Goal: Task Accomplishment & Management: Complete application form

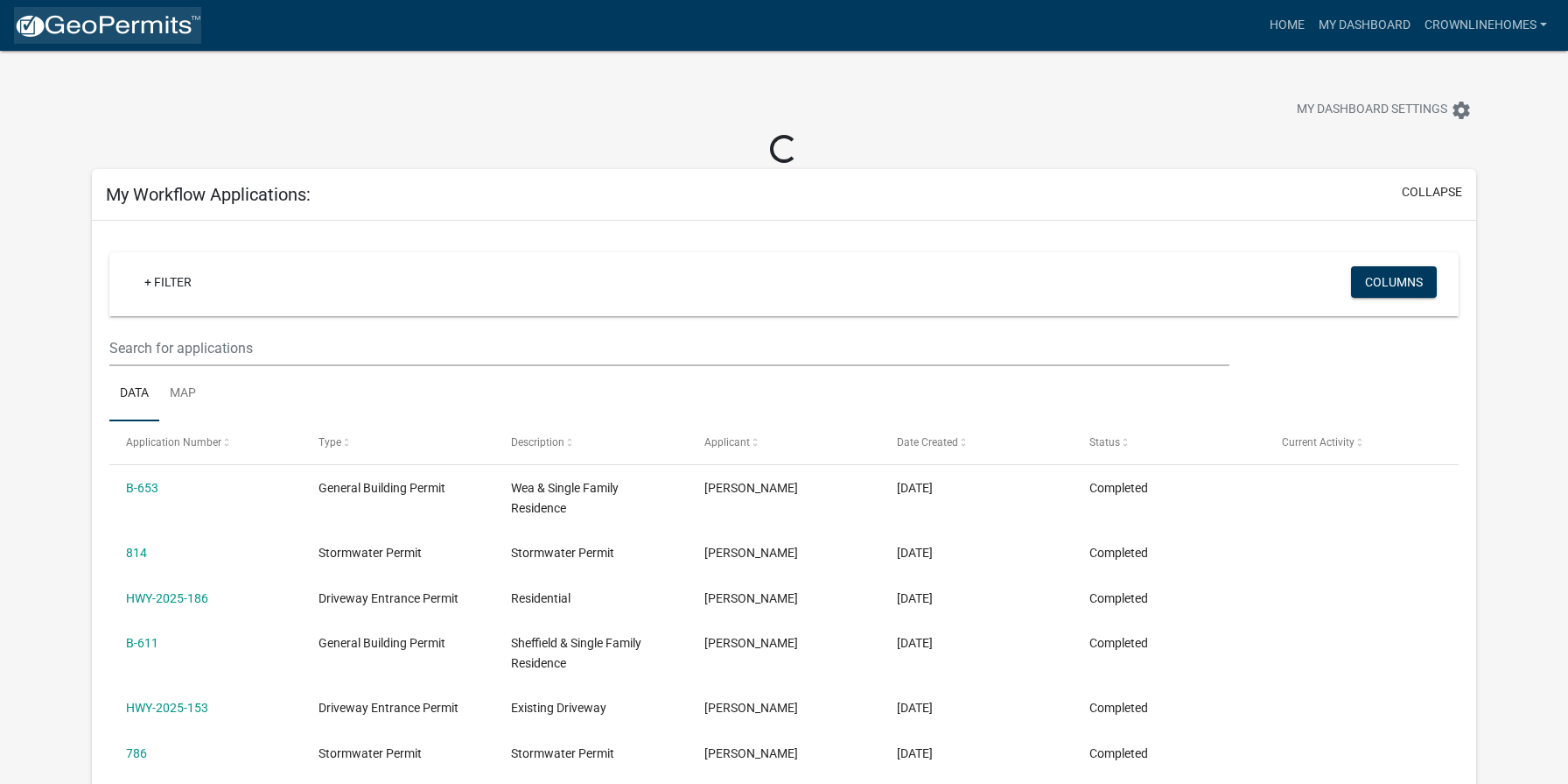
click at [140, 19] on img at bounding box center [107, 26] width 187 height 26
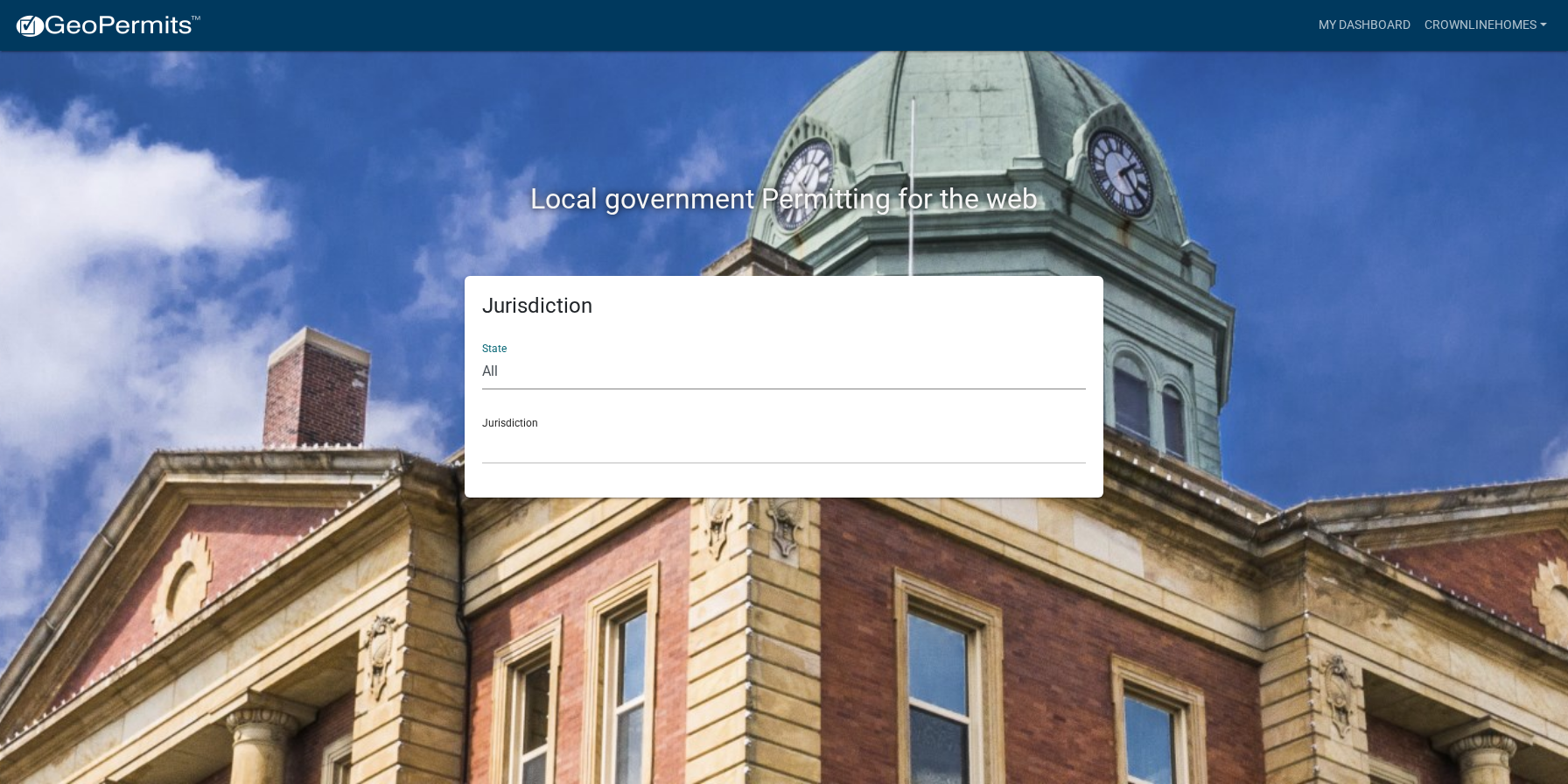
select select "[US_STATE]"
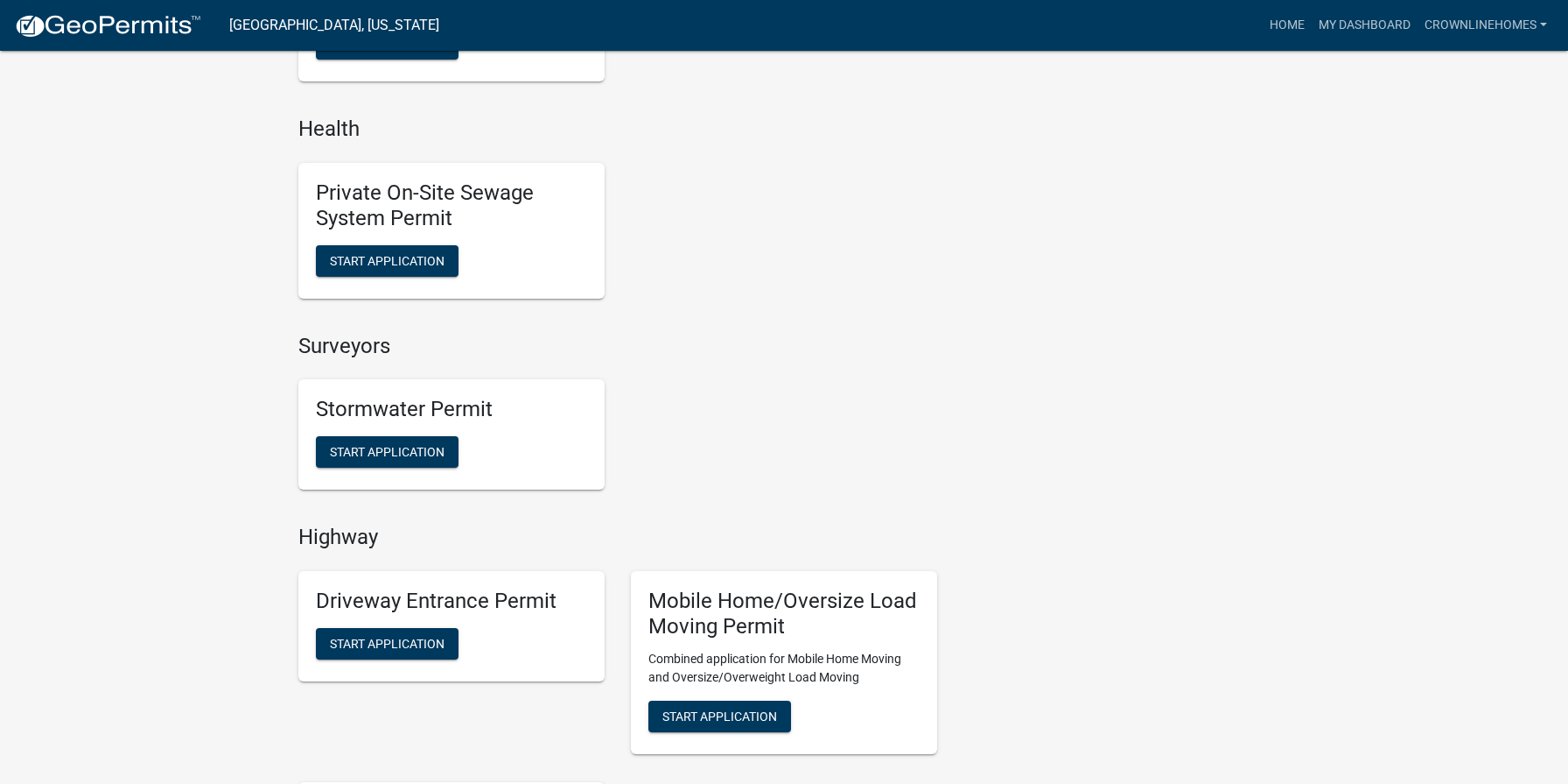
scroll to position [1306, 0]
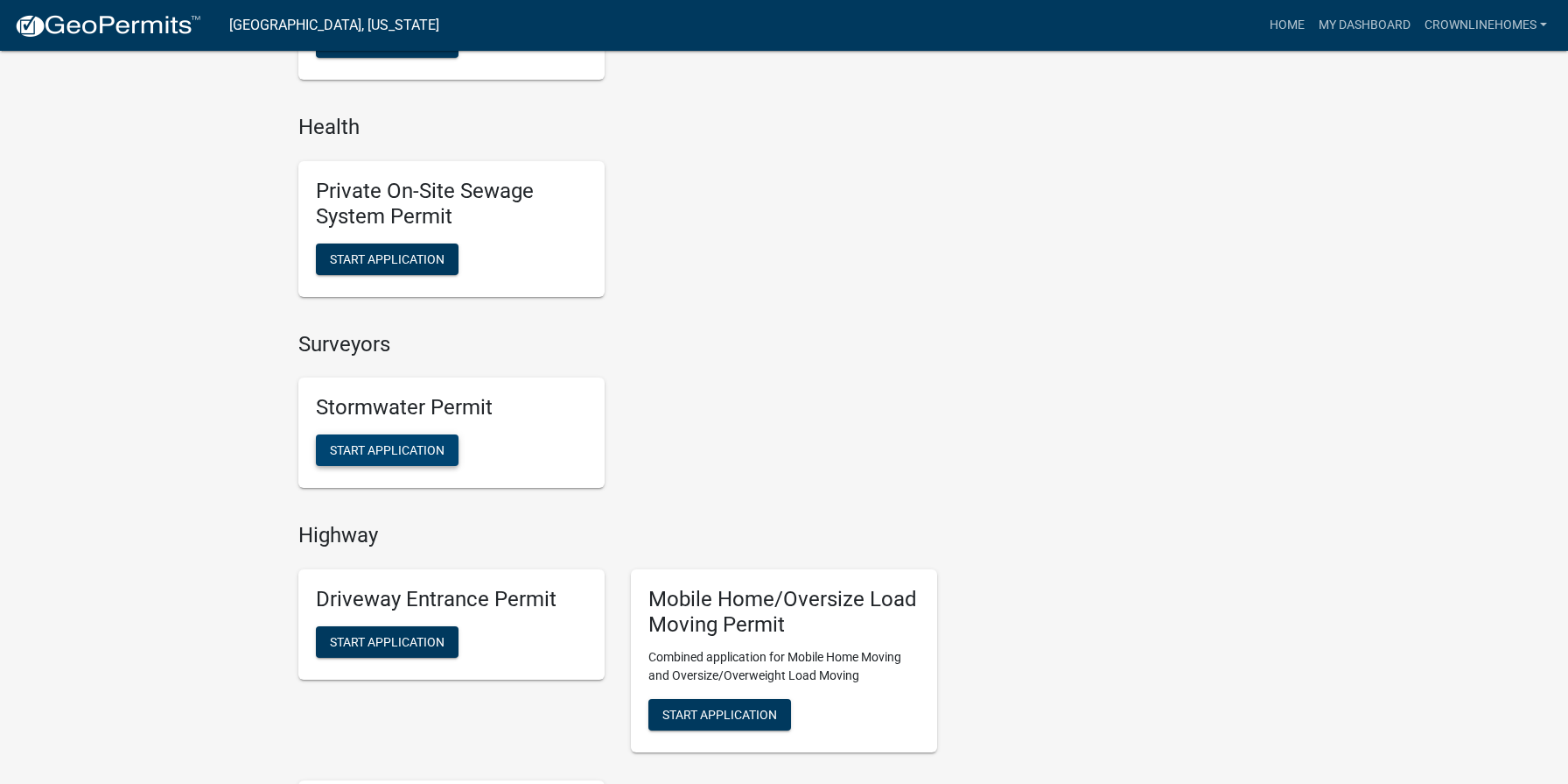
click at [383, 443] on span "Start Application" at bounding box center [387, 449] width 114 height 14
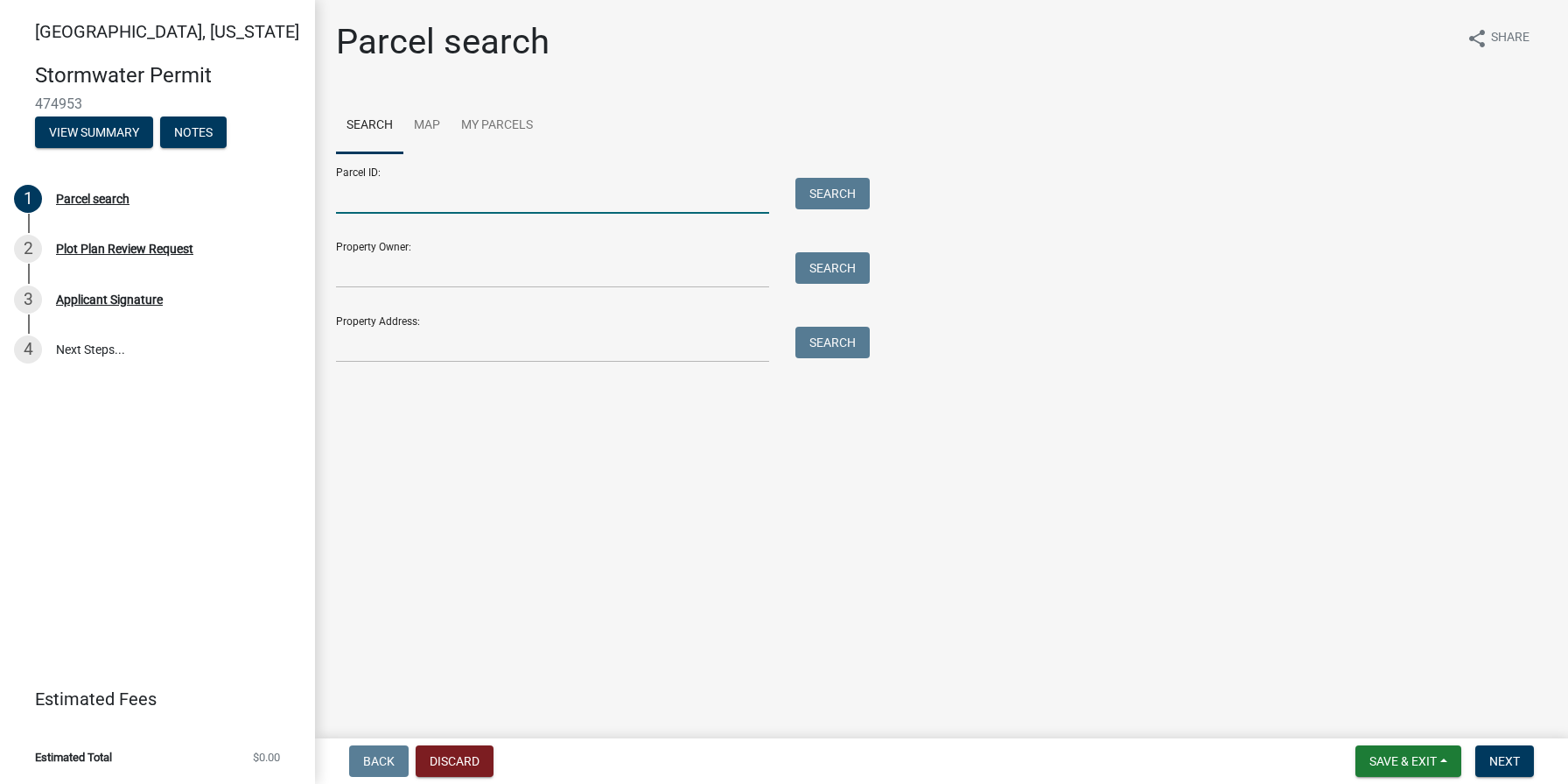
drag, startPoint x: 377, startPoint y: 186, endPoint x: 437, endPoint y: 197, distance: 61.0
click at [377, 186] on input "Parcel ID:" at bounding box center [553, 196] width 433 height 36
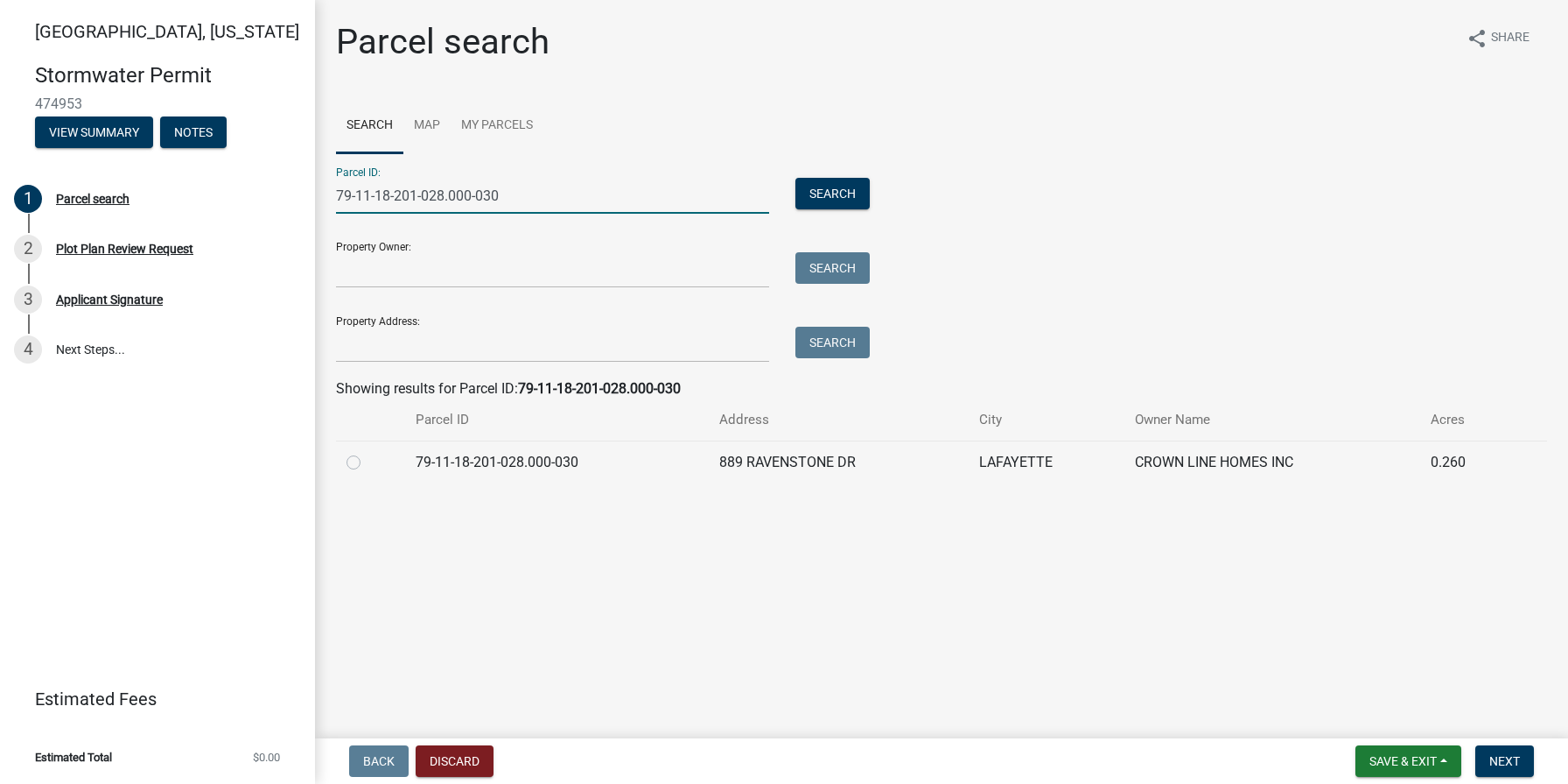
type input "79-11-18-201-028.000-030"
drag, startPoint x: 348, startPoint y: 458, endPoint x: 367, endPoint y: 463, distance: 19.6
click at [368, 452] on label at bounding box center [368, 452] width 0 height 0
click at [368, 458] on input "radio" at bounding box center [373, 457] width 11 height 11
radio input "true"
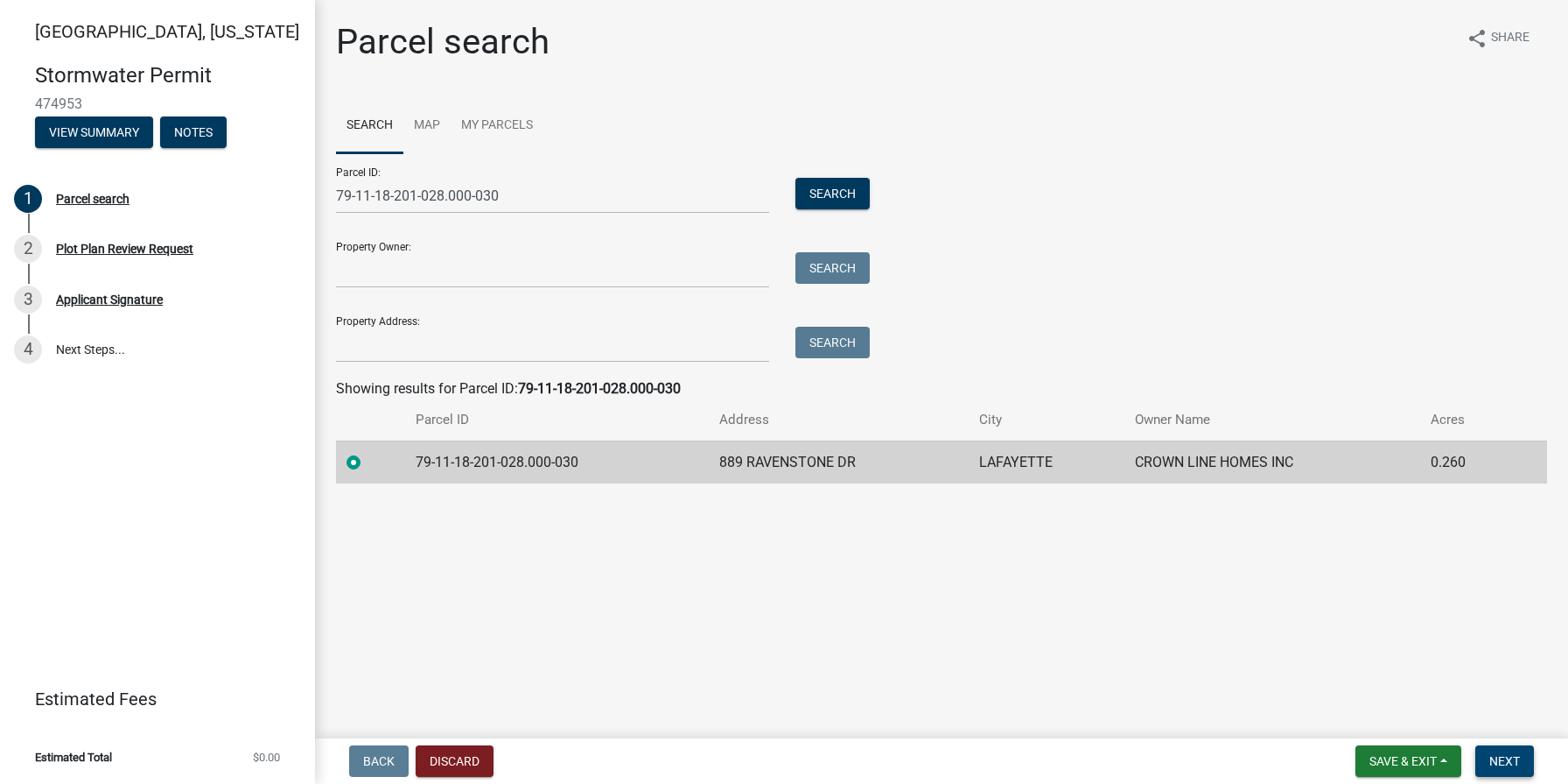
click at [1501, 754] on span "Next" at bounding box center [1504, 760] width 30 height 14
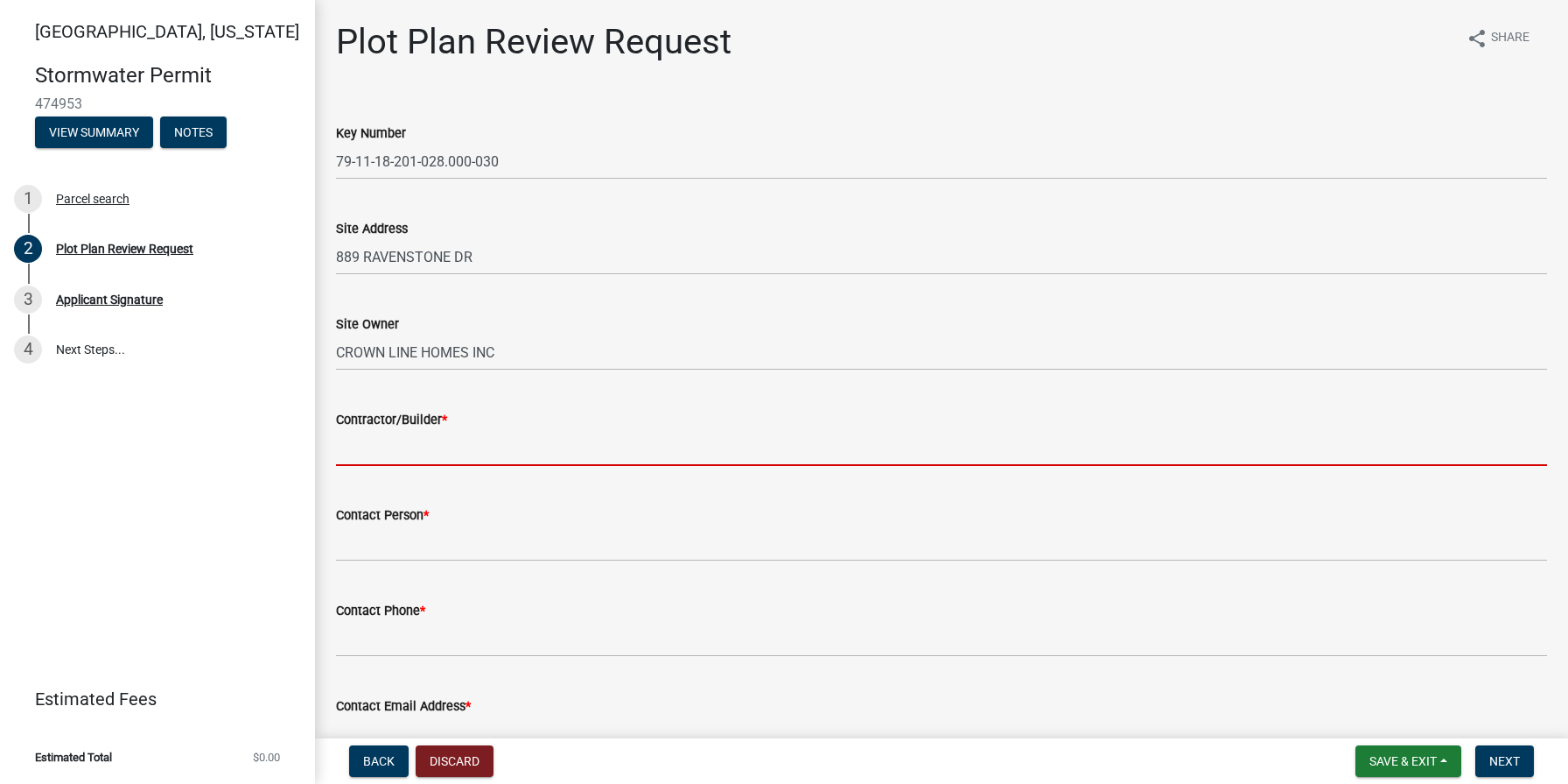
drag, startPoint x: 430, startPoint y: 447, endPoint x: 447, endPoint y: 437, distance: 19.7
click at [433, 445] on input "Contractor/Builder *" at bounding box center [942, 447] width 1211 height 36
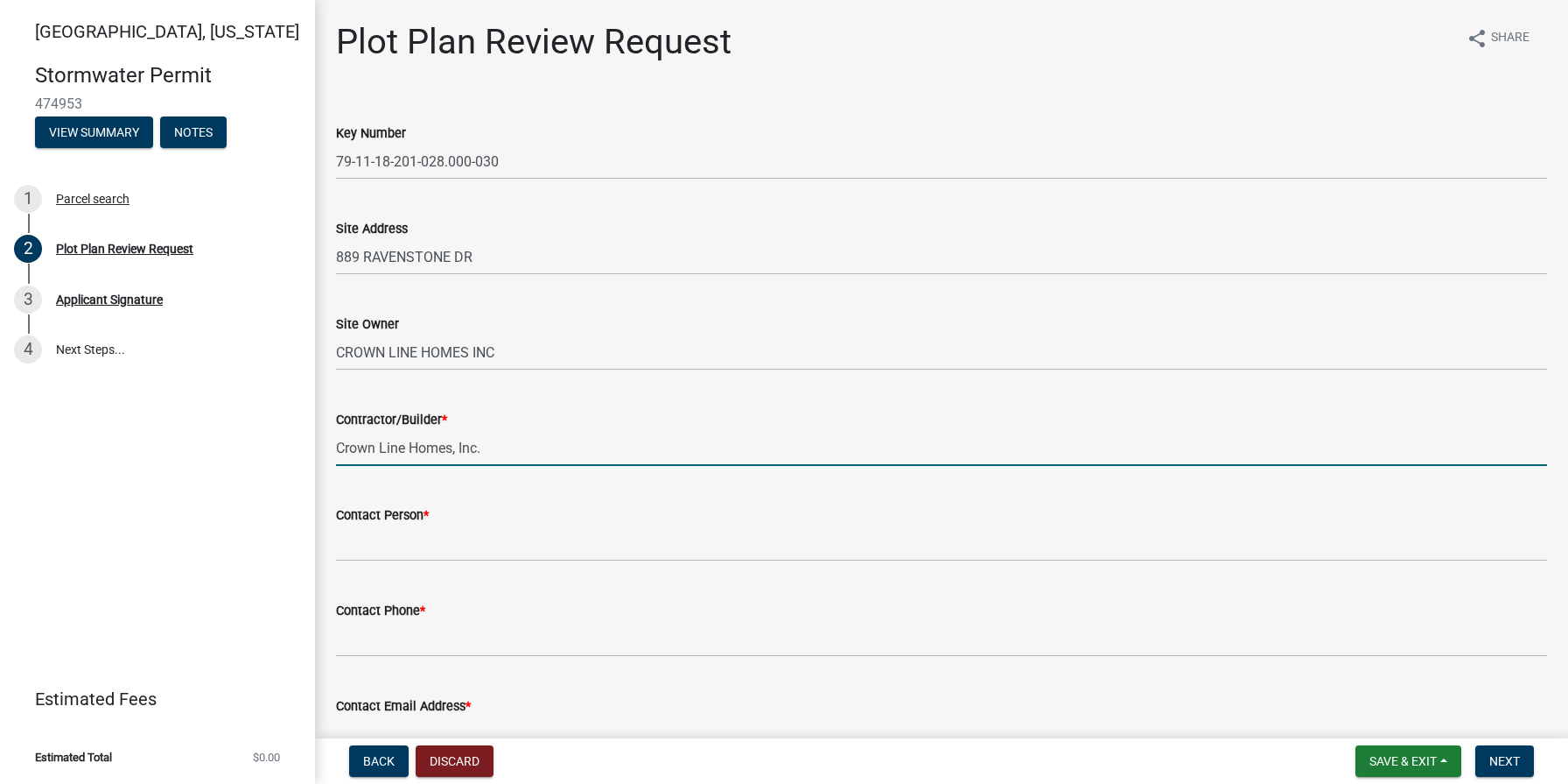
type input "Crown Line Homes, Inc."
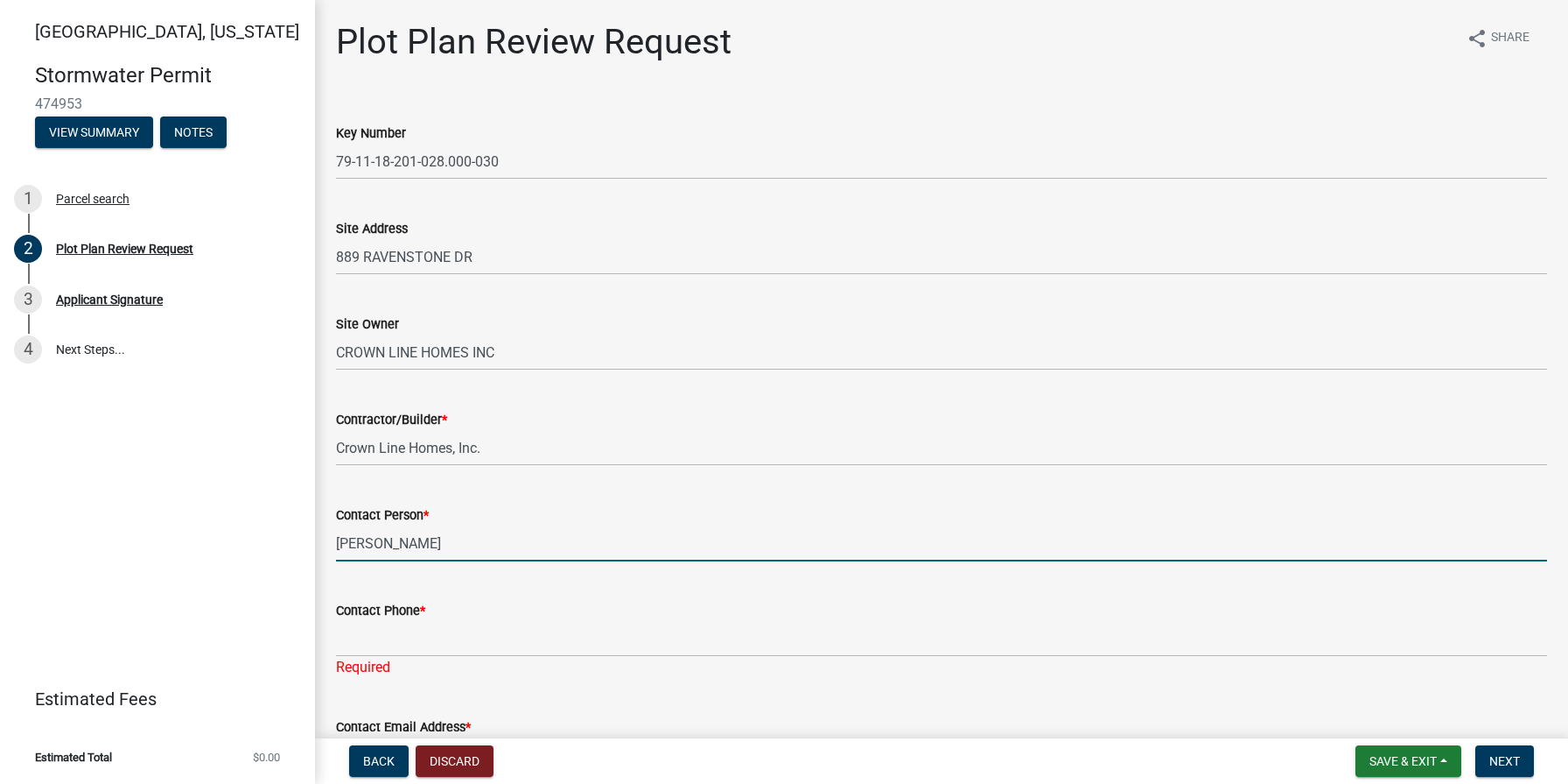
type input "[PERSON_NAME]"
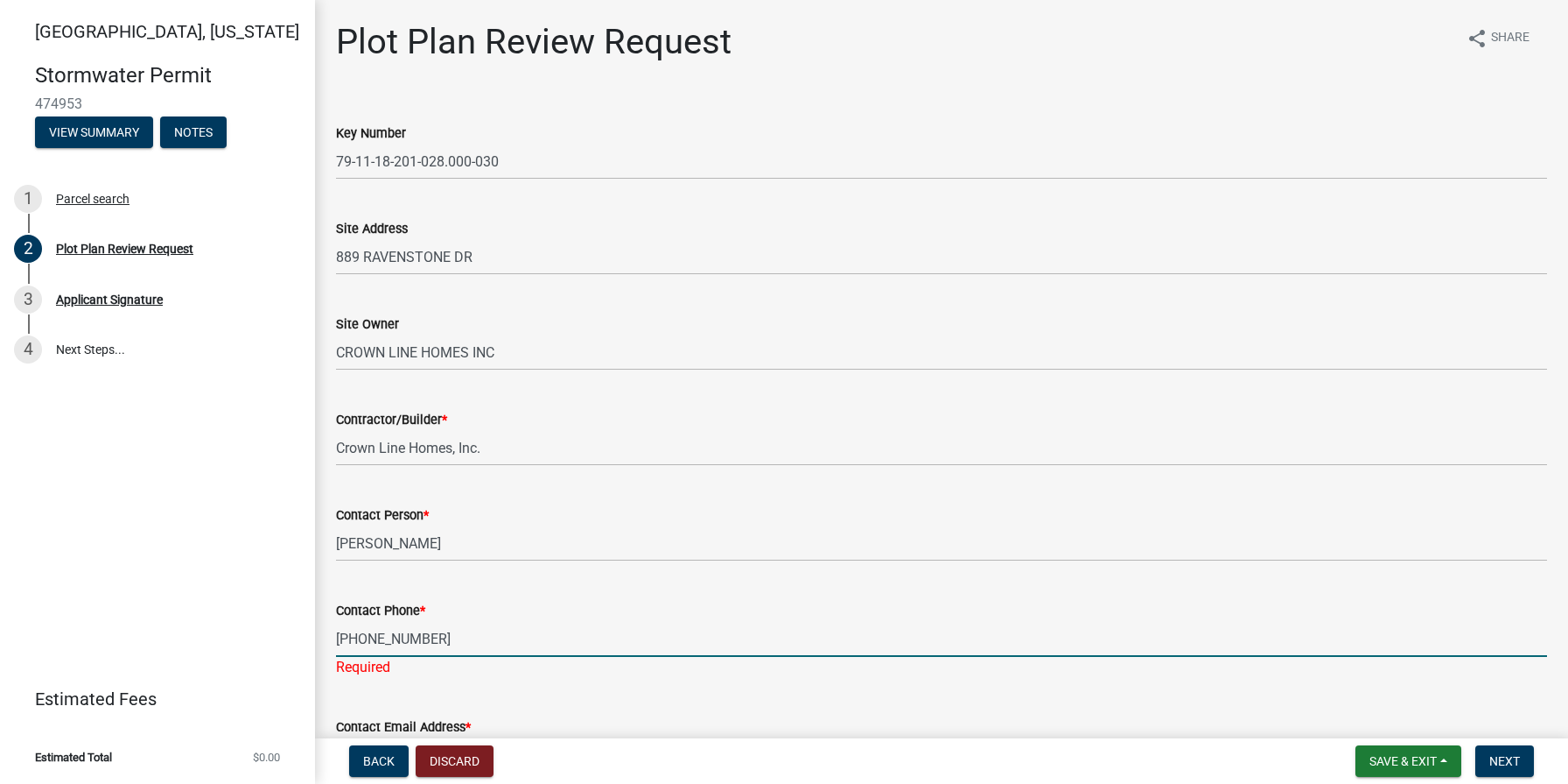
type input "[PHONE_NUMBER]"
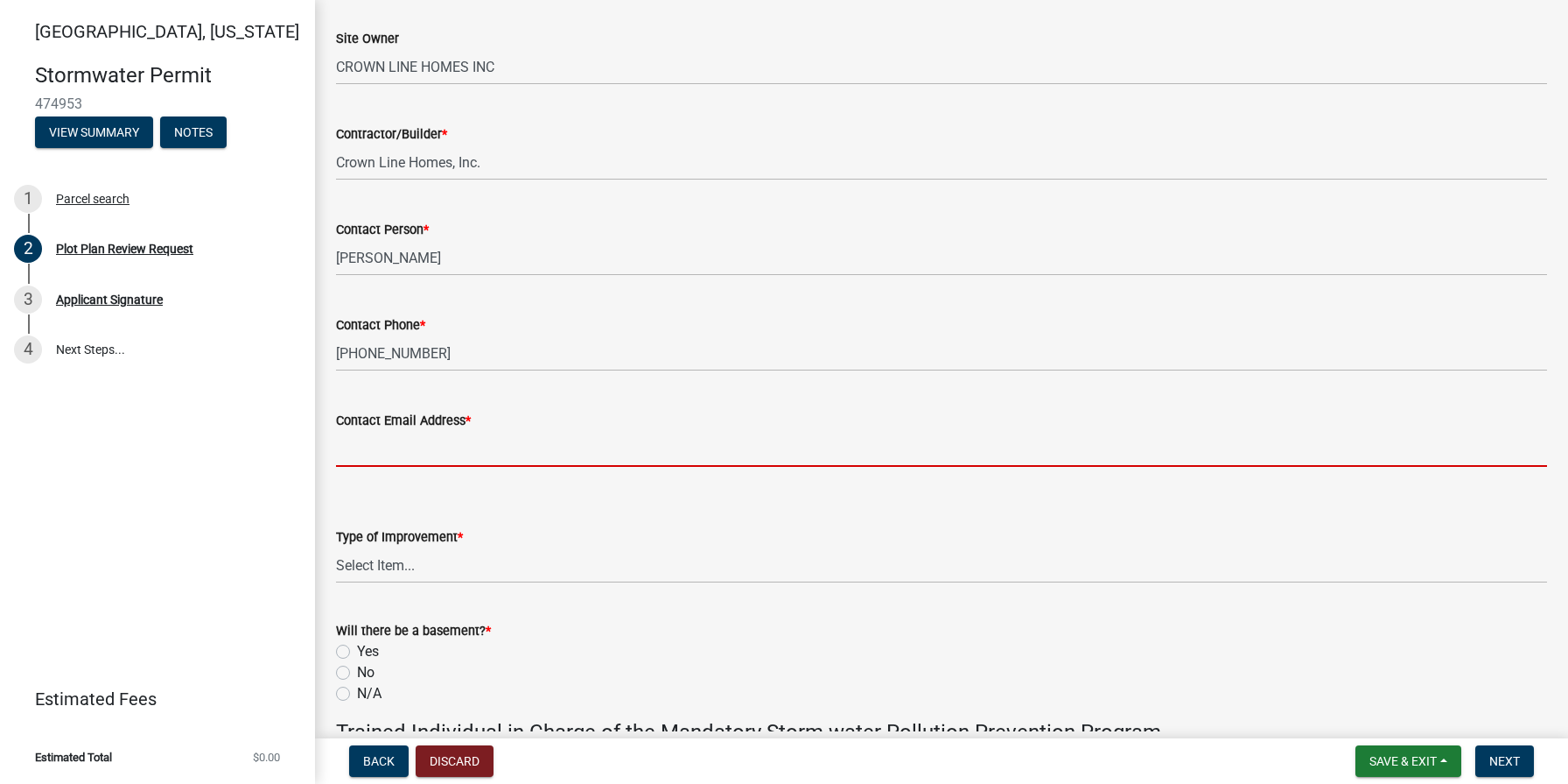
scroll to position [286, 0]
click at [439, 442] on input "Contact Email Address *" at bounding box center [942, 447] width 1211 height 36
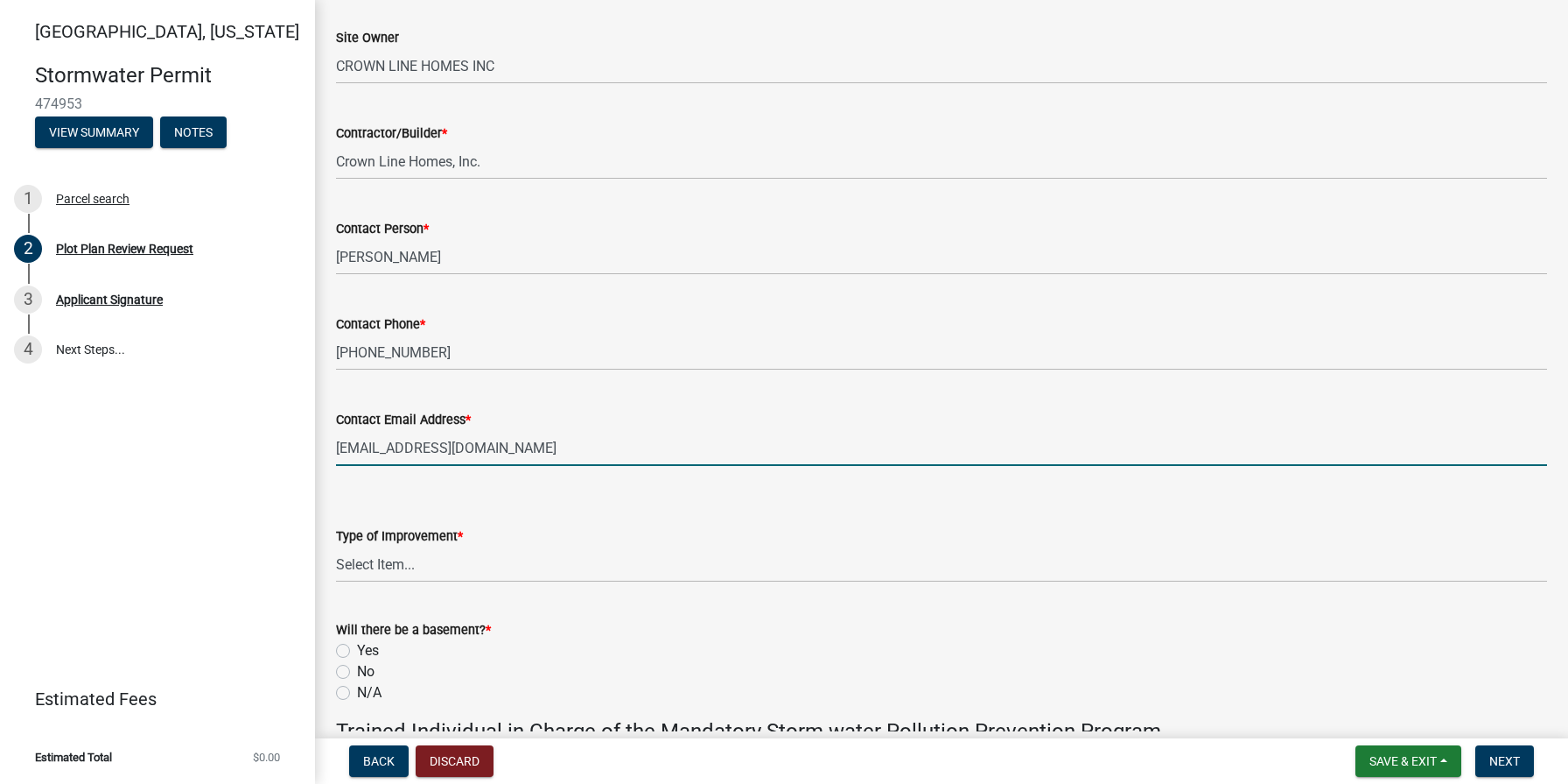
type input "[EMAIL_ADDRESS][DOMAIN_NAME]"
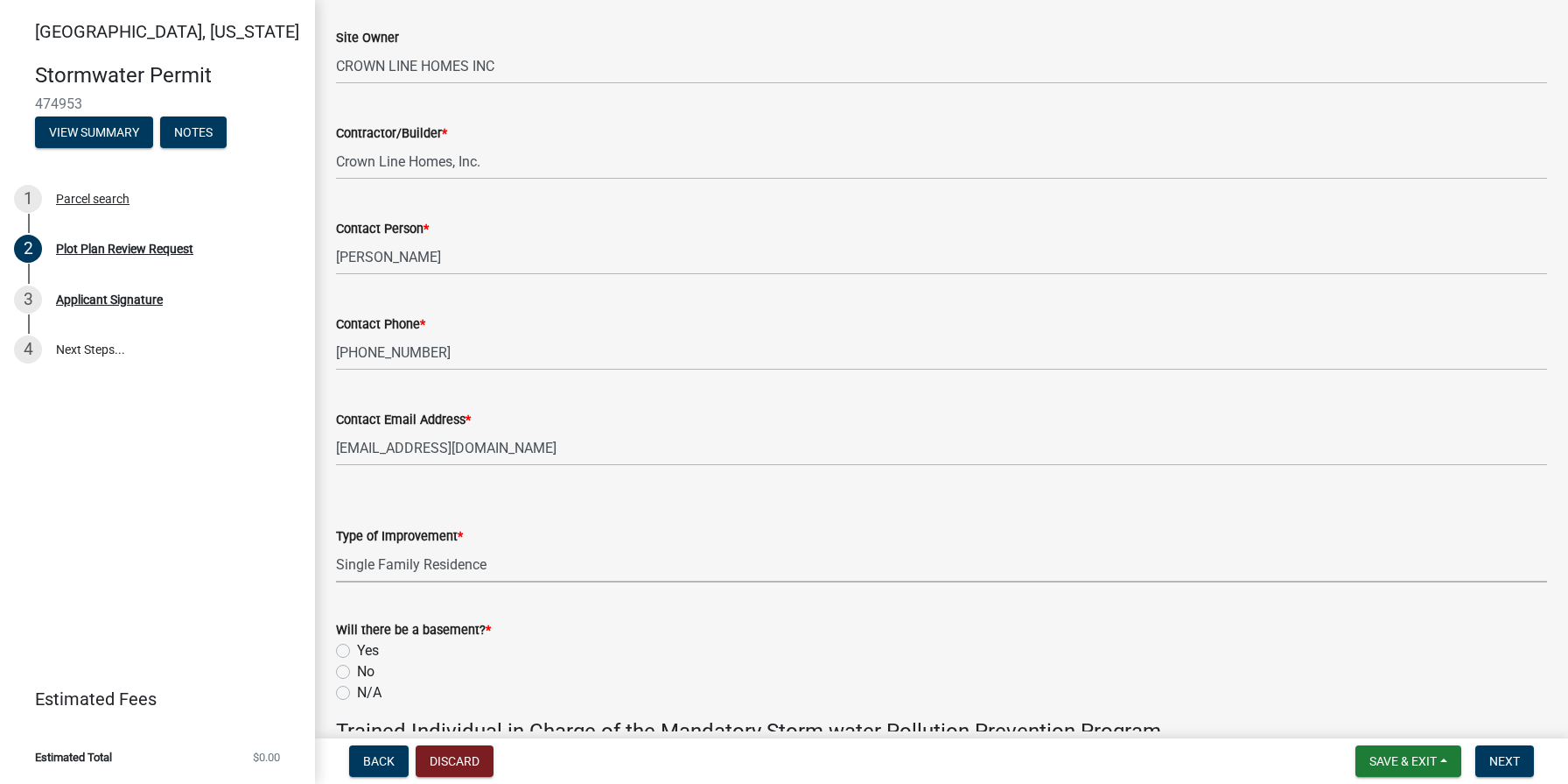
select select "b583a170-26d7-469b-a390-0aed4d149ee1"
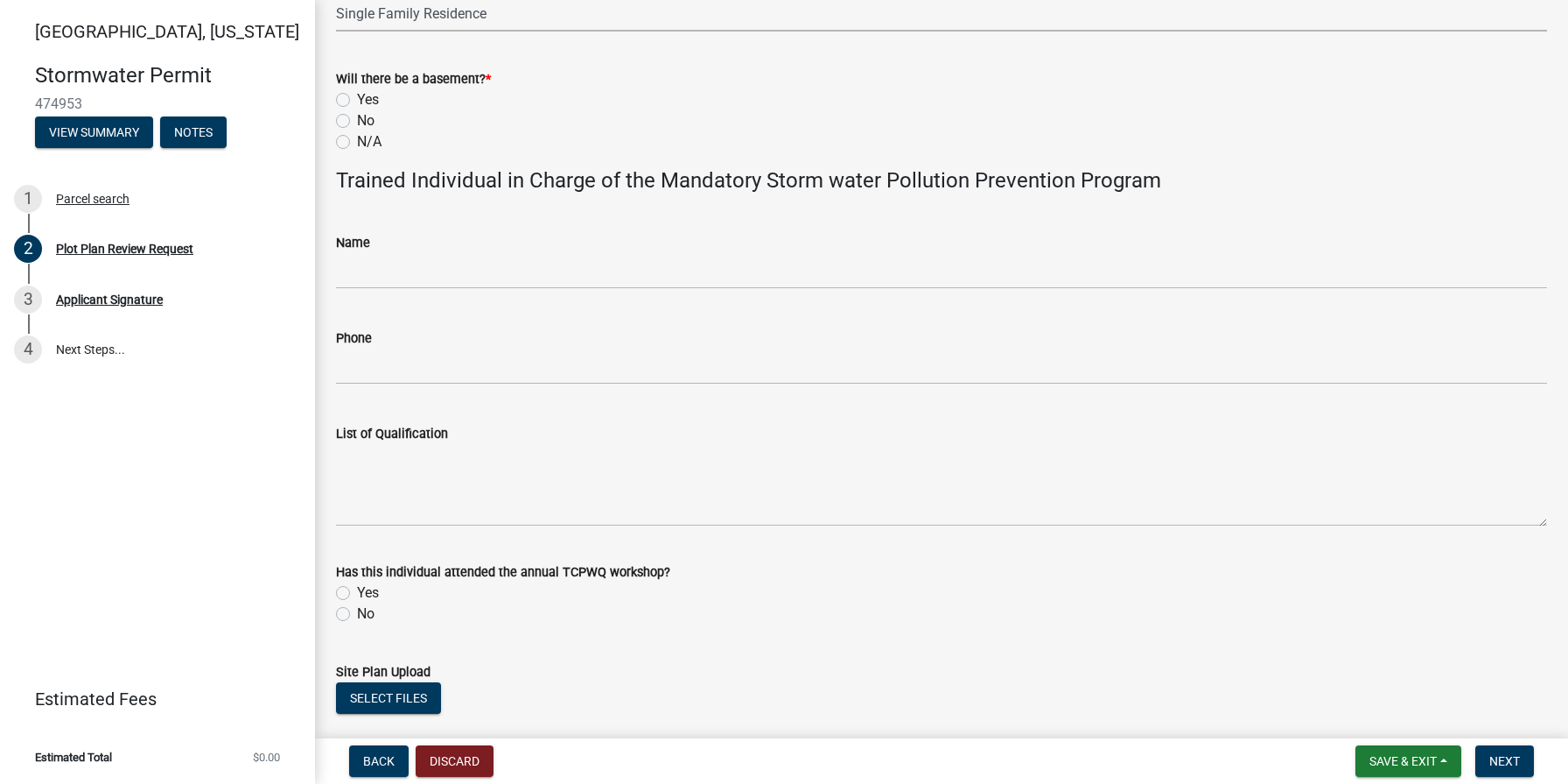
scroll to position [804, 0]
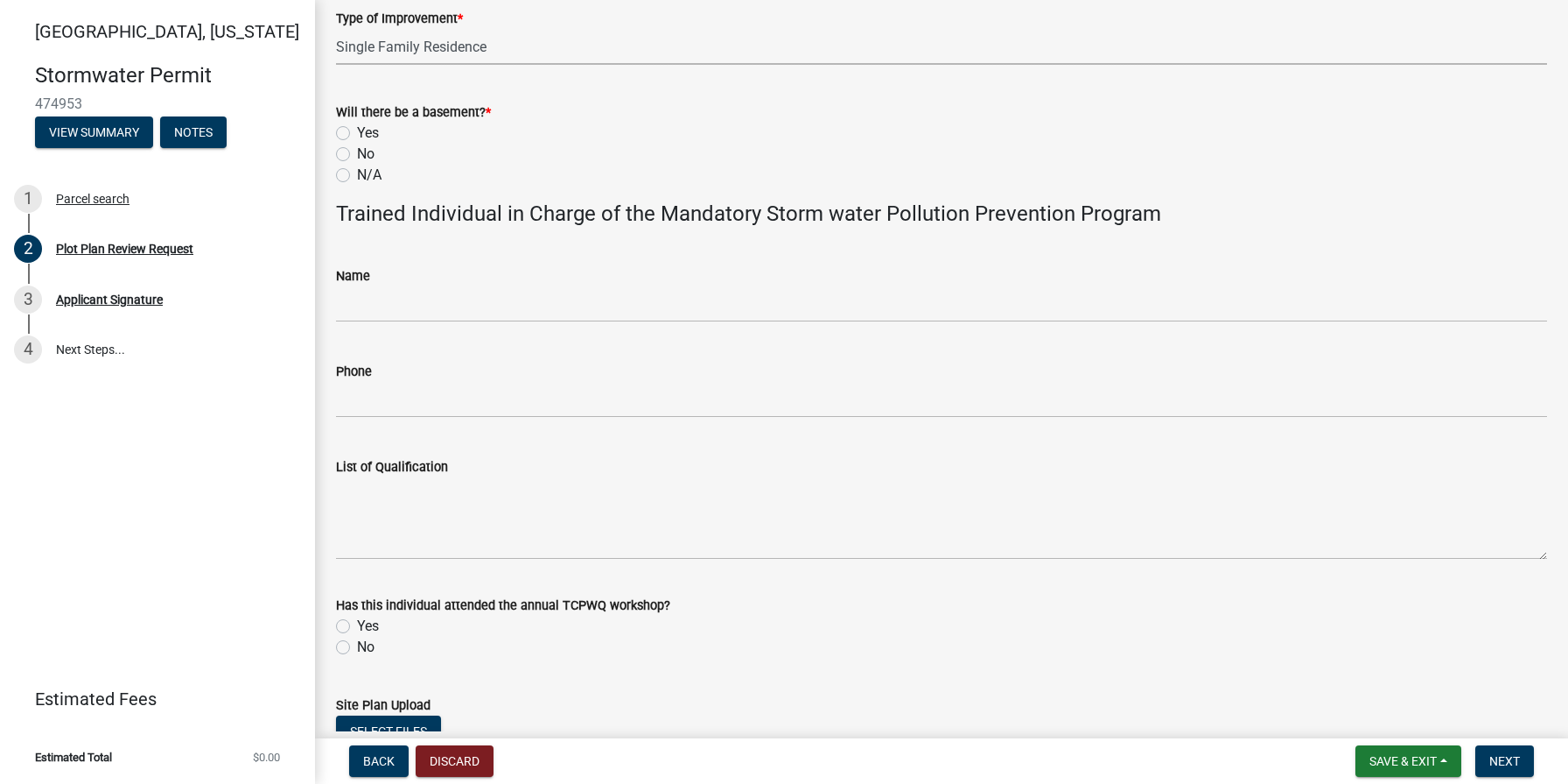
click at [357, 155] on label "No" at bounding box center [365, 154] width 18 height 21
click at [357, 155] on input "No" at bounding box center [362, 149] width 11 height 11
radio input "true"
click at [357, 644] on label "No" at bounding box center [365, 647] width 18 height 21
click at [357, 644] on input "No" at bounding box center [362, 642] width 11 height 11
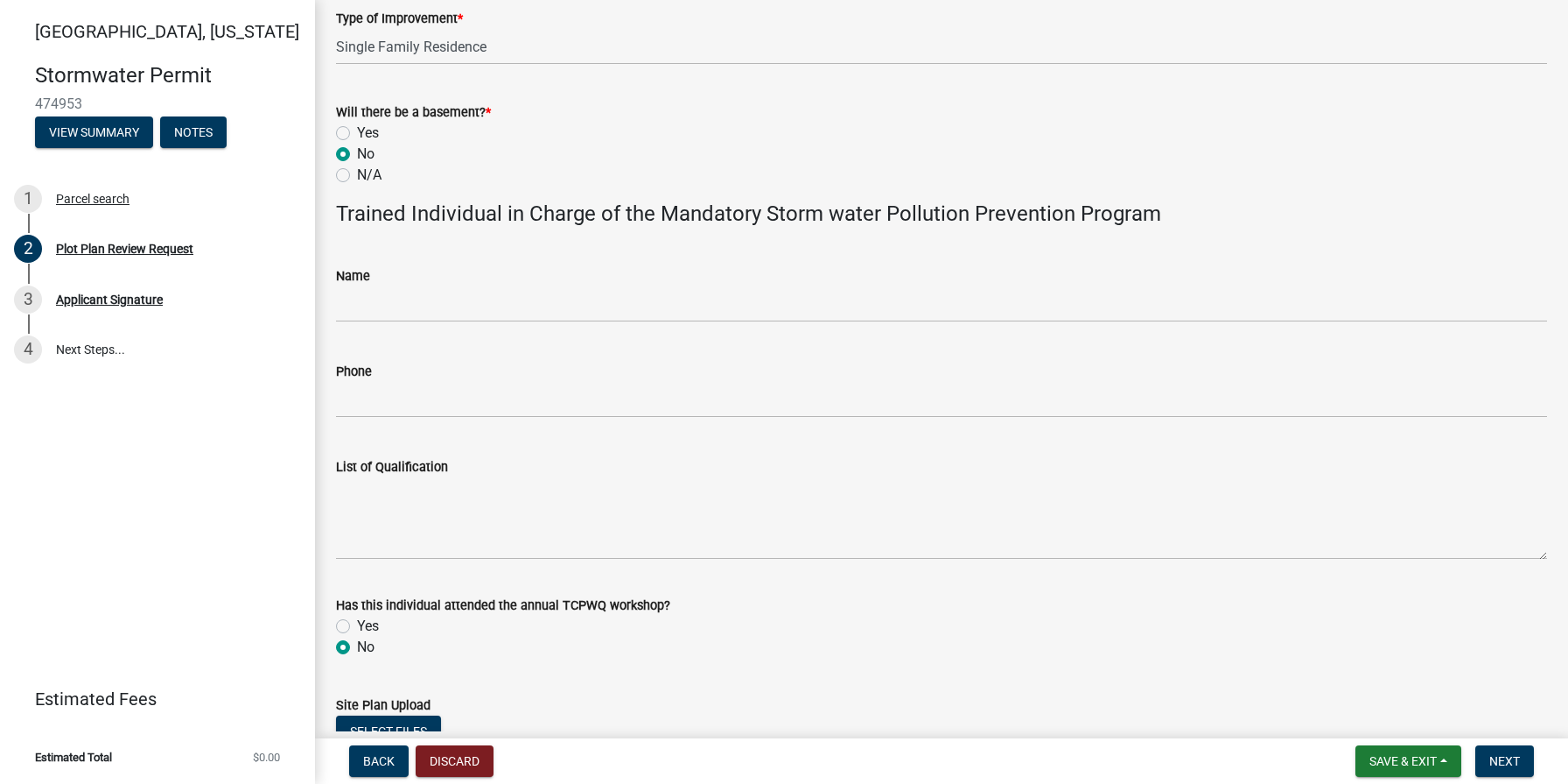
radio input "true"
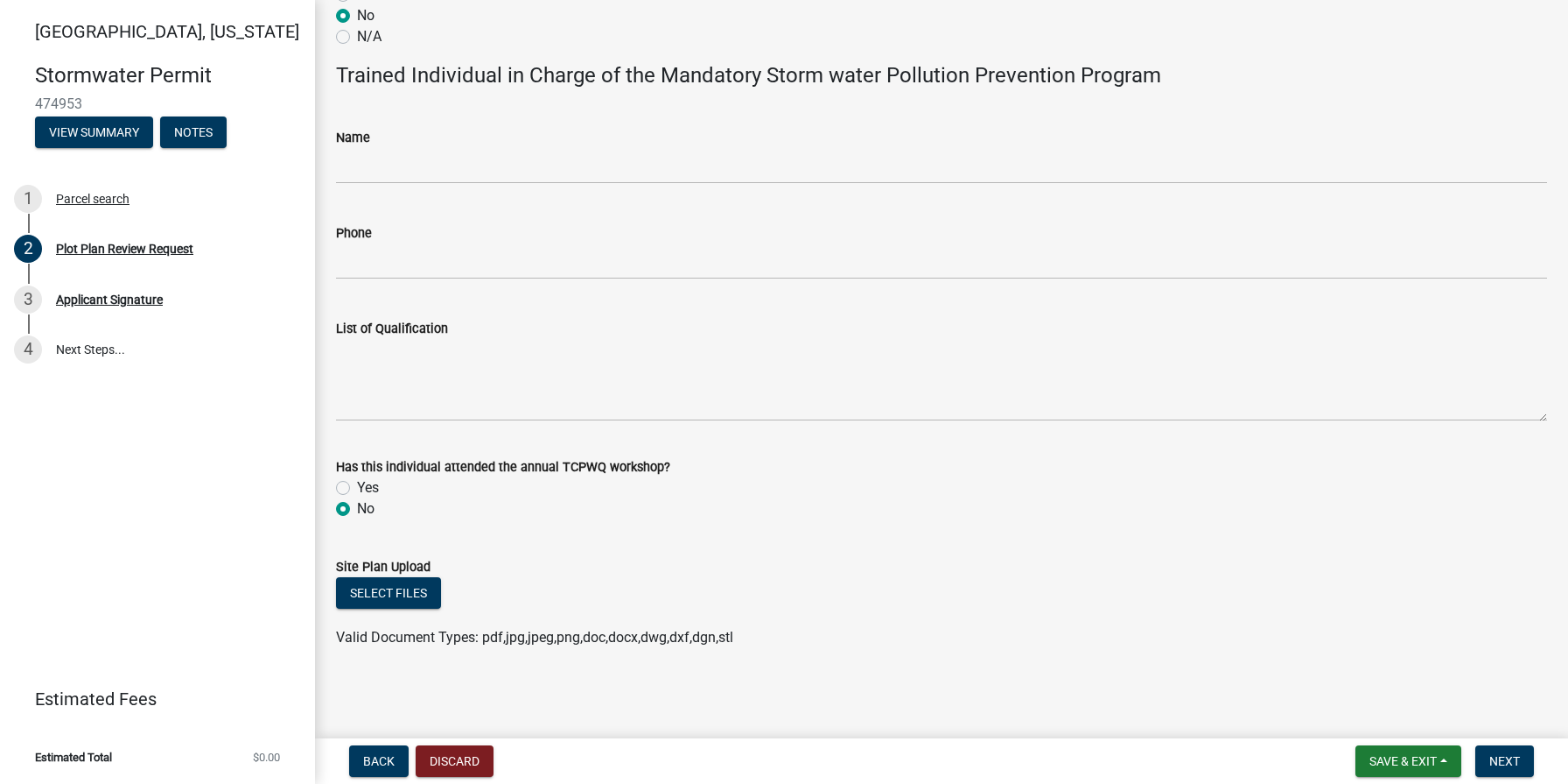
scroll to position [0, 0]
click at [390, 591] on button "Select files" at bounding box center [389, 593] width 105 height 31
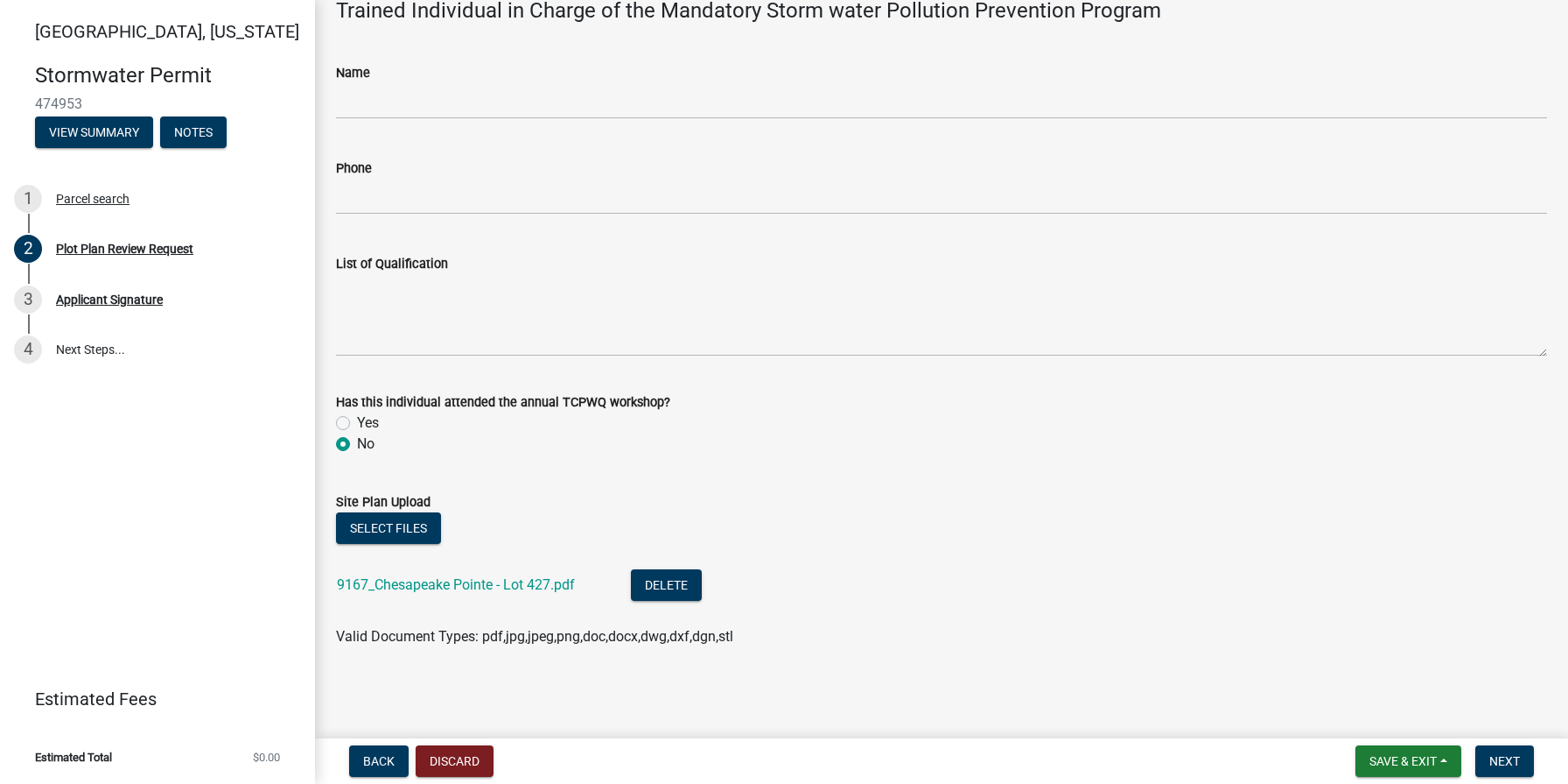
scroll to position [1006, 0]
click at [1516, 765] on span "Next" at bounding box center [1504, 760] width 30 height 14
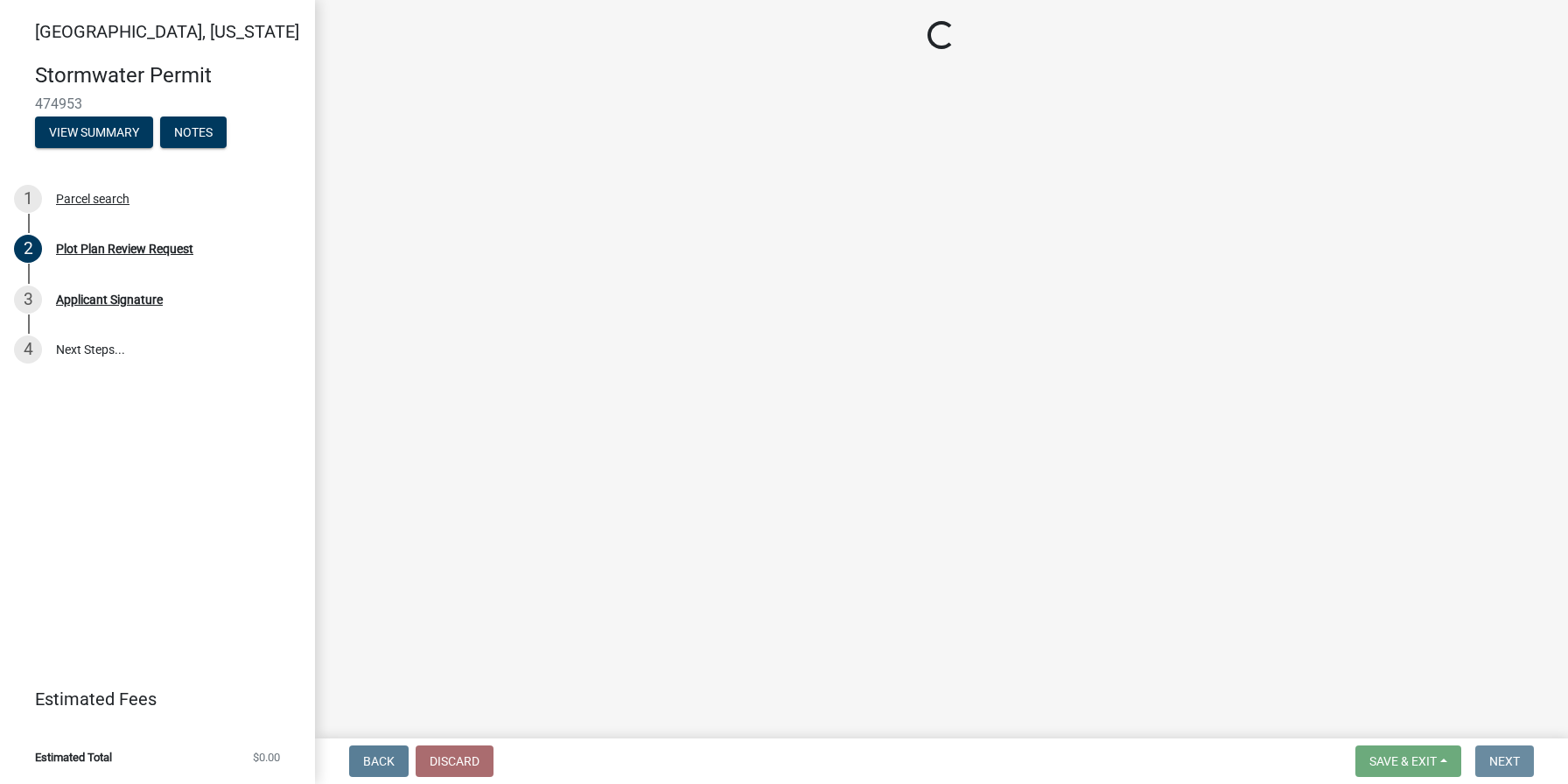
scroll to position [0, 0]
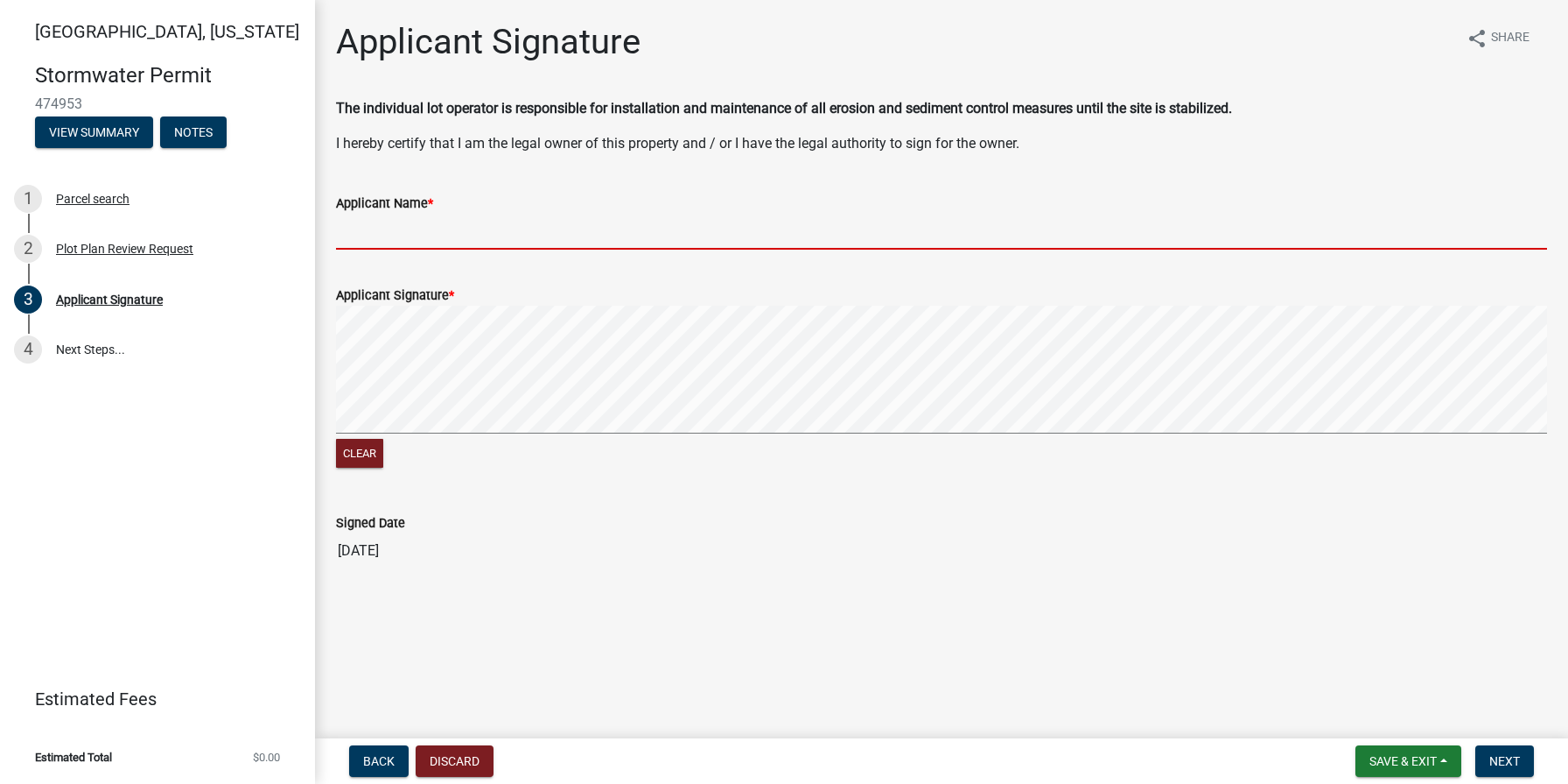
click at [497, 236] on input "Applicant Name *" at bounding box center [942, 232] width 1211 height 36
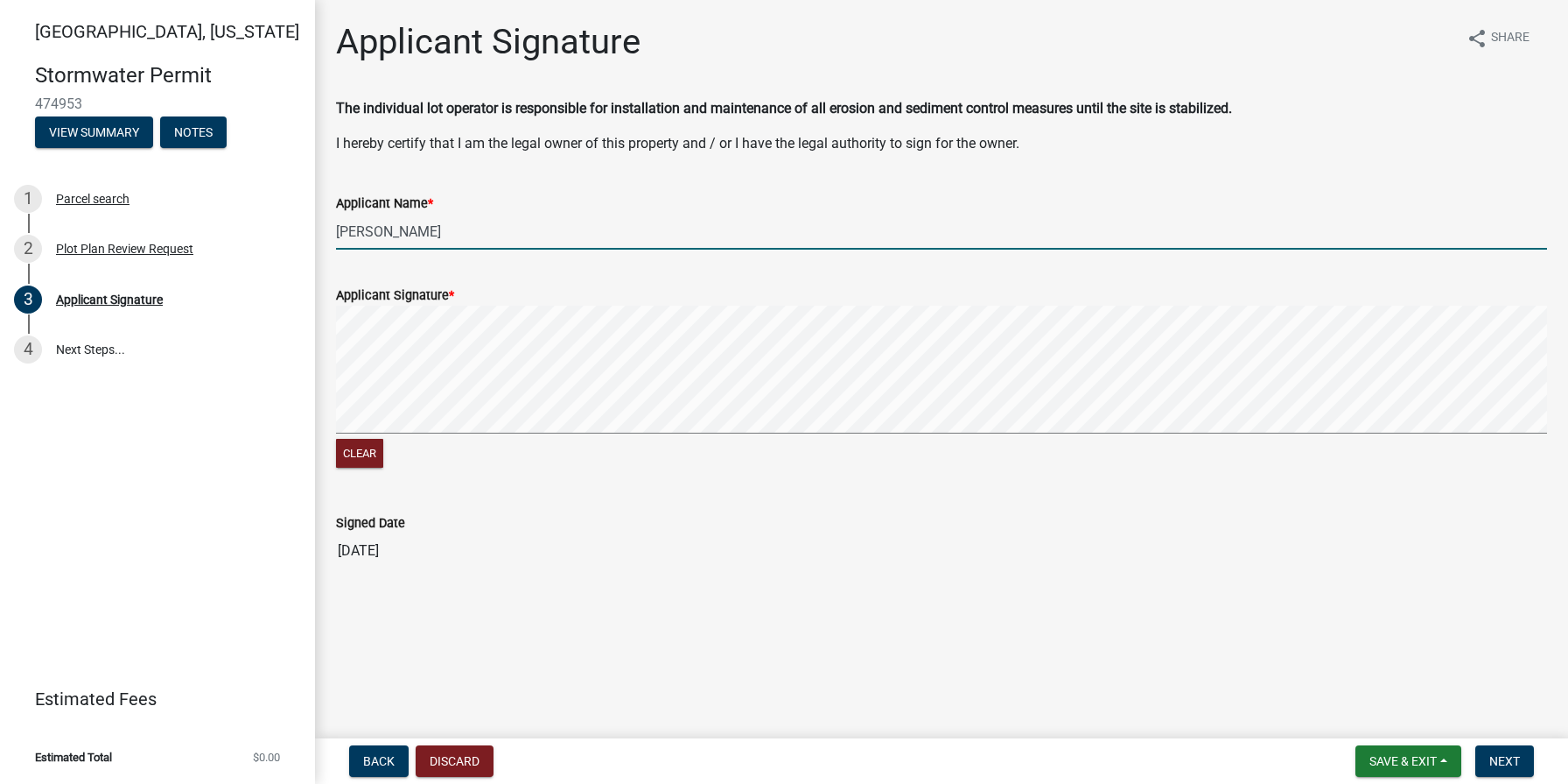
type input "[PERSON_NAME]"
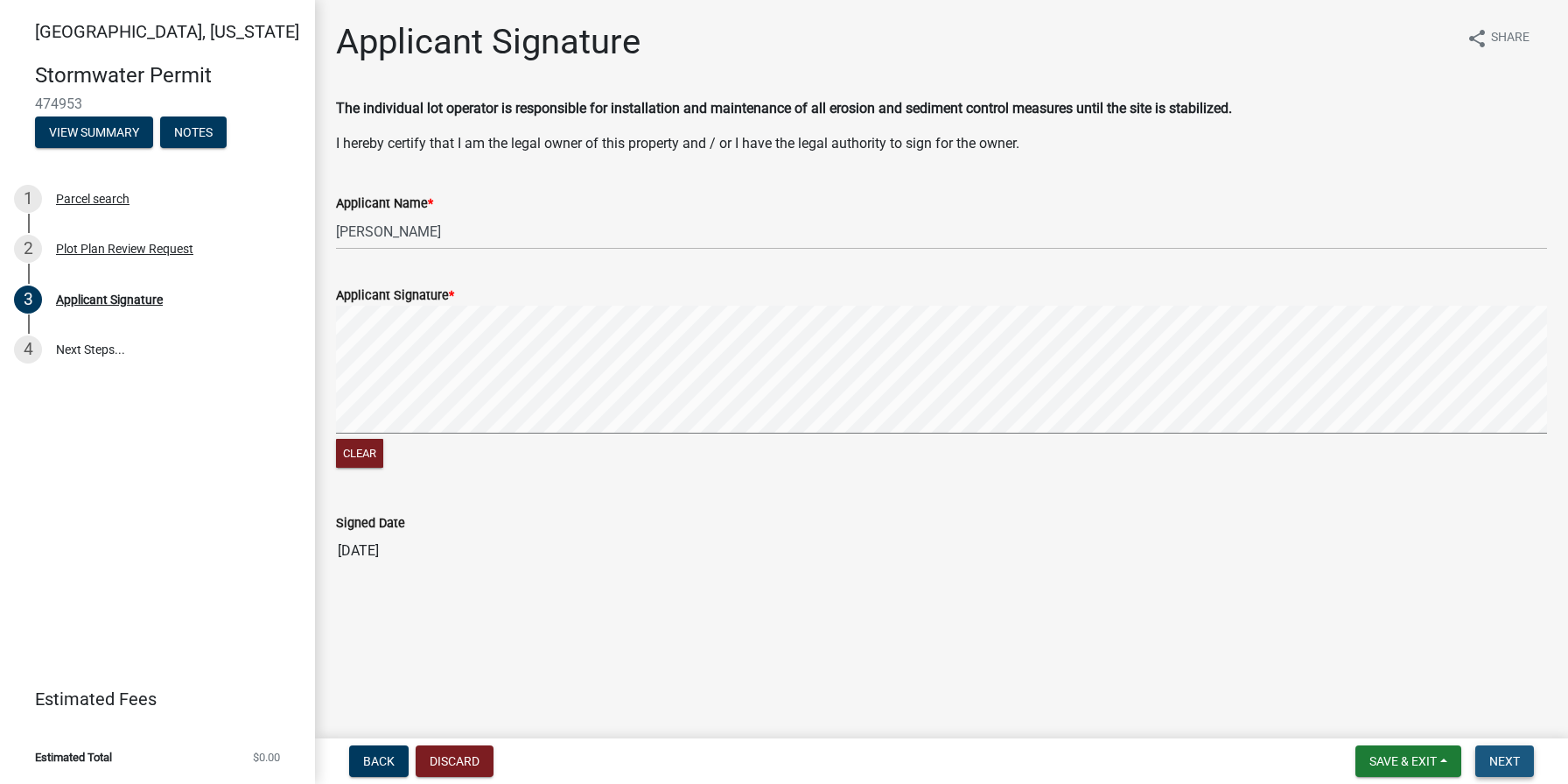
click at [1491, 760] on span "Next" at bounding box center [1504, 760] width 30 height 14
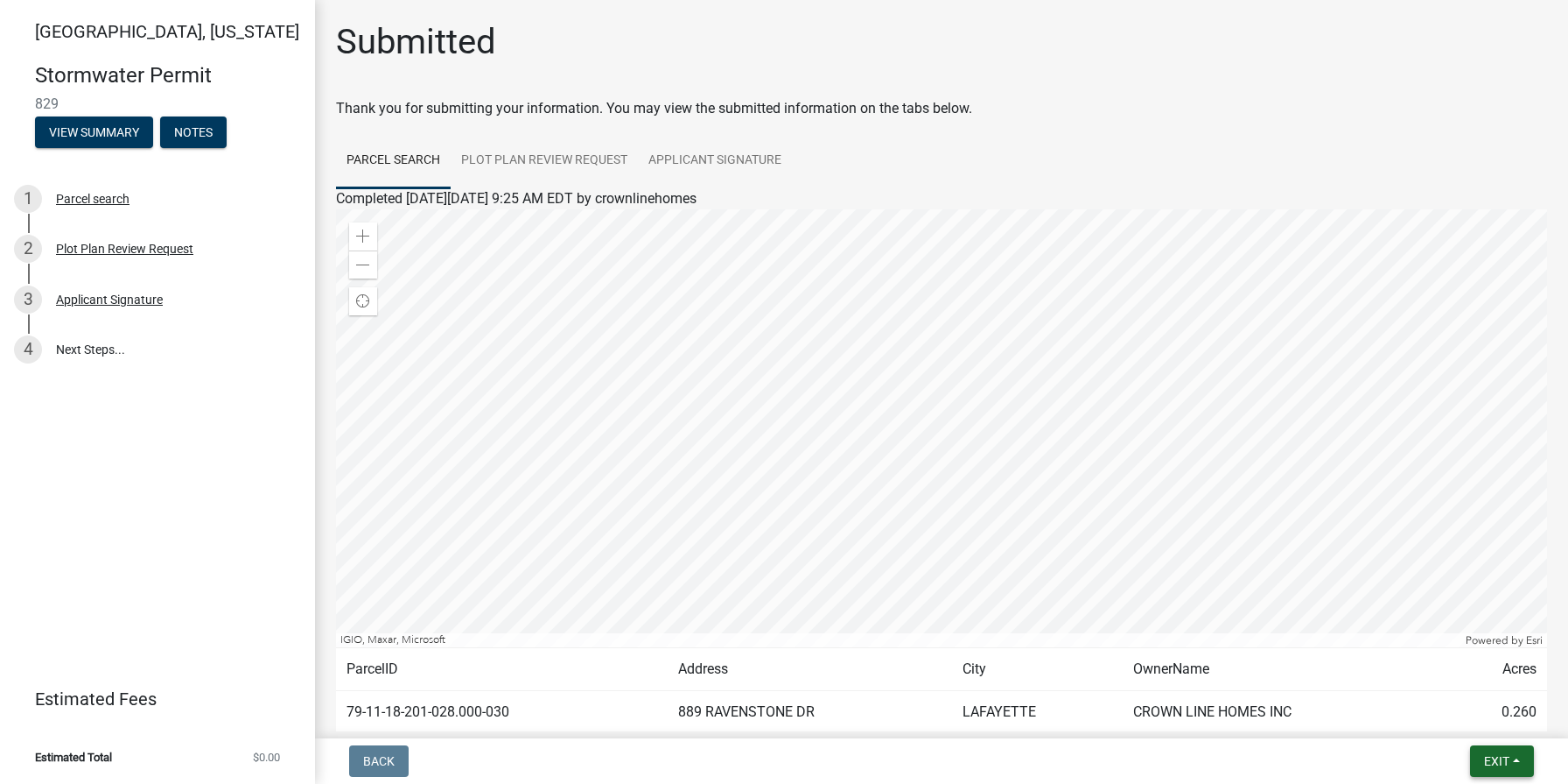
click at [1488, 760] on span "Exit" at bounding box center [1497, 760] width 26 height 14
click at [1461, 708] on button "Save & Exit" at bounding box center [1464, 716] width 140 height 42
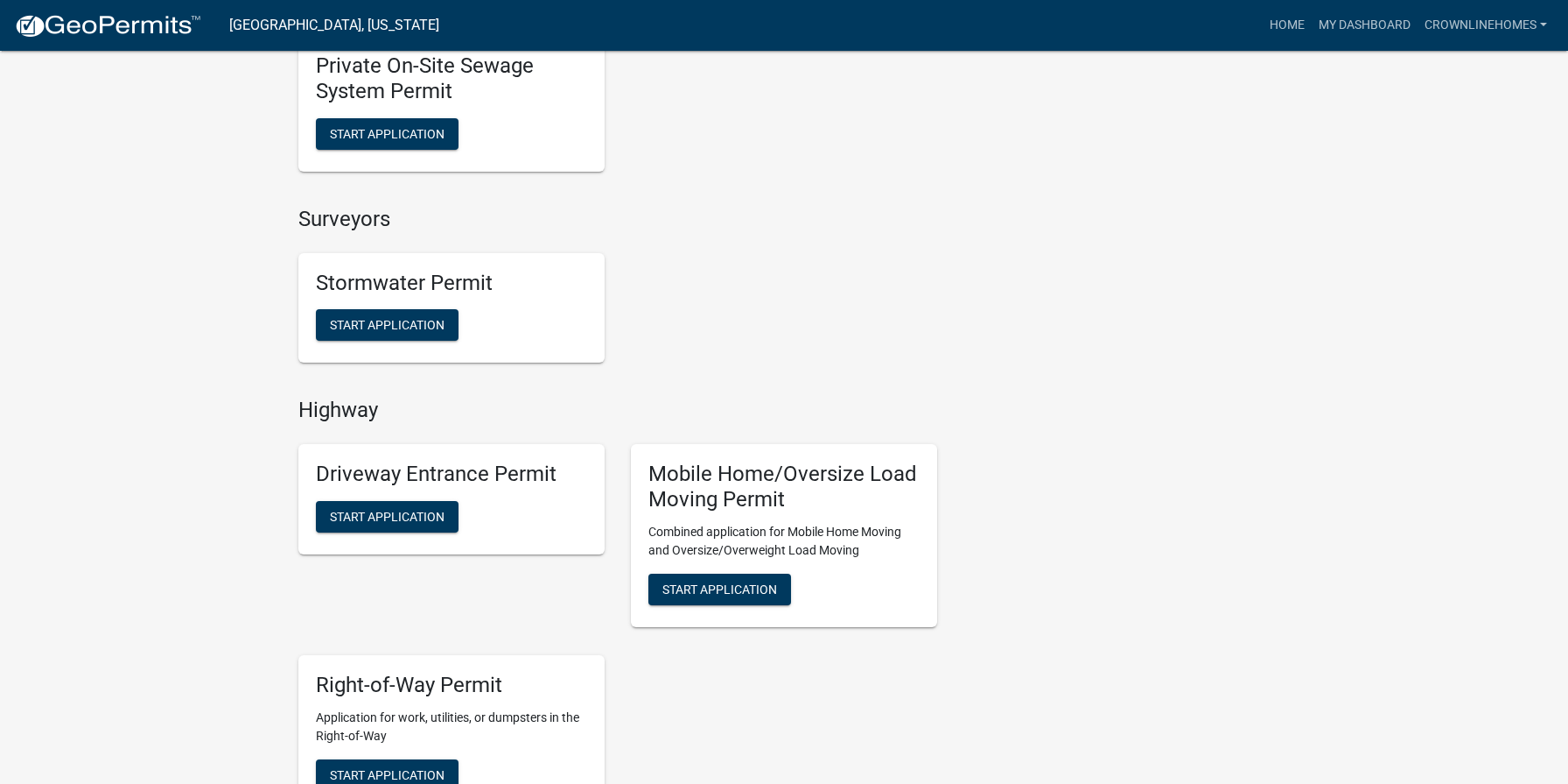
scroll to position [1440, 0]
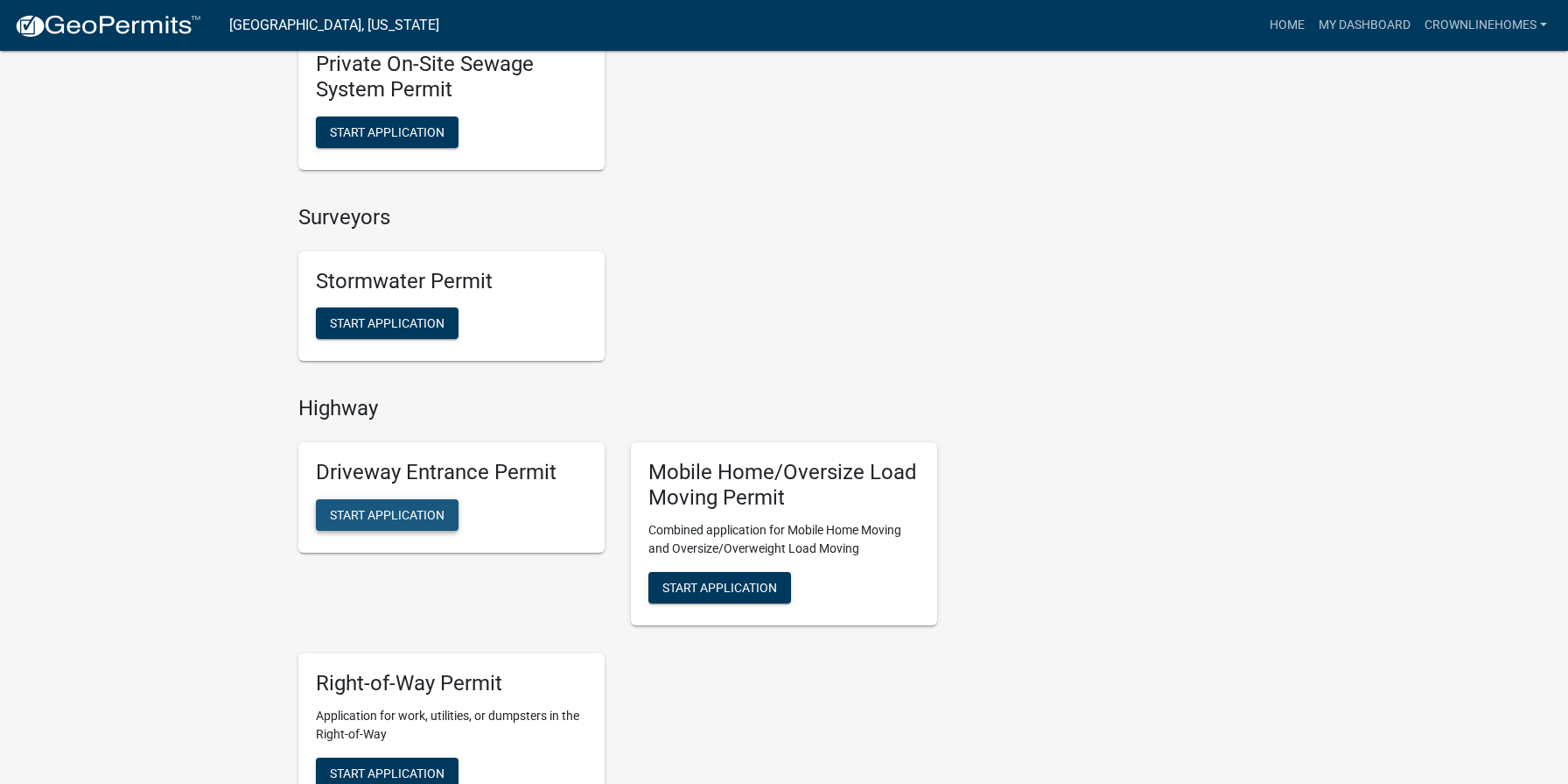
click at [434, 499] on button "Start Application" at bounding box center [387, 515] width 143 height 31
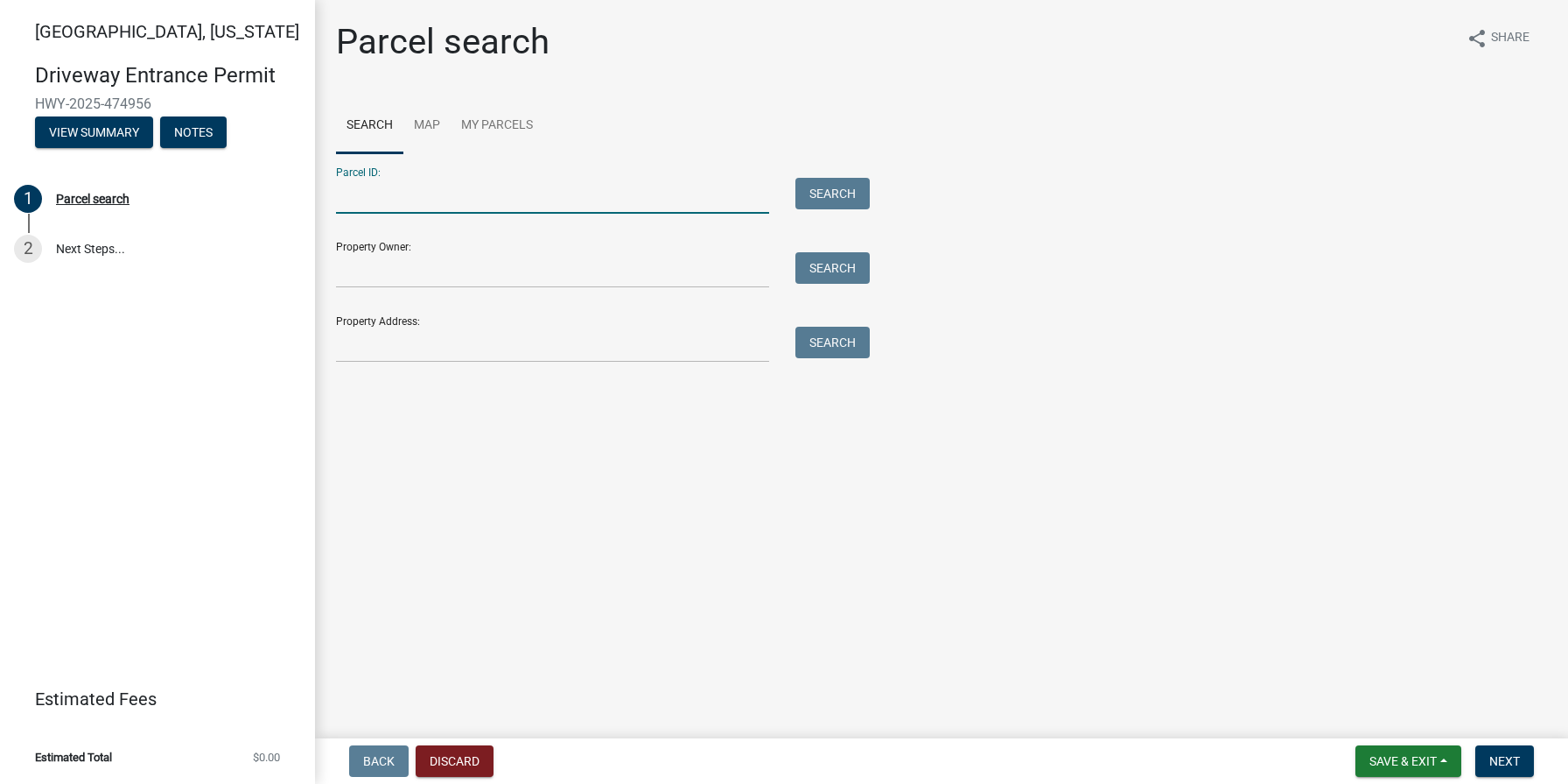
drag, startPoint x: 396, startPoint y: 202, endPoint x: 442, endPoint y: 187, distance: 48.4
click at [396, 202] on input "Parcel ID:" at bounding box center [553, 196] width 433 height 36
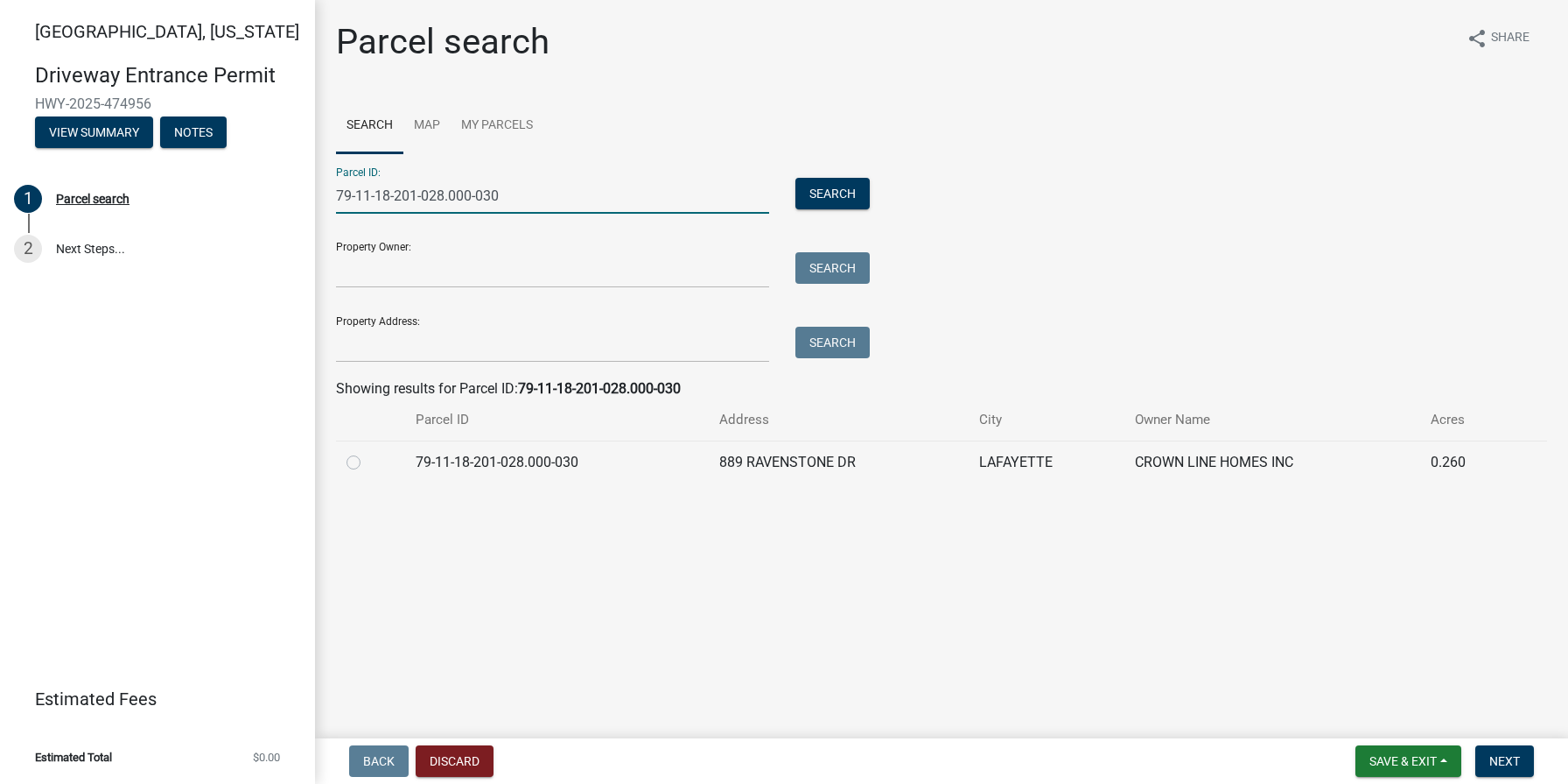
type input "79-11-18-201-028.000-030"
click at [368, 452] on label at bounding box center [368, 452] width 0 height 0
click at [368, 458] on input "radio" at bounding box center [373, 457] width 11 height 11
radio input "true"
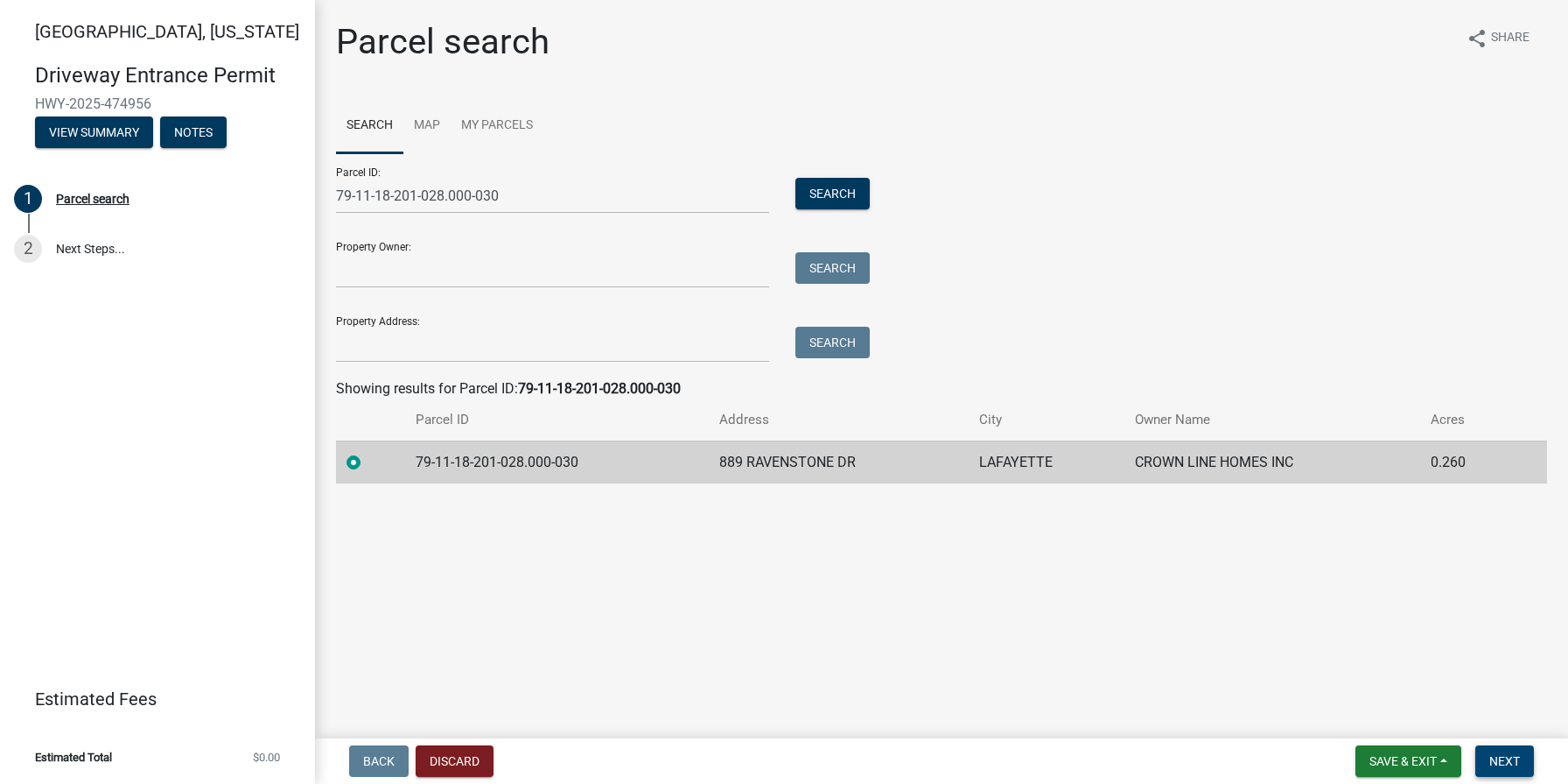
click at [1490, 762] on span "Next" at bounding box center [1504, 760] width 30 height 14
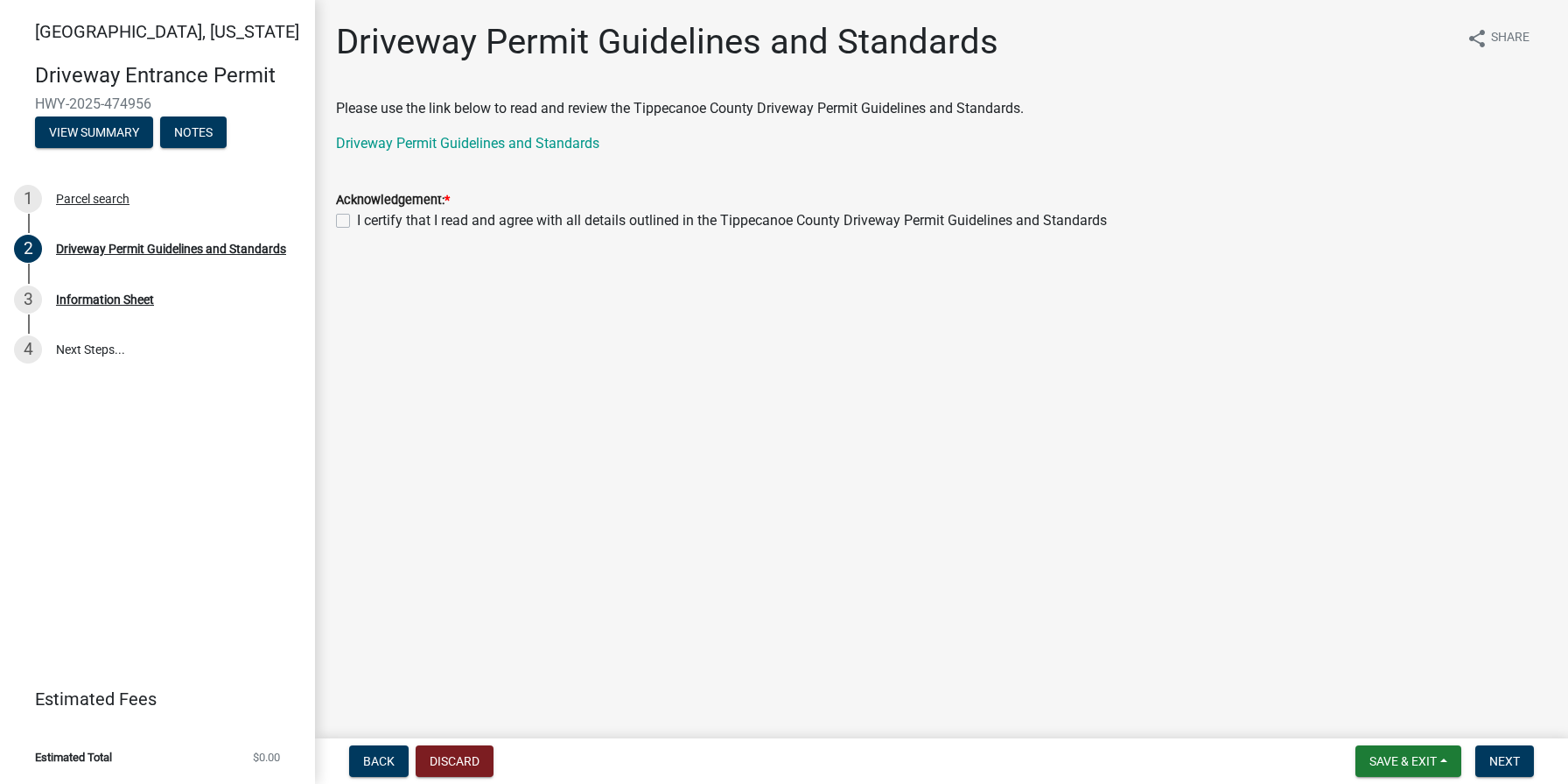
click at [357, 224] on label "I certify that I read and agree with all details outlined in the Tippecanoe Cou…" at bounding box center [732, 220] width 750 height 21
click at [357, 221] on input "I certify that I read and agree with all details outlined in the Tippecanoe Cou…" at bounding box center [362, 216] width 11 height 11
checkbox input "true"
click at [1512, 760] on span "Next" at bounding box center [1504, 760] width 30 height 14
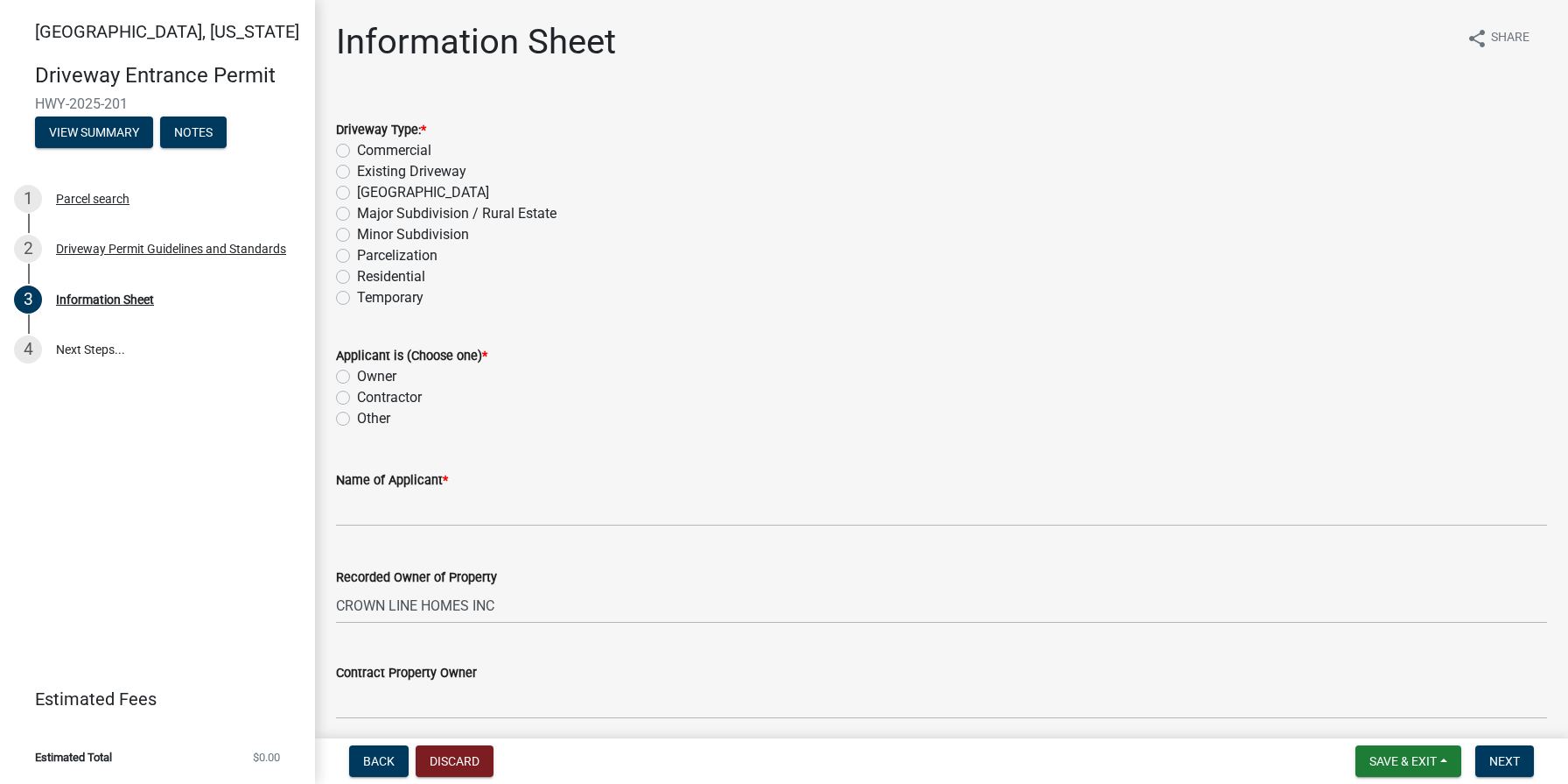
click at [357, 277] on label "Residential" at bounding box center [391, 277] width 68 height 21
click at [357, 277] on input "Residential" at bounding box center [362, 272] width 11 height 11
radio input "true"
click at [357, 376] on label "Owner" at bounding box center [376, 376] width 40 height 21
click at [357, 376] on input "Owner" at bounding box center [362, 372] width 11 height 11
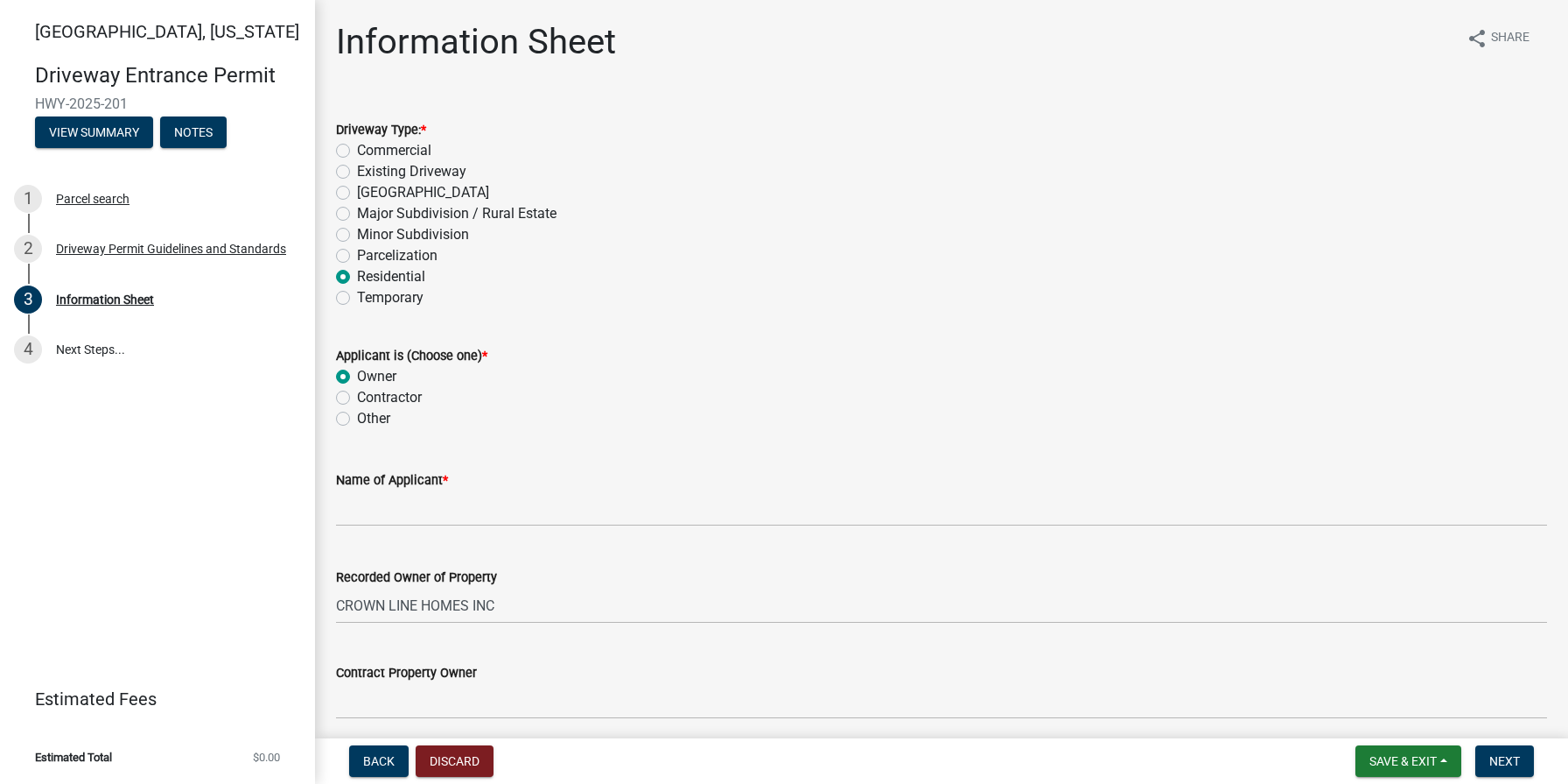
radio input "true"
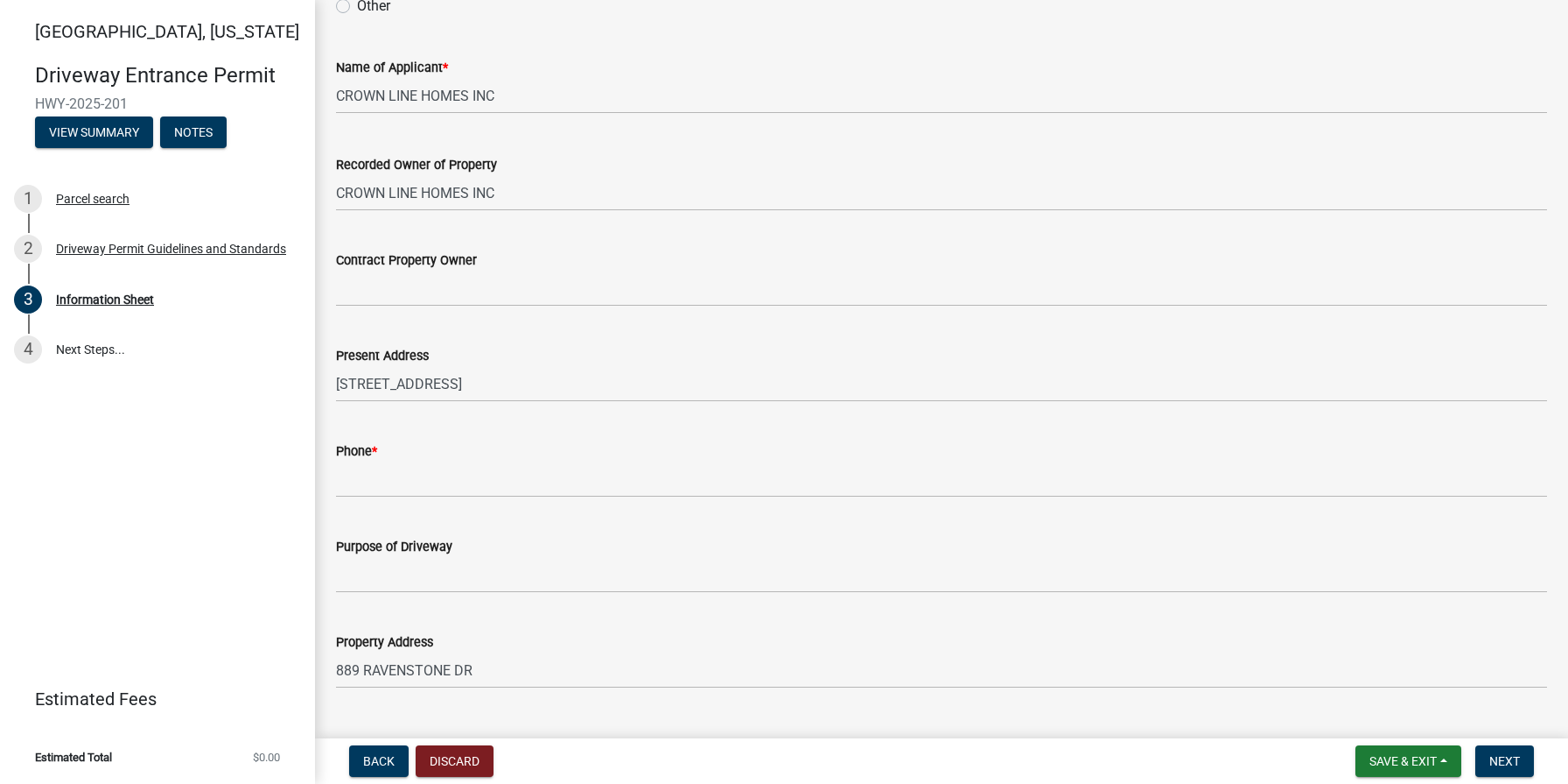
scroll to position [415, 0]
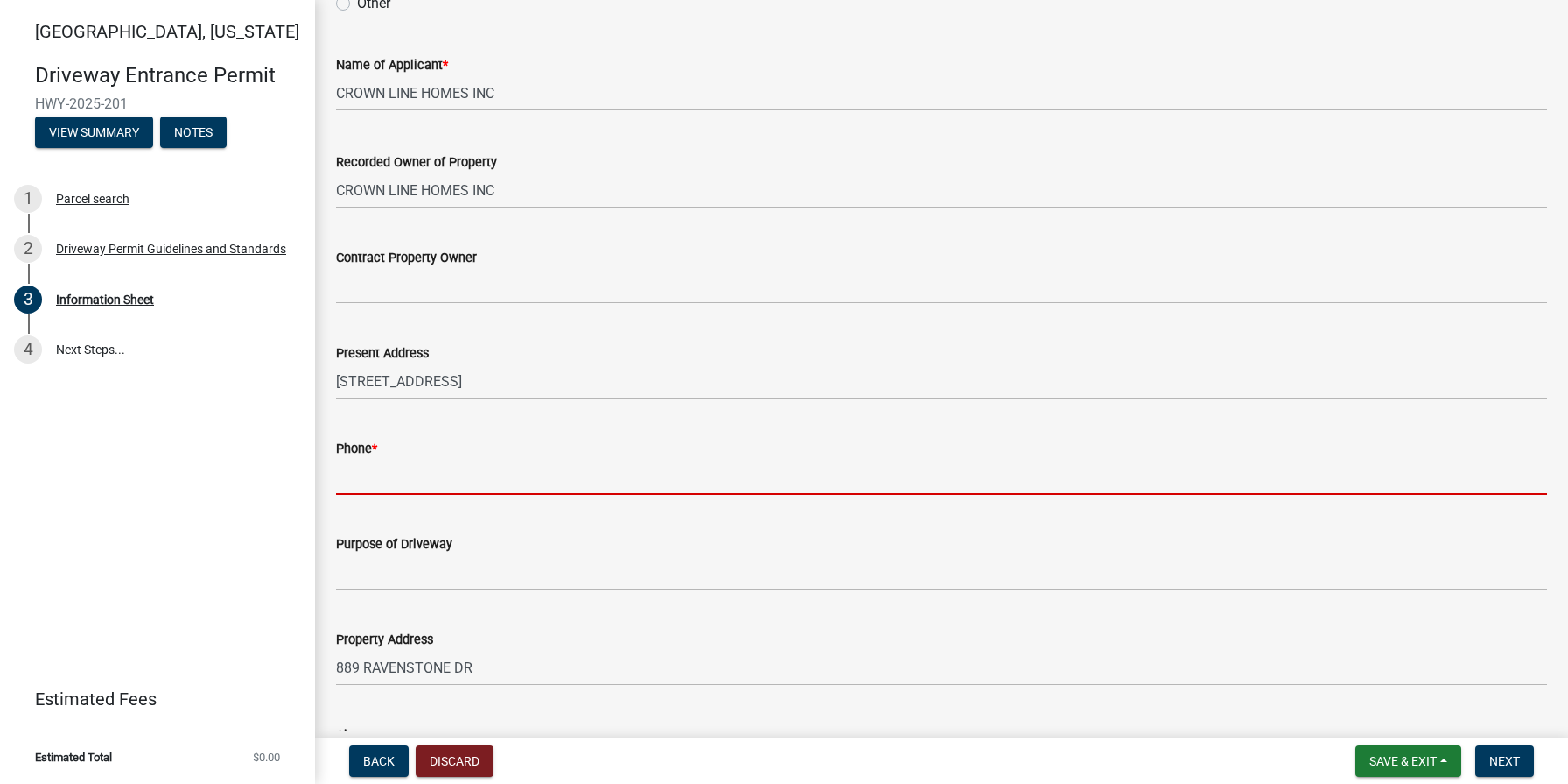
click at [421, 477] on input "Phone *" at bounding box center [942, 476] width 1211 height 36
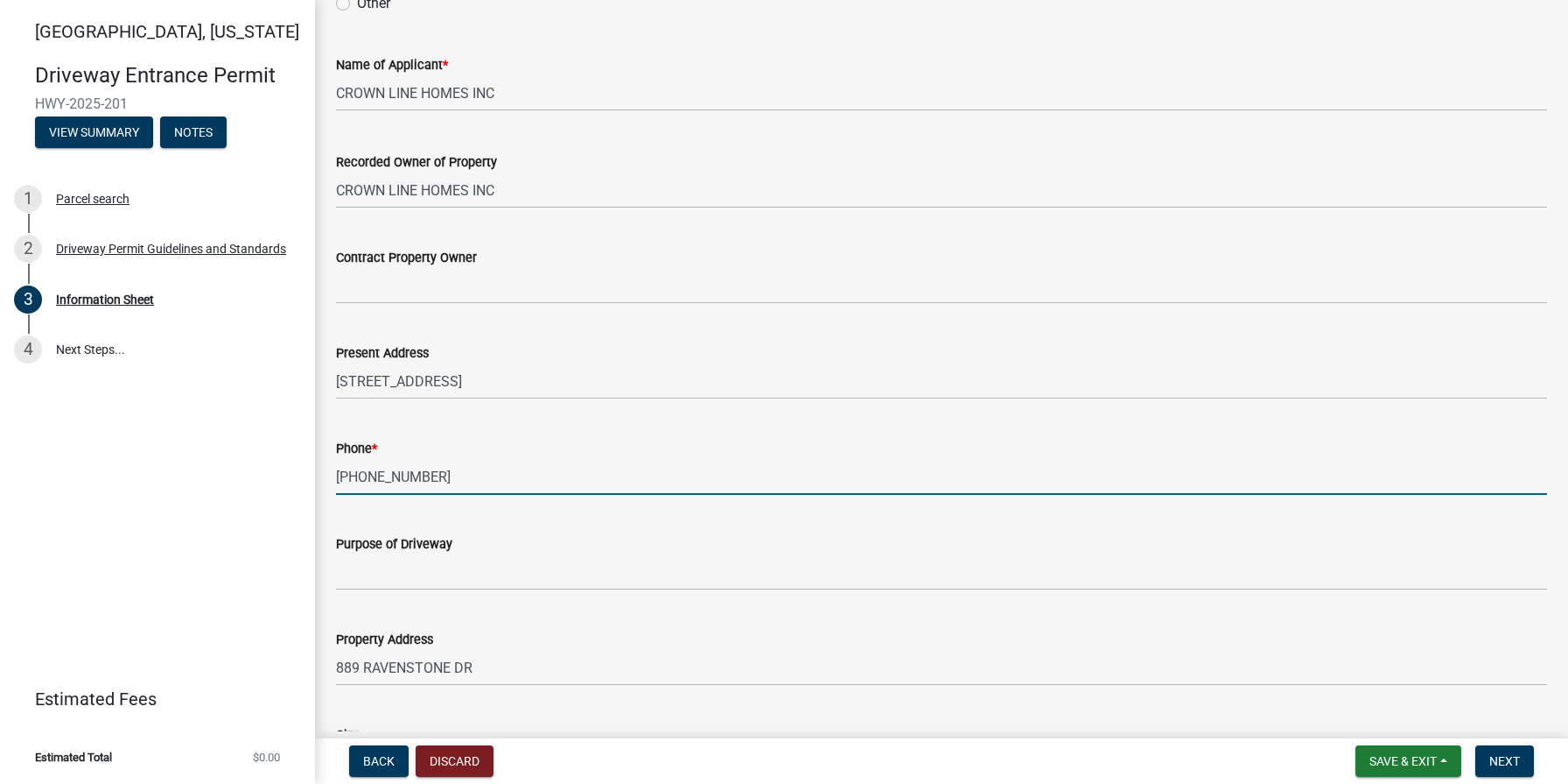
type input "[PHONE_NUMBER]"
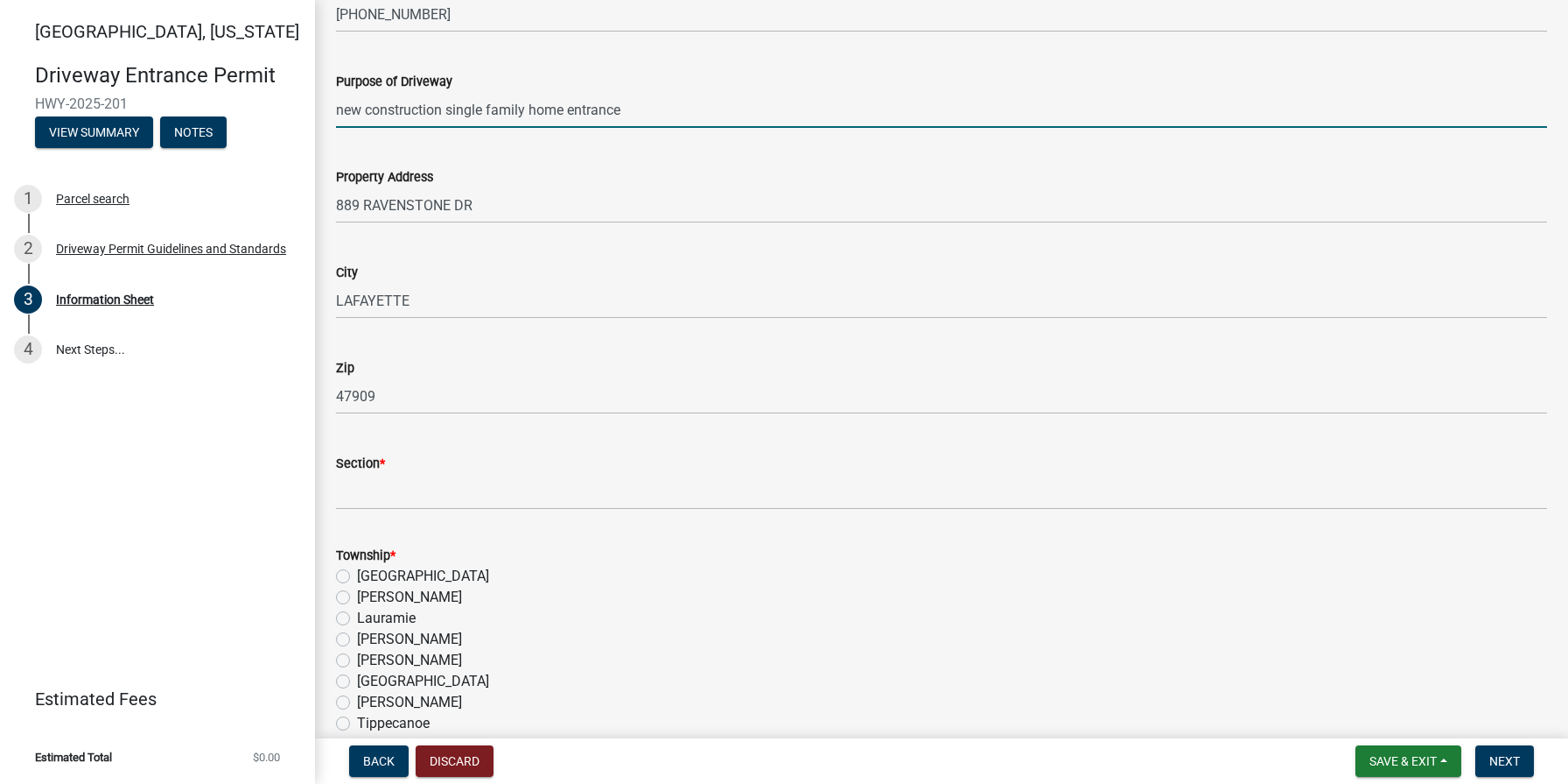
scroll to position [878, 0]
type input "new construction single family home entrance"
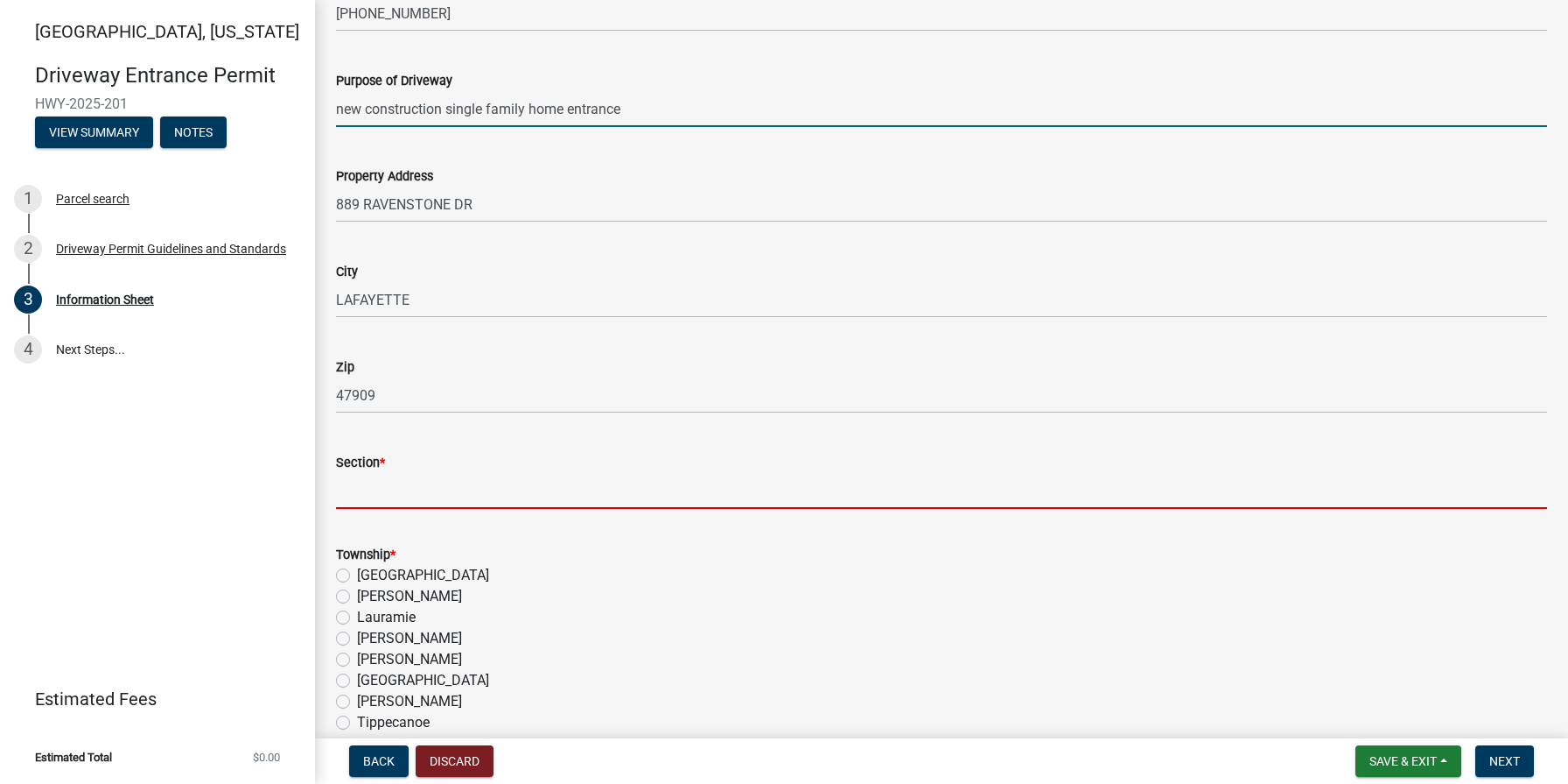
click at [409, 484] on input "Section *" at bounding box center [942, 491] width 1211 height 36
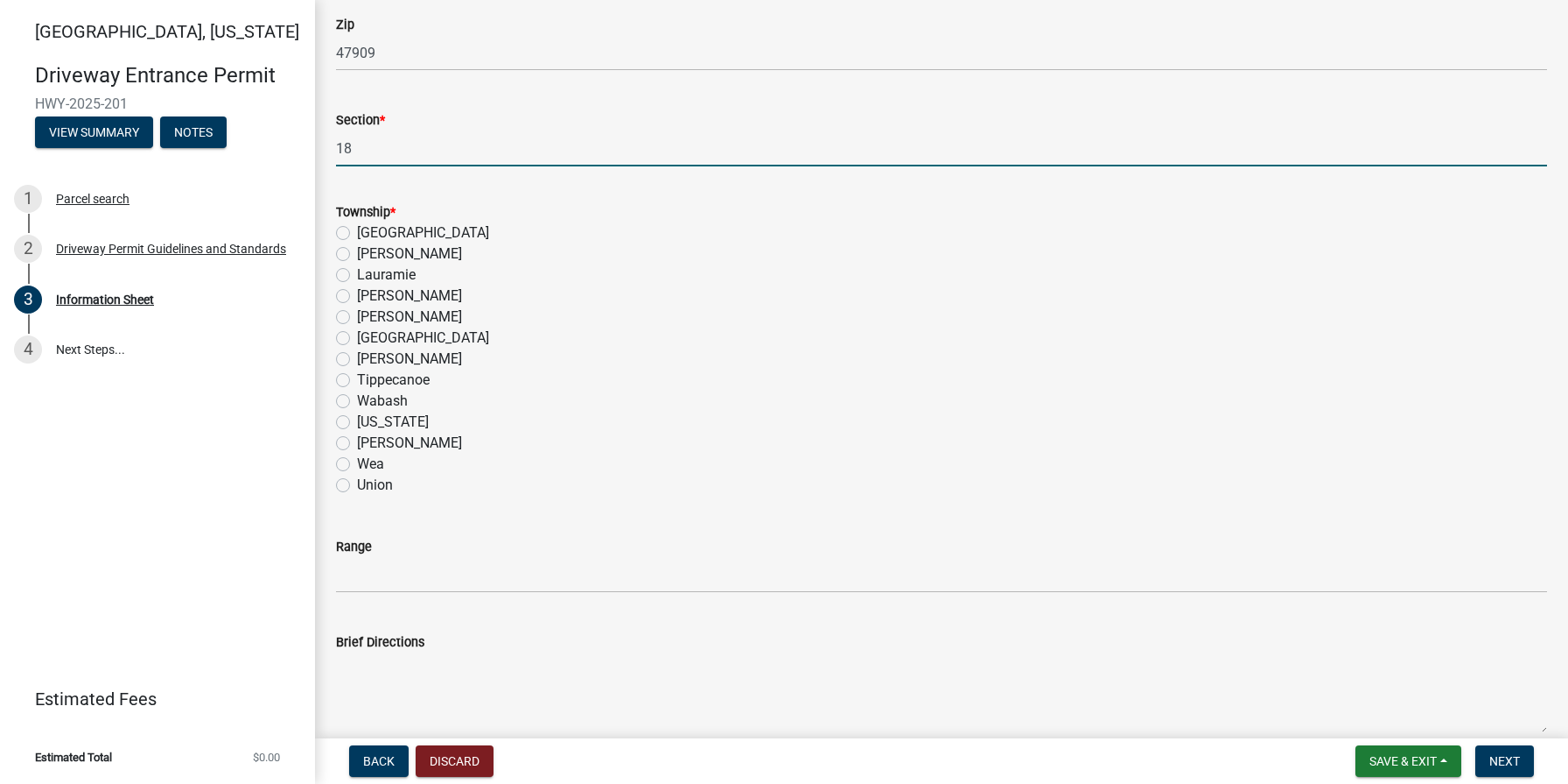
scroll to position [0, 0]
type input "18"
click at [357, 462] on label "Wea" at bounding box center [370, 464] width 27 height 21
click at [357, 462] on input "Wea" at bounding box center [362, 459] width 11 height 11
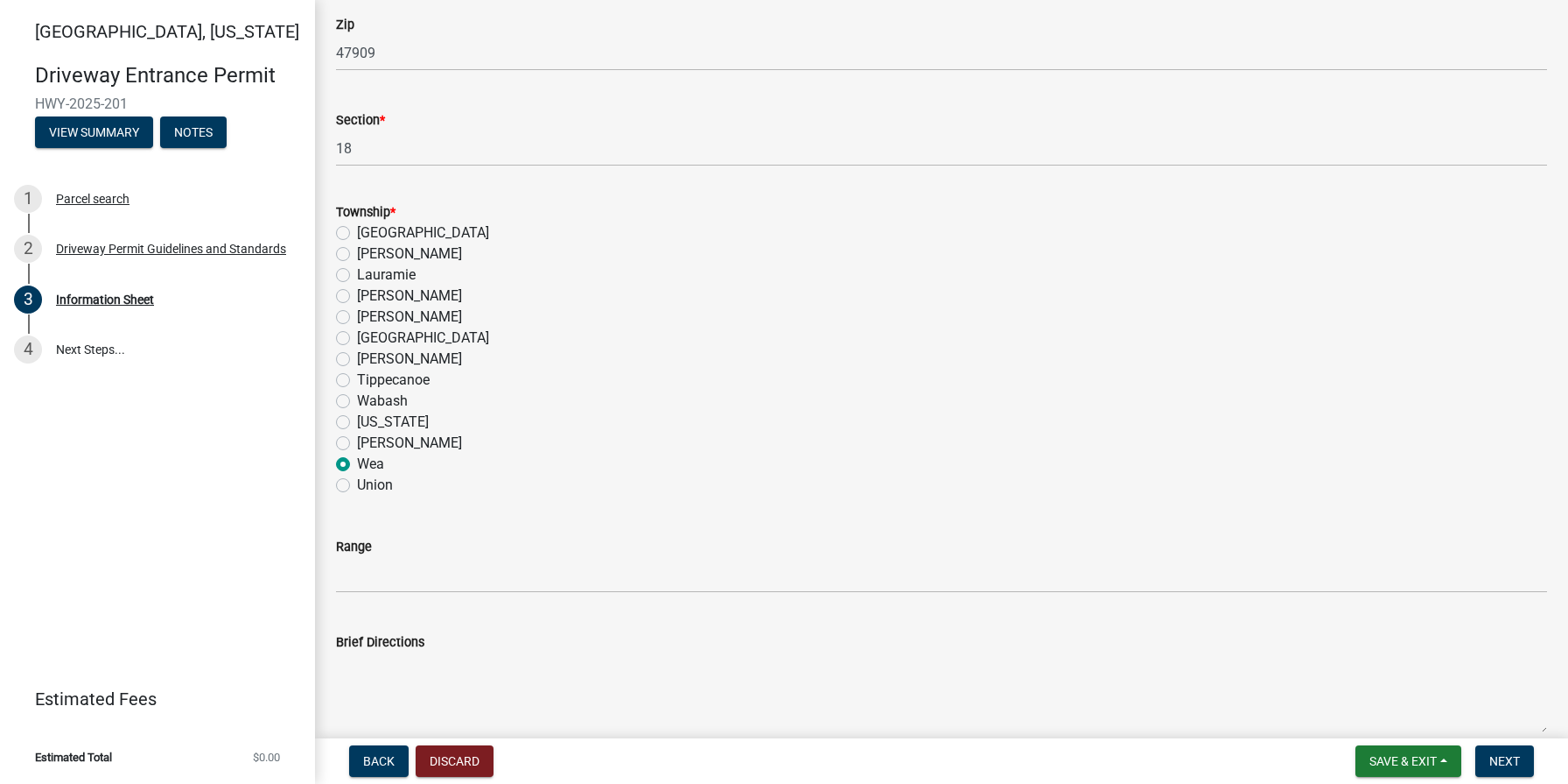
radio input "true"
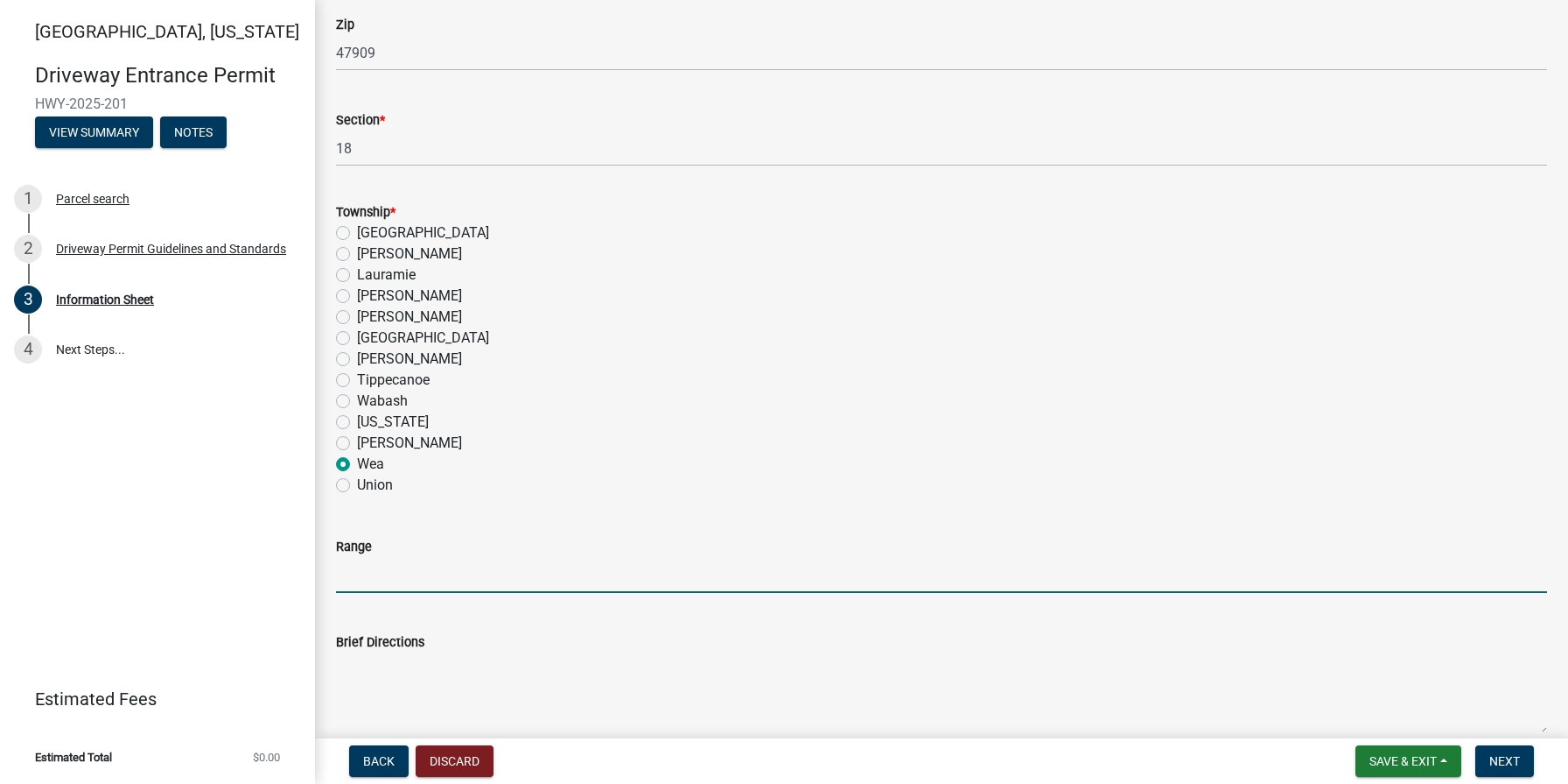
click at [368, 576] on input "Range" at bounding box center [942, 575] width 1211 height 36
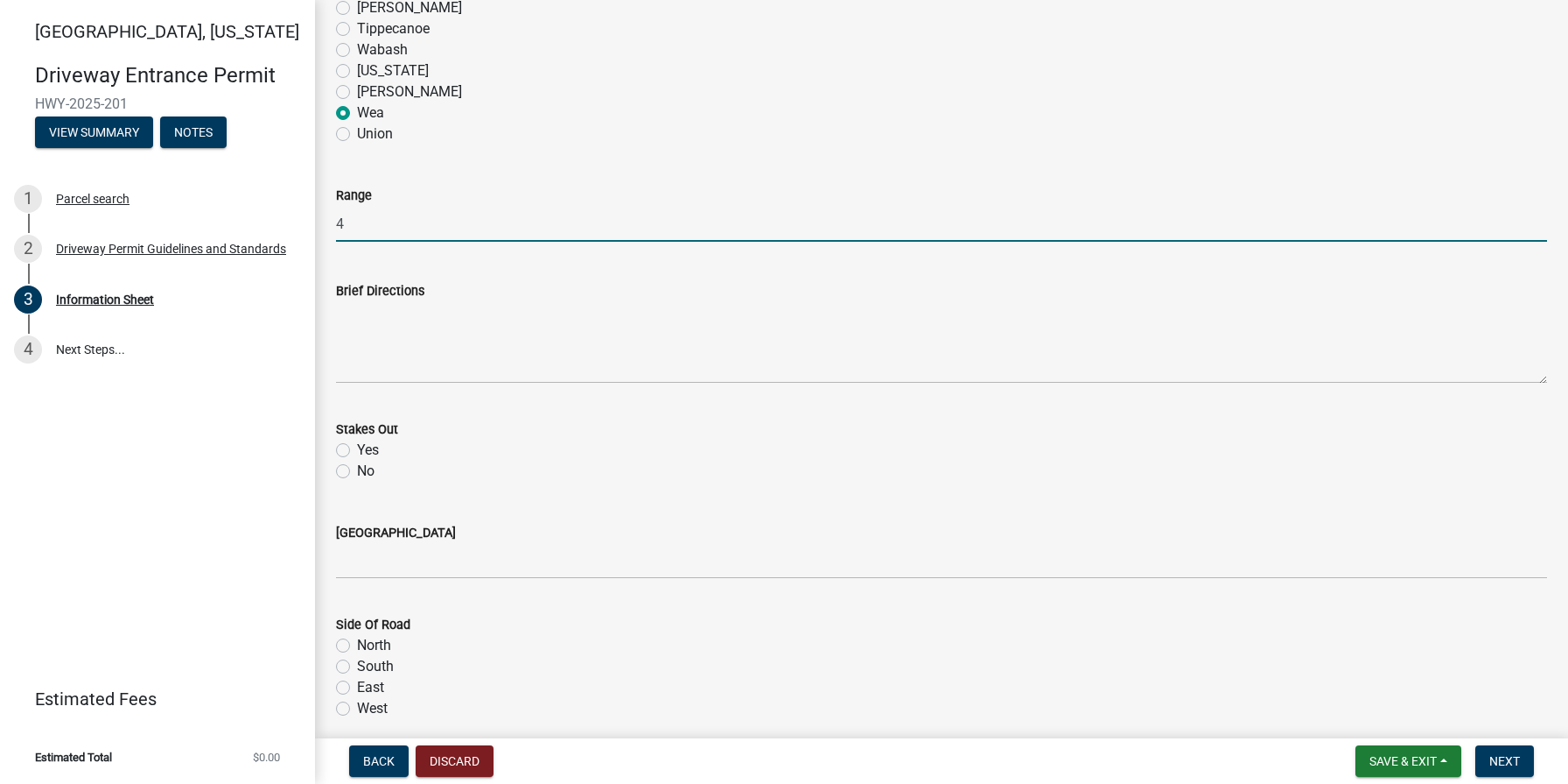
scroll to position [1574, 0]
type input "4"
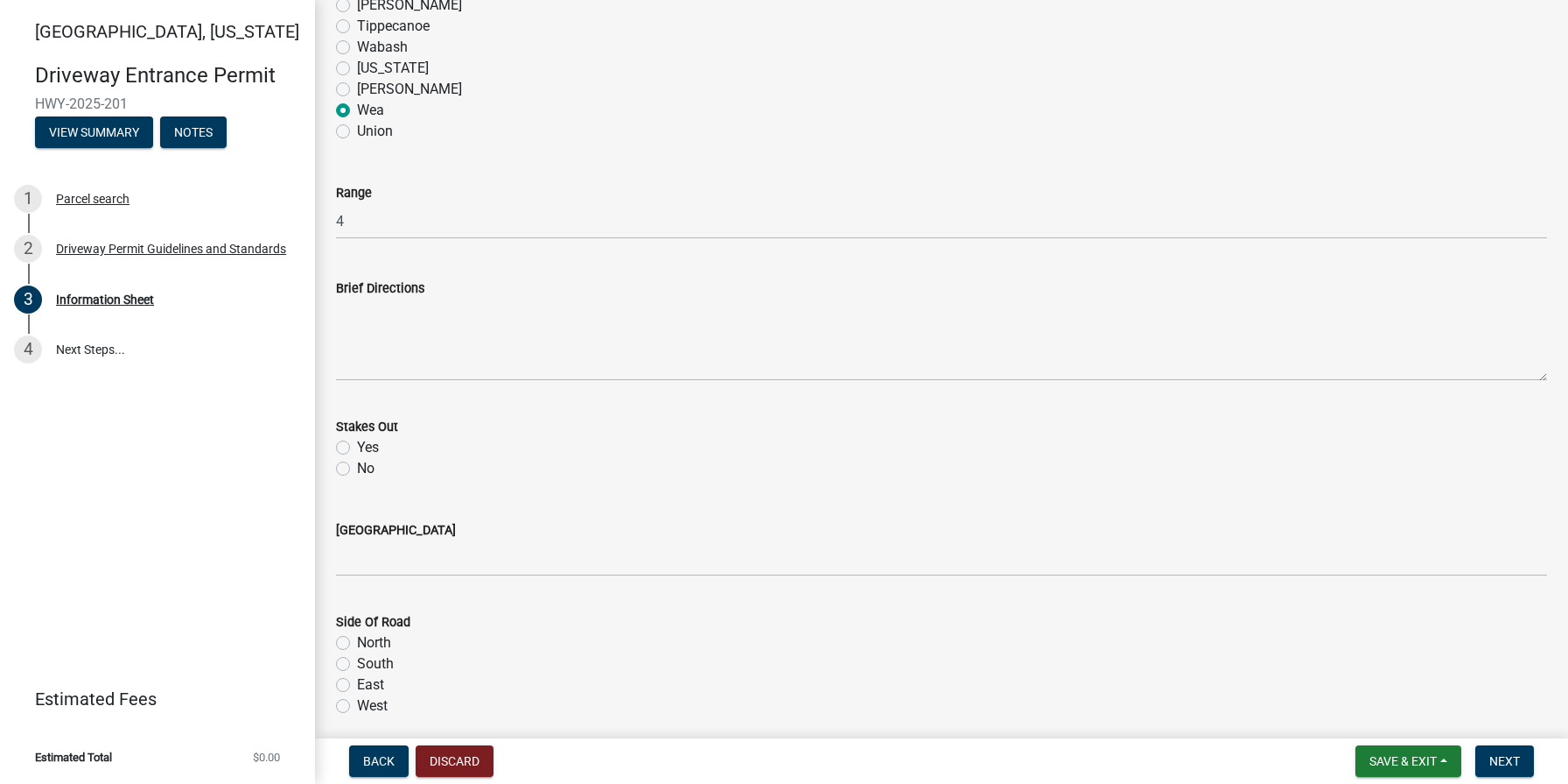
click at [357, 447] on label "Yes" at bounding box center [368, 447] width 22 height 21
click at [357, 447] on input "Yes" at bounding box center [362, 443] width 11 height 11
radio input "true"
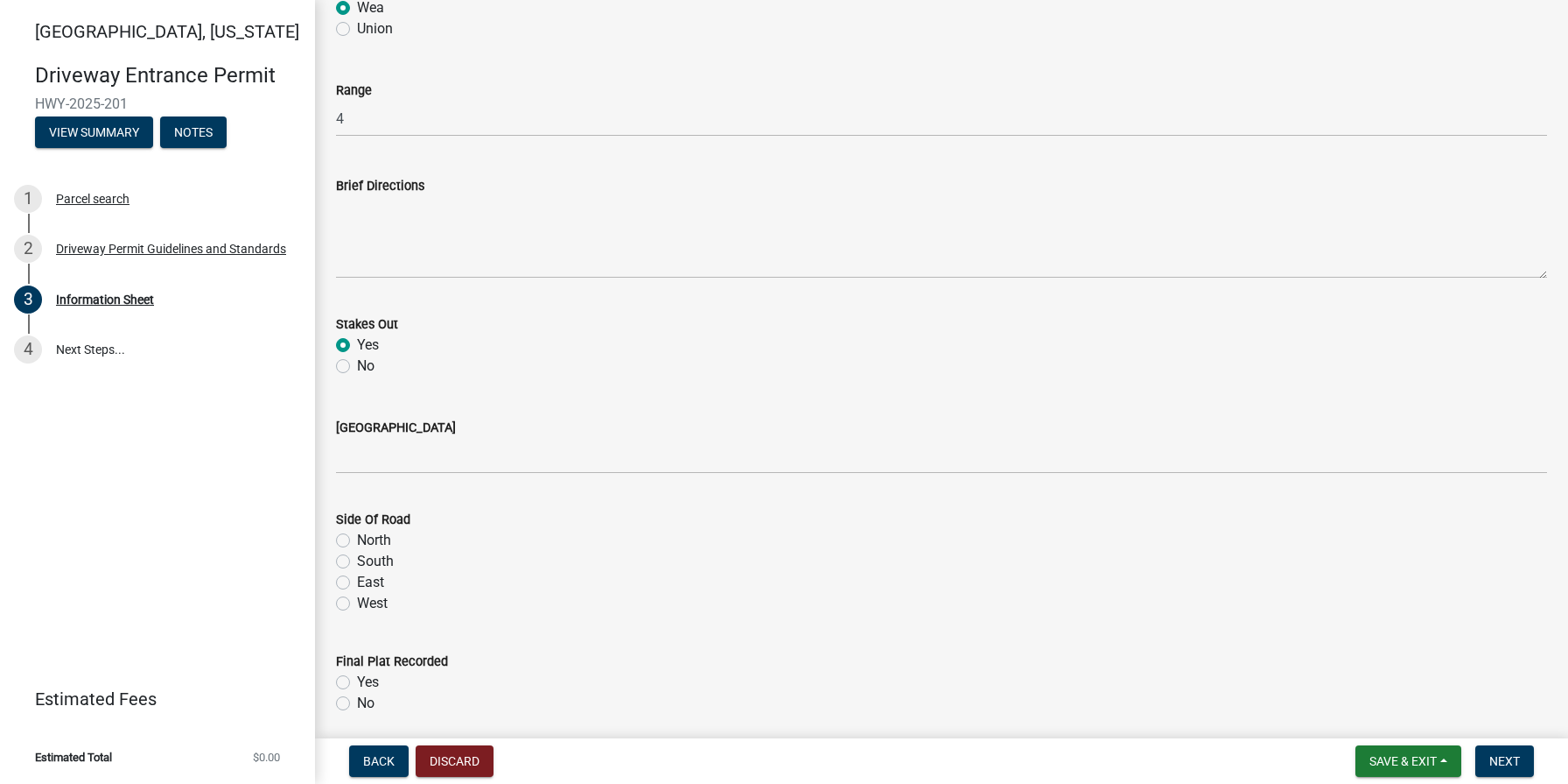
scroll to position [1693, 0]
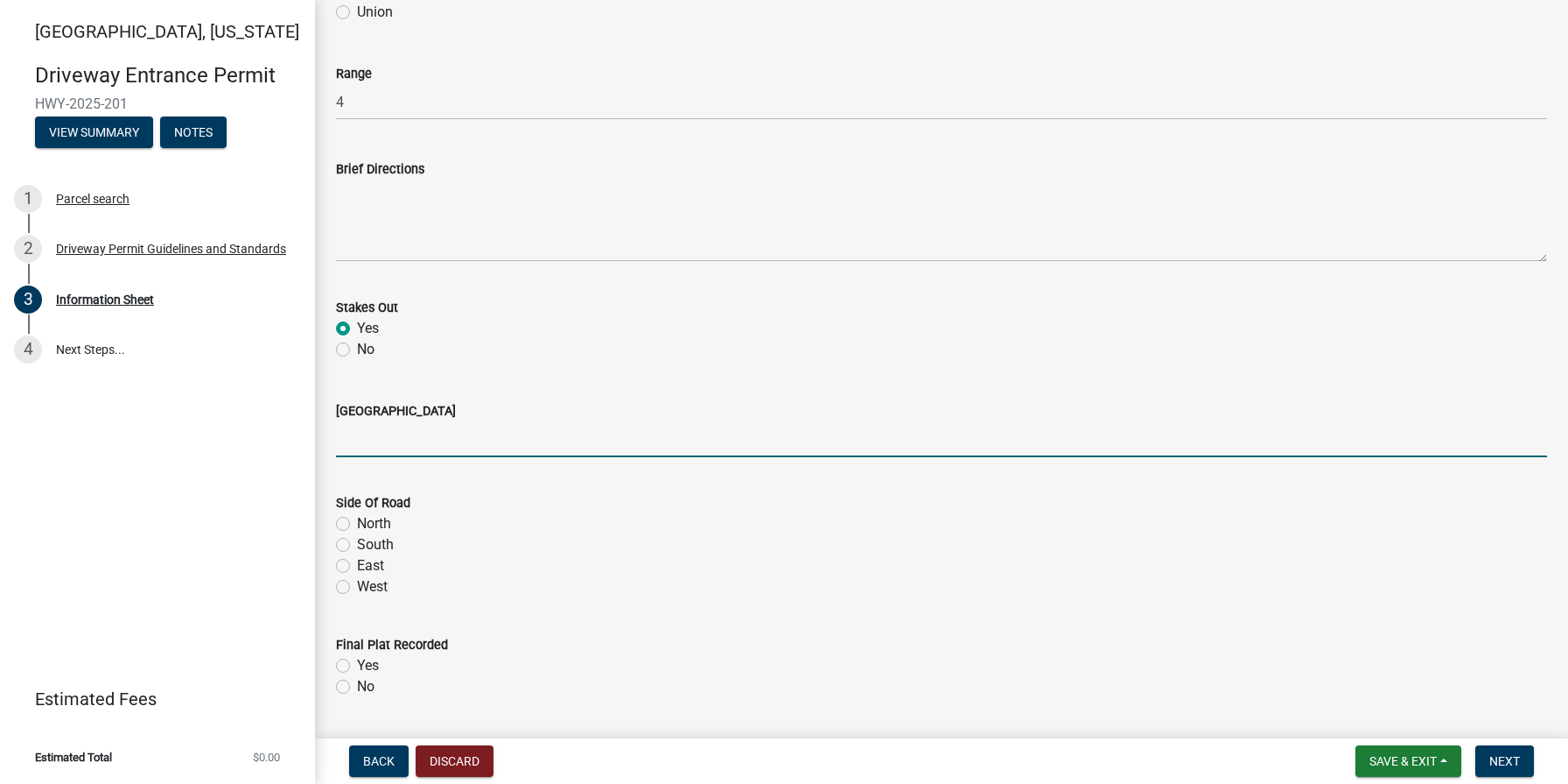
click at [389, 437] on input "[GEOGRAPHIC_DATA]" at bounding box center [942, 439] width 1211 height 36
type input "D"
type input "Ravenstone Dr."
click at [357, 545] on label "South" at bounding box center [375, 544] width 37 height 21
click at [357, 545] on input "South" at bounding box center [362, 540] width 11 height 11
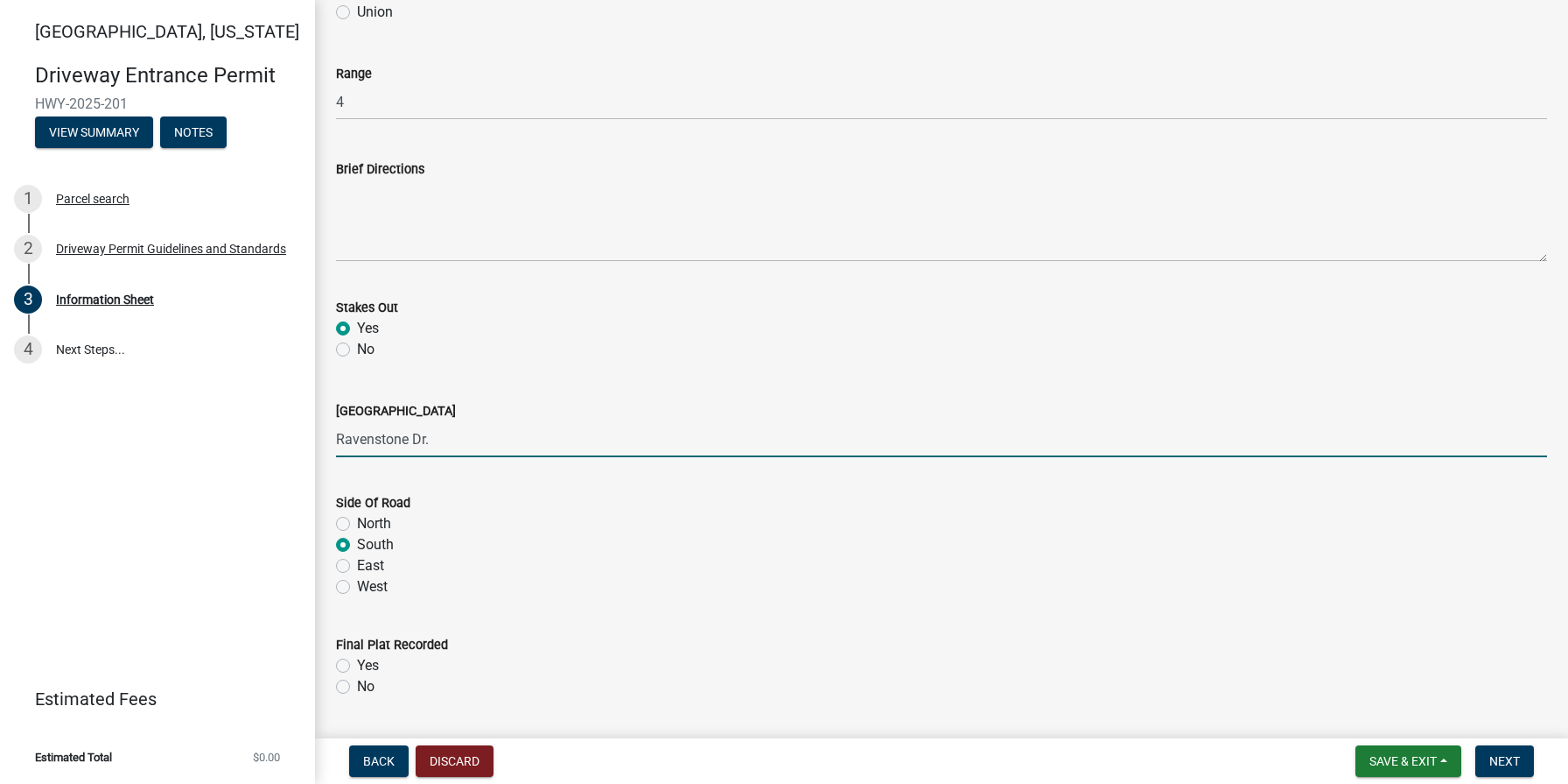
radio input "true"
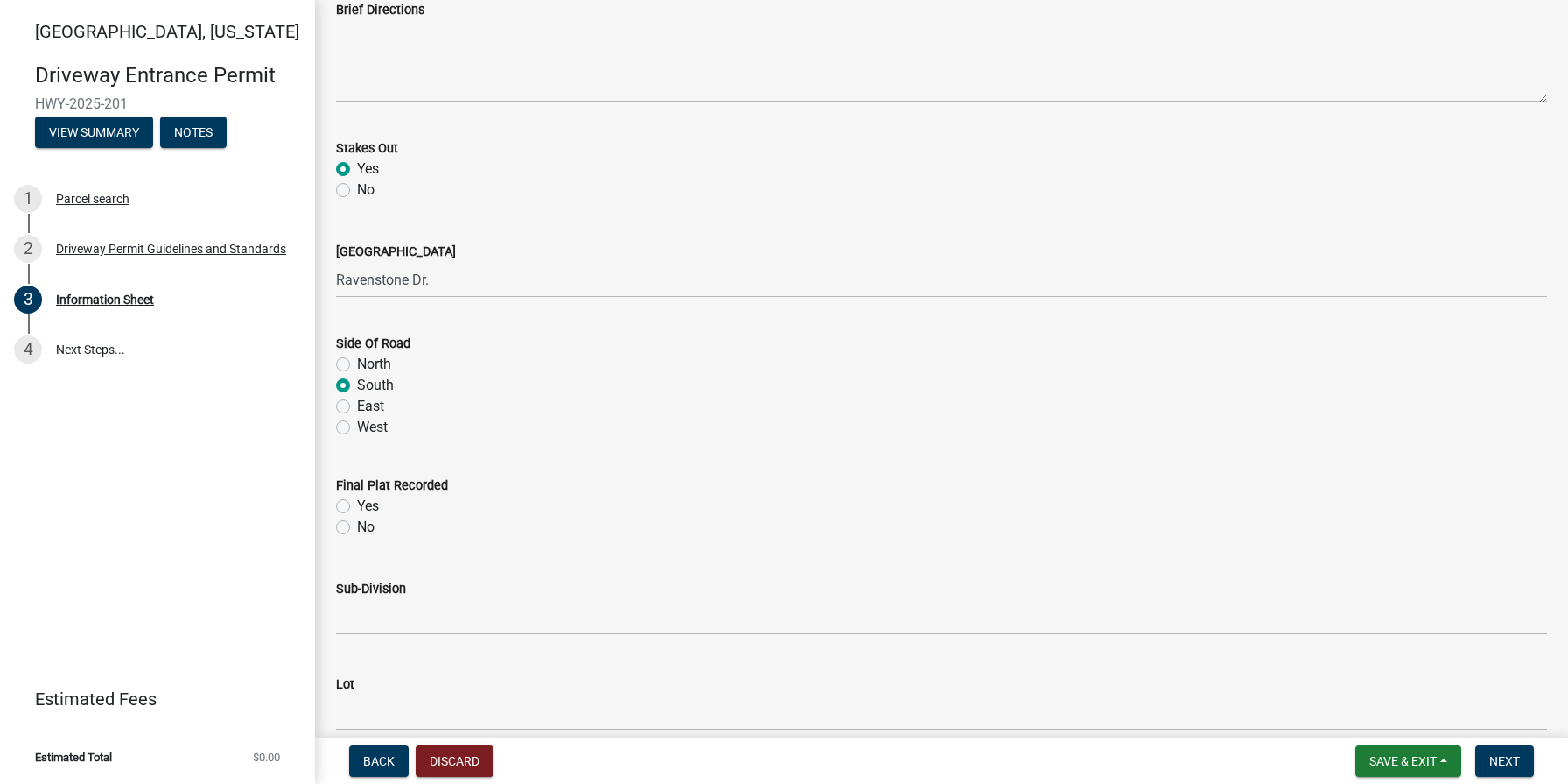
scroll to position [1876, 0]
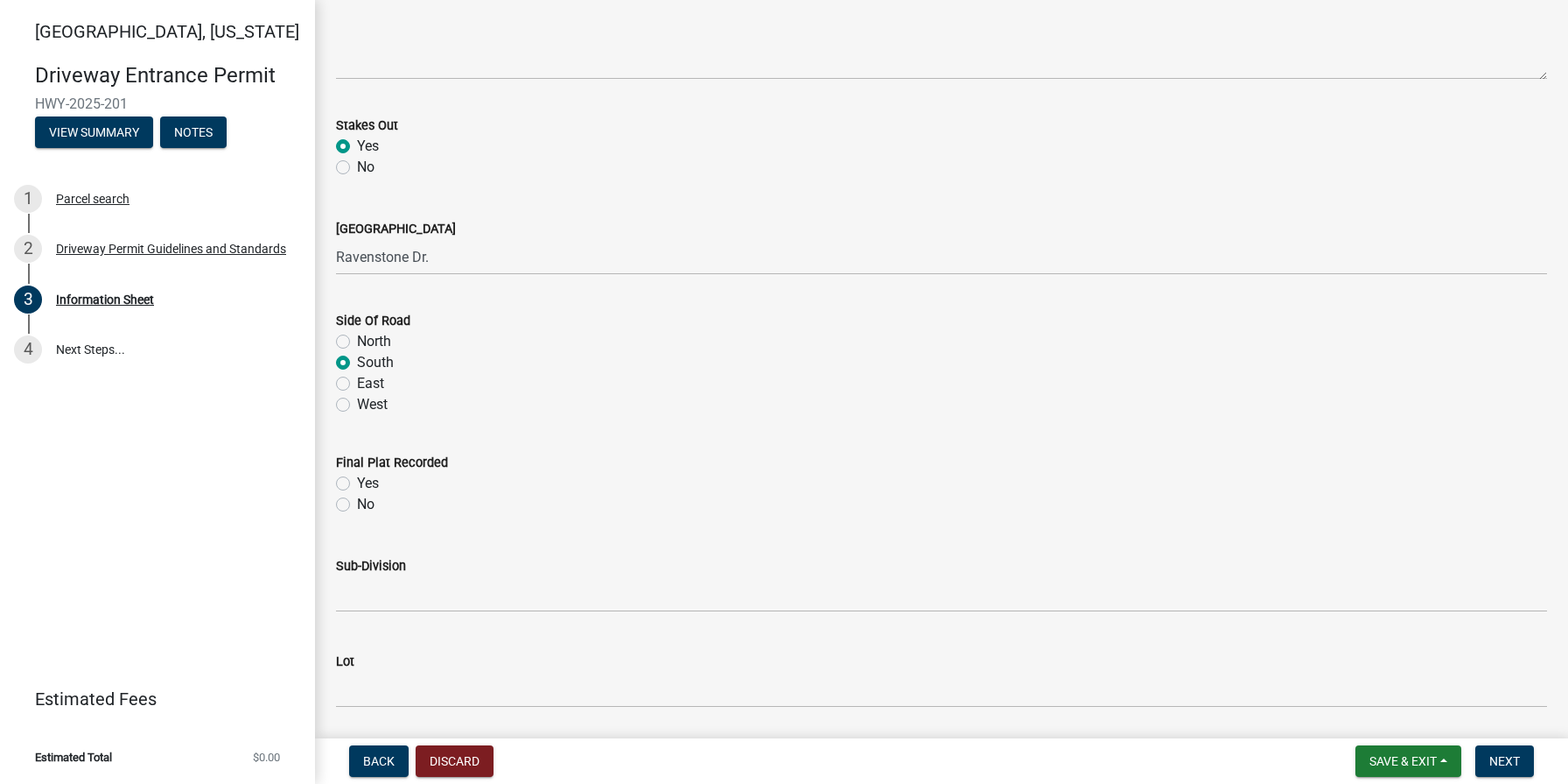
click at [357, 483] on label "Yes" at bounding box center [368, 483] width 22 height 21
click at [357, 483] on input "Yes" at bounding box center [362, 479] width 11 height 11
radio input "true"
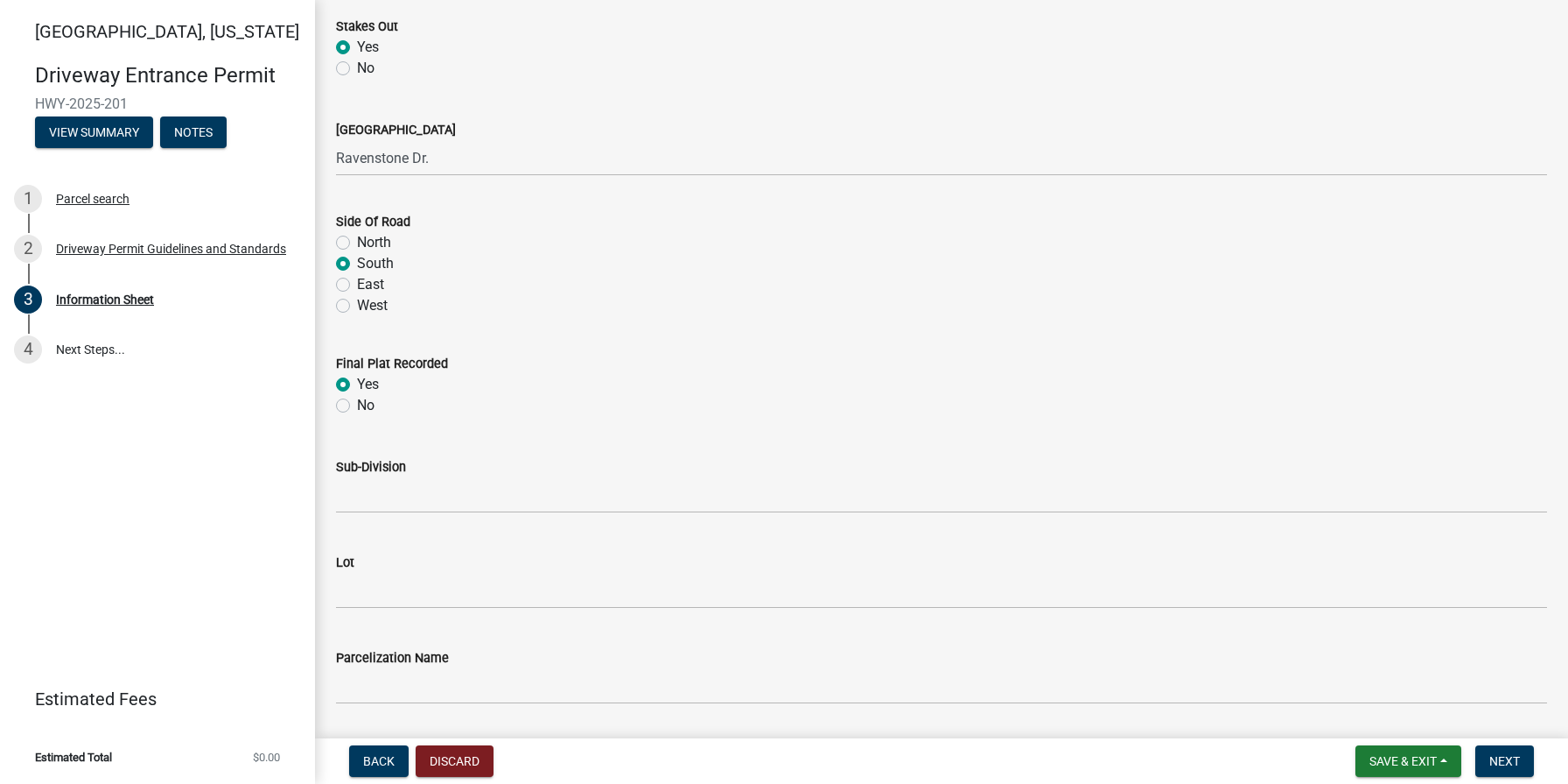
scroll to position [2013, 0]
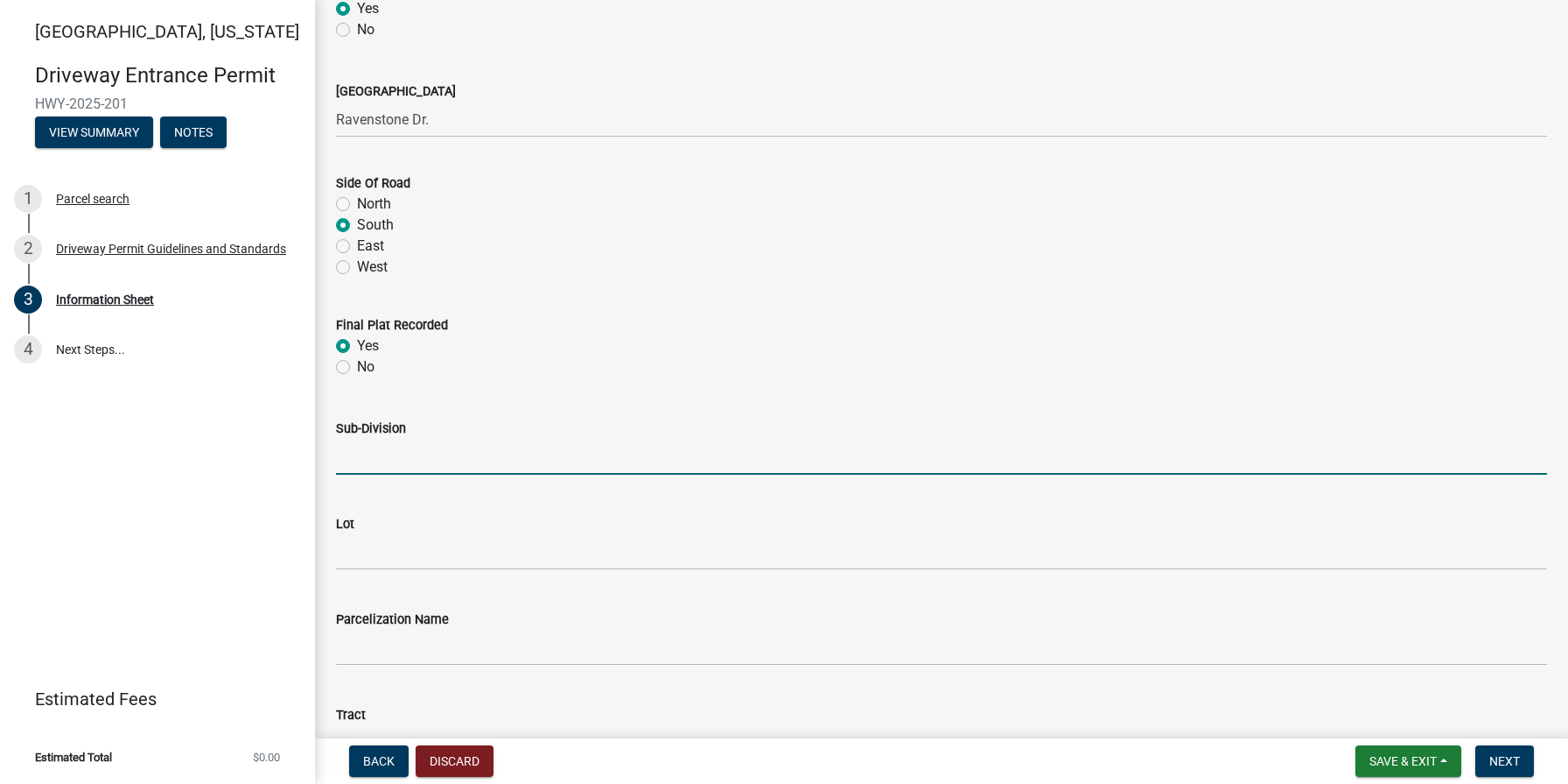
drag, startPoint x: 403, startPoint y: 452, endPoint x: 451, endPoint y: 424, distance: 55.6
click at [403, 452] on input "Sub-Division" at bounding box center [942, 457] width 1211 height 36
type input "Chesapeake Pointe"
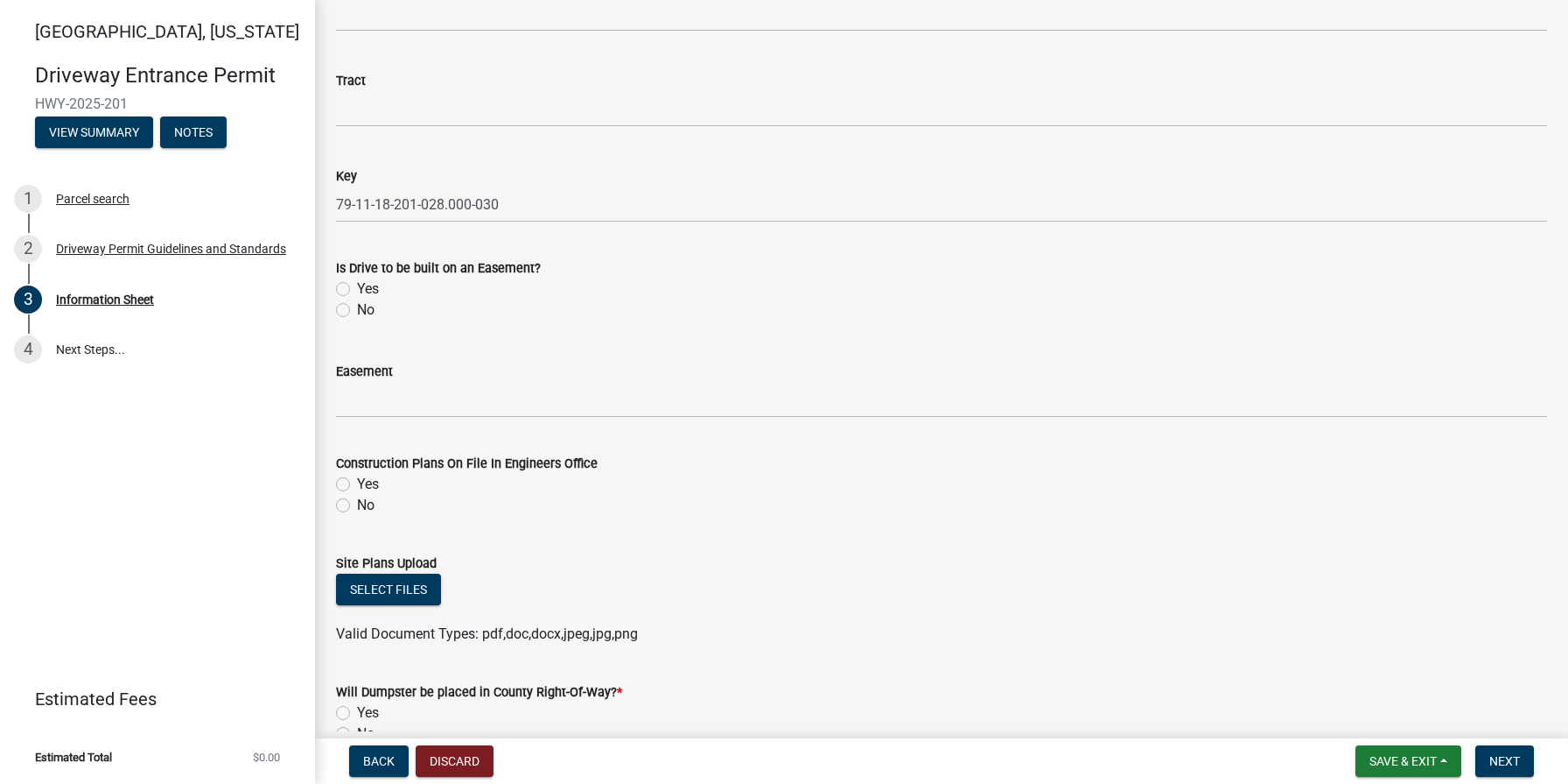
scroll to position [2649, 0]
type input "427"
click at [357, 307] on label "No" at bounding box center [365, 308] width 18 height 21
click at [357, 307] on input "No" at bounding box center [362, 303] width 11 height 11
radio input "true"
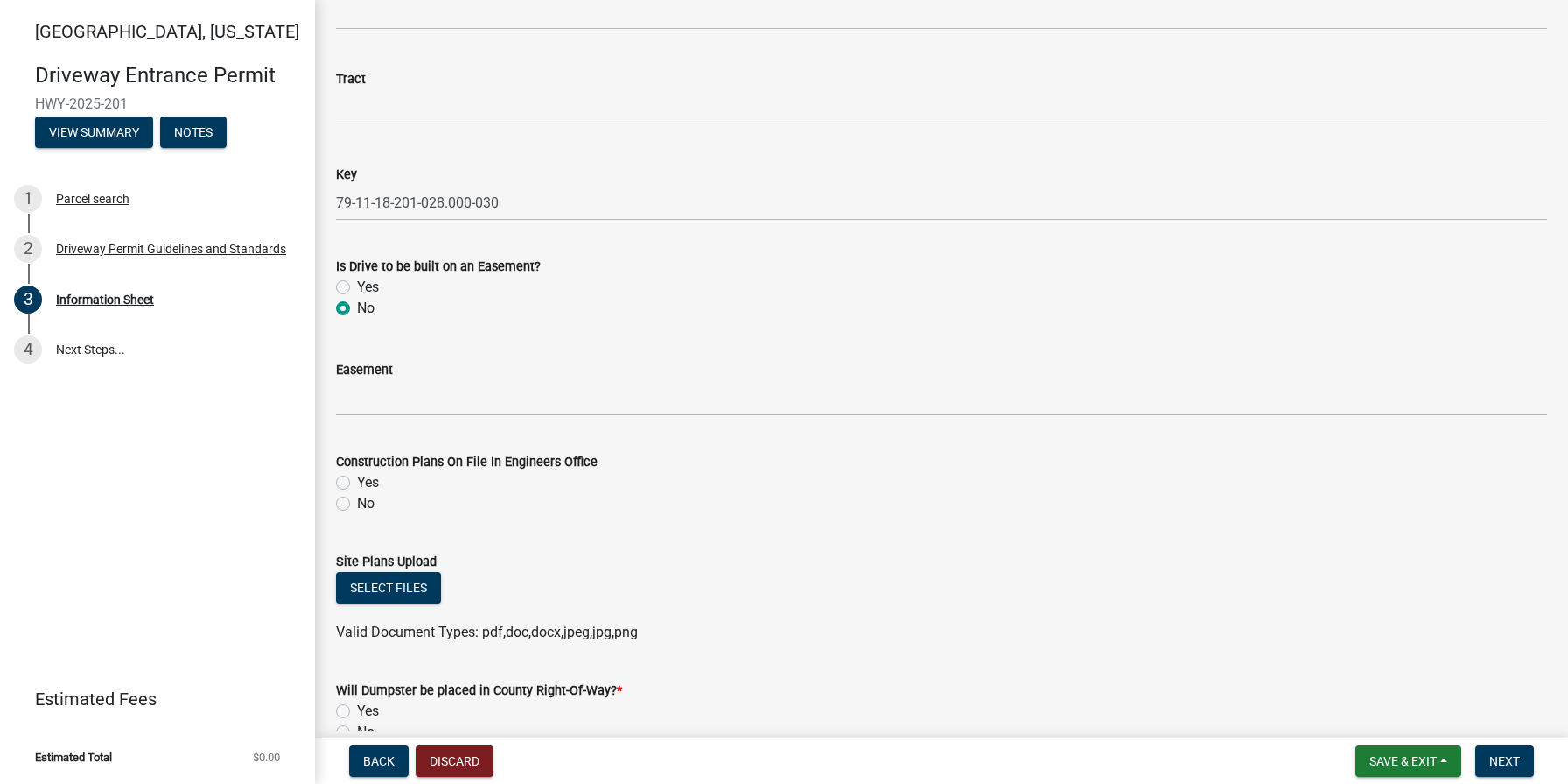
click at [357, 480] on label "Yes" at bounding box center [368, 482] width 22 height 21
click at [357, 480] on input "Yes" at bounding box center [362, 478] width 11 height 11
radio input "true"
click at [373, 579] on button "Select files" at bounding box center [389, 588] width 105 height 31
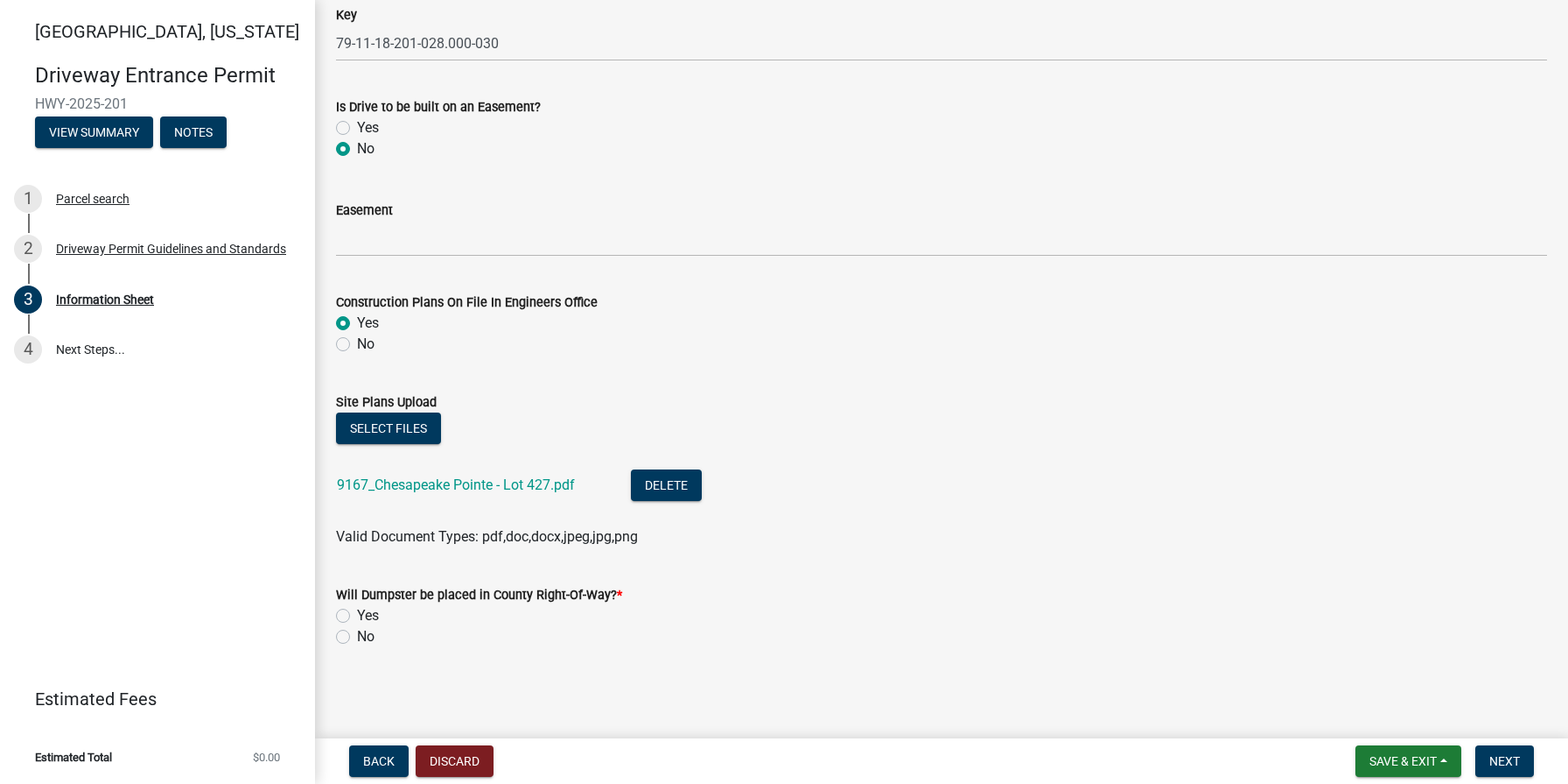
scroll to position [2809, 0]
click at [357, 638] on label "No" at bounding box center [365, 636] width 18 height 21
click at [357, 637] on input "No" at bounding box center [362, 632] width 11 height 11
radio input "true"
click at [1504, 758] on span "Next" at bounding box center [1504, 760] width 30 height 14
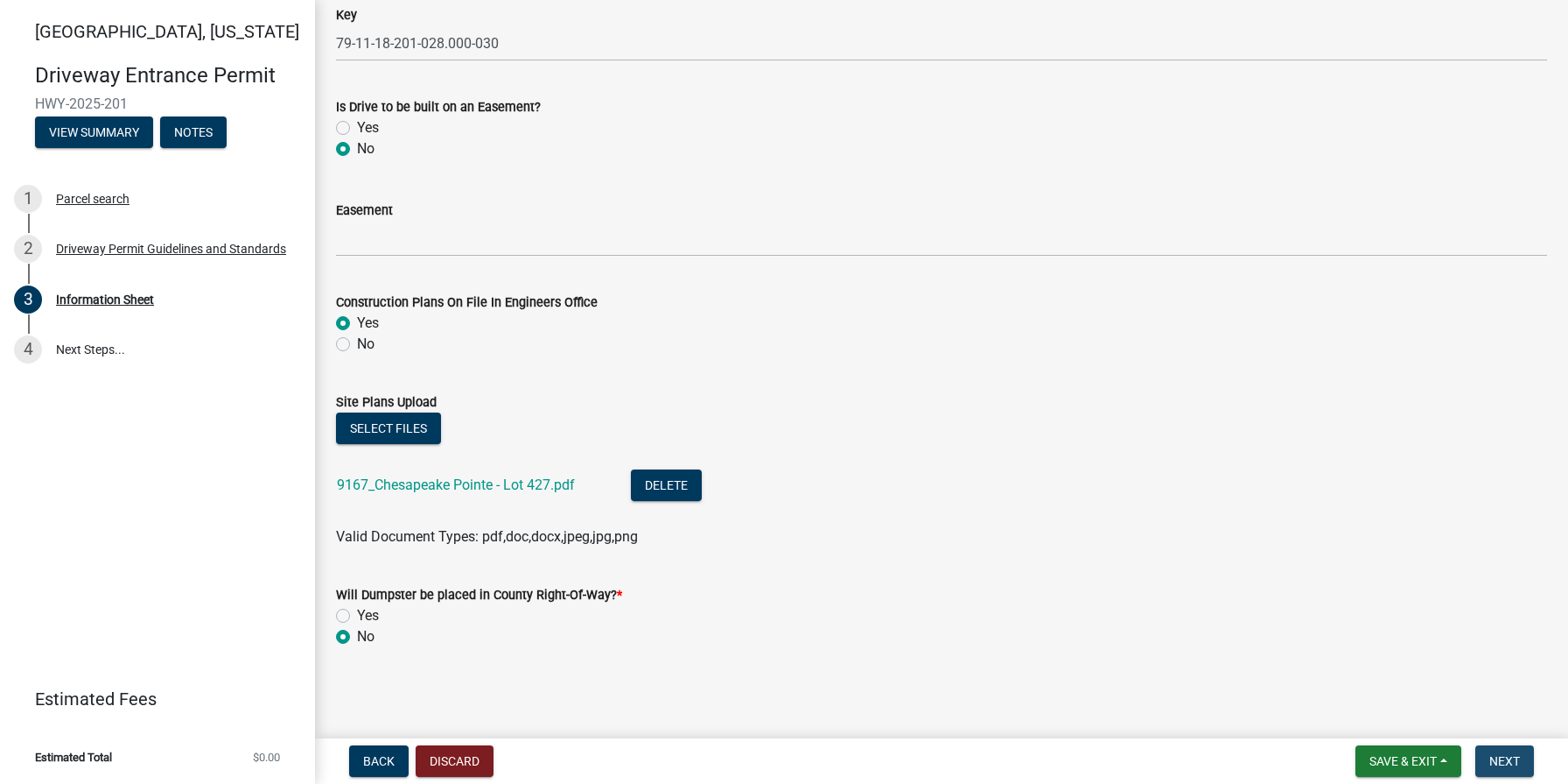
scroll to position [0, 0]
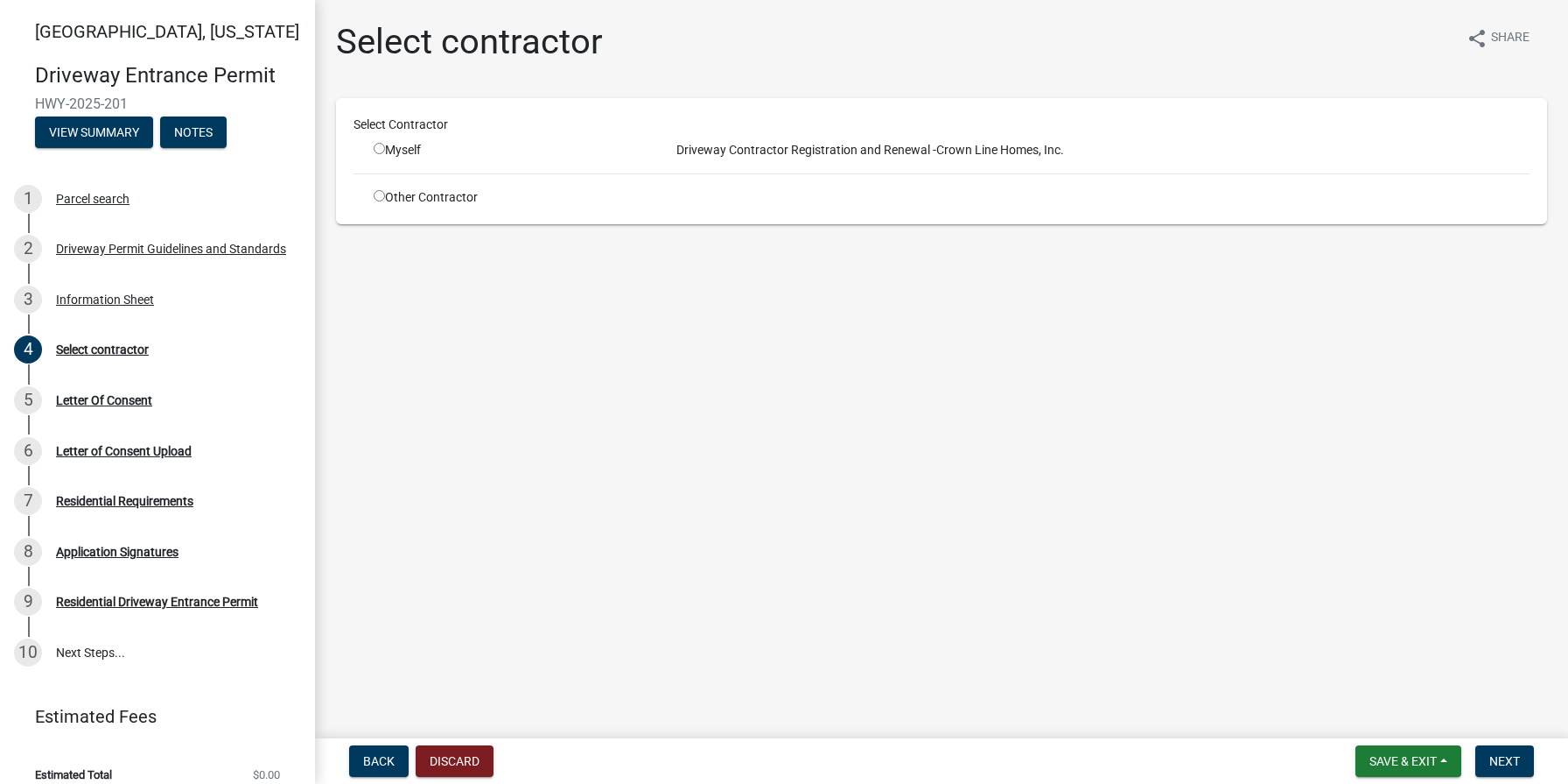
click at [378, 147] on input "radio" at bounding box center [379, 148] width 11 height 11
radio input "true"
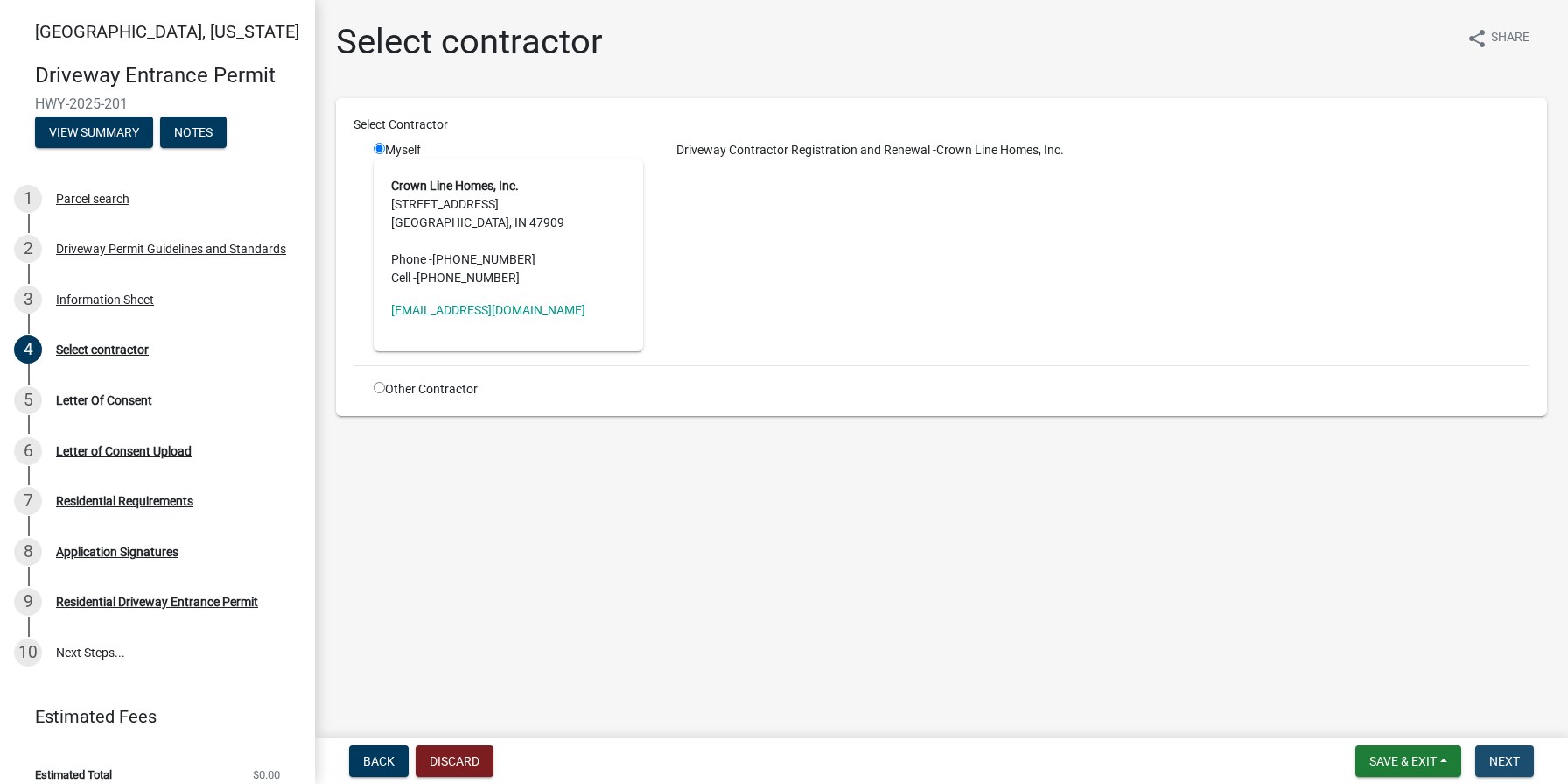
drag, startPoint x: 1502, startPoint y: 757, endPoint x: 1444, endPoint y: 724, distance: 66.7
click at [1502, 757] on span "Next" at bounding box center [1504, 760] width 30 height 14
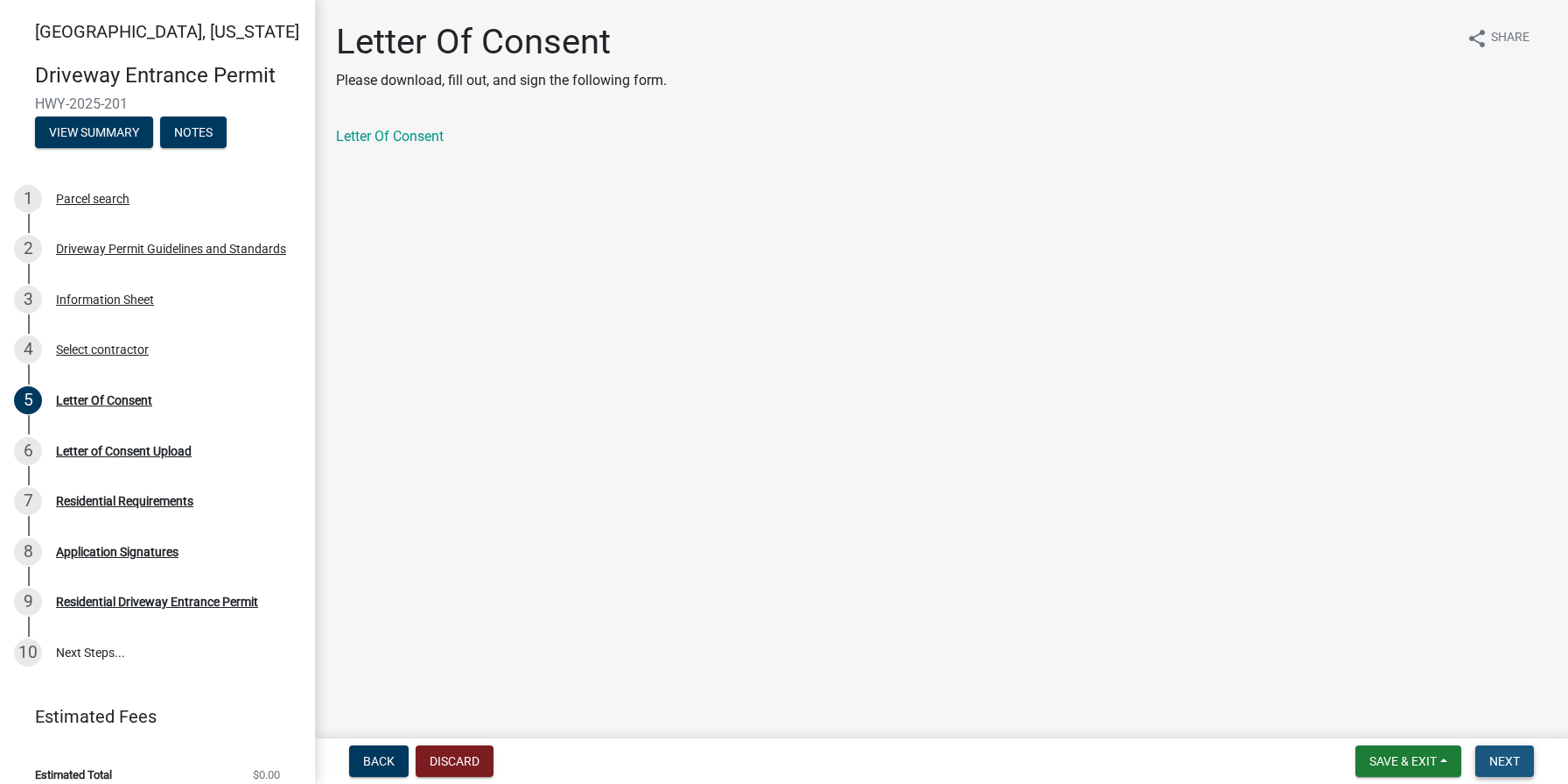
click at [1500, 763] on span "Next" at bounding box center [1504, 760] width 30 height 14
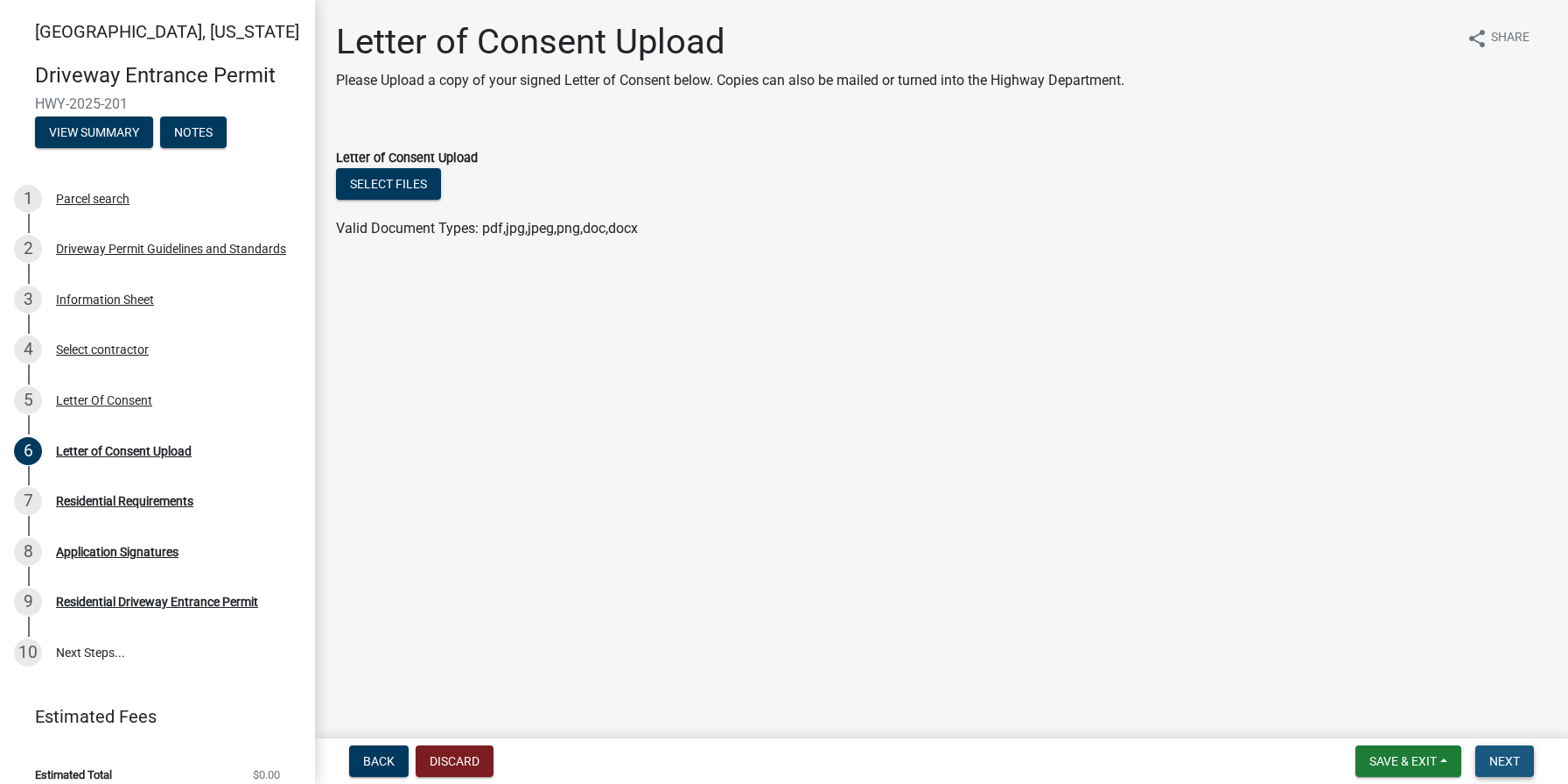
click at [1497, 770] on button "Next" at bounding box center [1505, 761] width 59 height 31
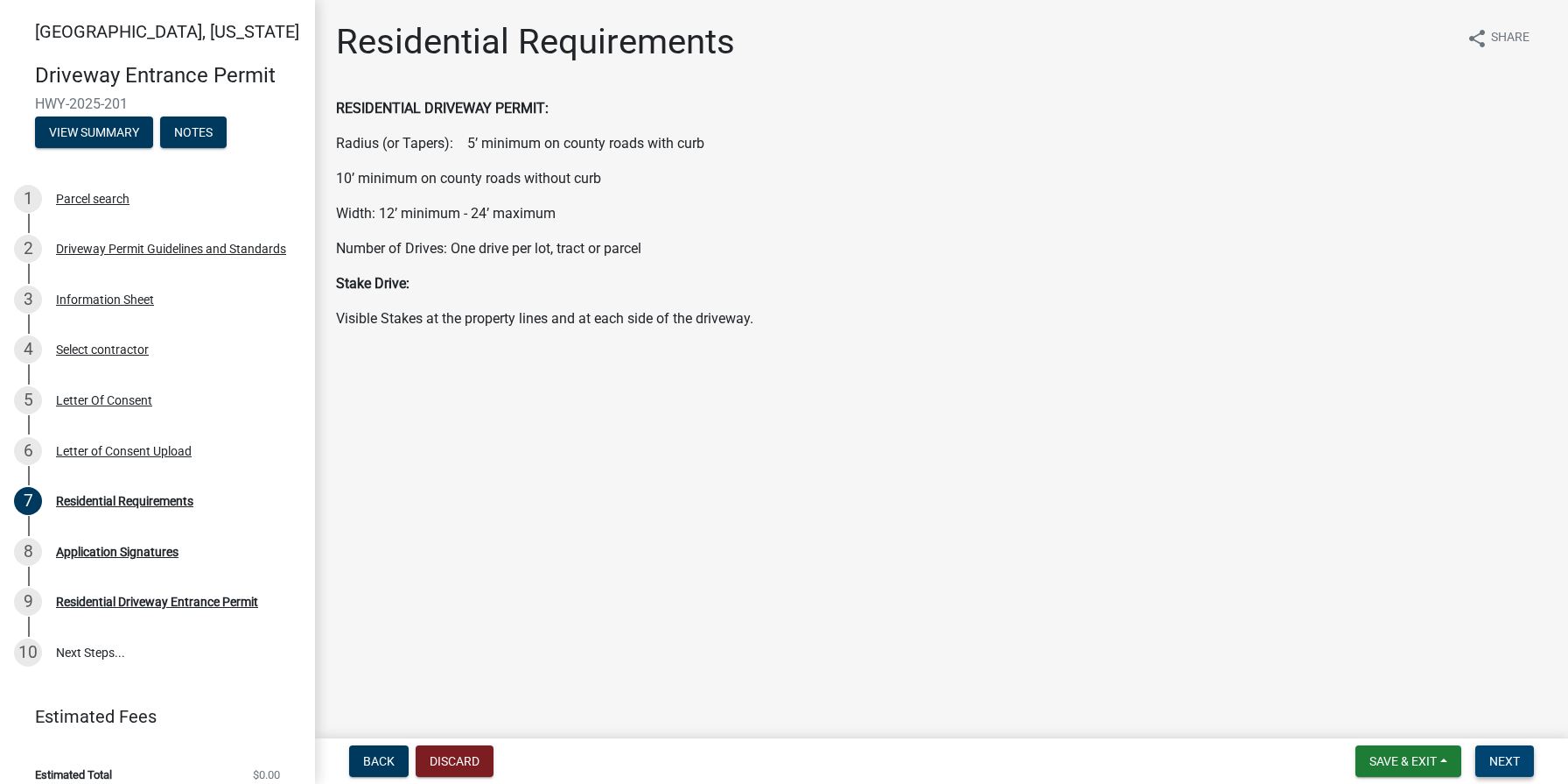
click at [1496, 751] on button "Next" at bounding box center [1505, 761] width 59 height 31
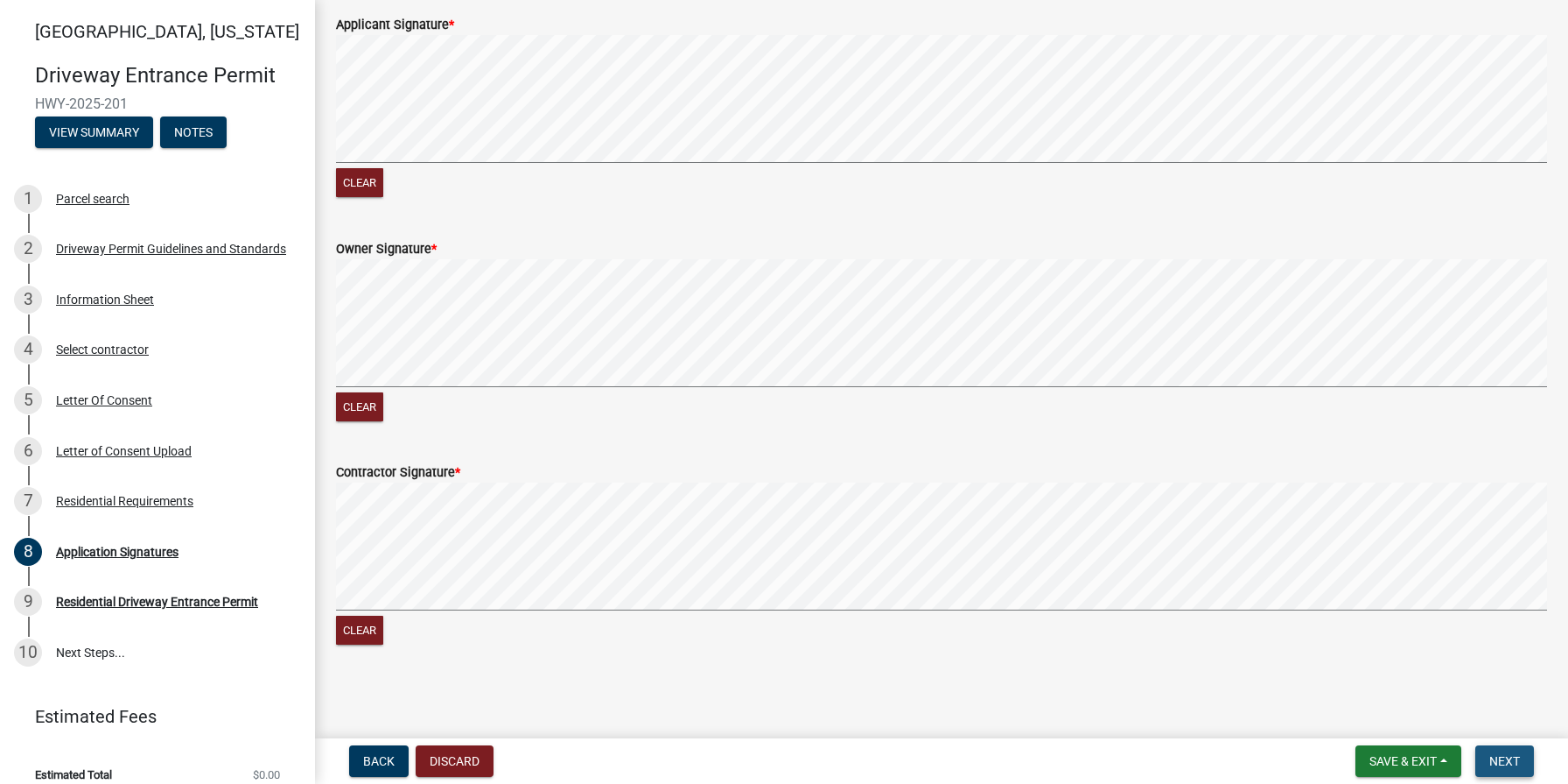
click at [1523, 756] on button "Next" at bounding box center [1505, 761] width 59 height 31
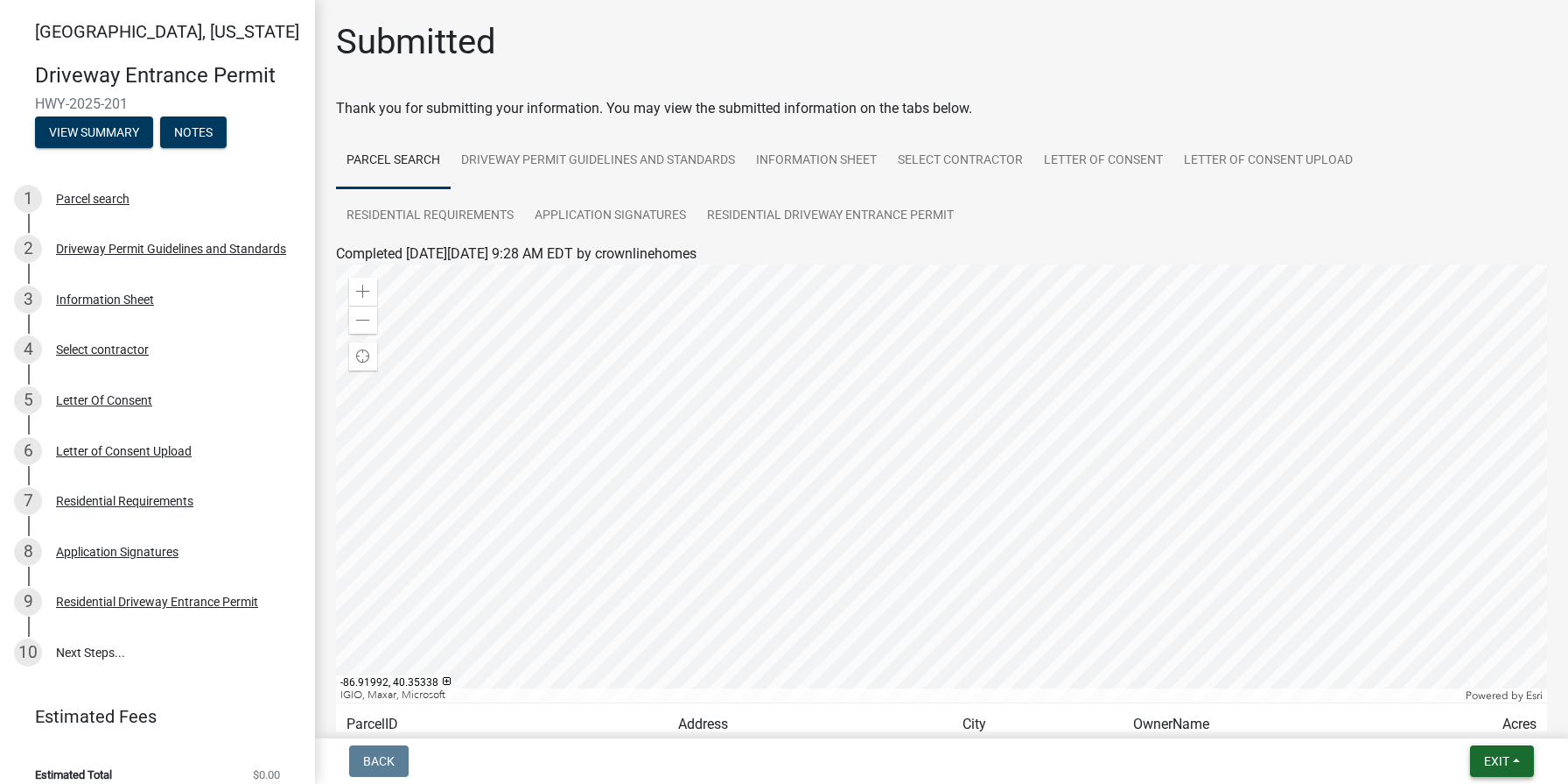
click at [1498, 758] on span "Exit" at bounding box center [1497, 760] width 26 height 14
click at [1470, 719] on button "Save & Exit" at bounding box center [1464, 716] width 140 height 42
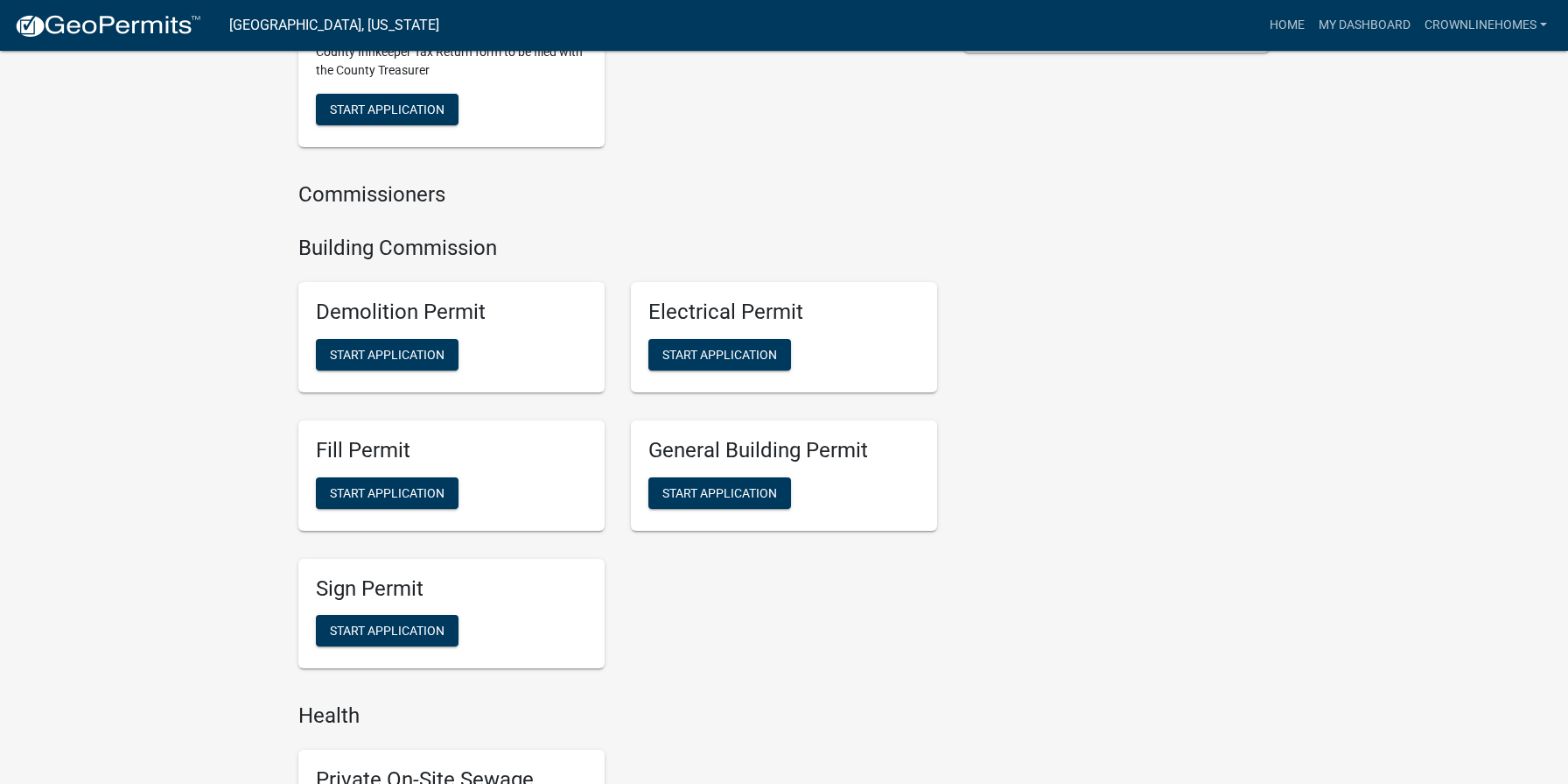
scroll to position [725, 0]
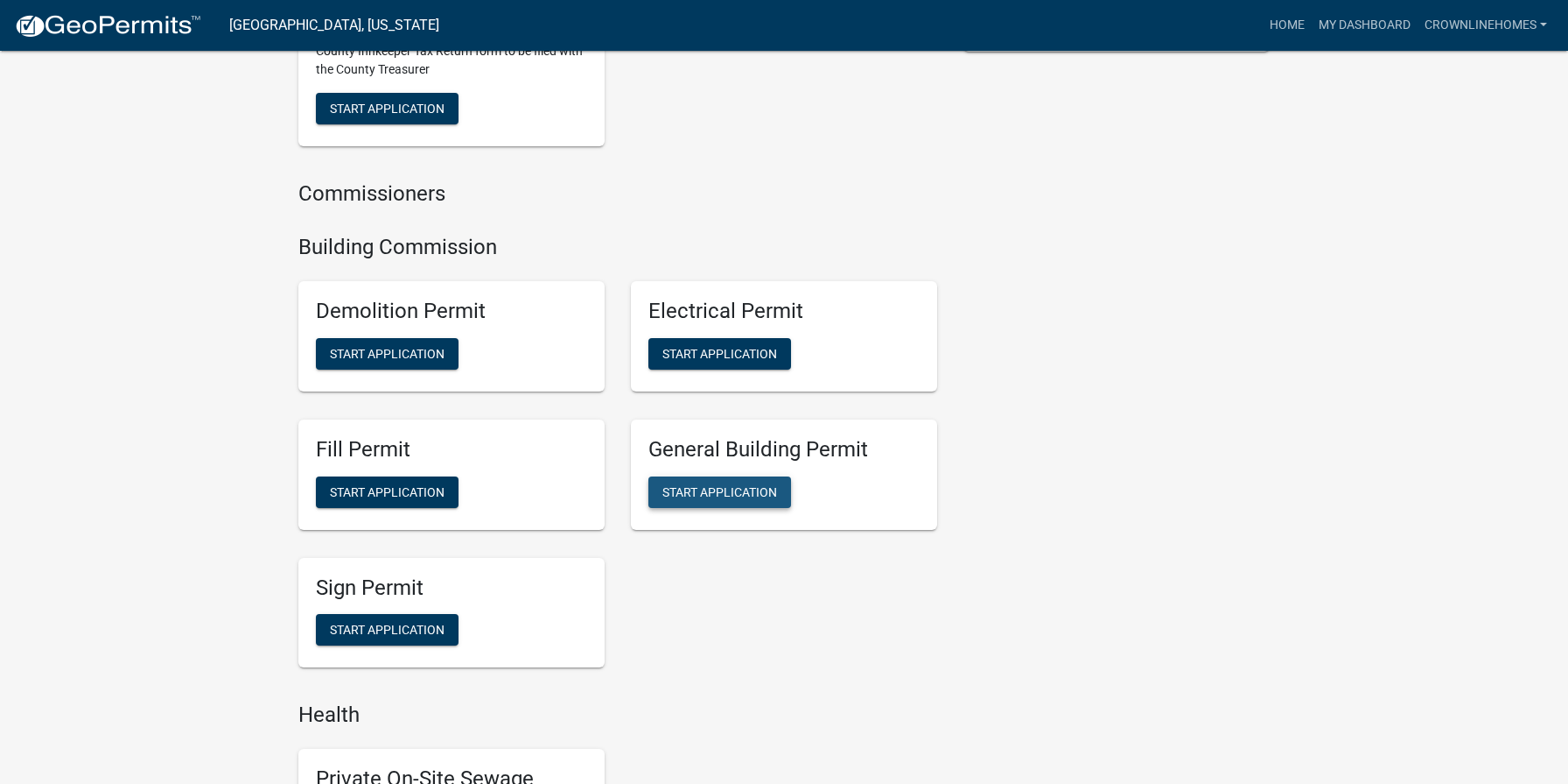
click at [724, 487] on span "Start Application" at bounding box center [720, 491] width 114 height 14
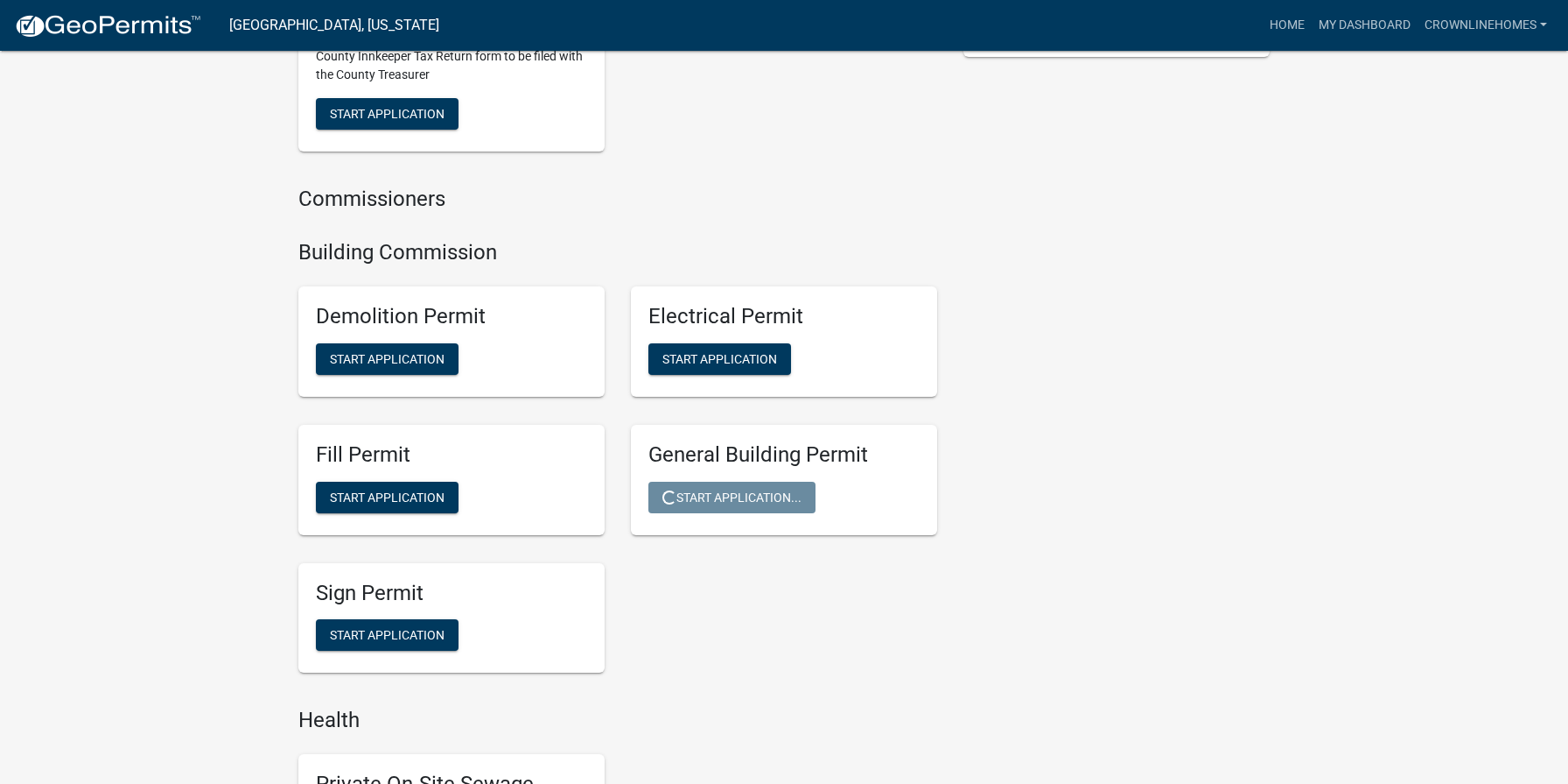
scroll to position [719, 0]
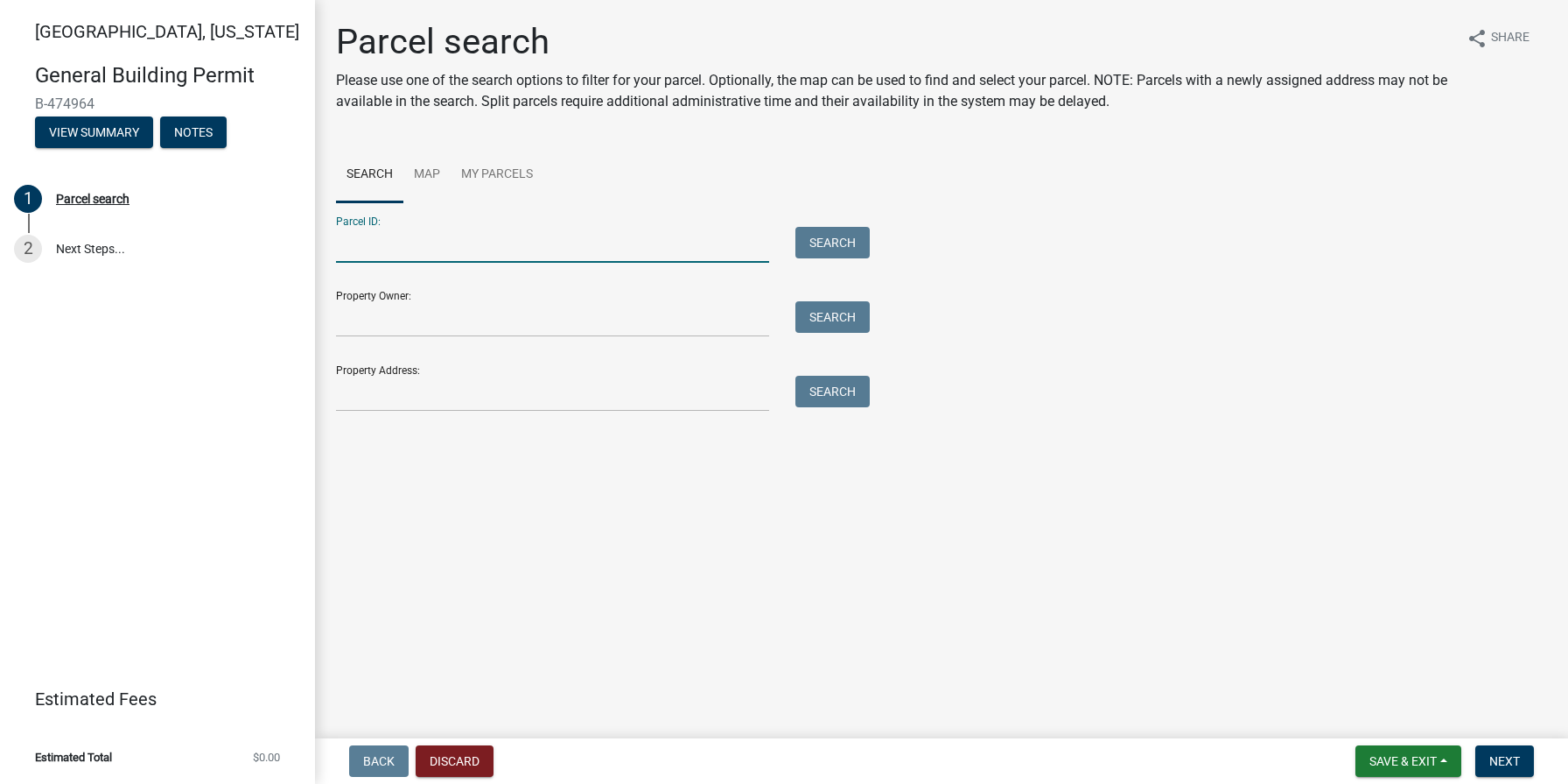
click at [348, 248] on input "Parcel ID:" at bounding box center [553, 244] width 433 height 36
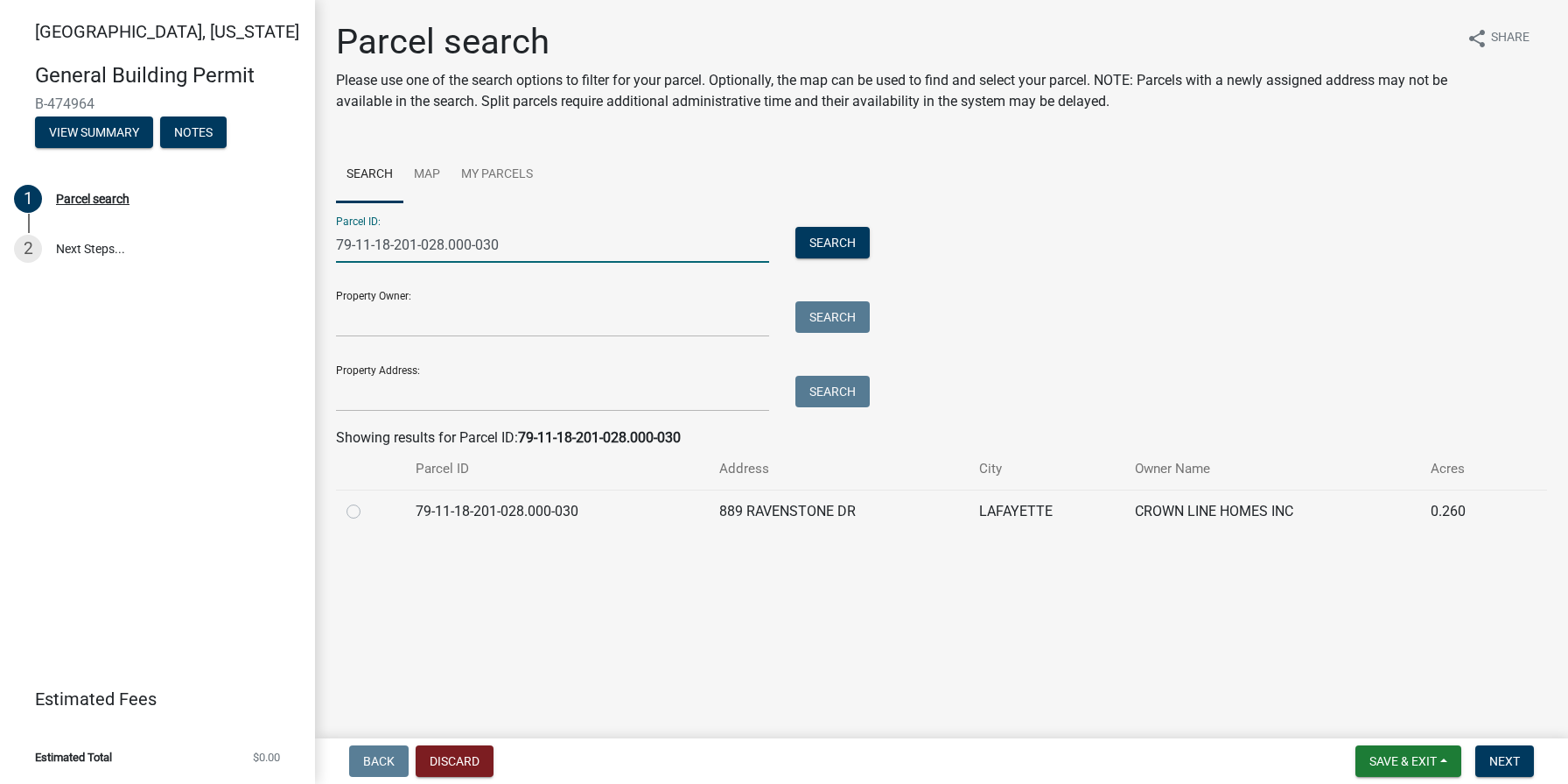
type input "79-11-18-201-028.000-030"
click at [368, 501] on label at bounding box center [368, 501] width 0 height 0
click at [368, 509] on input "radio" at bounding box center [373, 506] width 11 height 11
radio input "true"
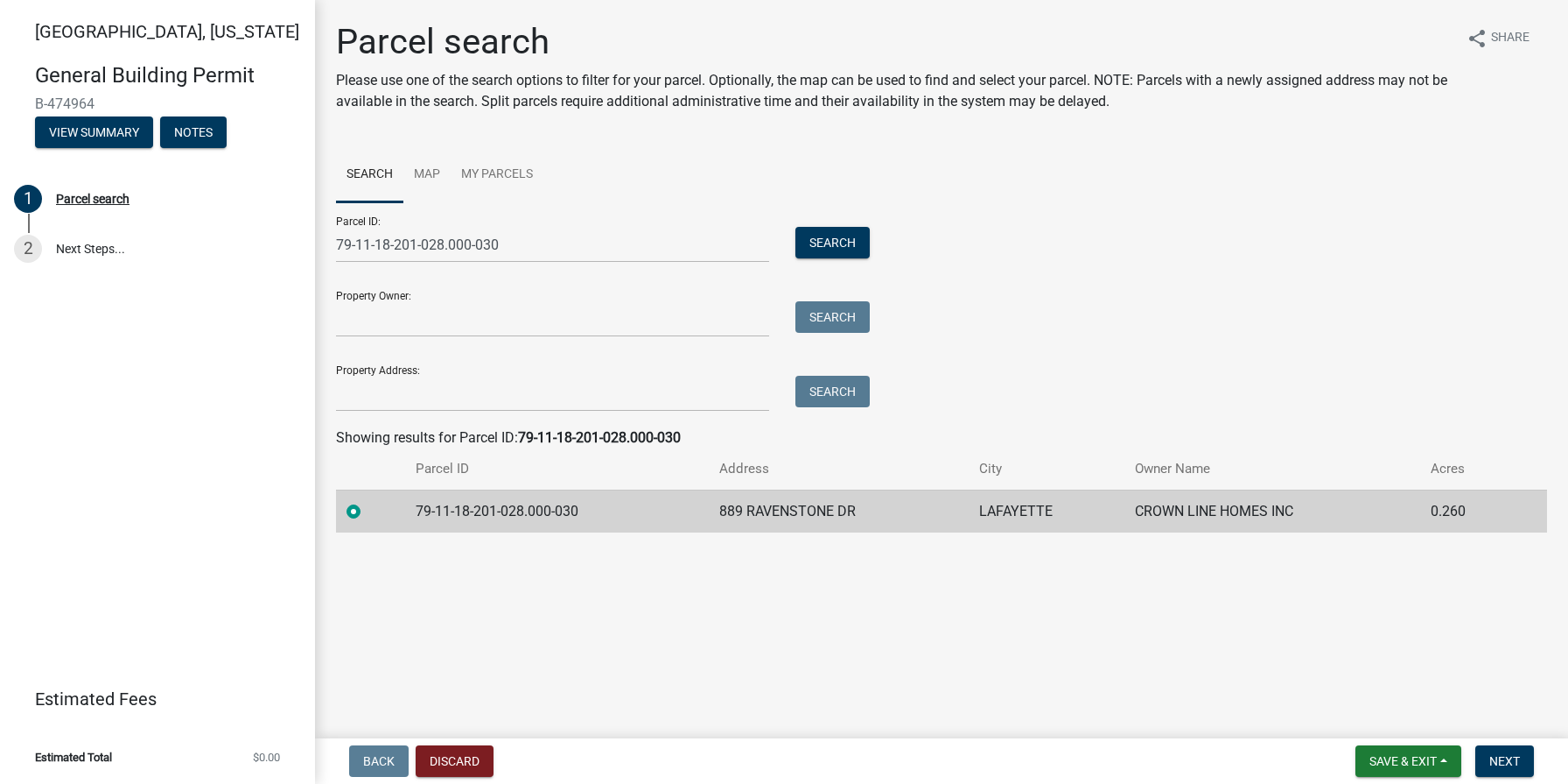
click at [1176, 370] on div "Parcel ID: 79-11-18-201-028.000-030 Search Property Owner: Search Property Addr…" at bounding box center [942, 306] width 1211 height 209
click at [1510, 770] on button "Next" at bounding box center [1505, 761] width 59 height 31
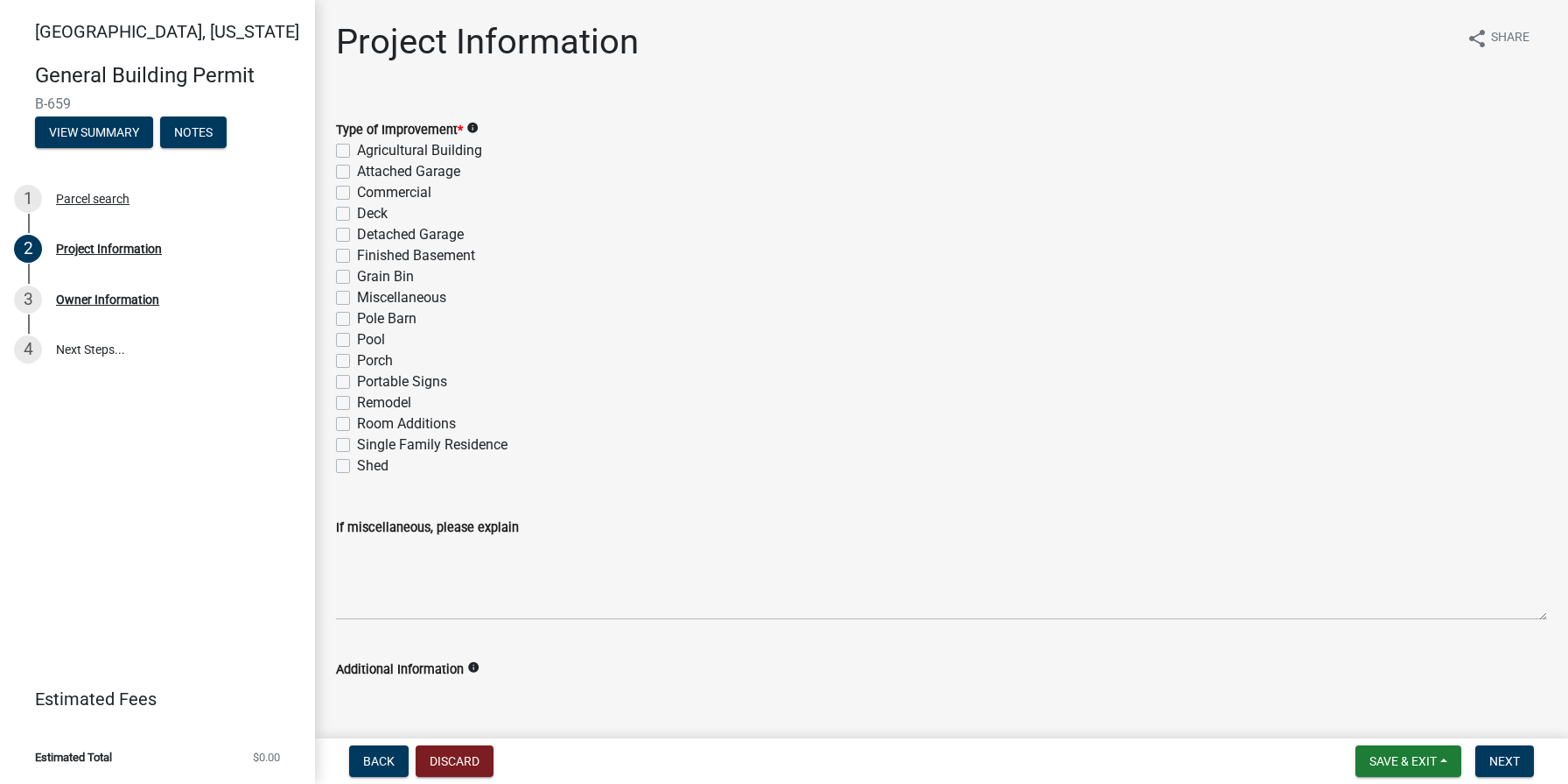
click at [357, 442] on label "Single Family Residence" at bounding box center [431, 445] width 150 height 21
click at [357, 442] on input "Single Family Residence" at bounding box center [362, 440] width 11 height 11
checkbox input "true"
checkbox input "false"
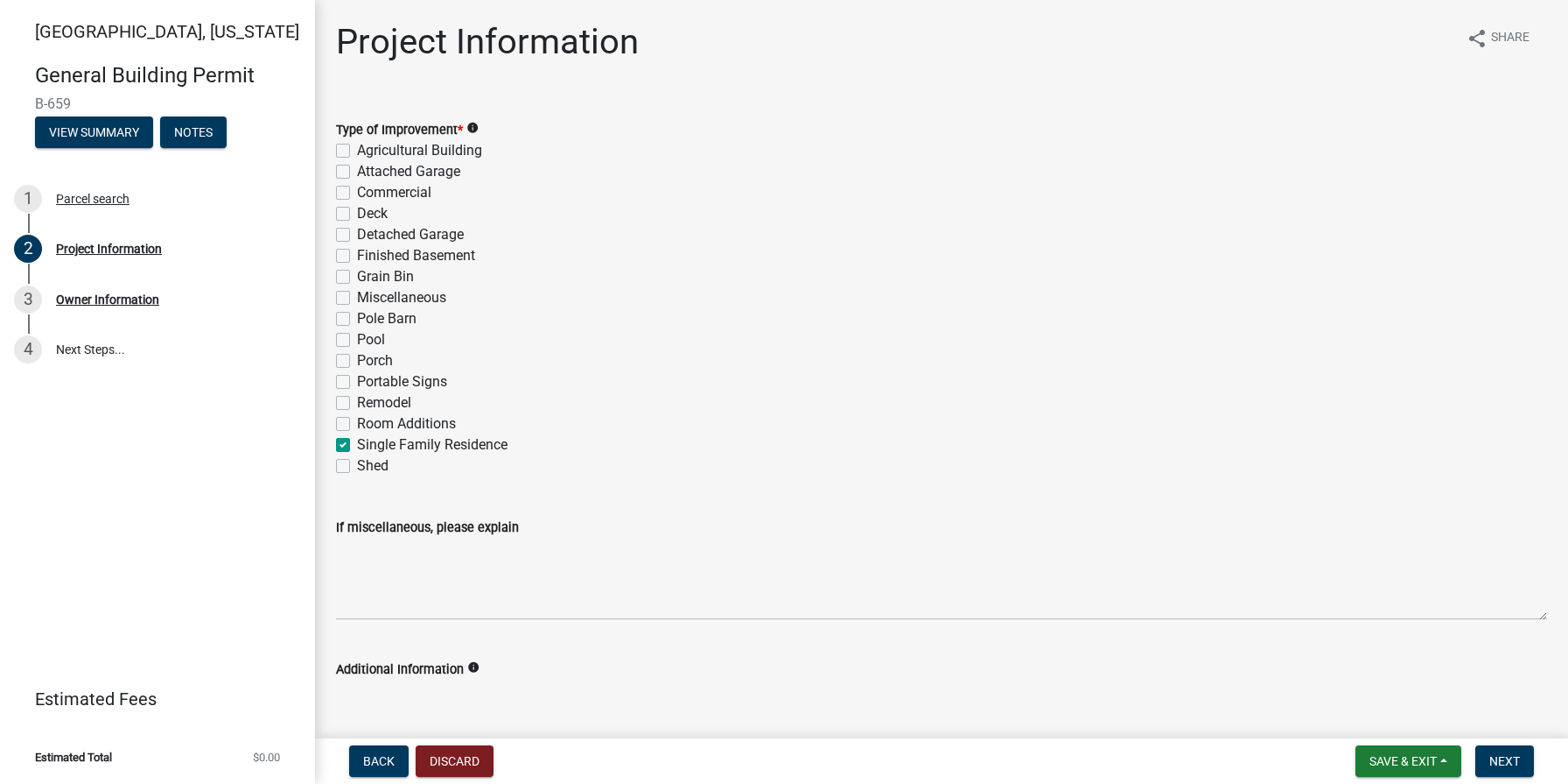
checkbox input "false"
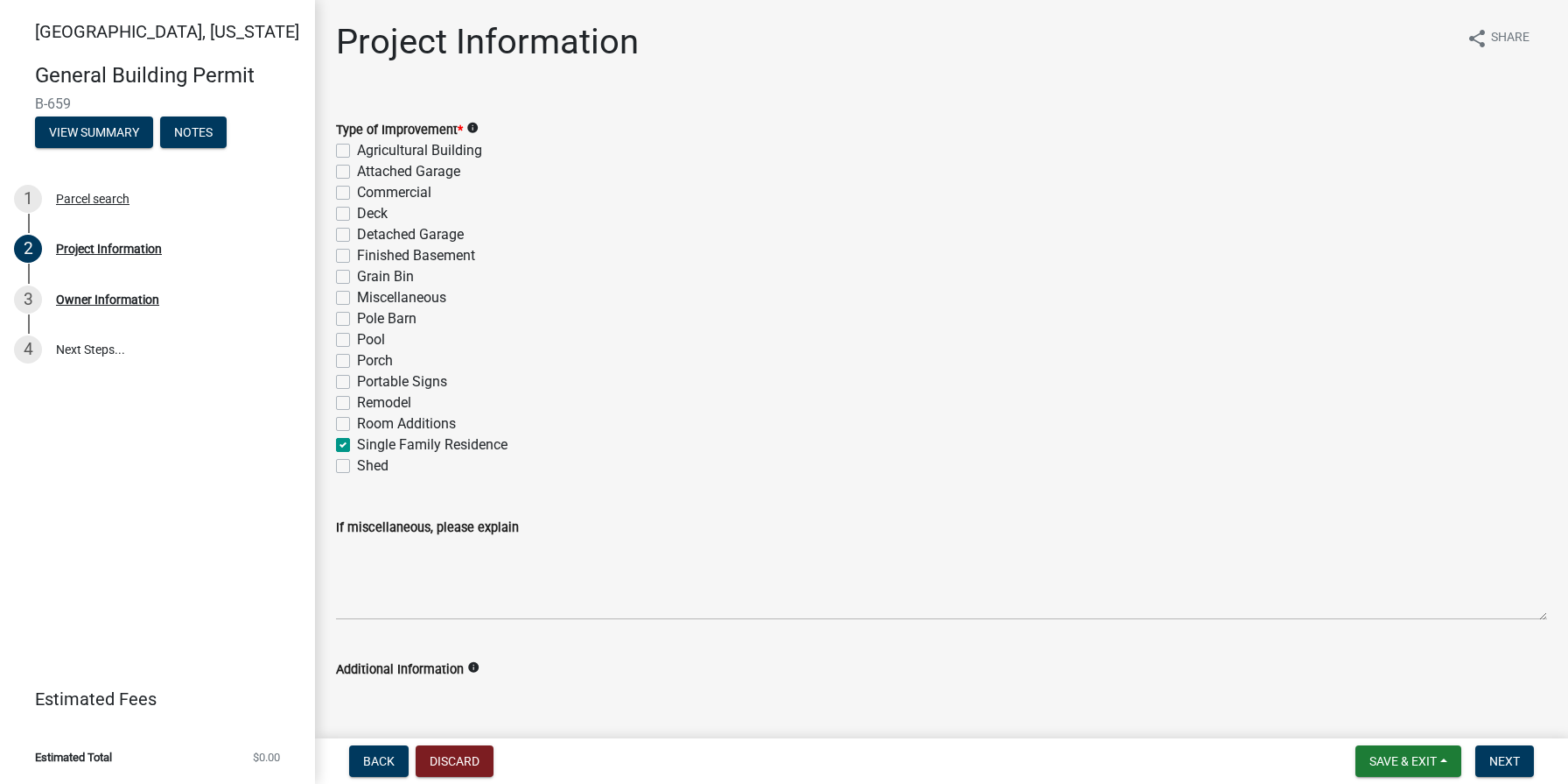
checkbox input "false"
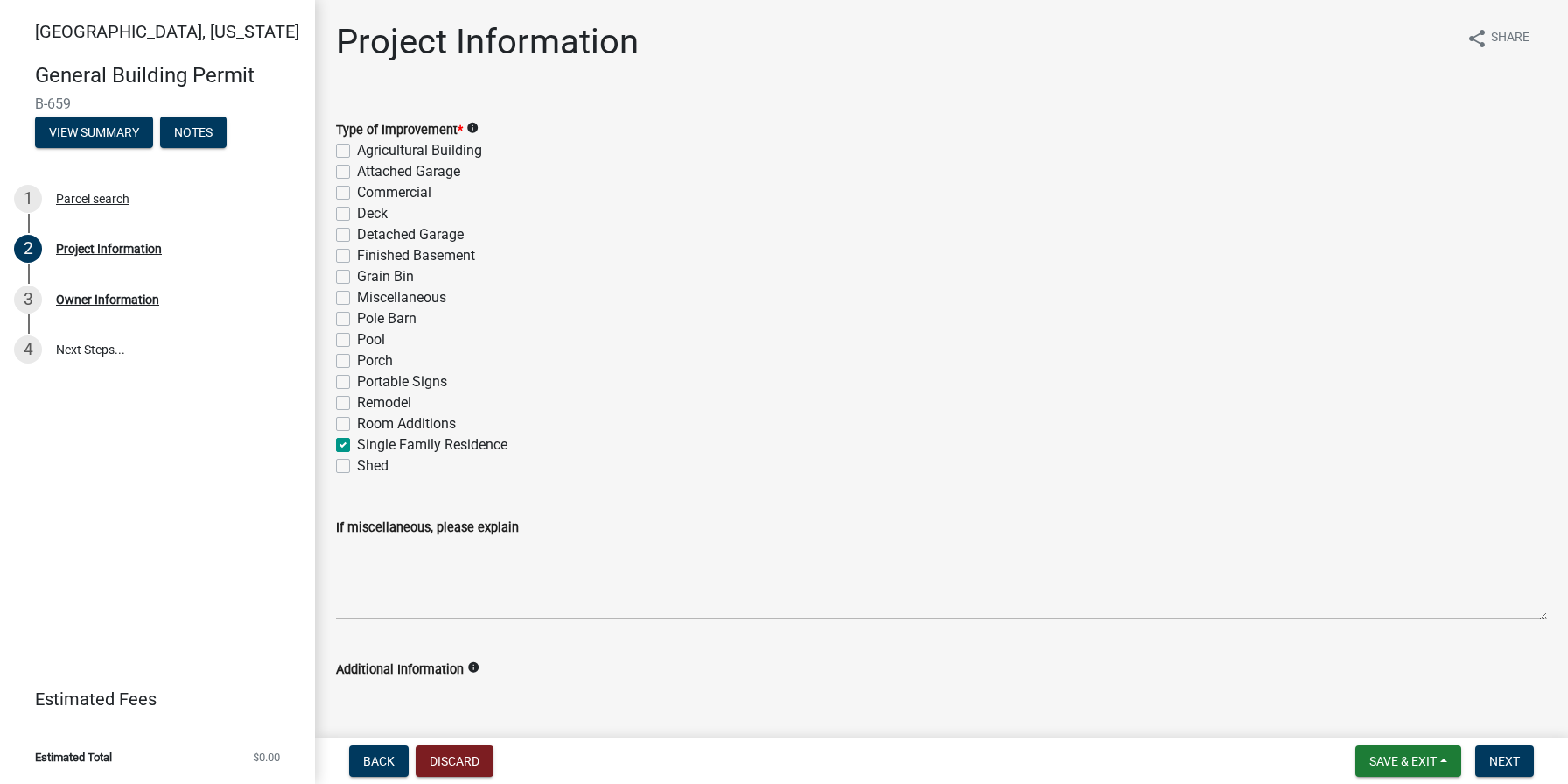
checkbox input "false"
checkbox input "true"
checkbox input "false"
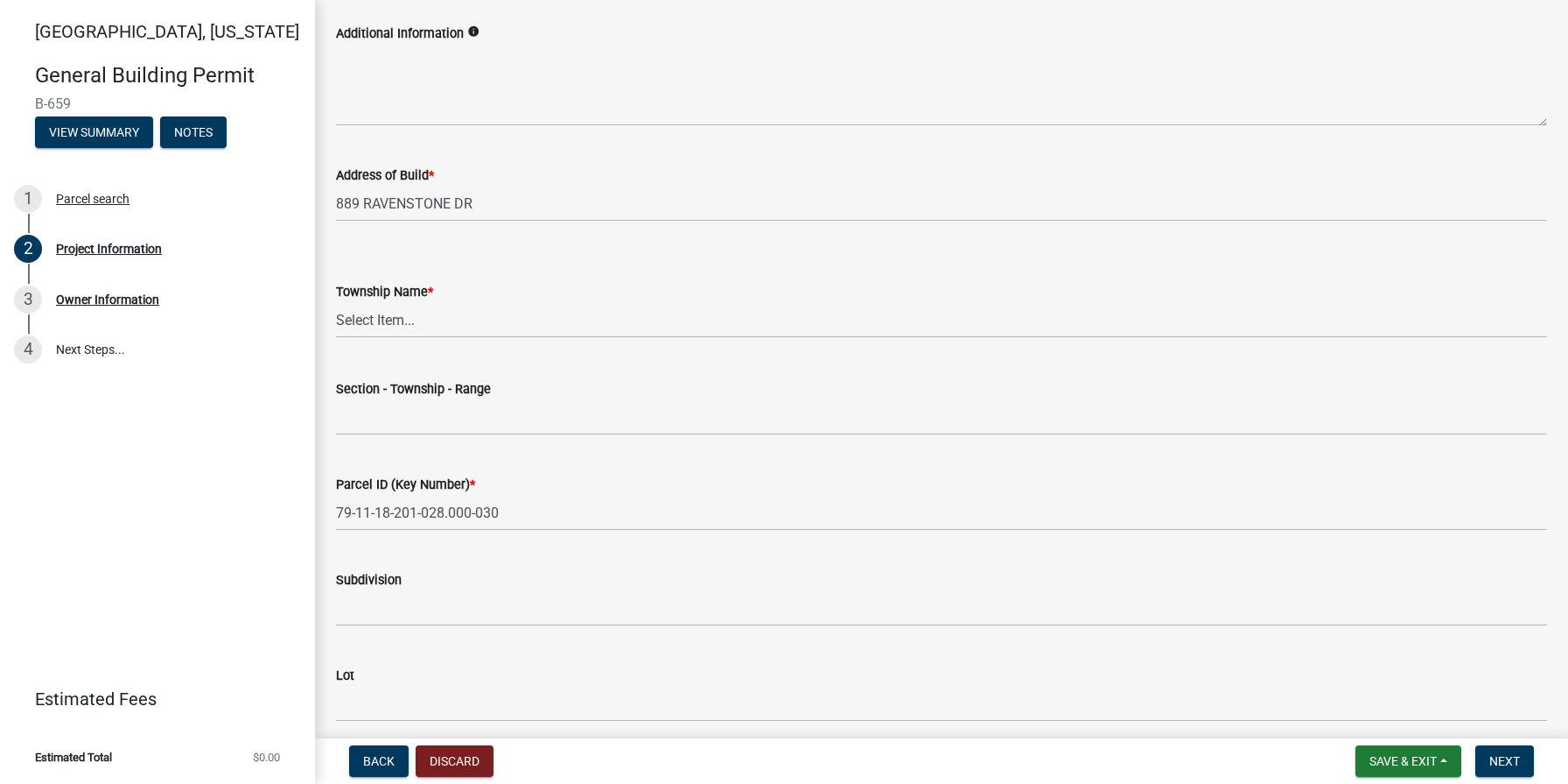
scroll to position [645, 0]
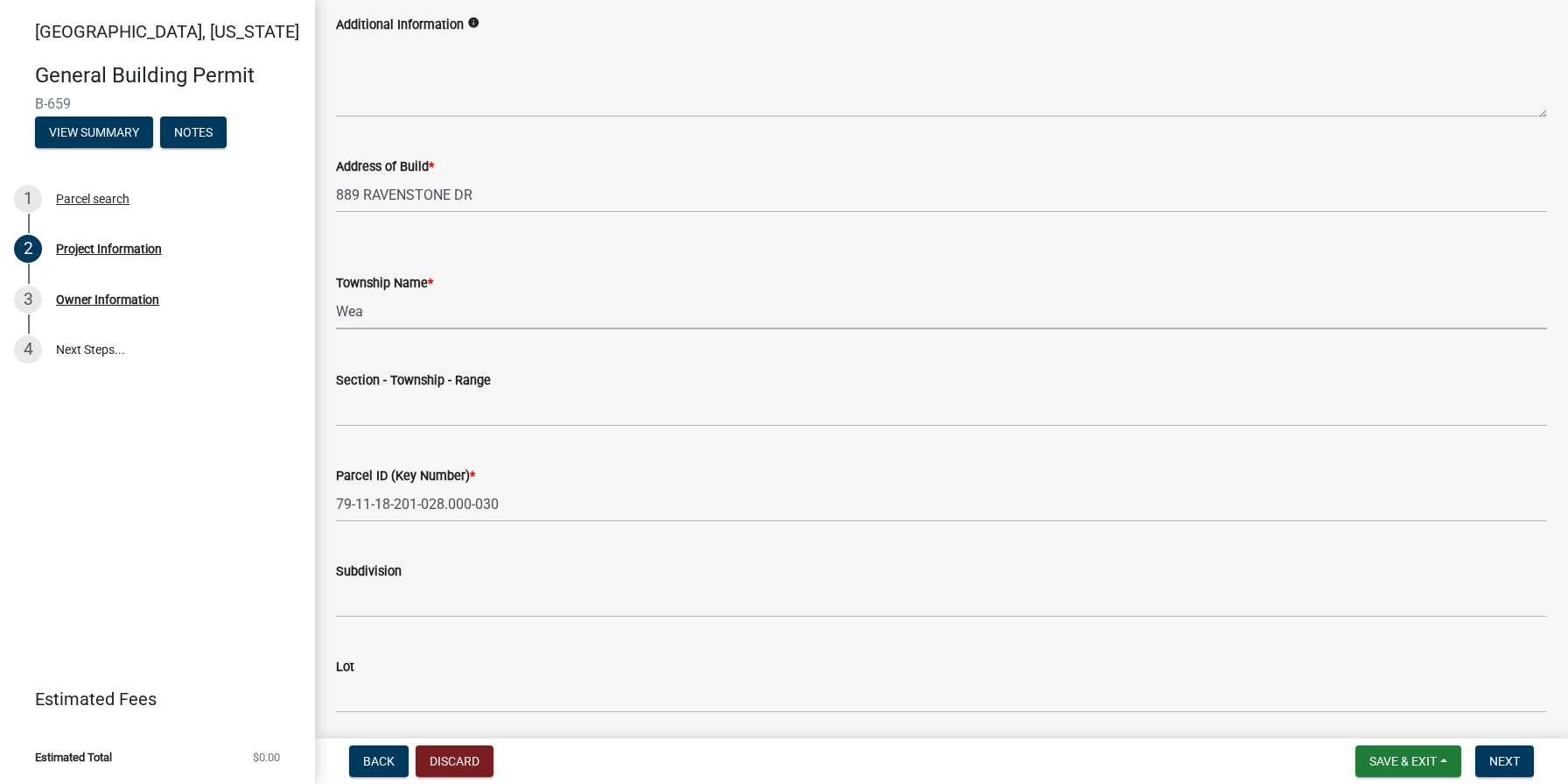
select select "d3bc3282-92a9-4f2d-b0b7-49300d29f3ce"
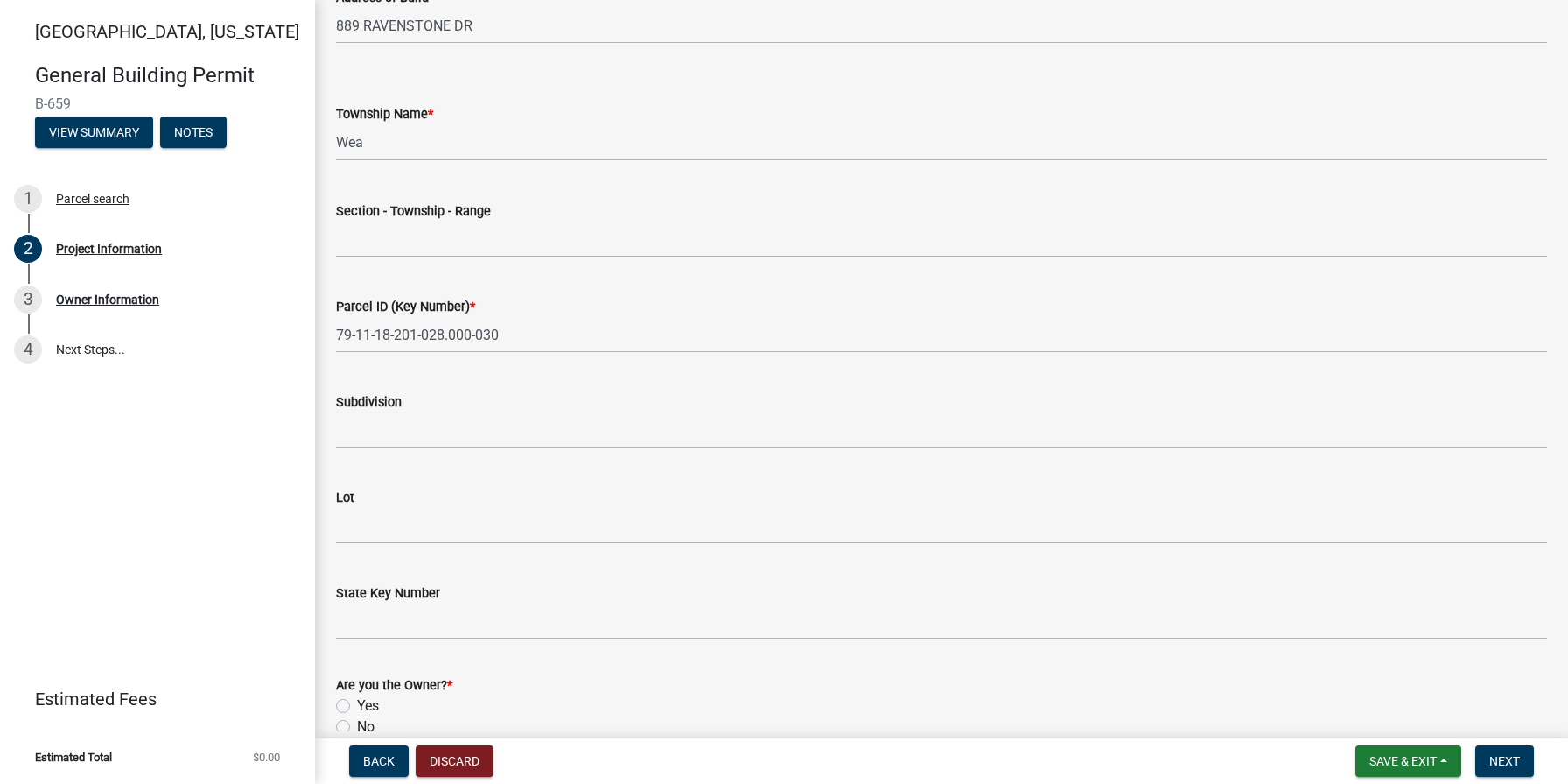
scroll to position [819, 0]
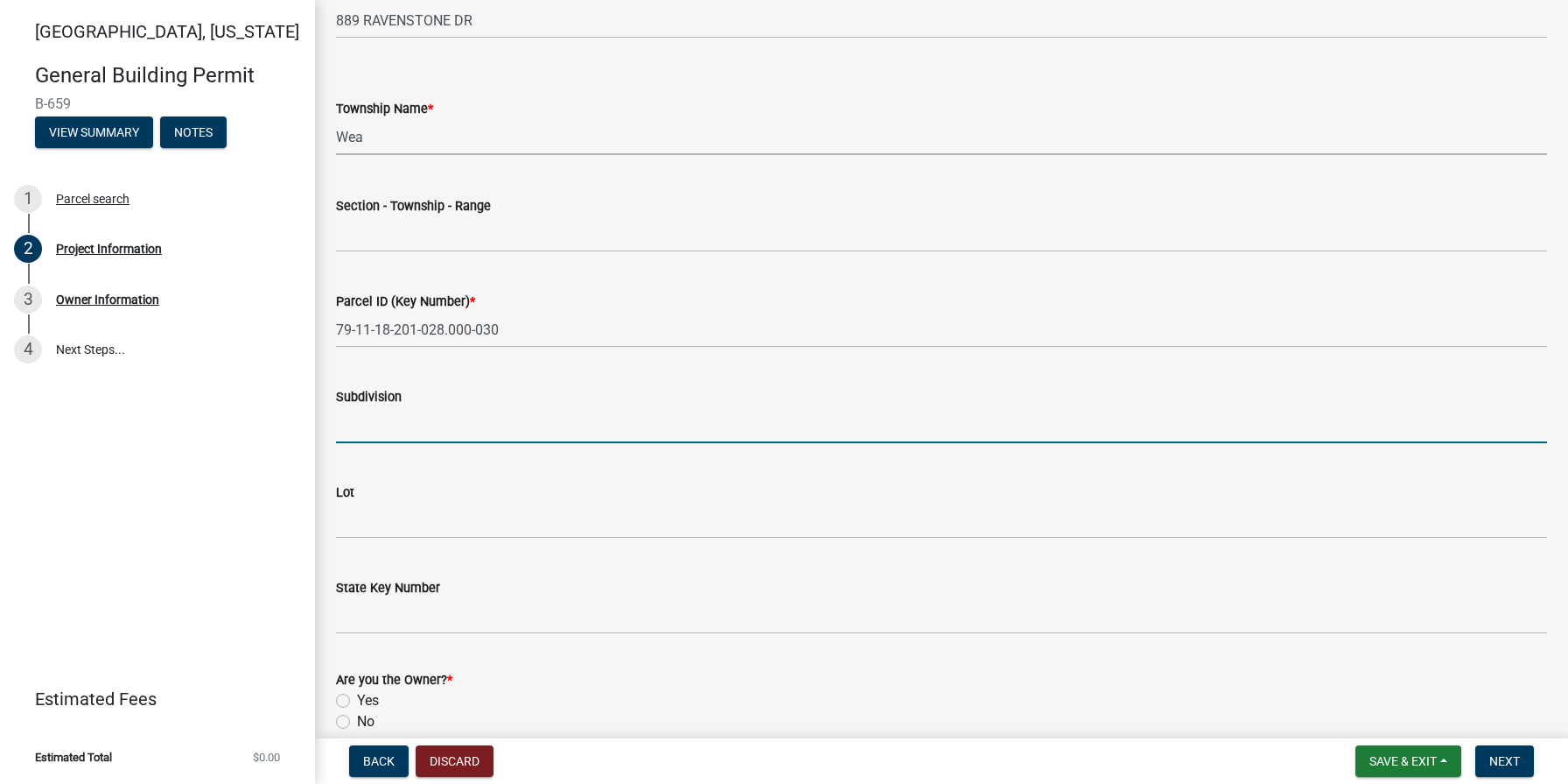
click at [460, 426] on input "Subdivision" at bounding box center [942, 424] width 1211 height 36
type input "Chesapeake Pointe"
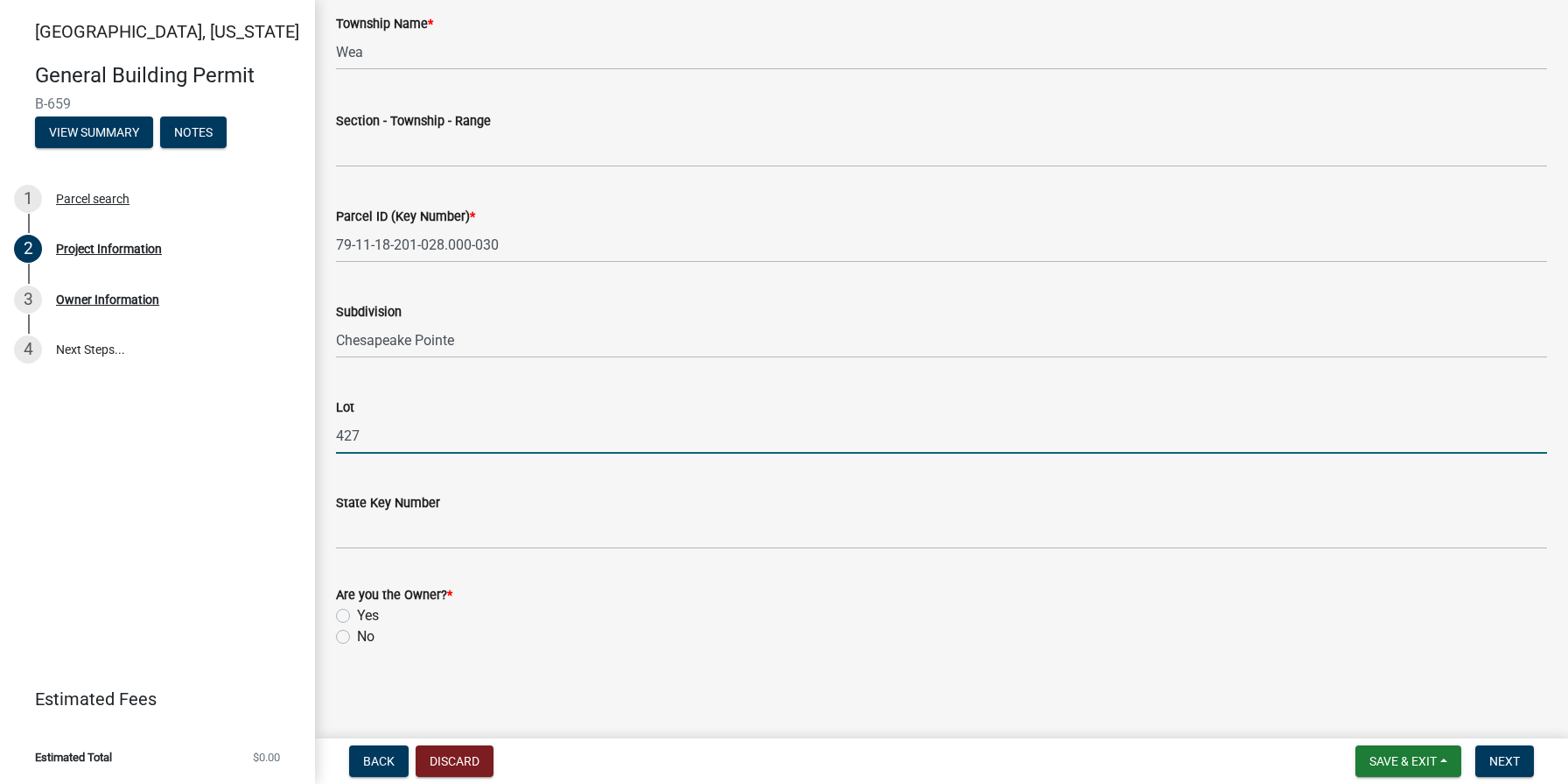
scroll to position [904, 0]
type input "427"
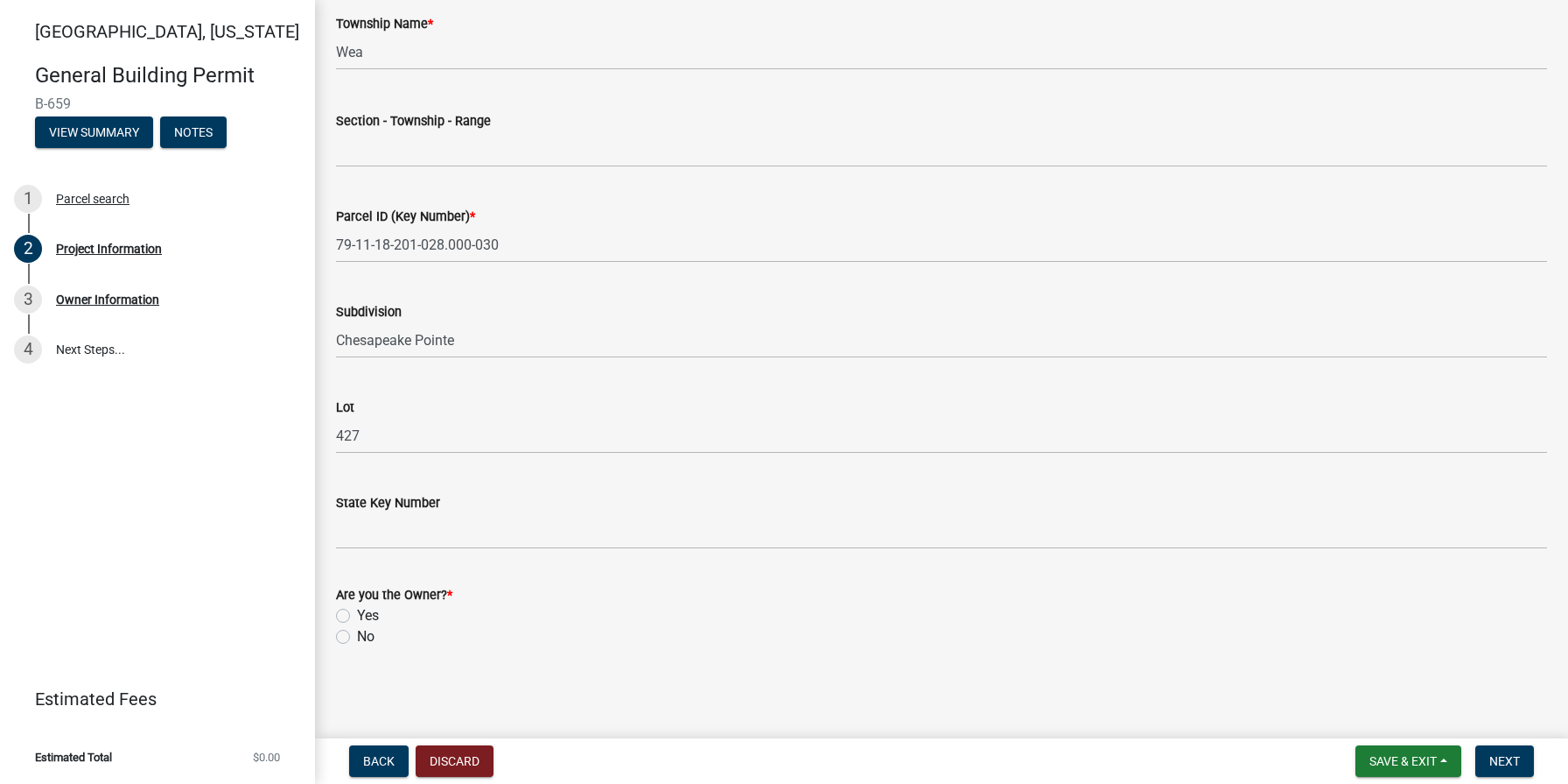
click at [357, 613] on label "Yes" at bounding box center [368, 615] width 22 height 21
click at [357, 613] on input "Yes" at bounding box center [362, 611] width 11 height 11
radio input "true"
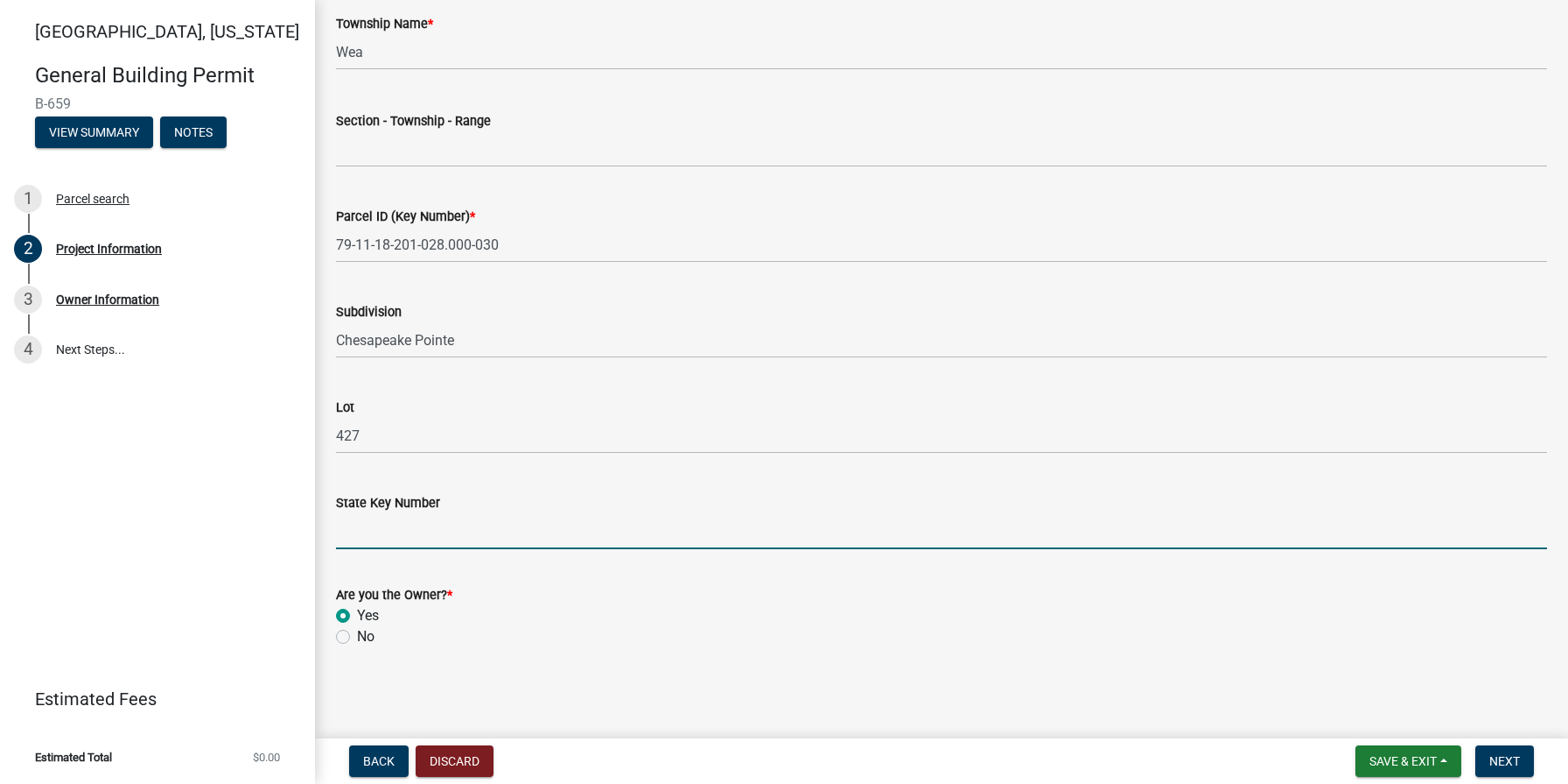
click at [492, 541] on input "State Key Number" at bounding box center [942, 530] width 1211 height 36
type input "79-11-18-201-028.000-030"
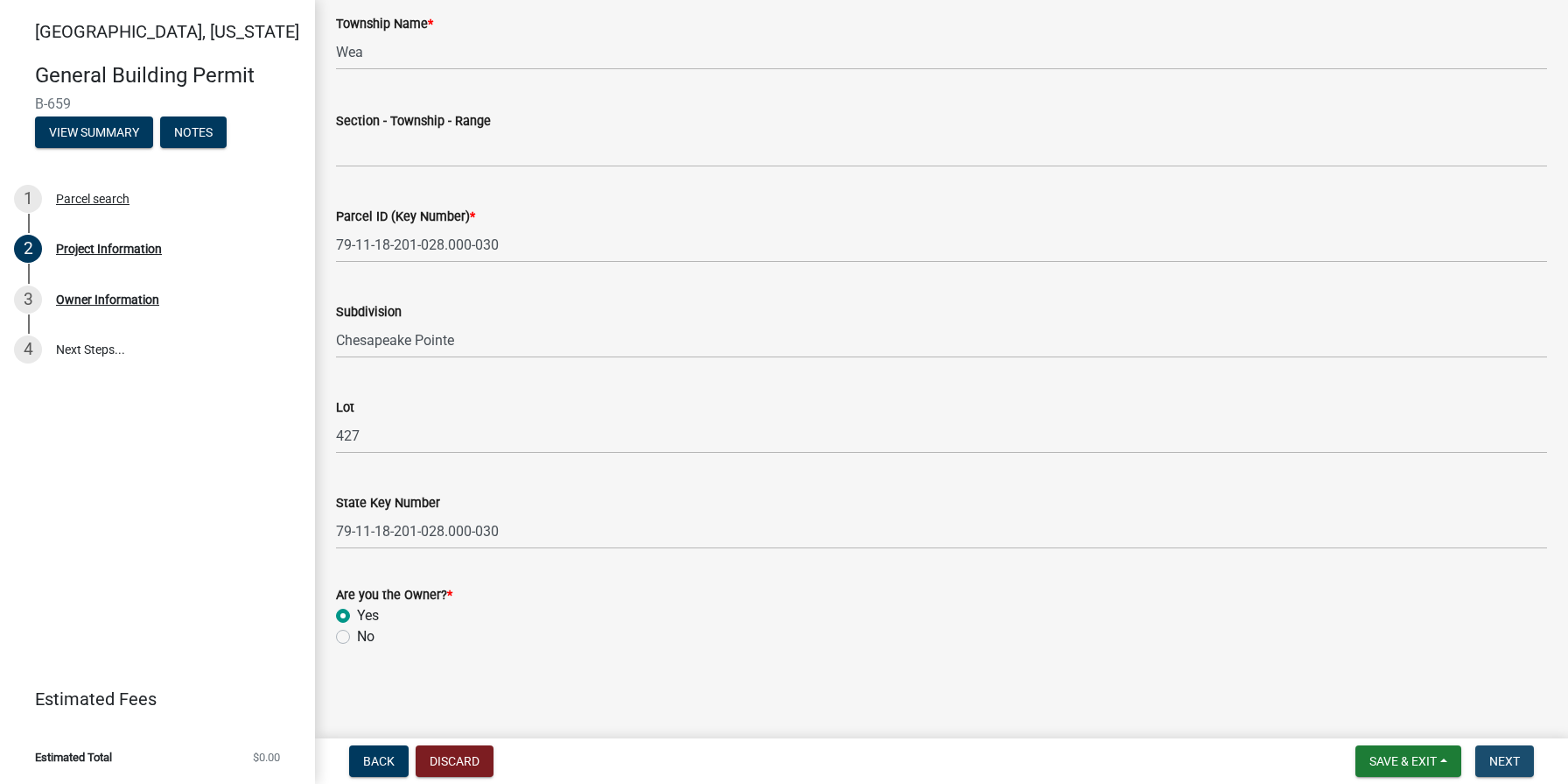
drag, startPoint x: 1501, startPoint y: 760, endPoint x: 1390, endPoint y: 662, distance: 148.1
click at [1500, 759] on span "Next" at bounding box center [1504, 760] width 30 height 14
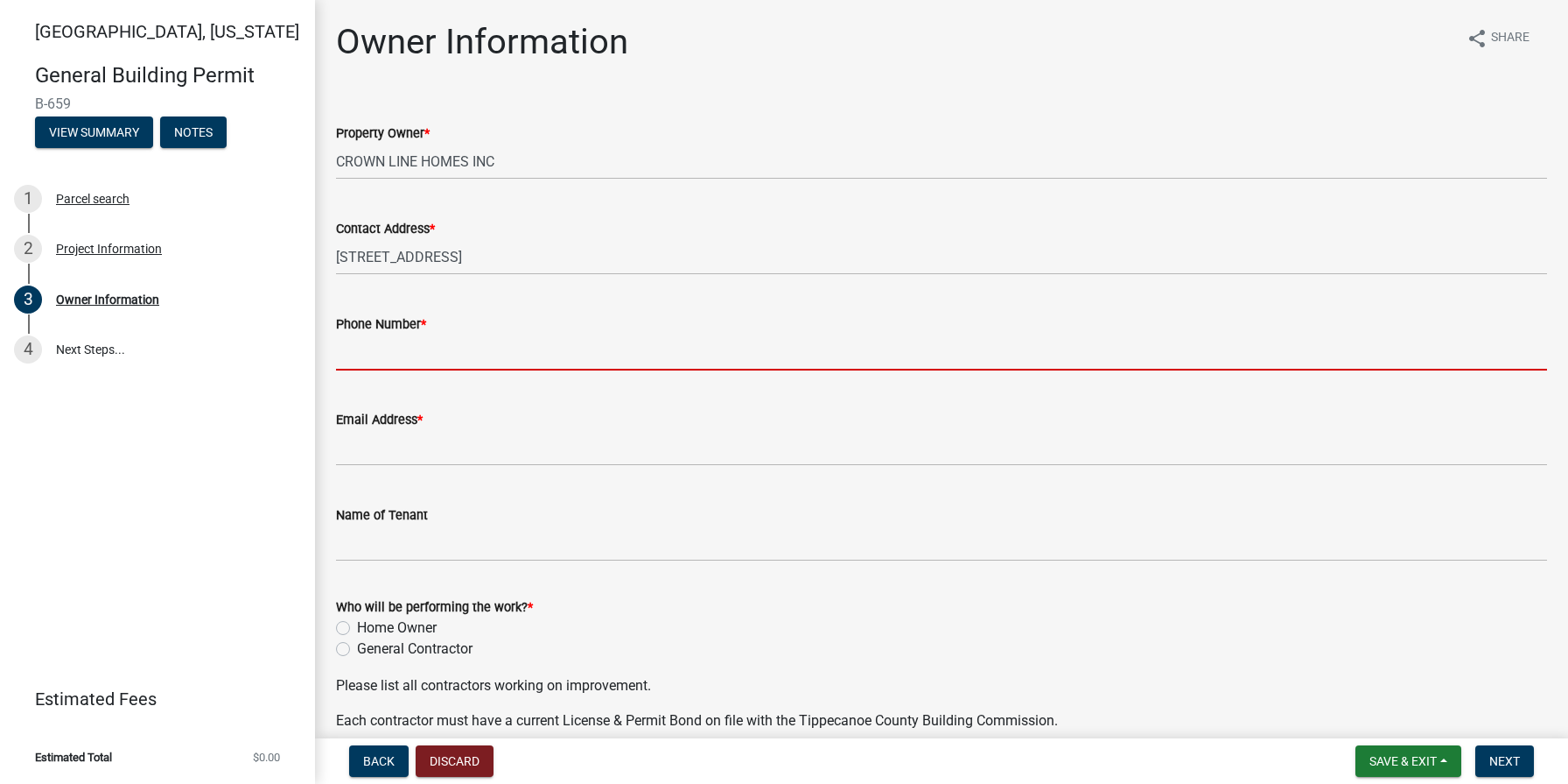
click at [404, 355] on input "Phone Number *" at bounding box center [942, 352] width 1211 height 36
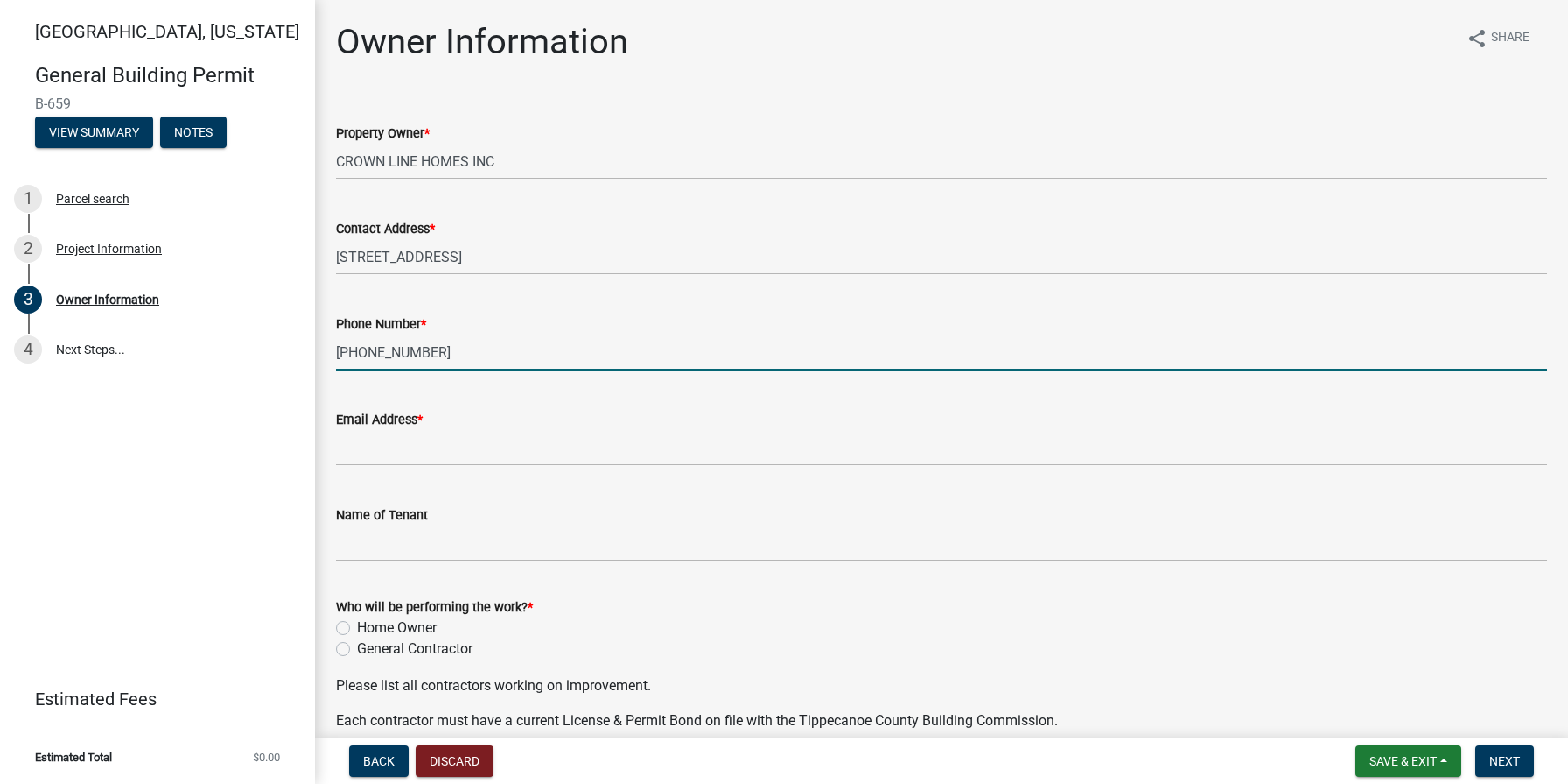
type input "[PHONE_NUMBER]"
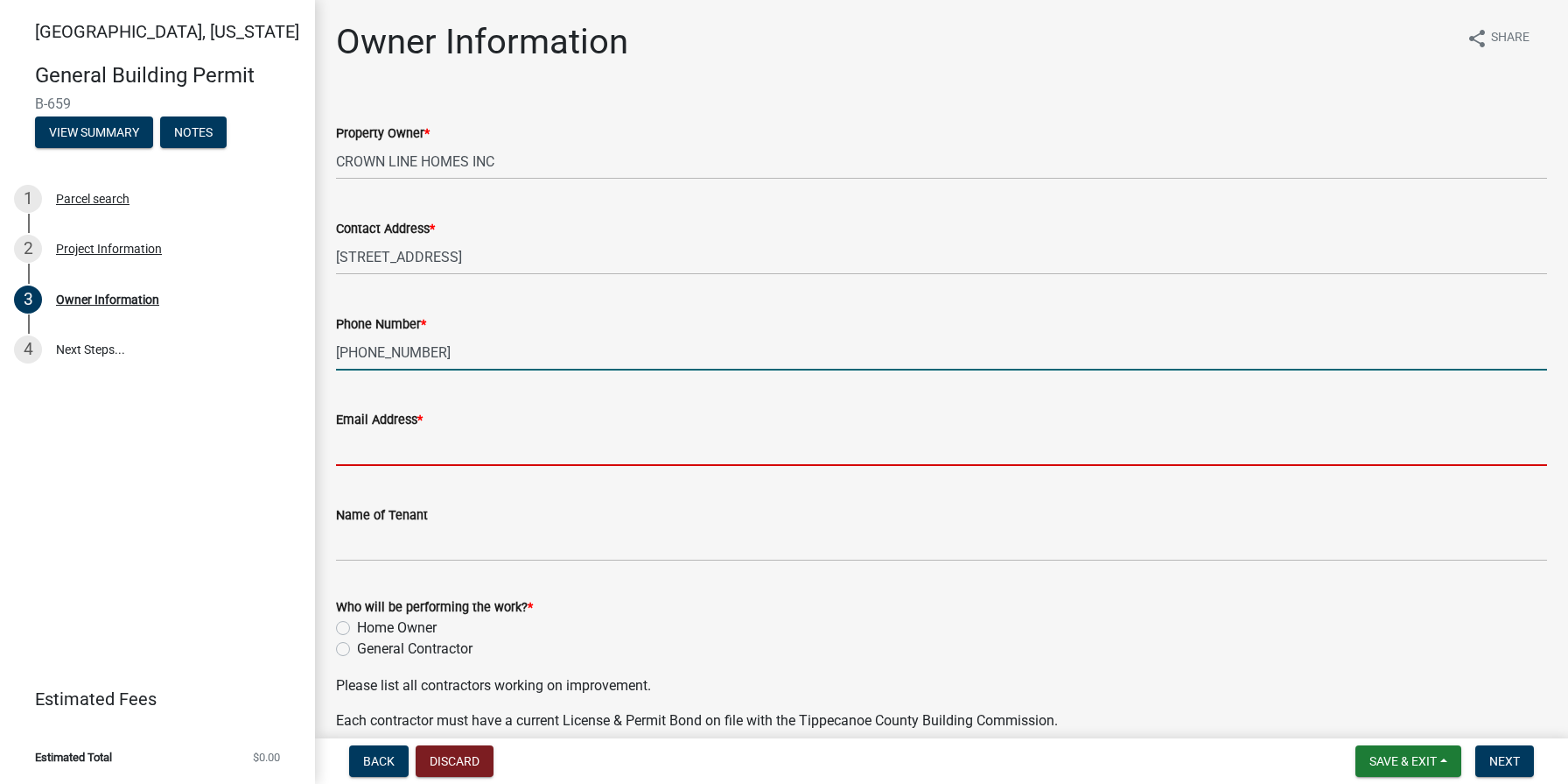
click at [488, 451] on input "Email Address *" at bounding box center [942, 447] width 1211 height 36
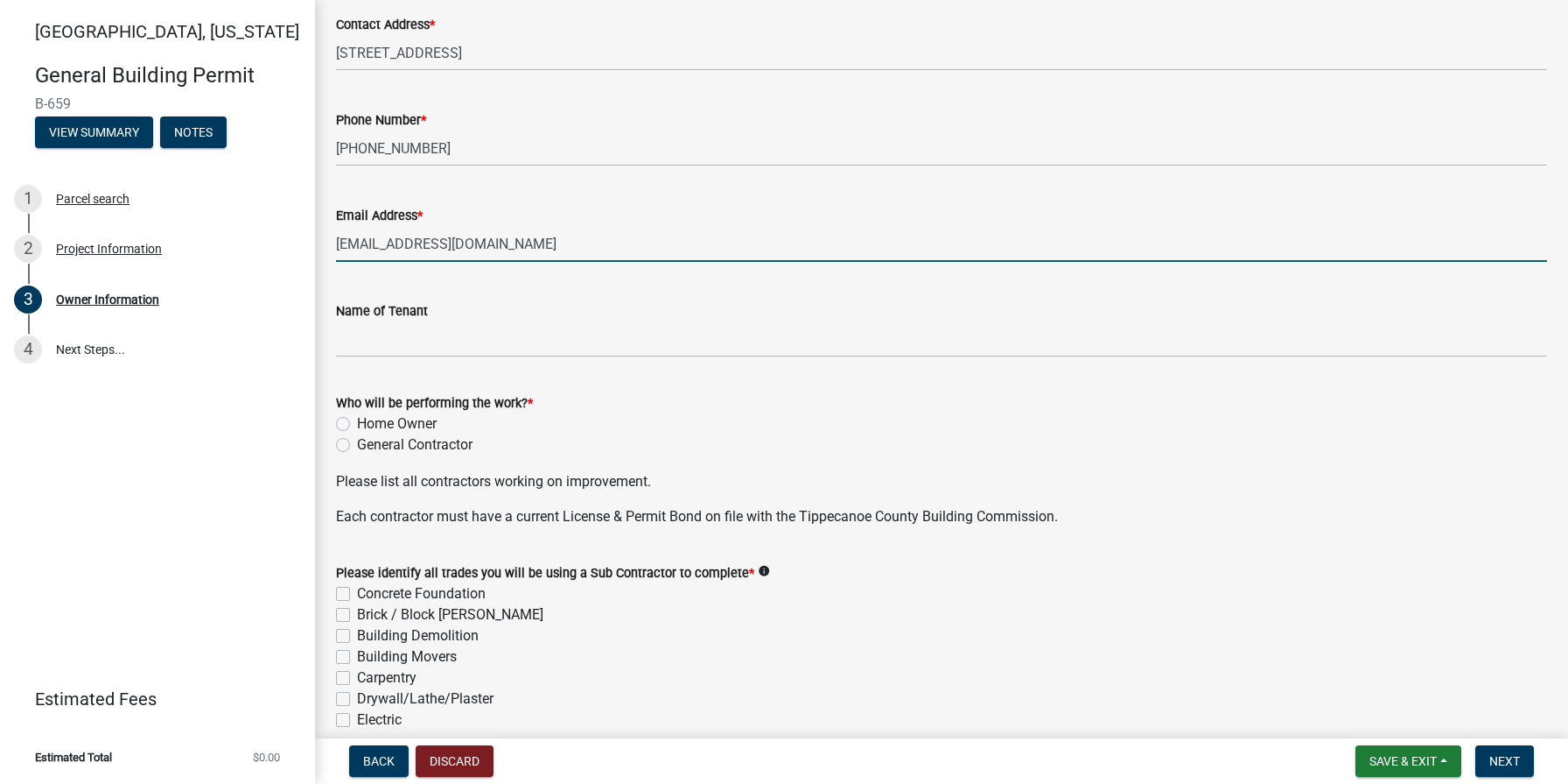
scroll to position [207, 0]
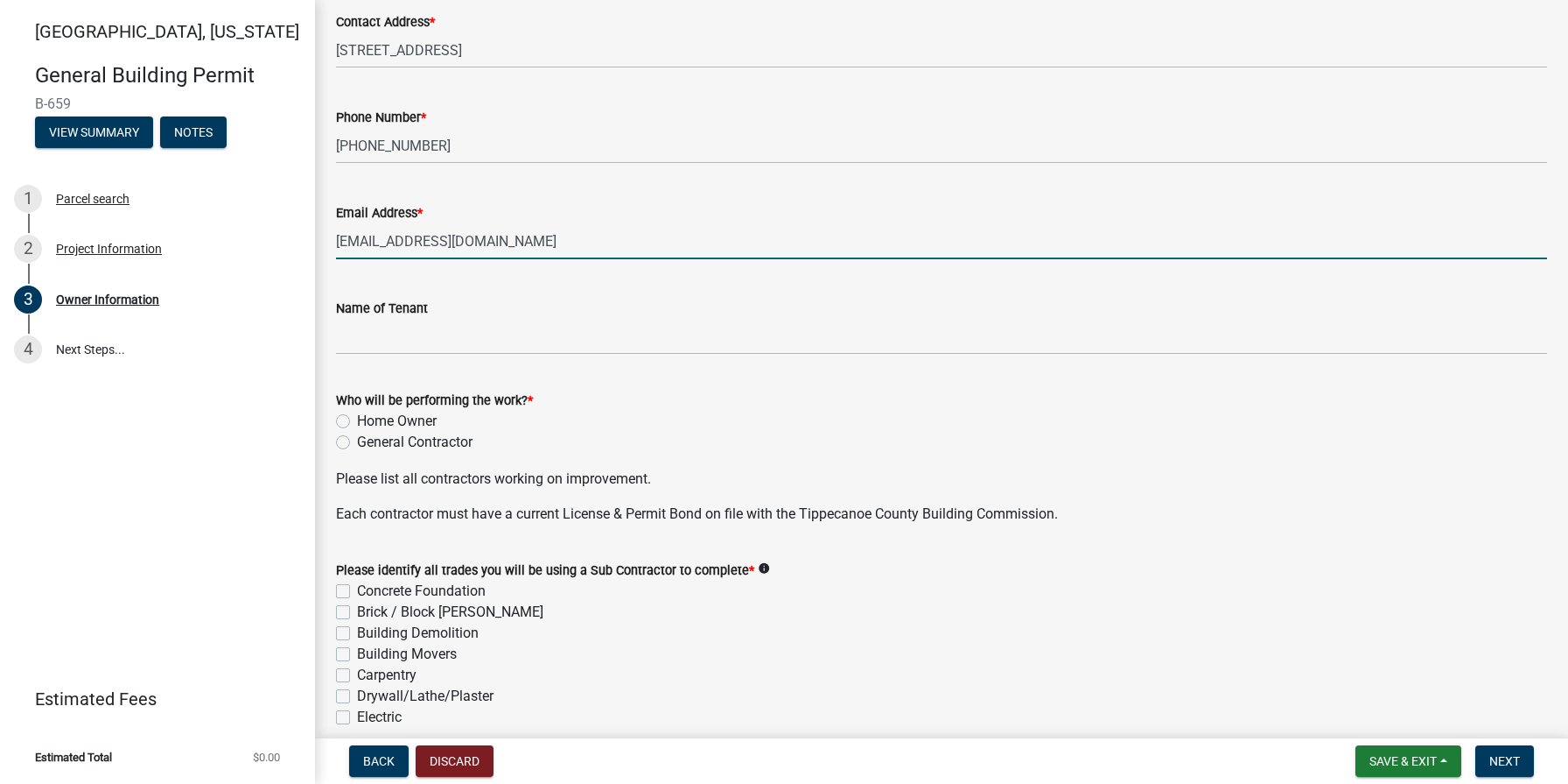
type input "[EMAIL_ADDRESS][DOMAIN_NAME]"
click at [357, 445] on label "General Contractor" at bounding box center [414, 442] width 115 height 21
click at [357, 443] on input "General Contractor" at bounding box center [362, 437] width 11 height 11
radio input "true"
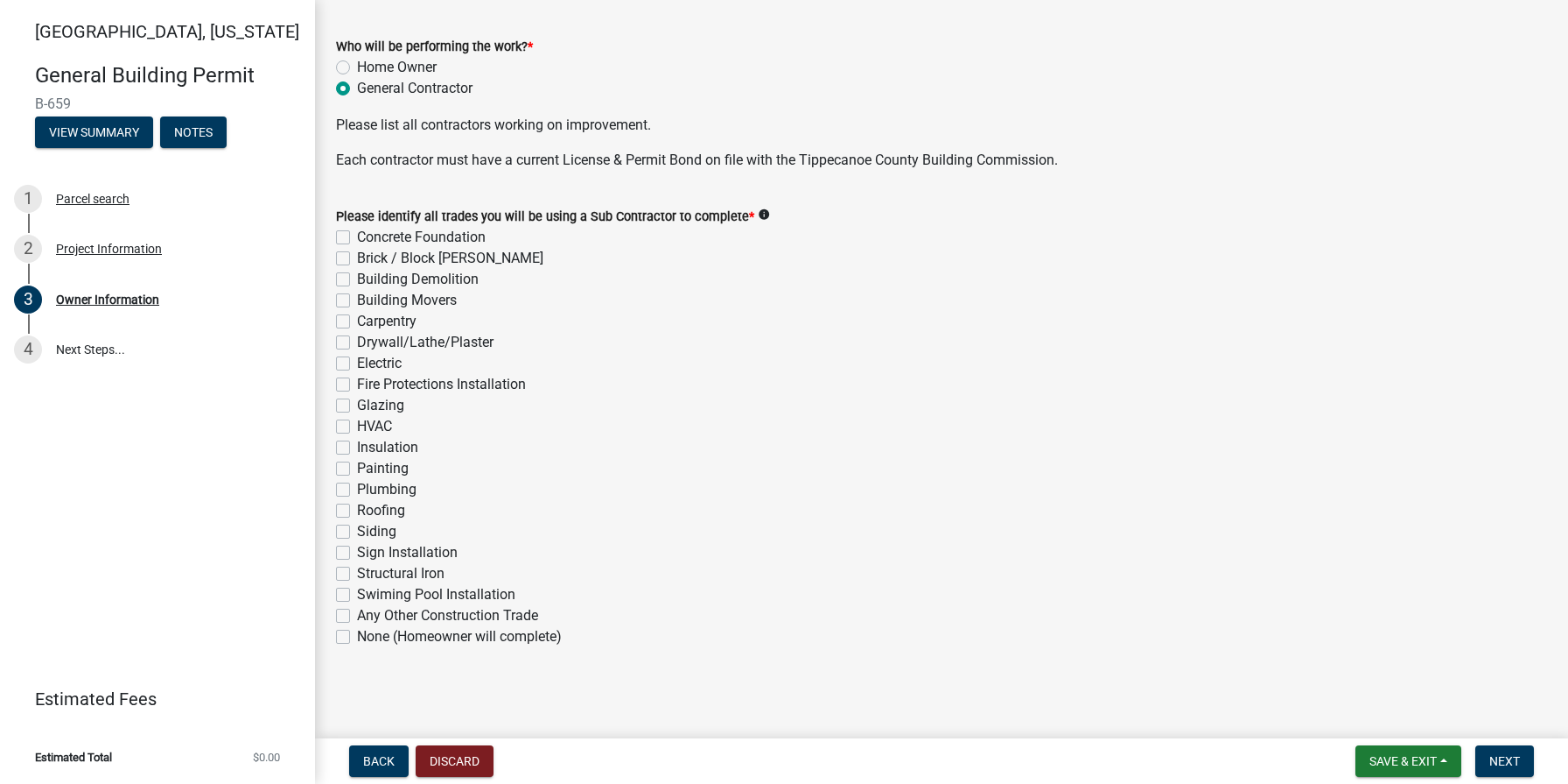
scroll to position [561, 0]
click at [357, 237] on label "Concrete Foundation" at bounding box center [421, 237] width 129 height 21
click at [357, 237] on input "Concrete Foundation" at bounding box center [362, 232] width 11 height 11
checkbox input "true"
checkbox input "false"
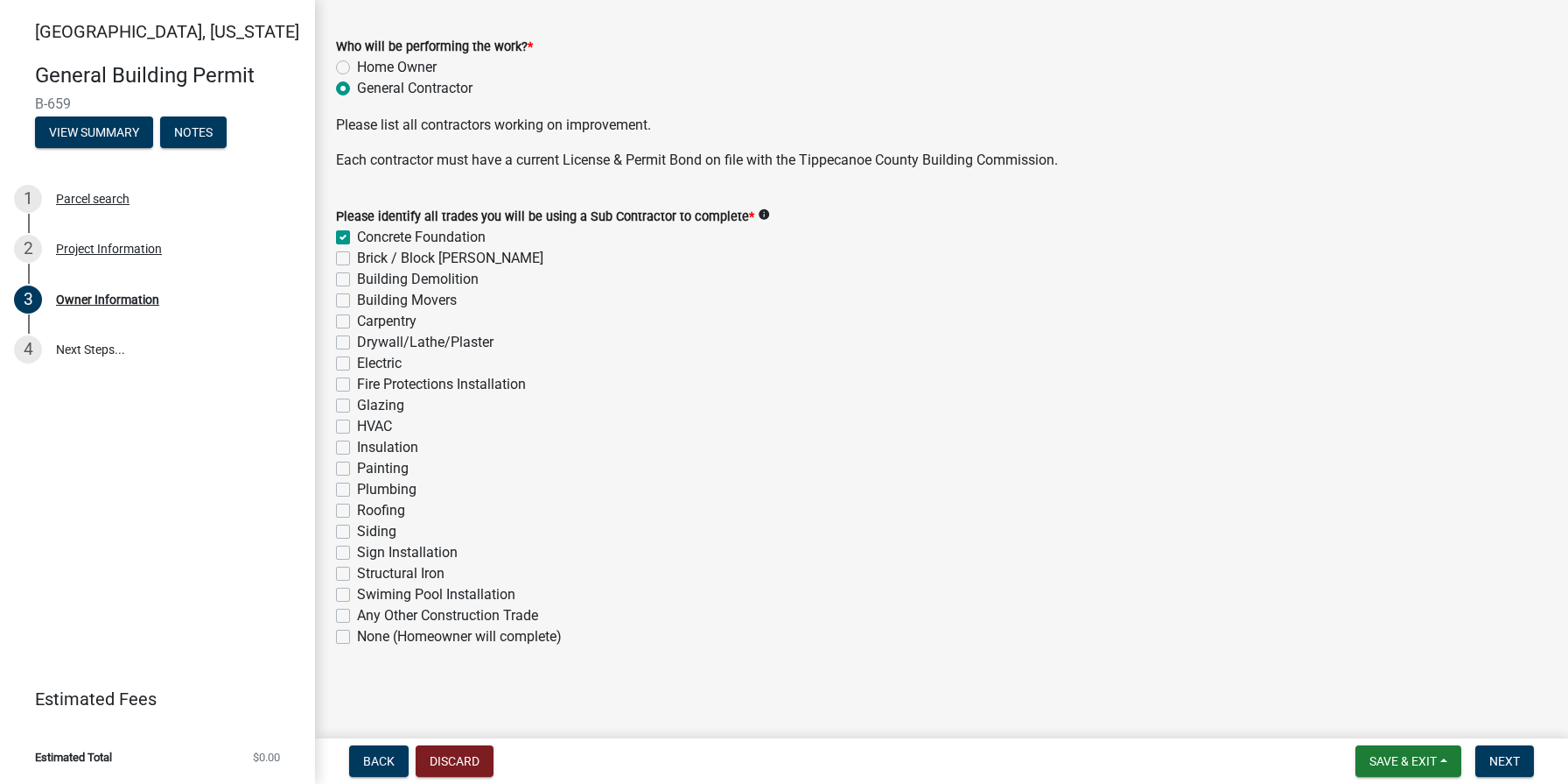
checkbox input "false"
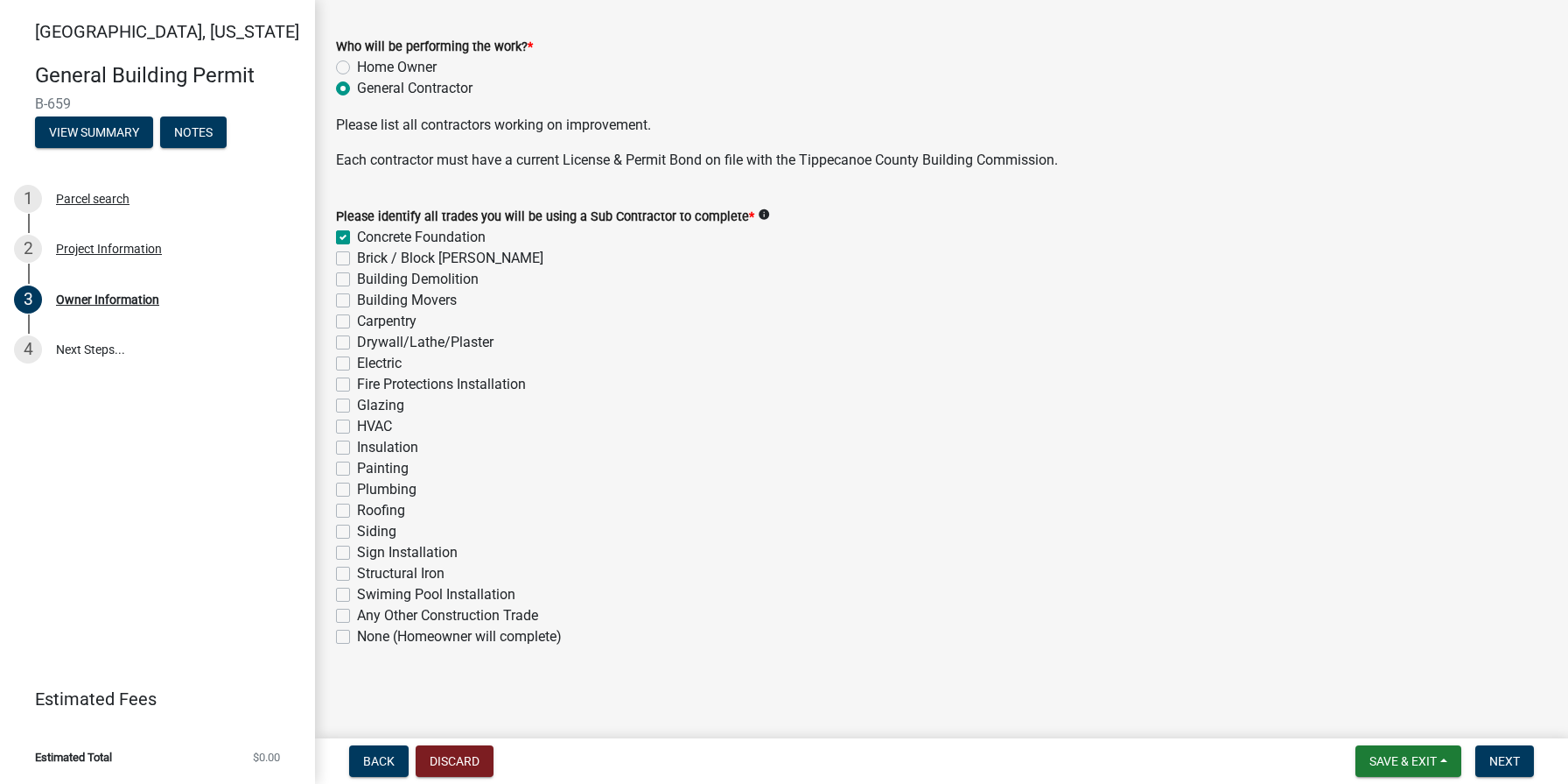
checkbox input "false"
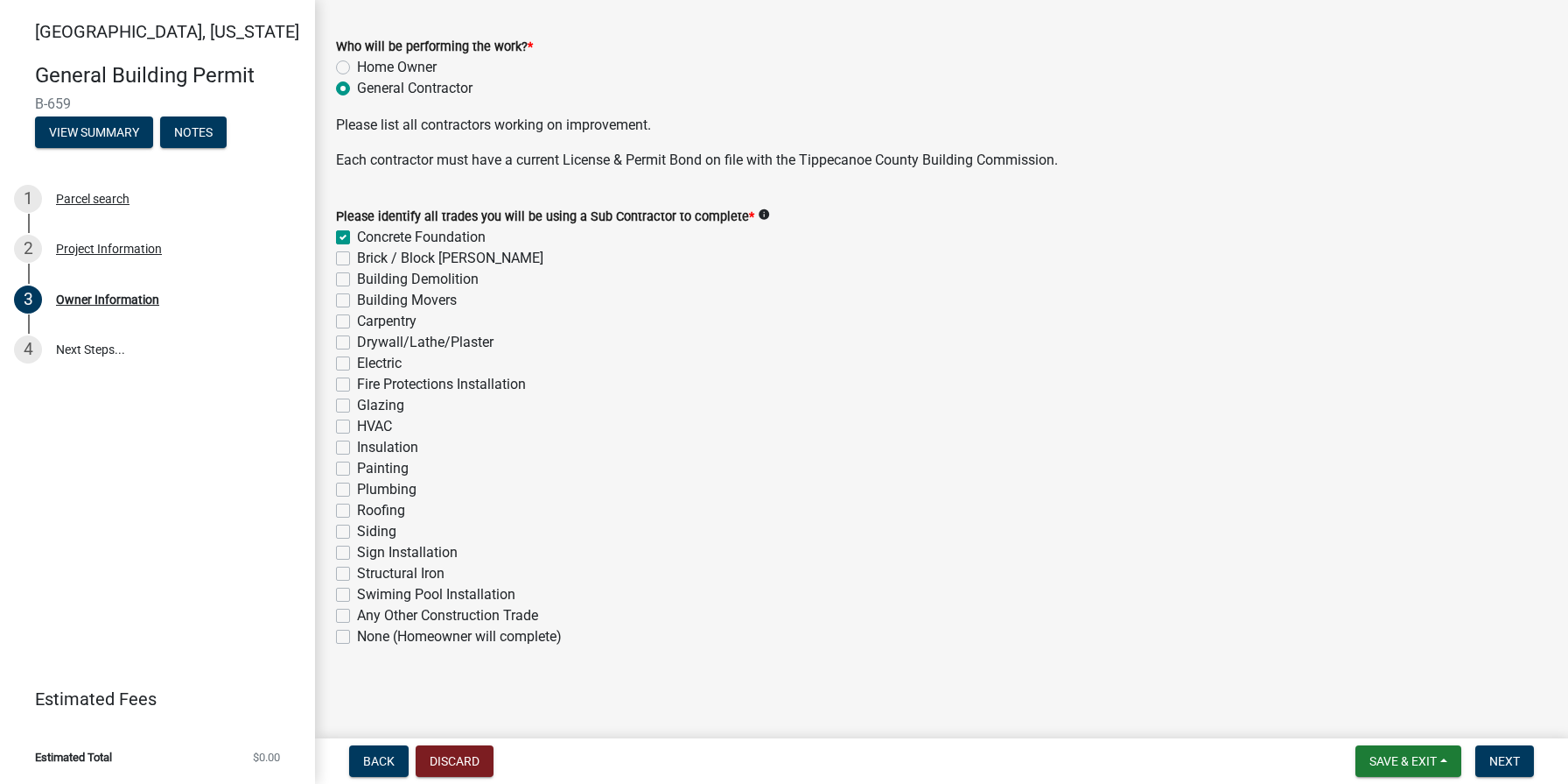
checkbox input "false"
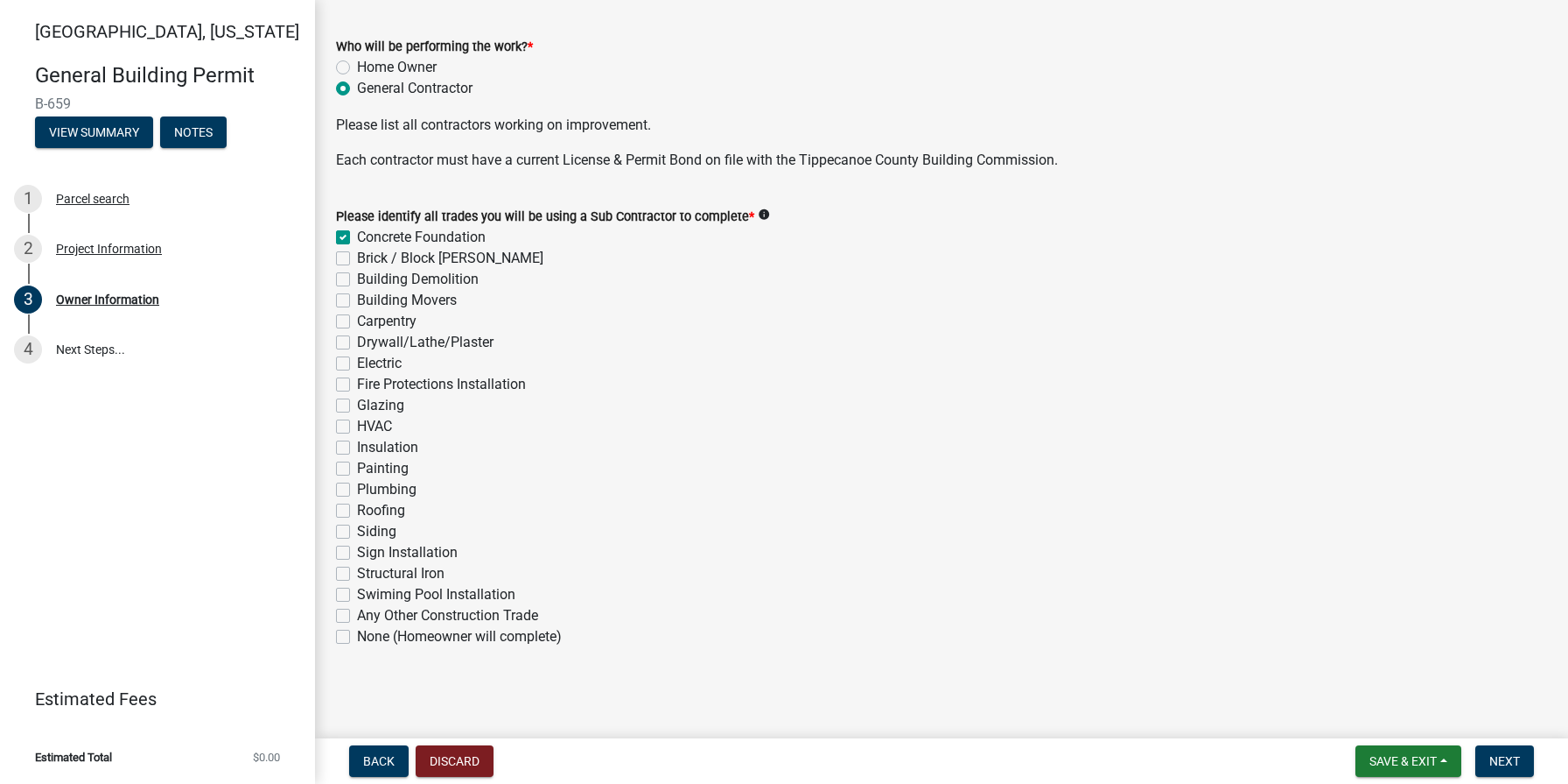
checkbox input "false"
click at [357, 254] on label "Brick / Block [PERSON_NAME]" at bounding box center [450, 258] width 186 height 21
click at [357, 254] on input "Brick / Block [PERSON_NAME]" at bounding box center [362, 254] width 11 height 11
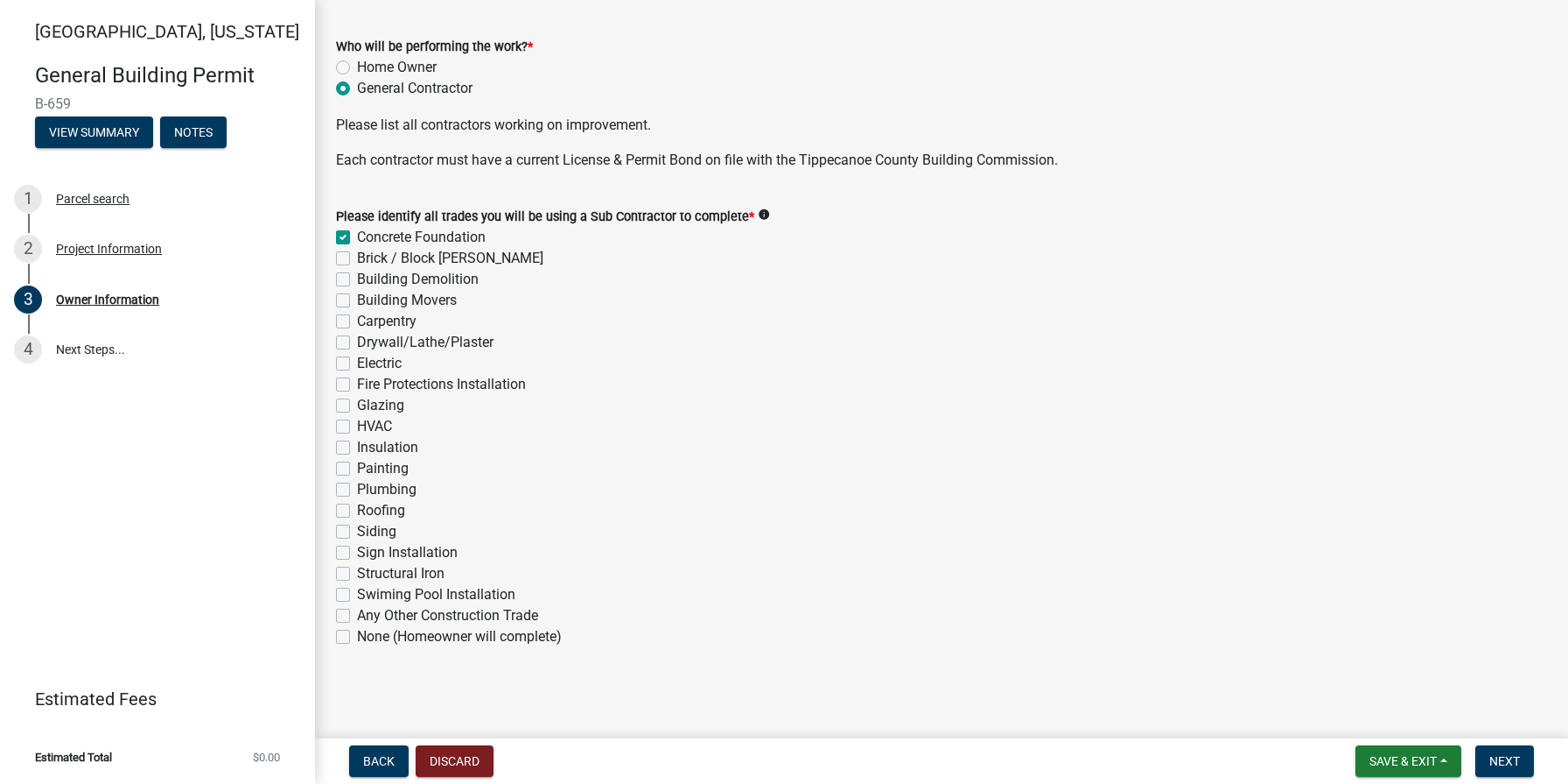
checkbox input "true"
checkbox input "false"
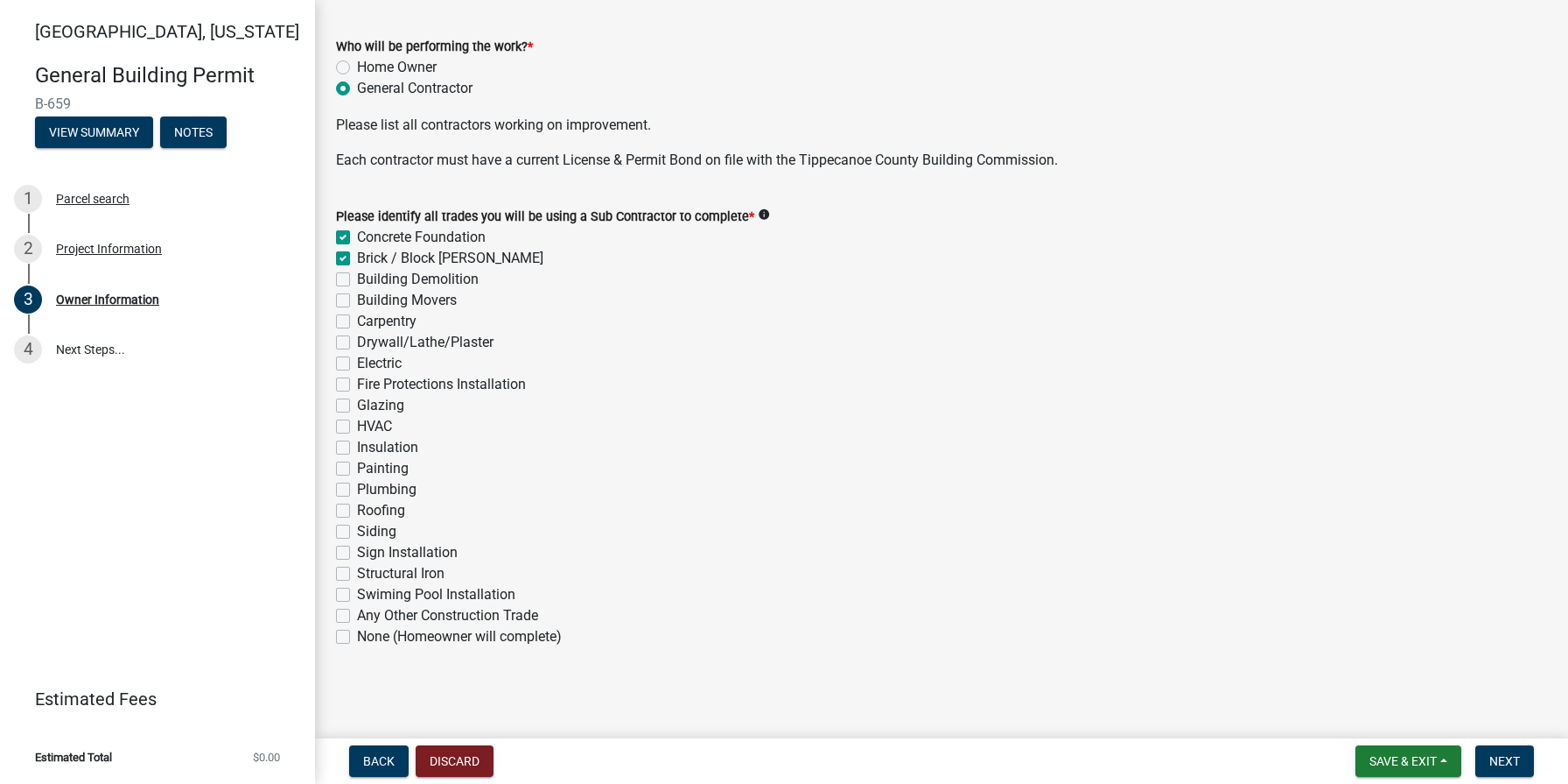
checkbox input "false"
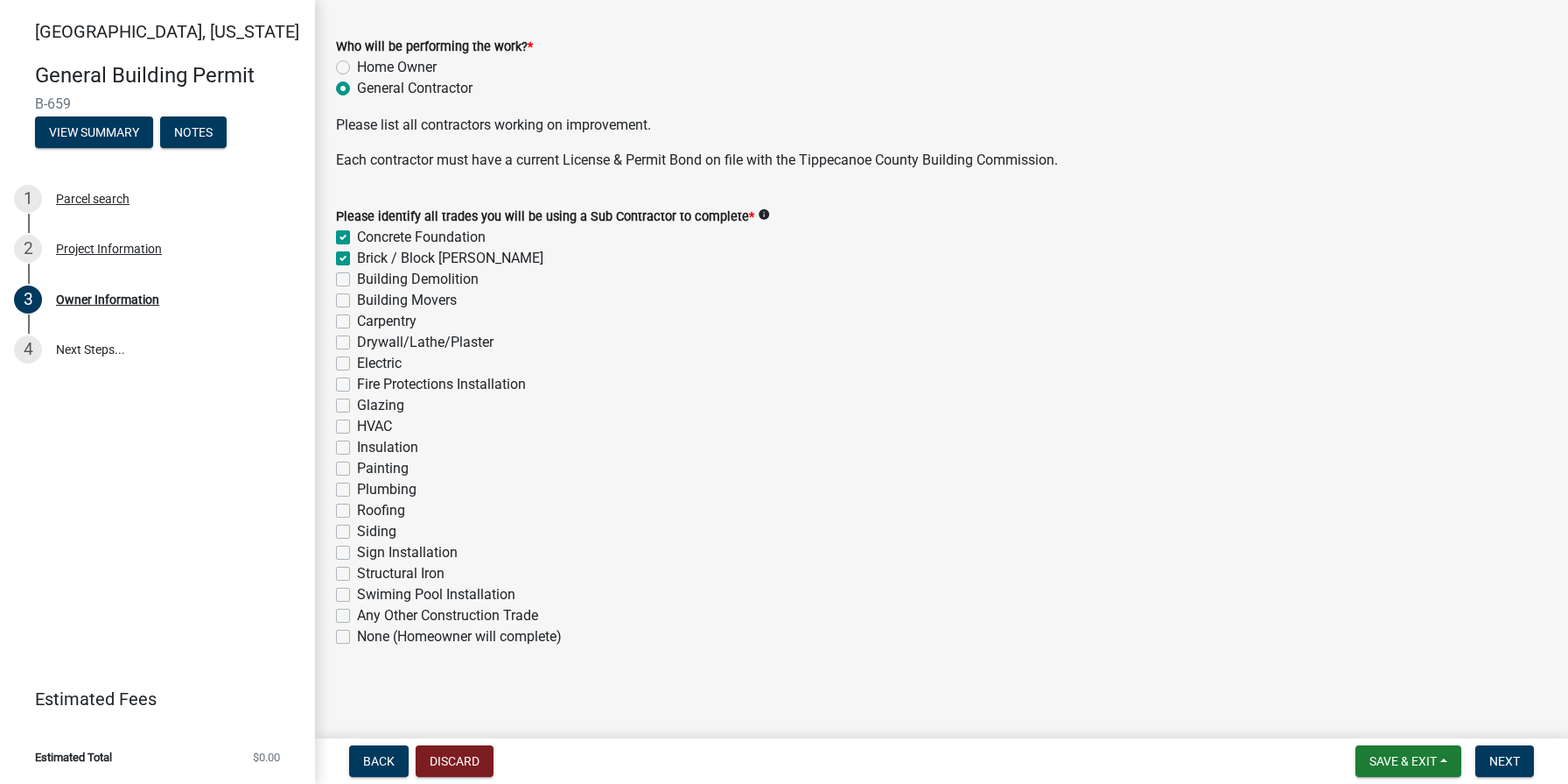
checkbox input "false"
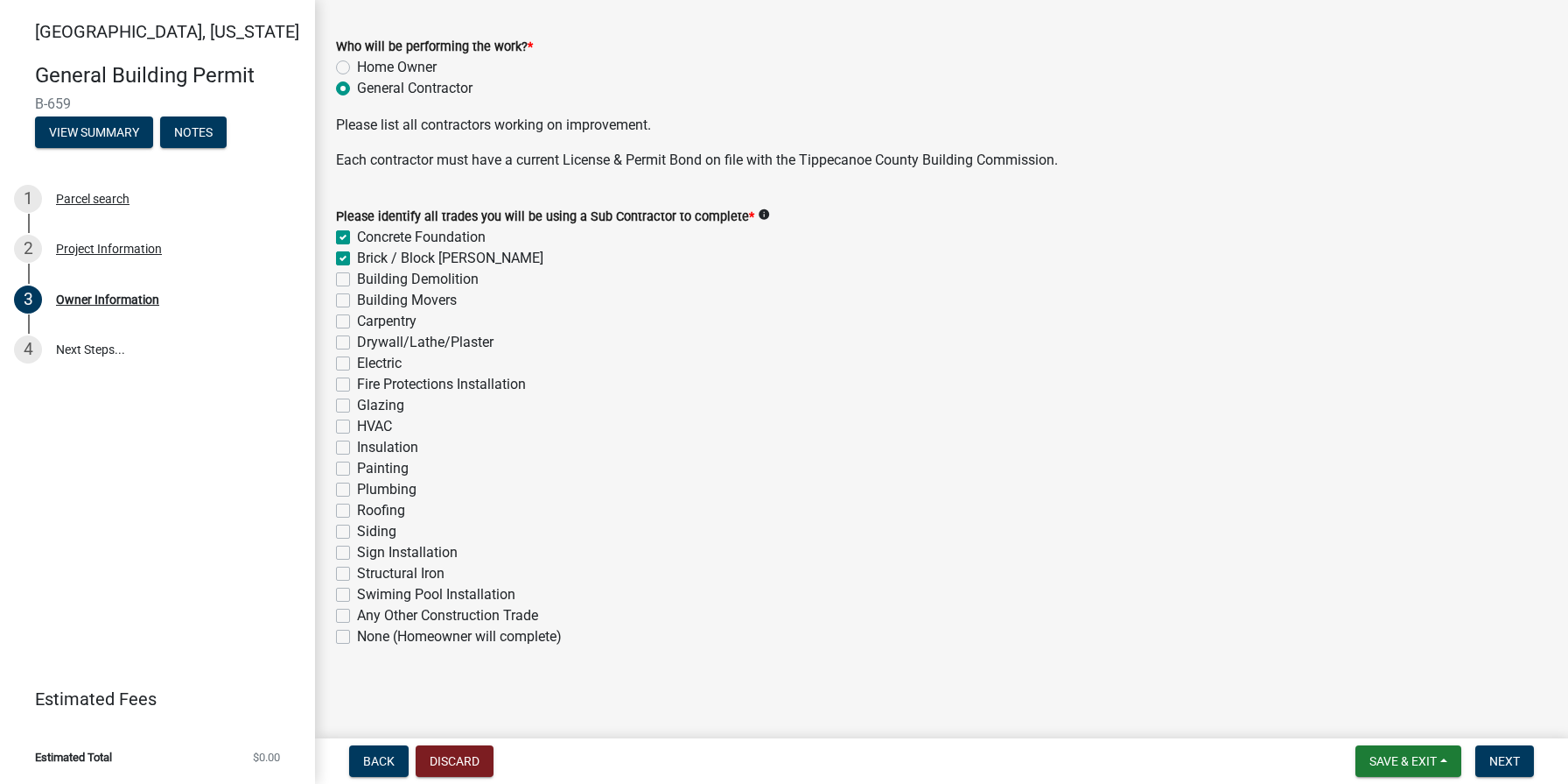
checkbox input "false"
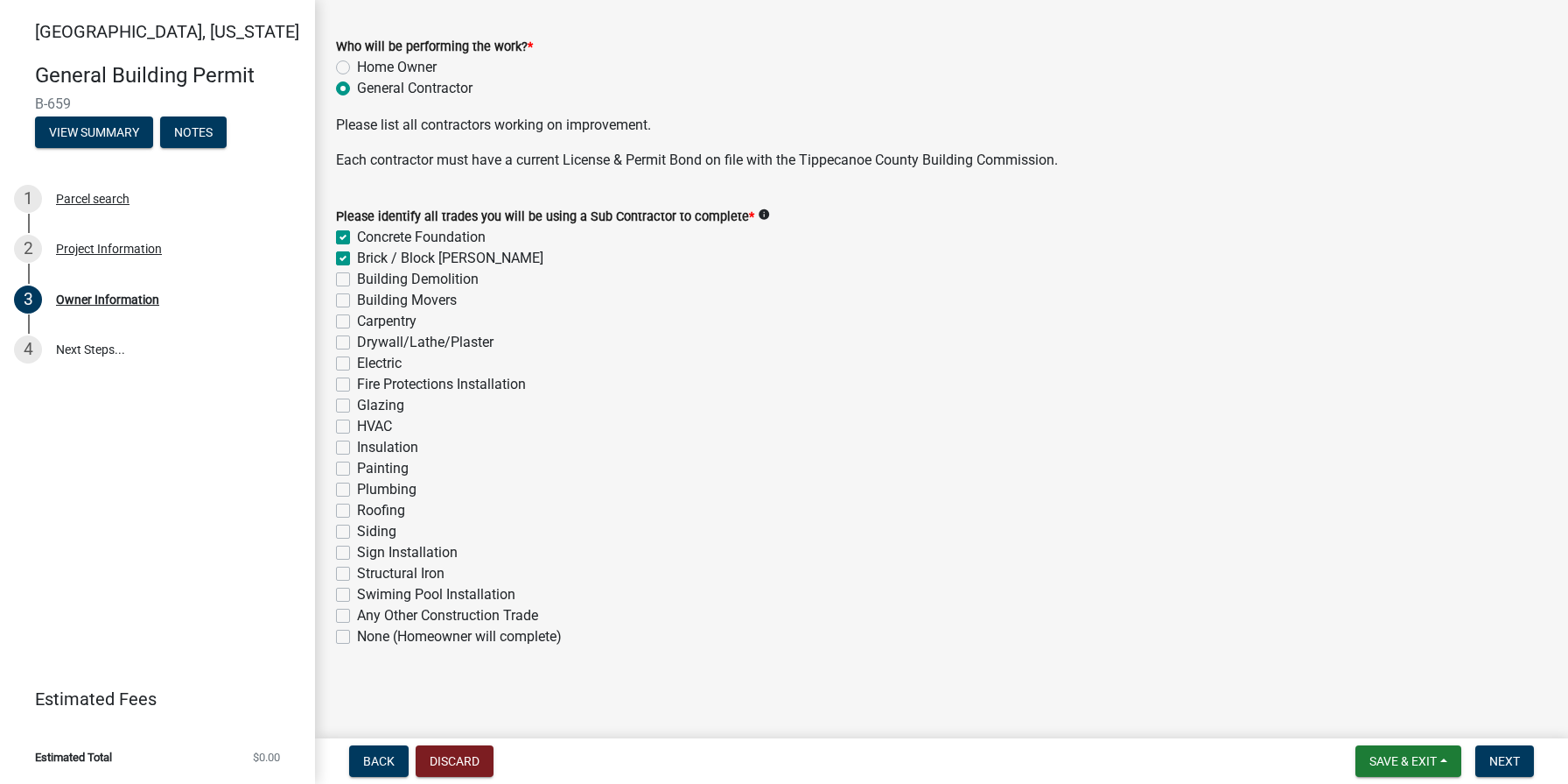
checkbox input "false"
click at [357, 320] on label "Carpentry" at bounding box center [386, 321] width 60 height 21
click at [357, 320] on input "Carpentry" at bounding box center [362, 316] width 11 height 11
checkbox input "true"
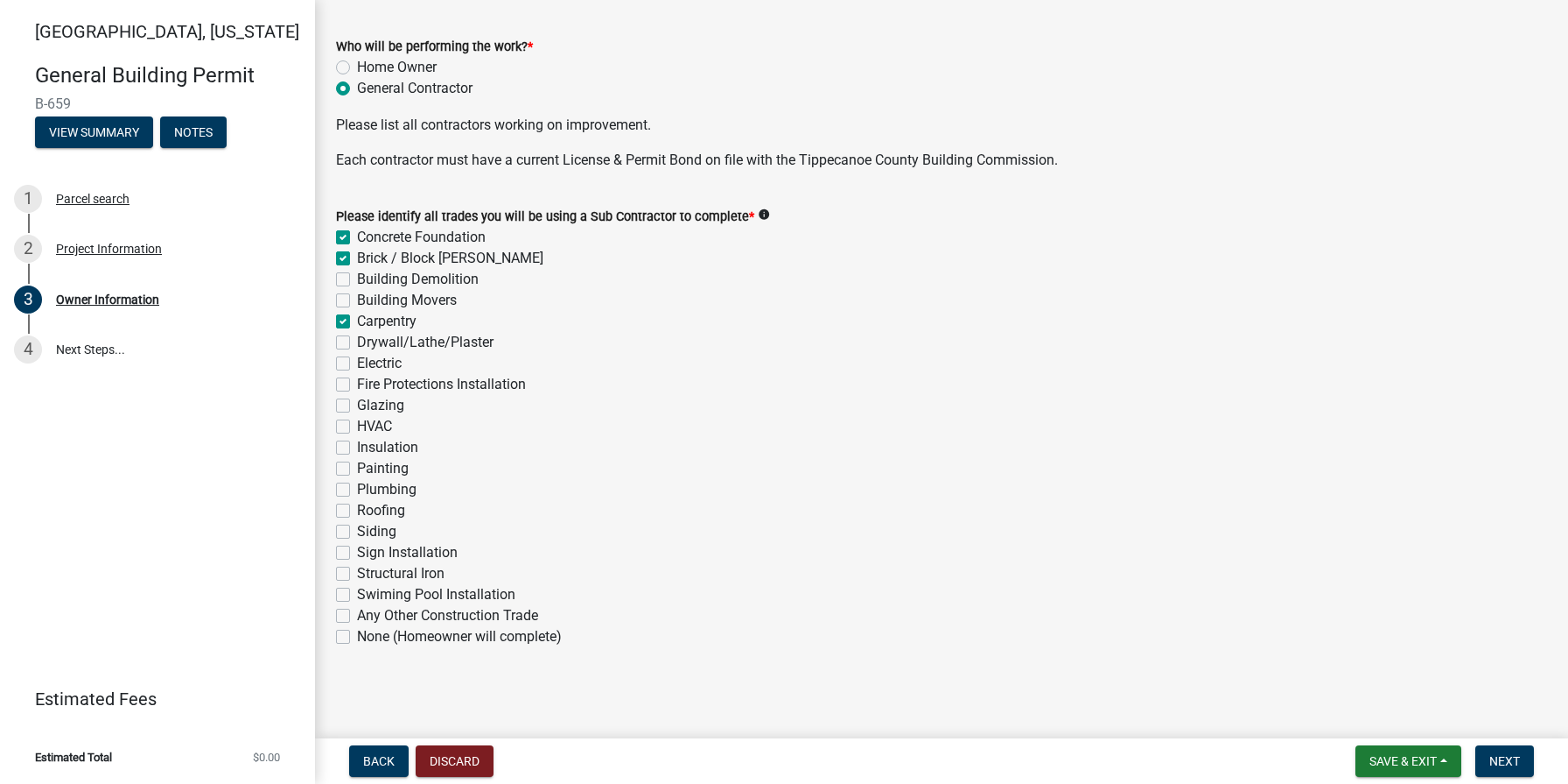
checkbox input "true"
checkbox input "false"
checkbox input "true"
checkbox input "false"
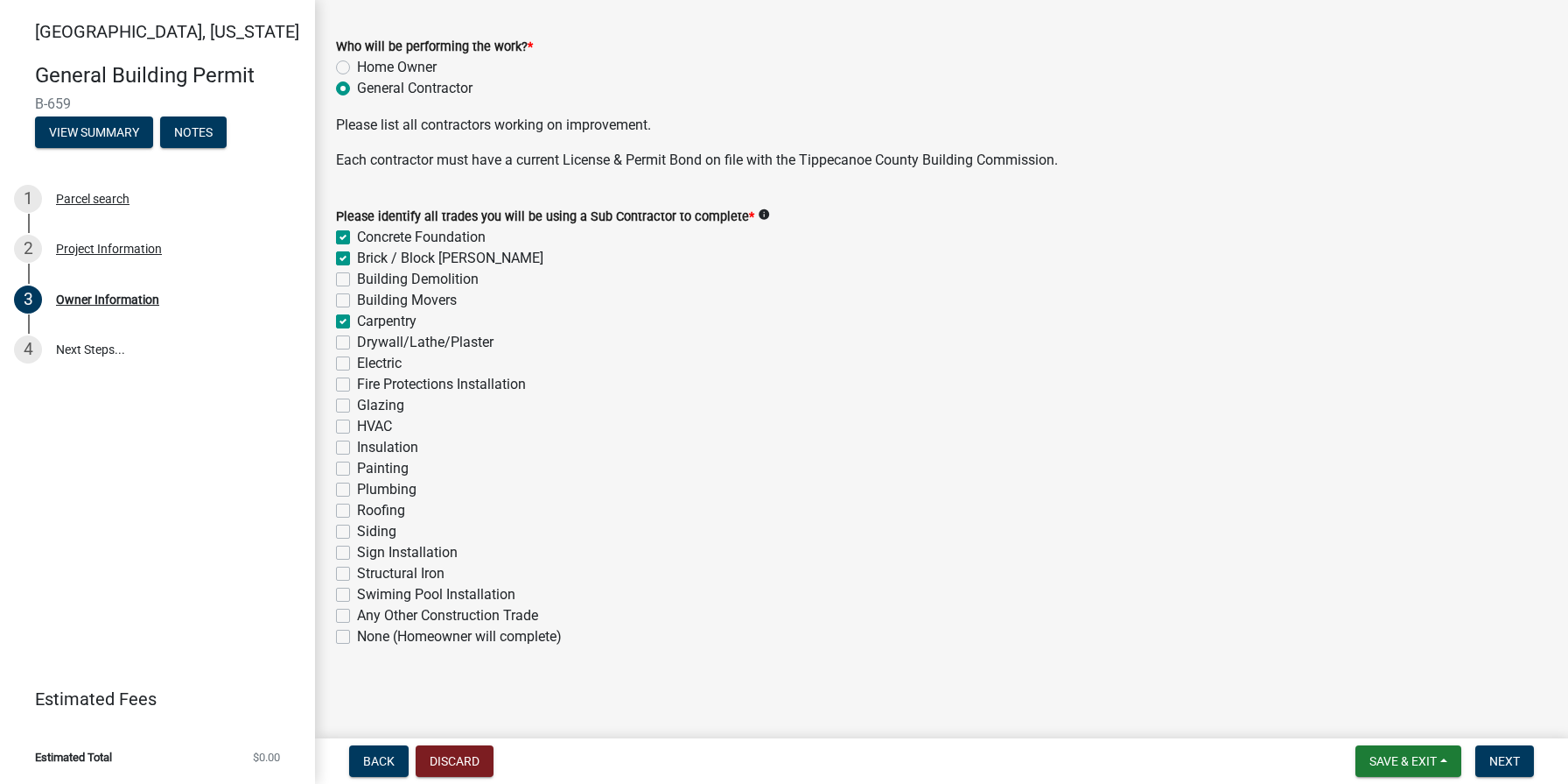
checkbox input "false"
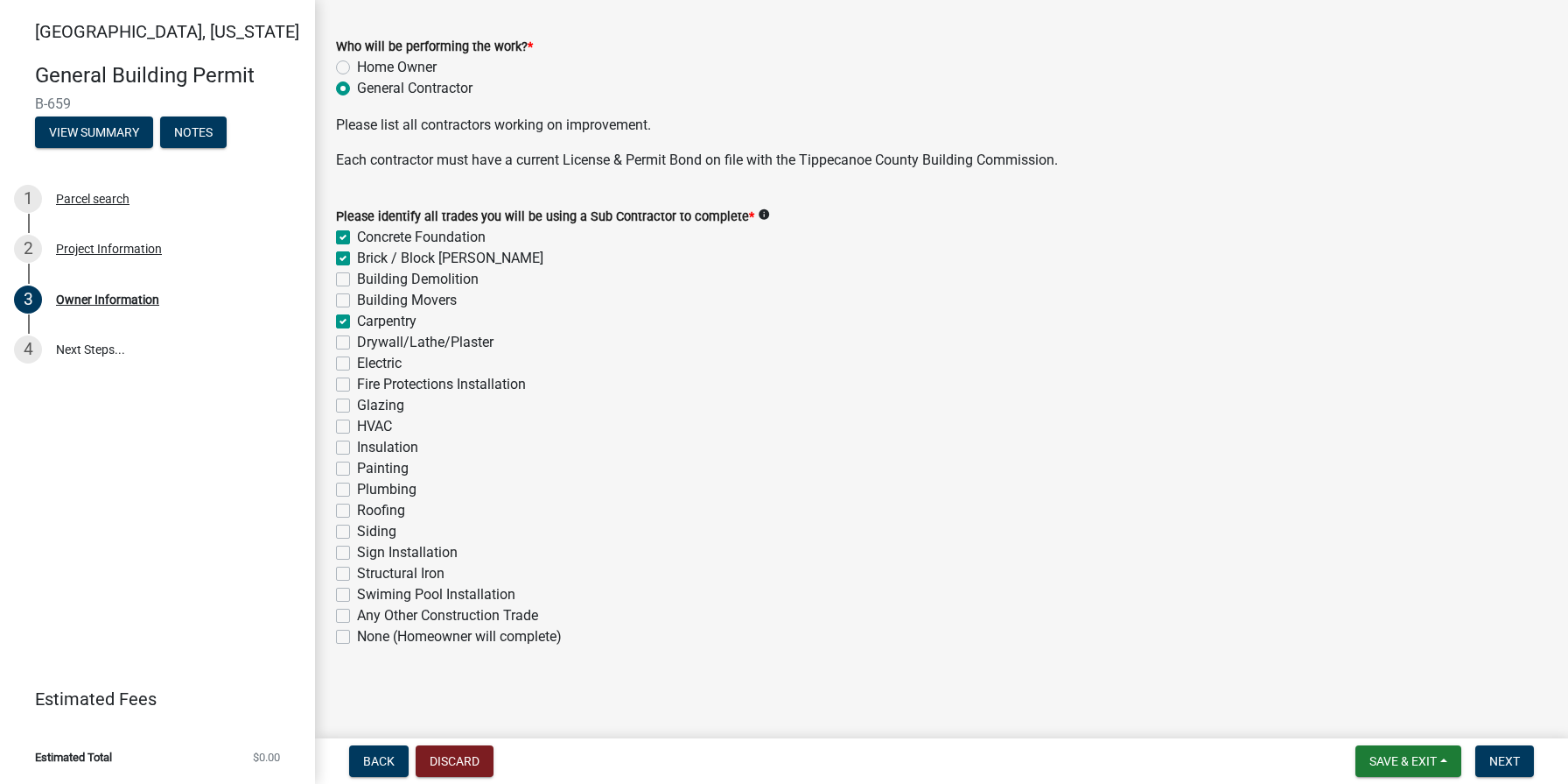
checkbox input "false"
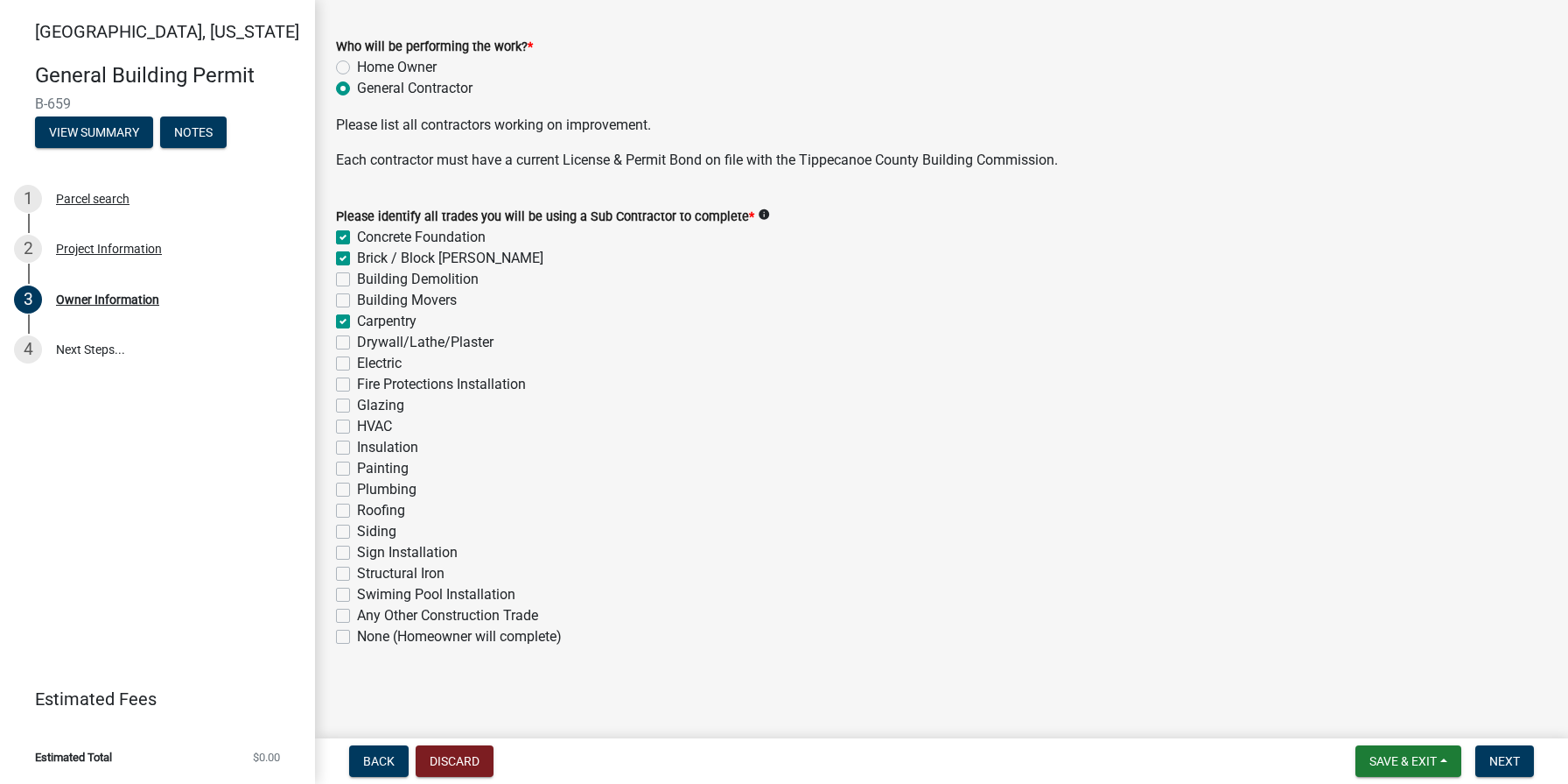
checkbox input "false"
click at [357, 339] on label "Drywall/Lathe/Plaster" at bounding box center [425, 342] width 136 height 21
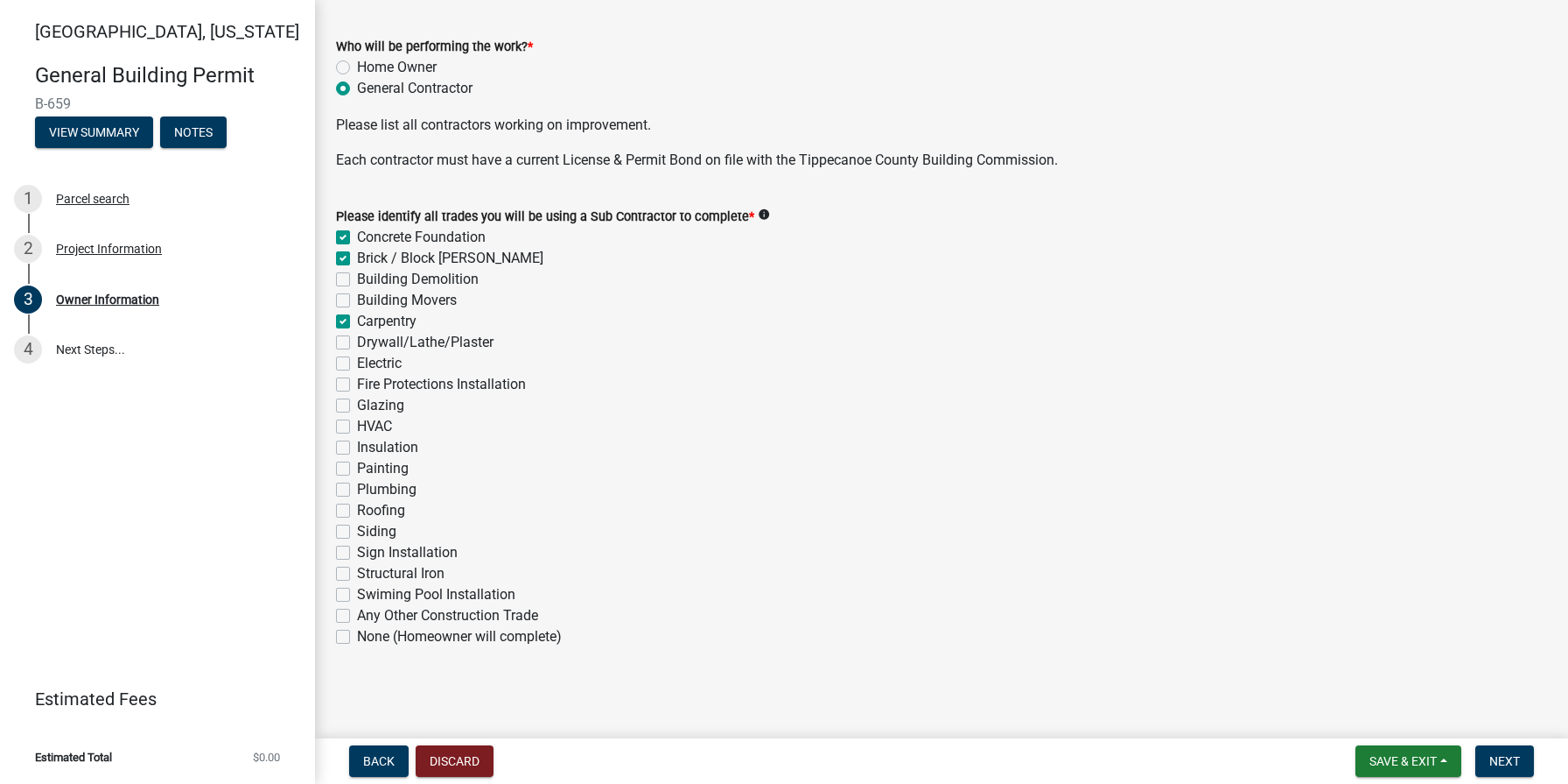
click at [357, 339] on input "Drywall/Lathe/Plaster" at bounding box center [362, 338] width 11 height 11
checkbox input "true"
checkbox input "false"
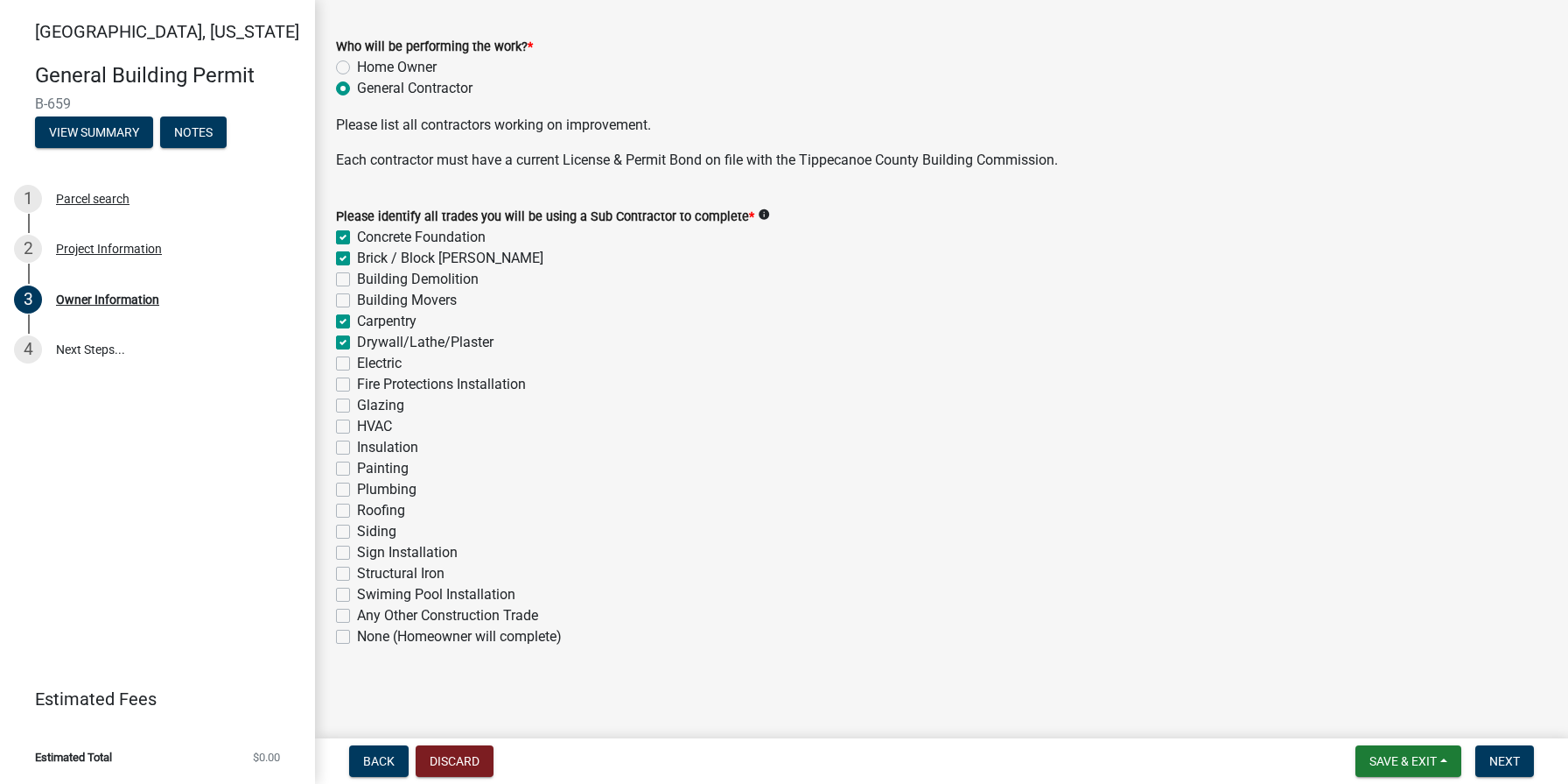
checkbox input "false"
checkbox input "true"
checkbox input "false"
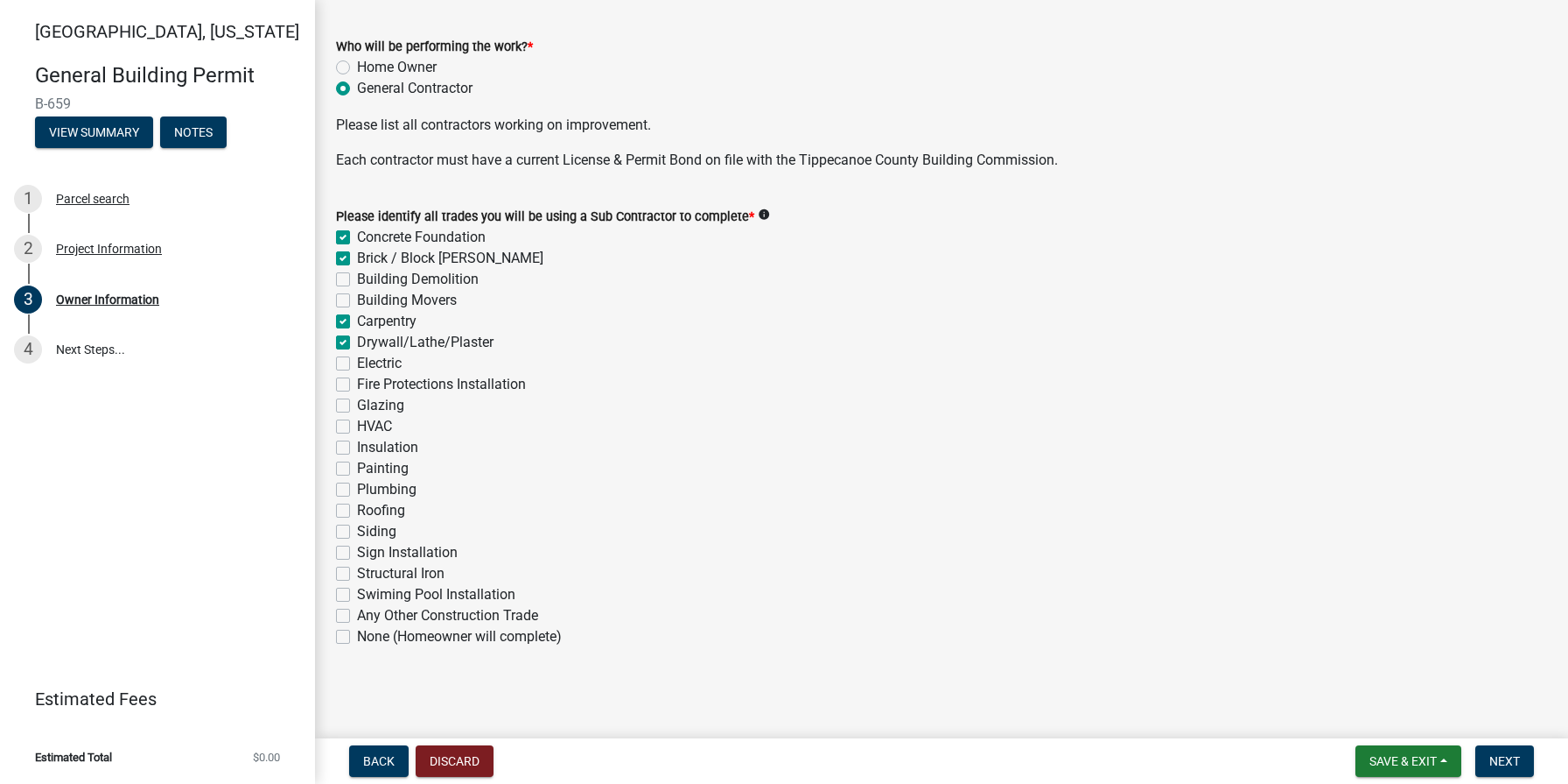
checkbox input "false"
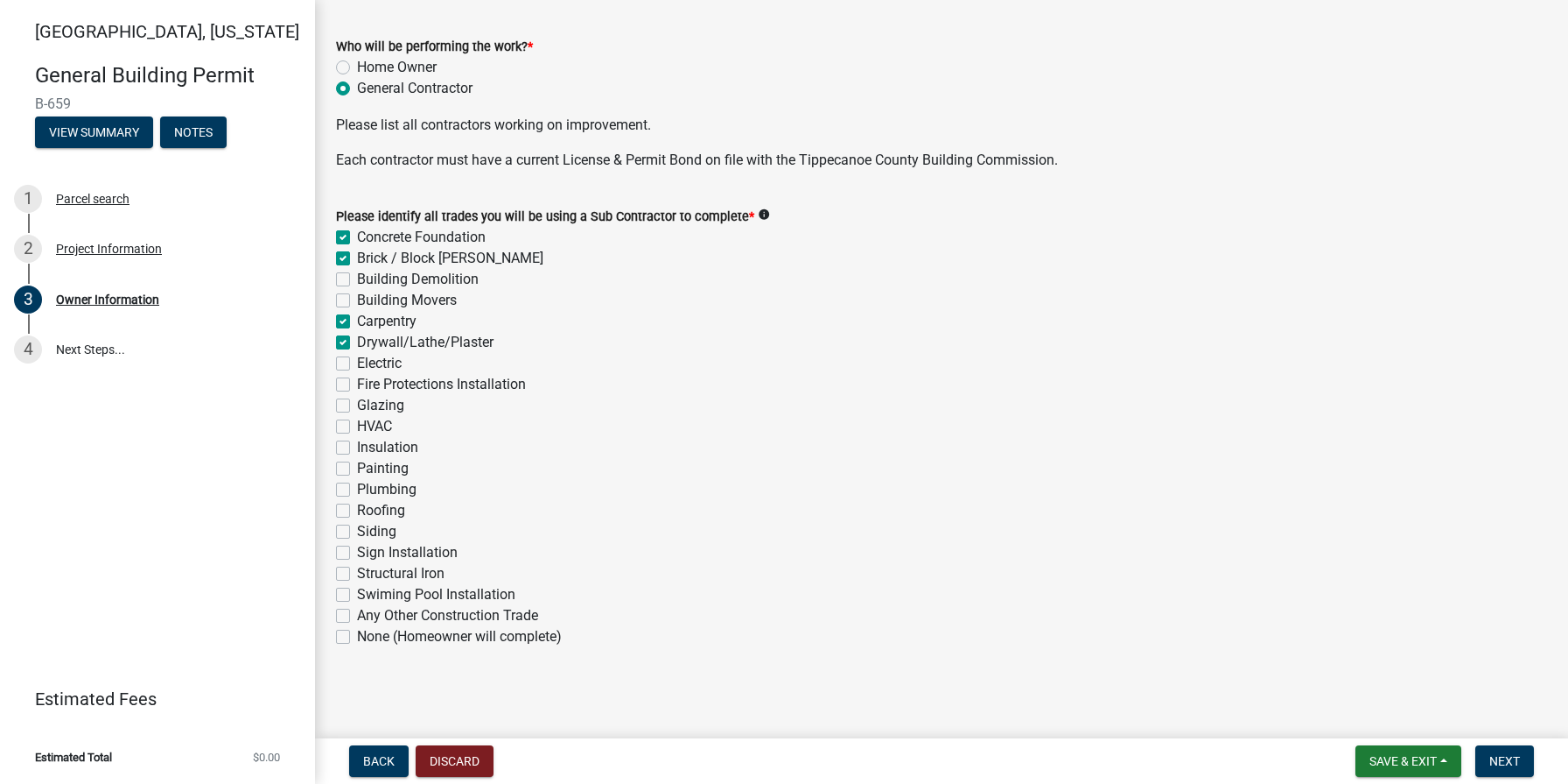
checkbox input "false"
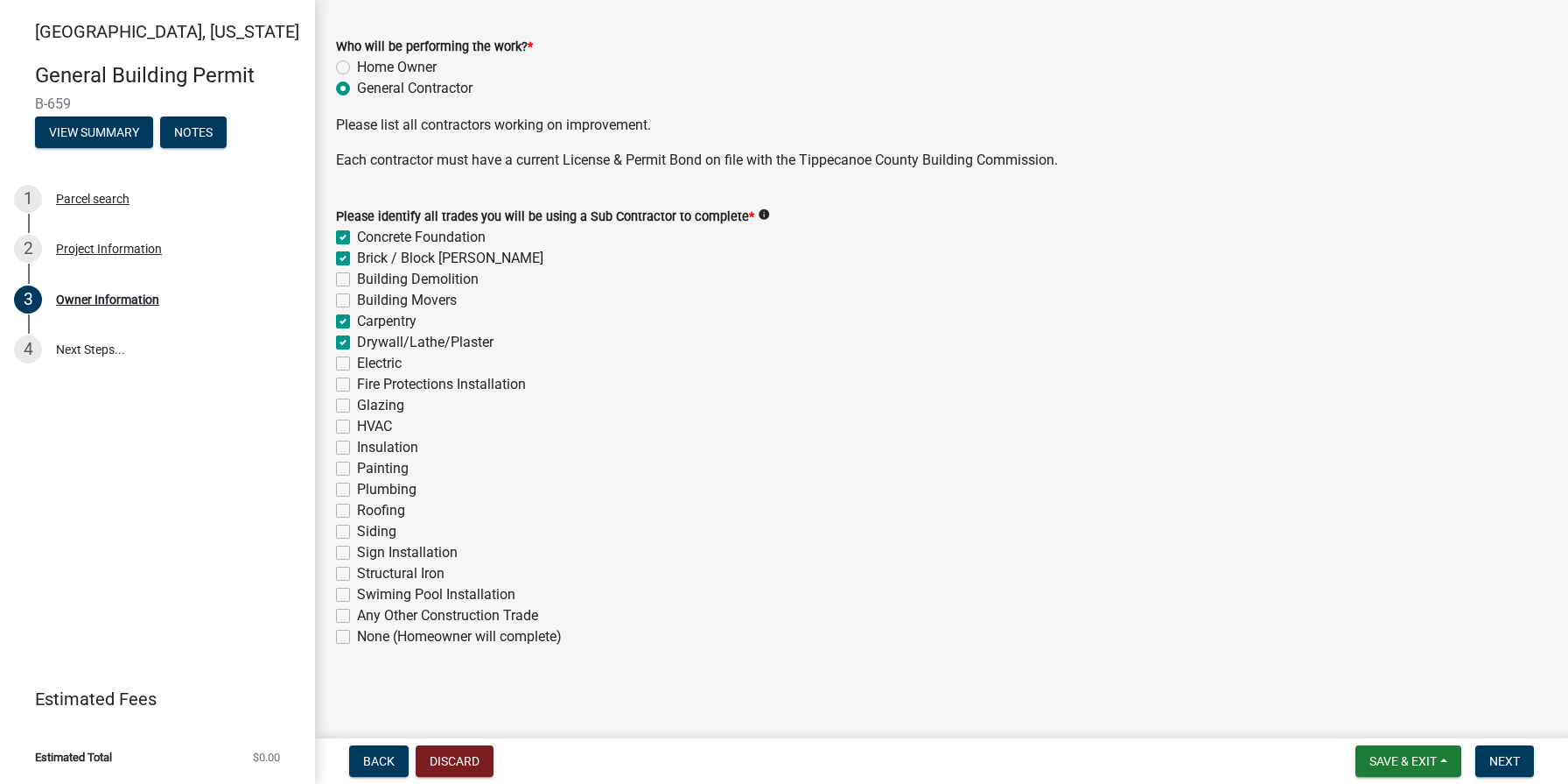
checkbox input "false"
click at [357, 362] on label "Electric" at bounding box center [379, 363] width 44 height 21
click at [357, 362] on input "Electric" at bounding box center [362, 359] width 11 height 11
checkbox input "true"
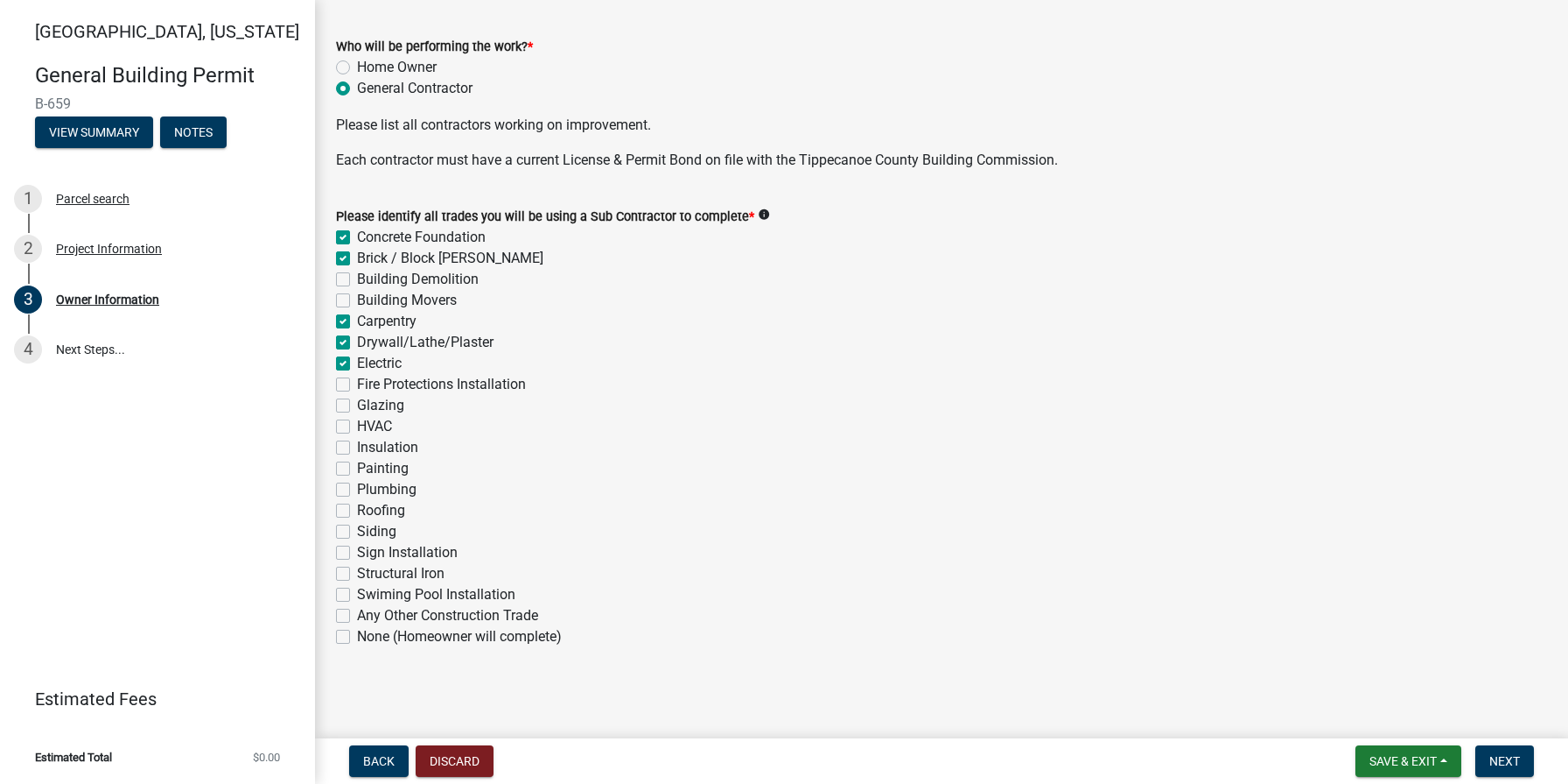
checkbox input "true"
checkbox input "false"
checkbox input "true"
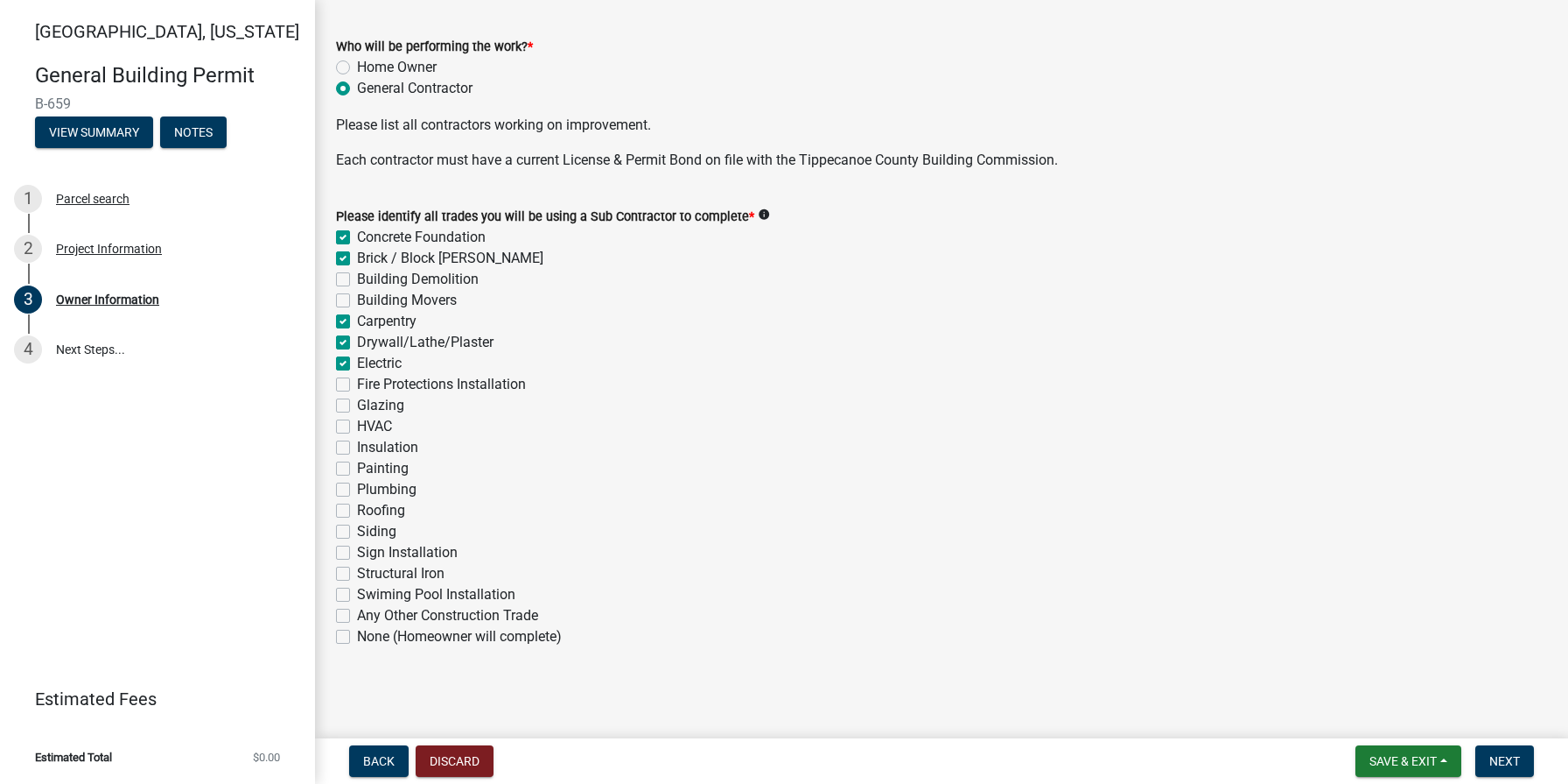
checkbox input "true"
checkbox input "false"
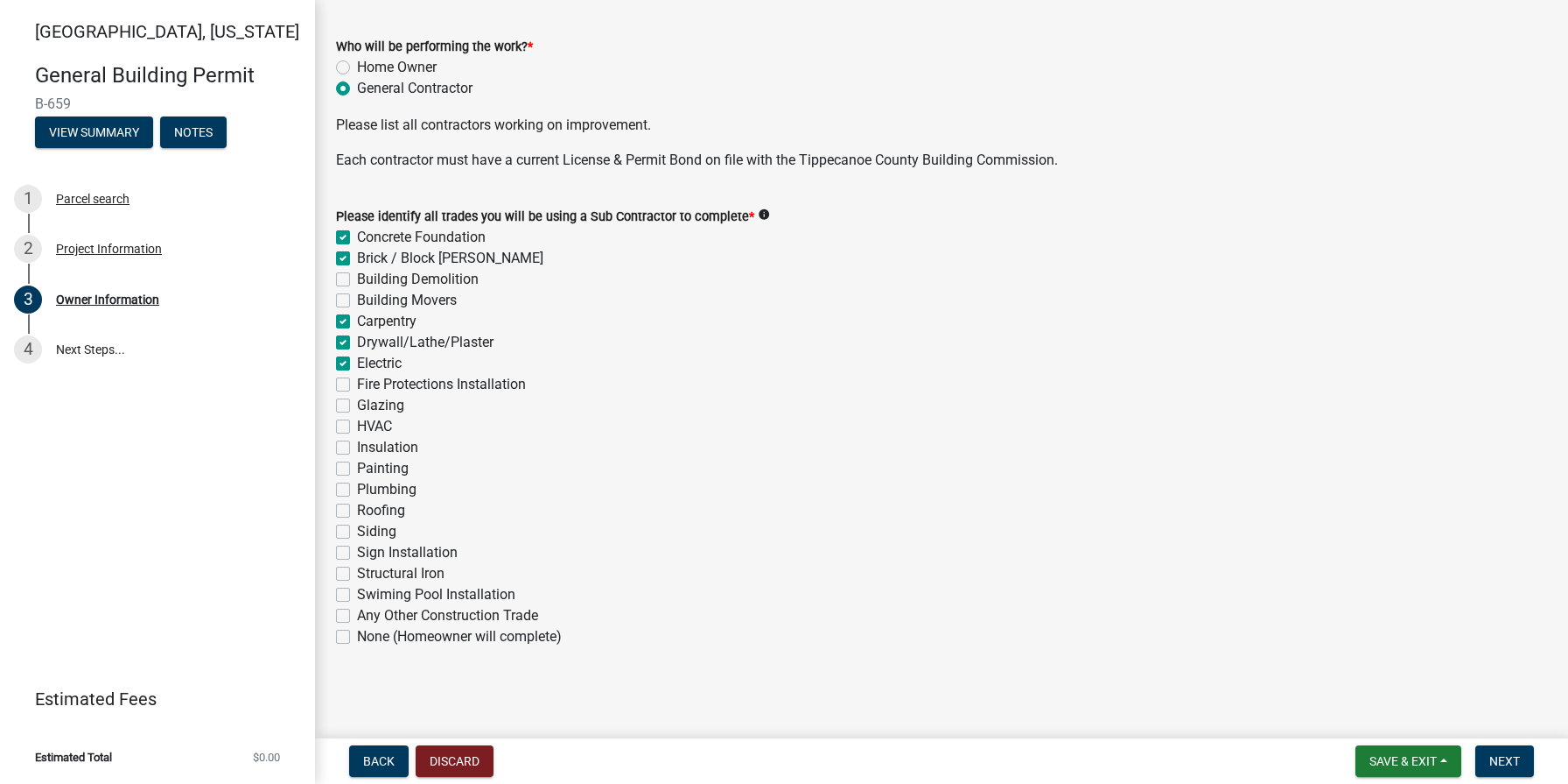
checkbox input "false"
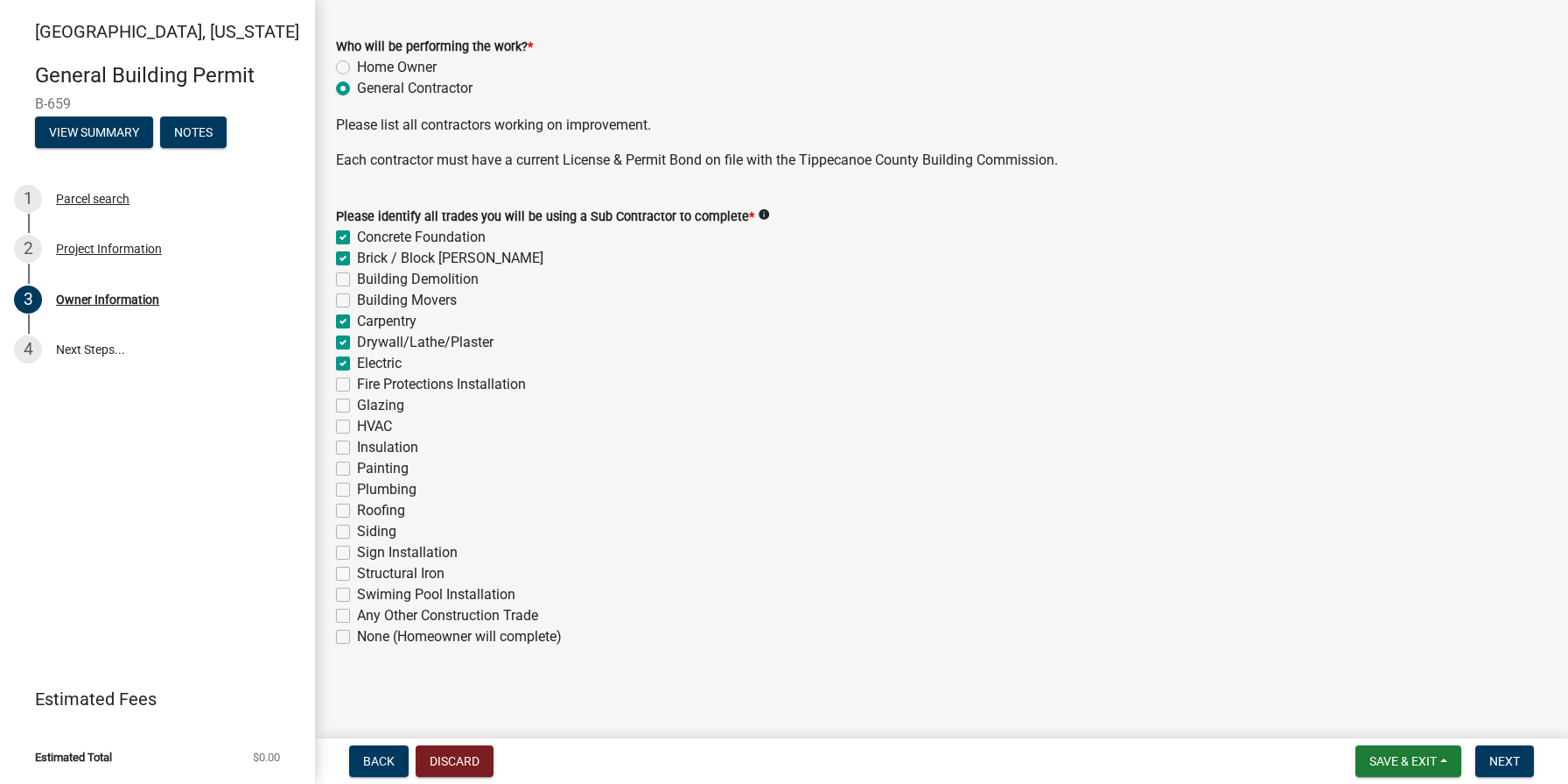
checkbox input "false"
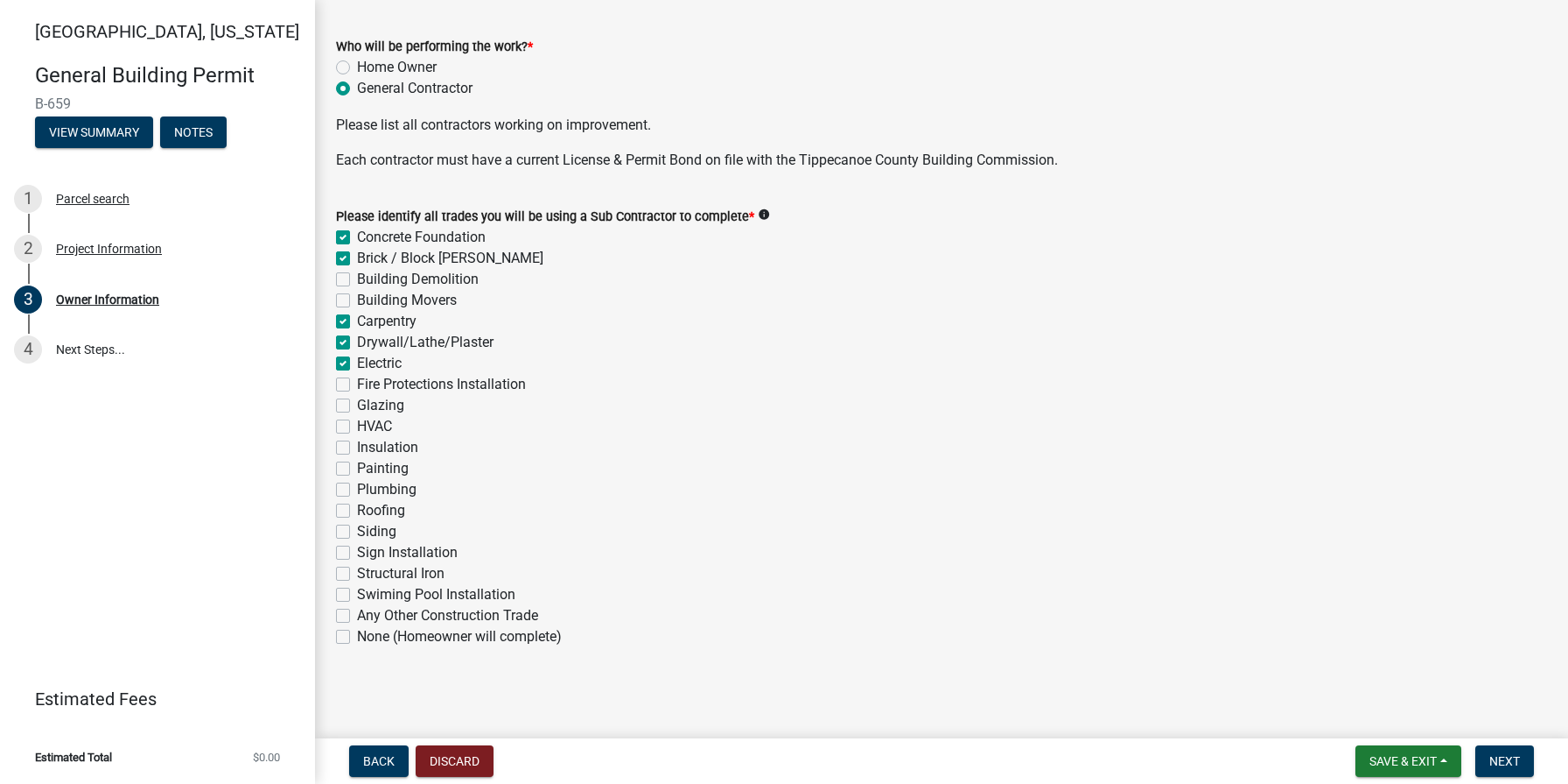
click at [357, 427] on label "HVAC" at bounding box center [374, 426] width 35 height 21
click at [357, 427] on input "HVAC" at bounding box center [362, 422] width 11 height 11
checkbox input "true"
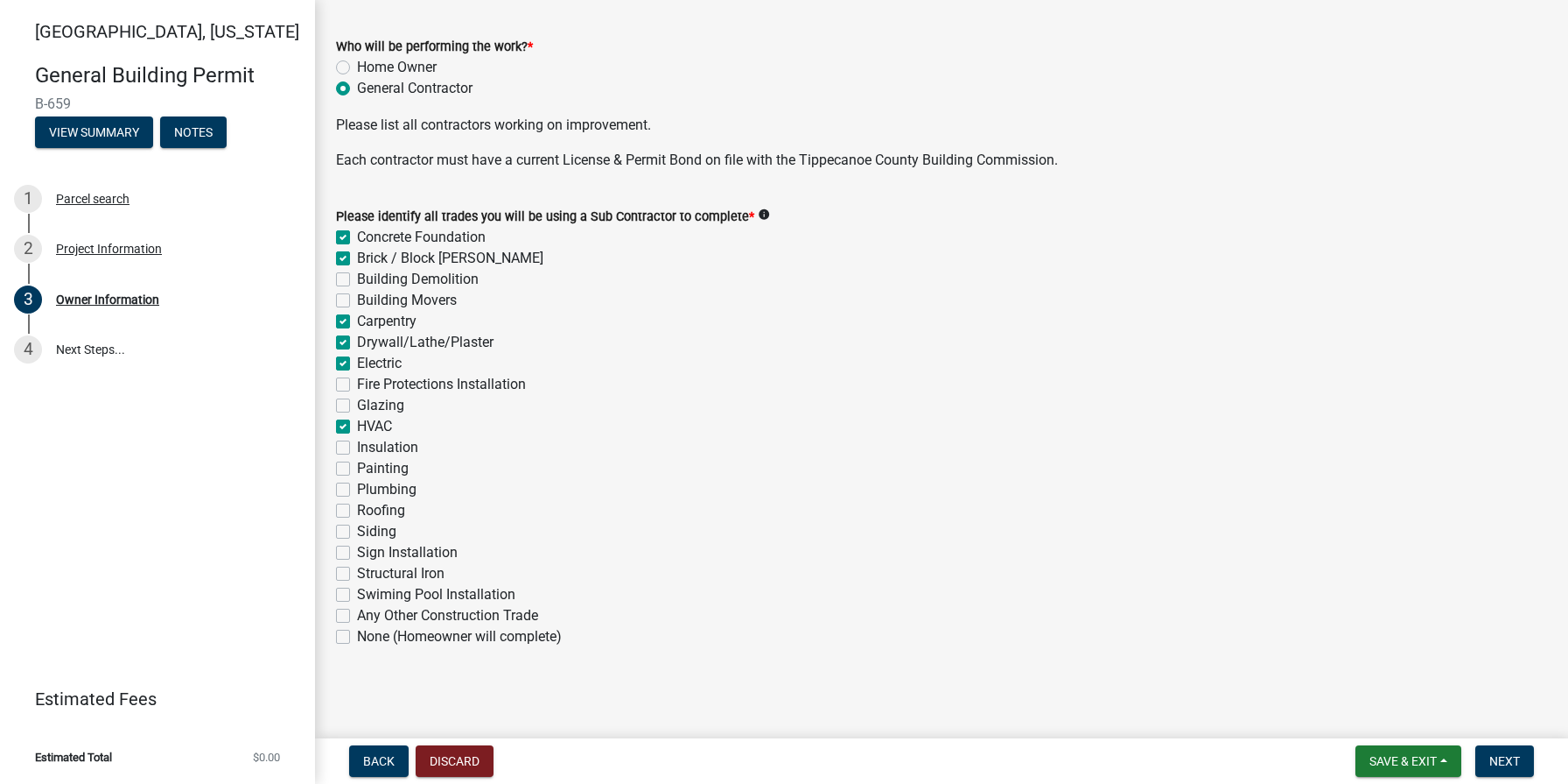
checkbox input "false"
checkbox input "true"
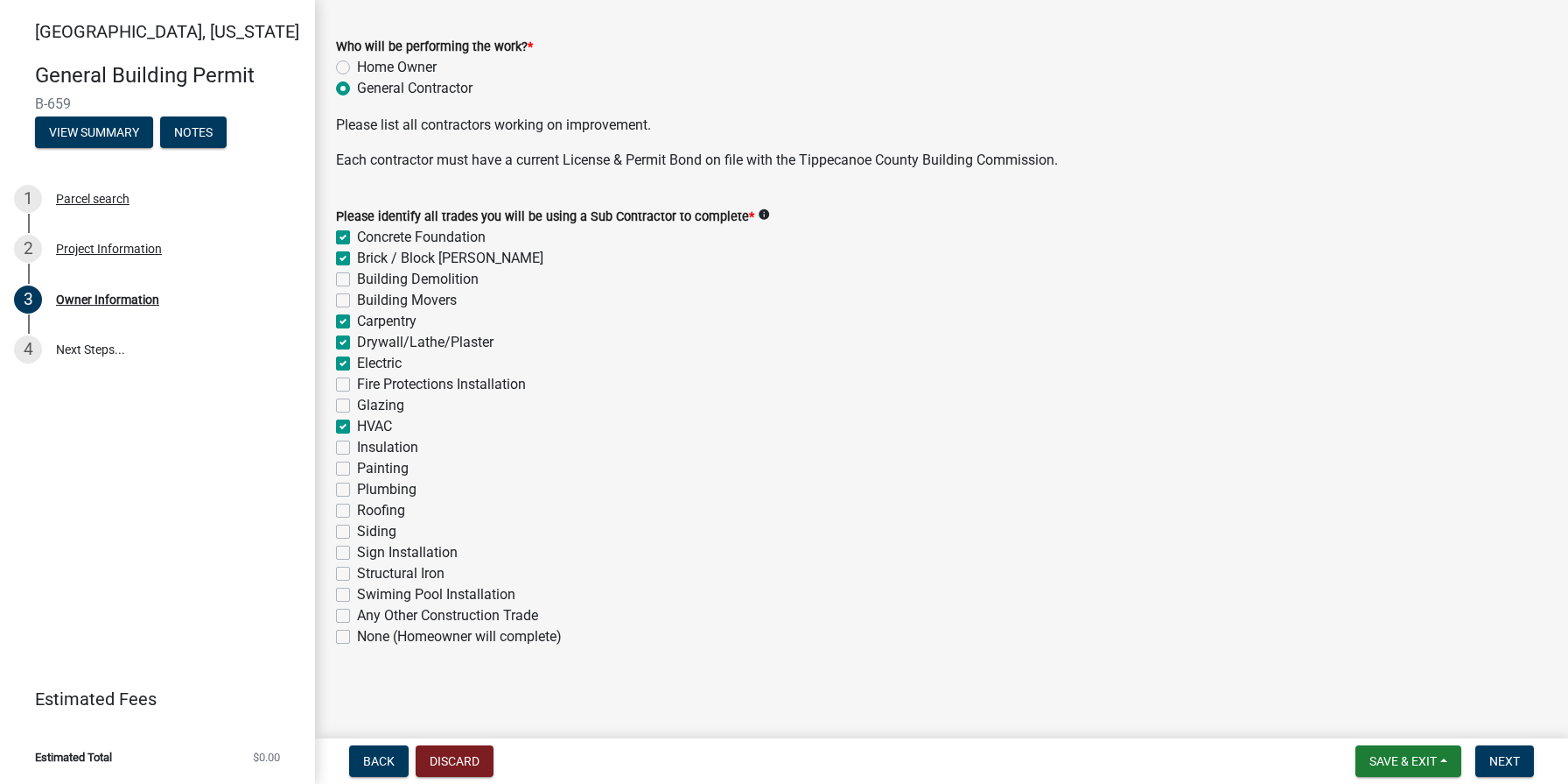
checkbox input "false"
checkbox input "true"
checkbox input "false"
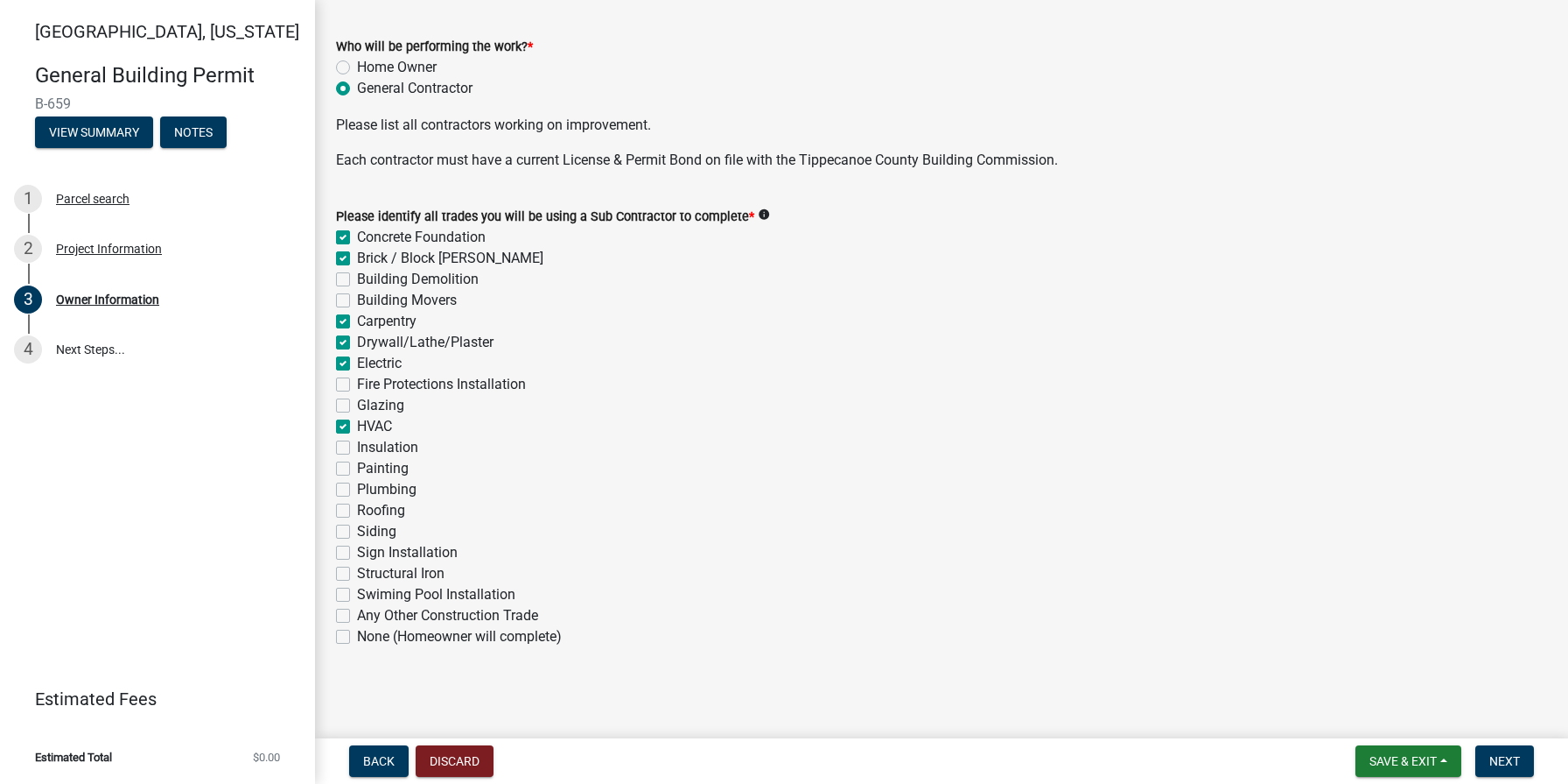
checkbox input "false"
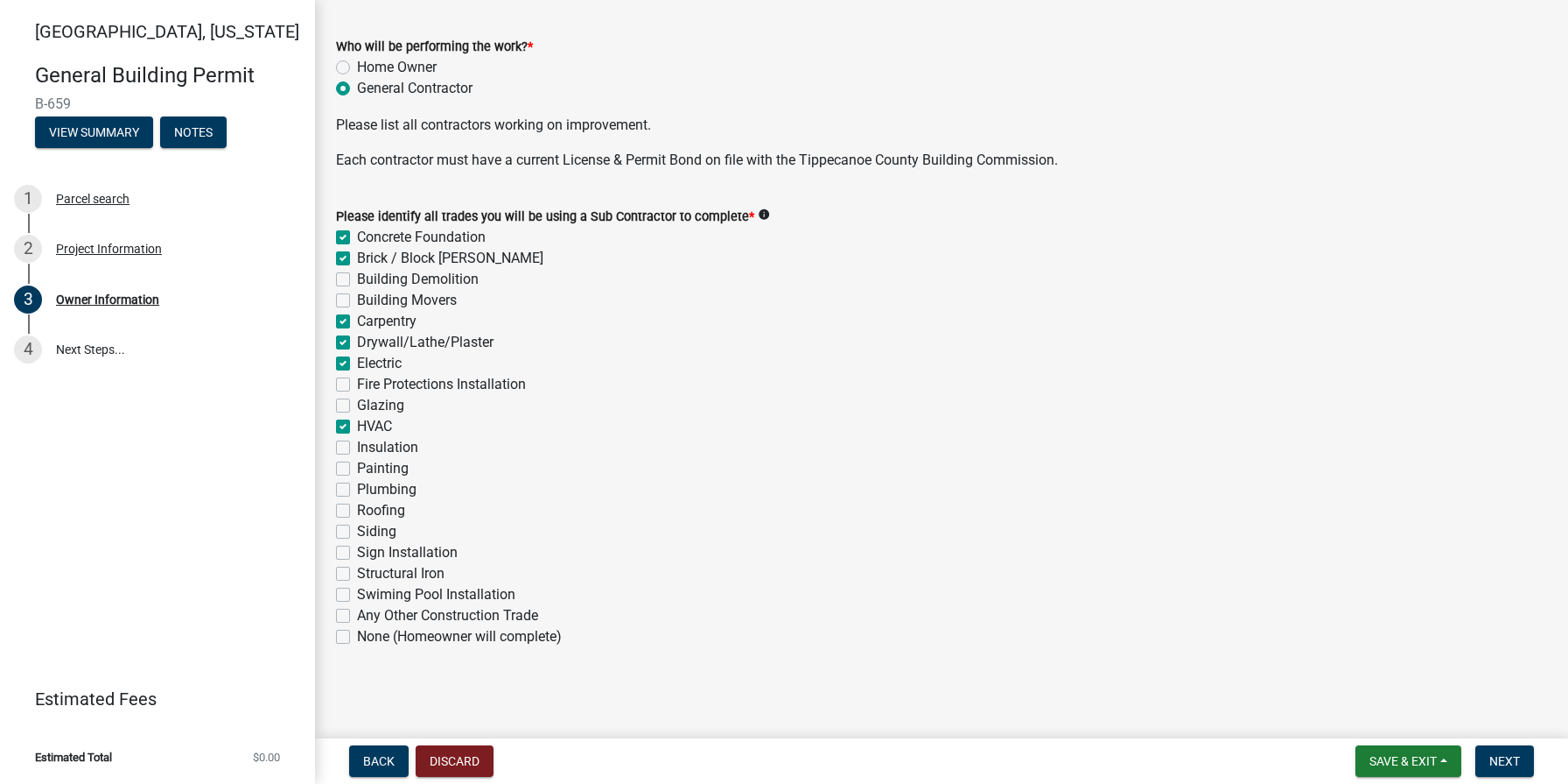
checkbox input "false"
click at [357, 454] on label "Insulation" at bounding box center [387, 447] width 61 height 21
click at [357, 448] on input "Insulation" at bounding box center [362, 443] width 11 height 11
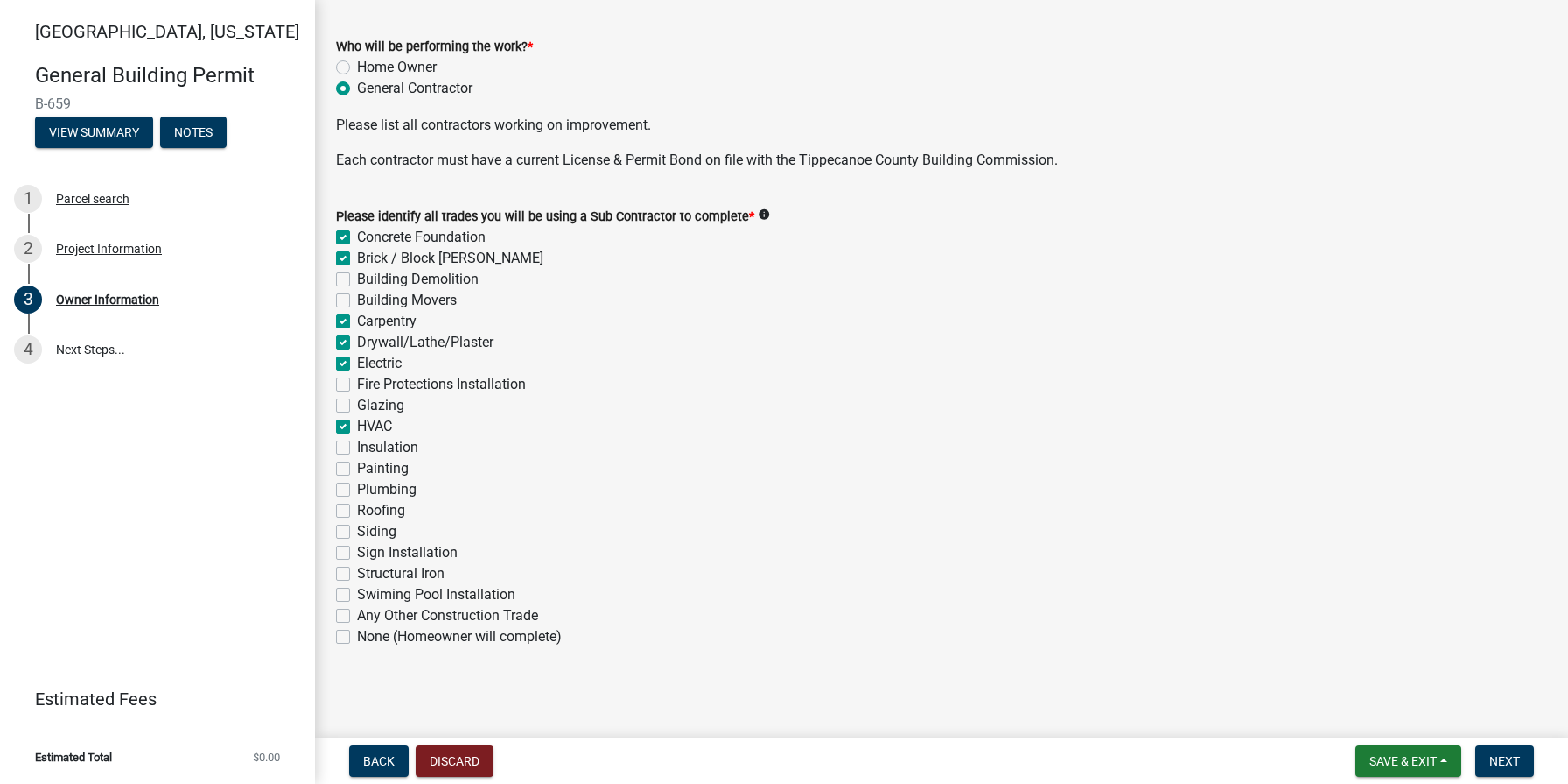
checkbox input "true"
checkbox input "false"
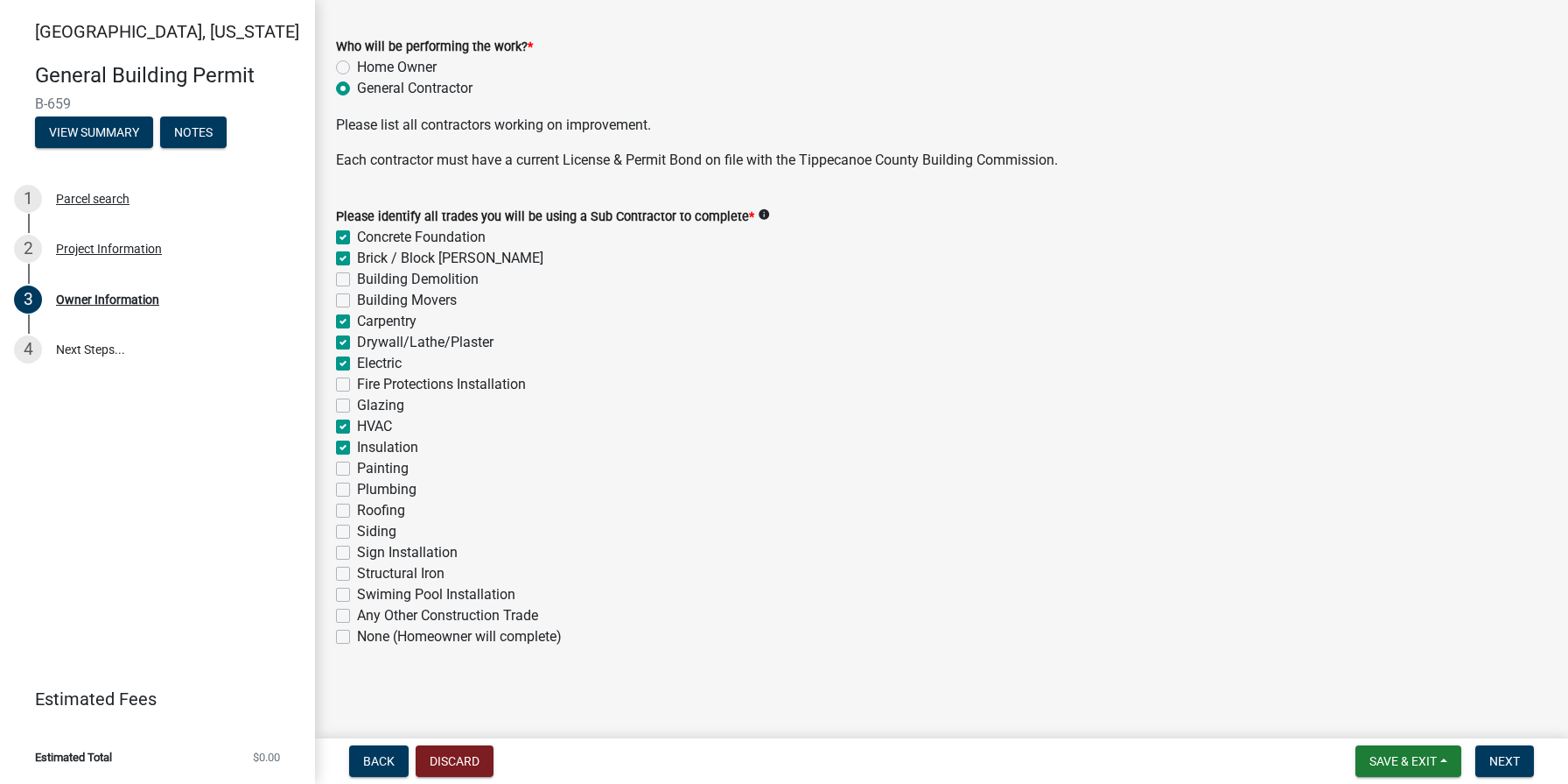
checkbox input "true"
checkbox input "false"
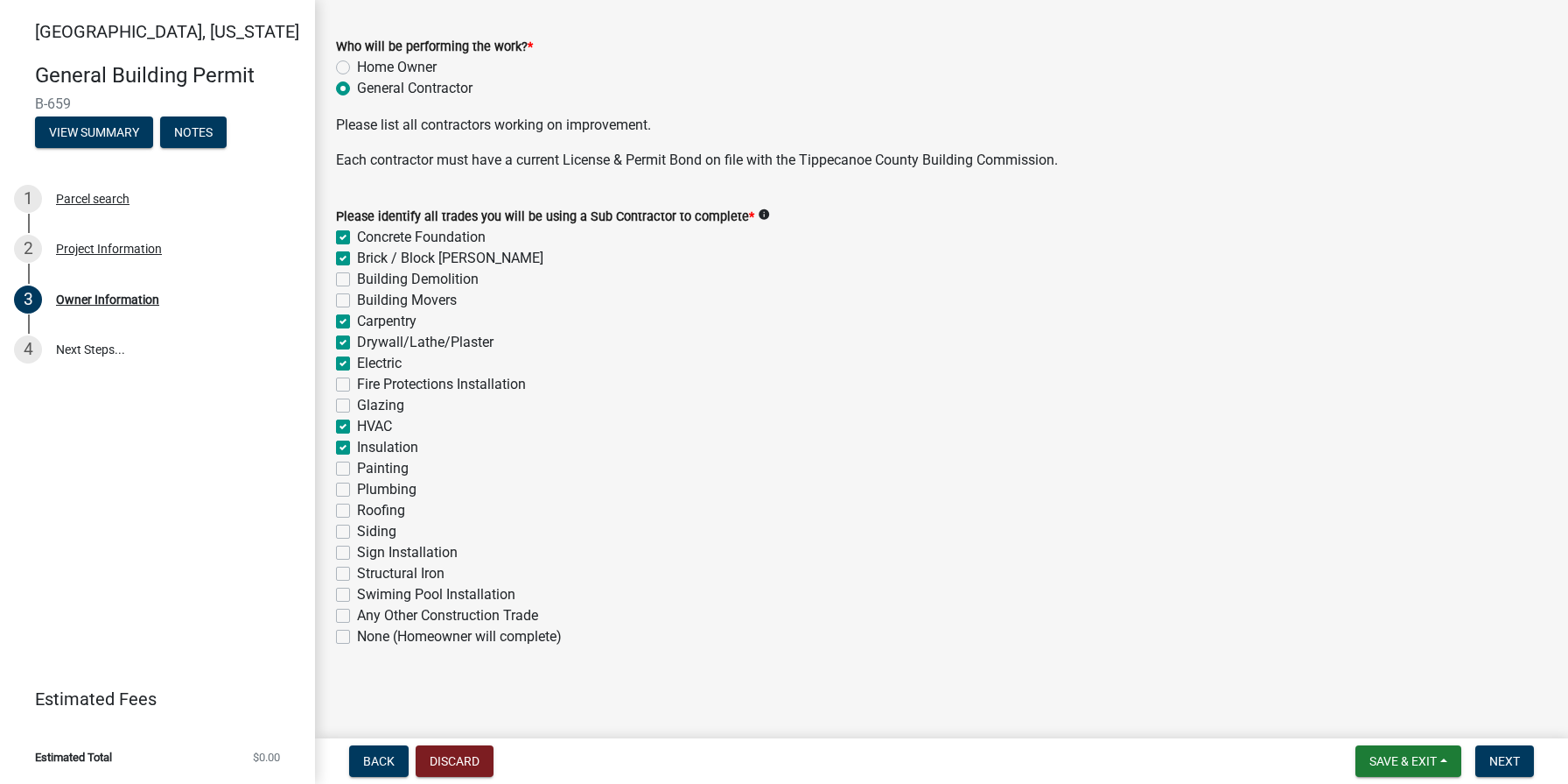
checkbox input "true"
checkbox input "false"
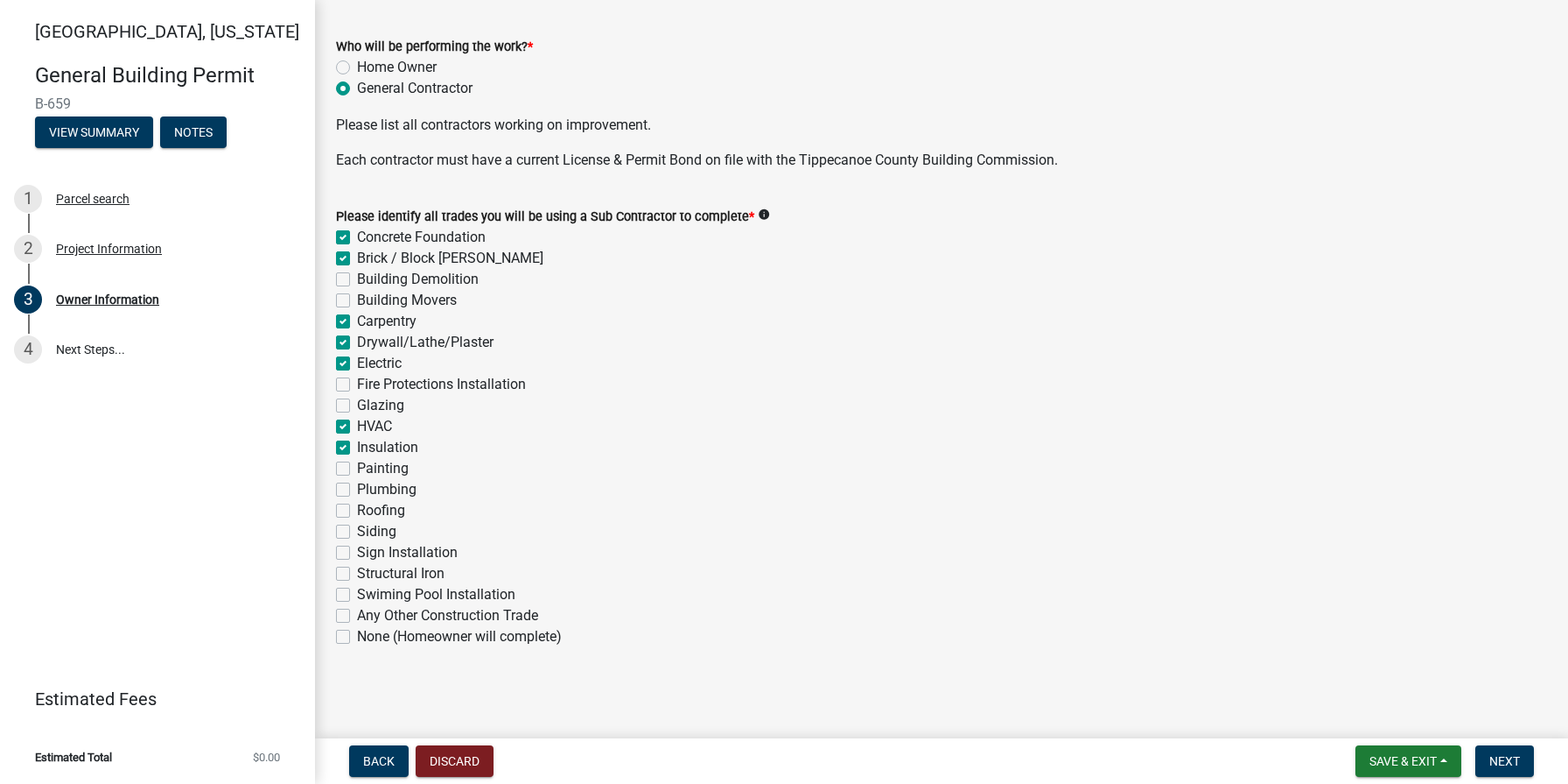
checkbox input "false"
click at [357, 470] on label "Painting" at bounding box center [383, 469] width 52 height 21
click at [357, 469] on input "Painting" at bounding box center [362, 464] width 11 height 11
click at [357, 490] on label "Plumbing" at bounding box center [386, 489] width 60 height 21
click at [357, 490] on input "Plumbing" at bounding box center [362, 484] width 11 height 11
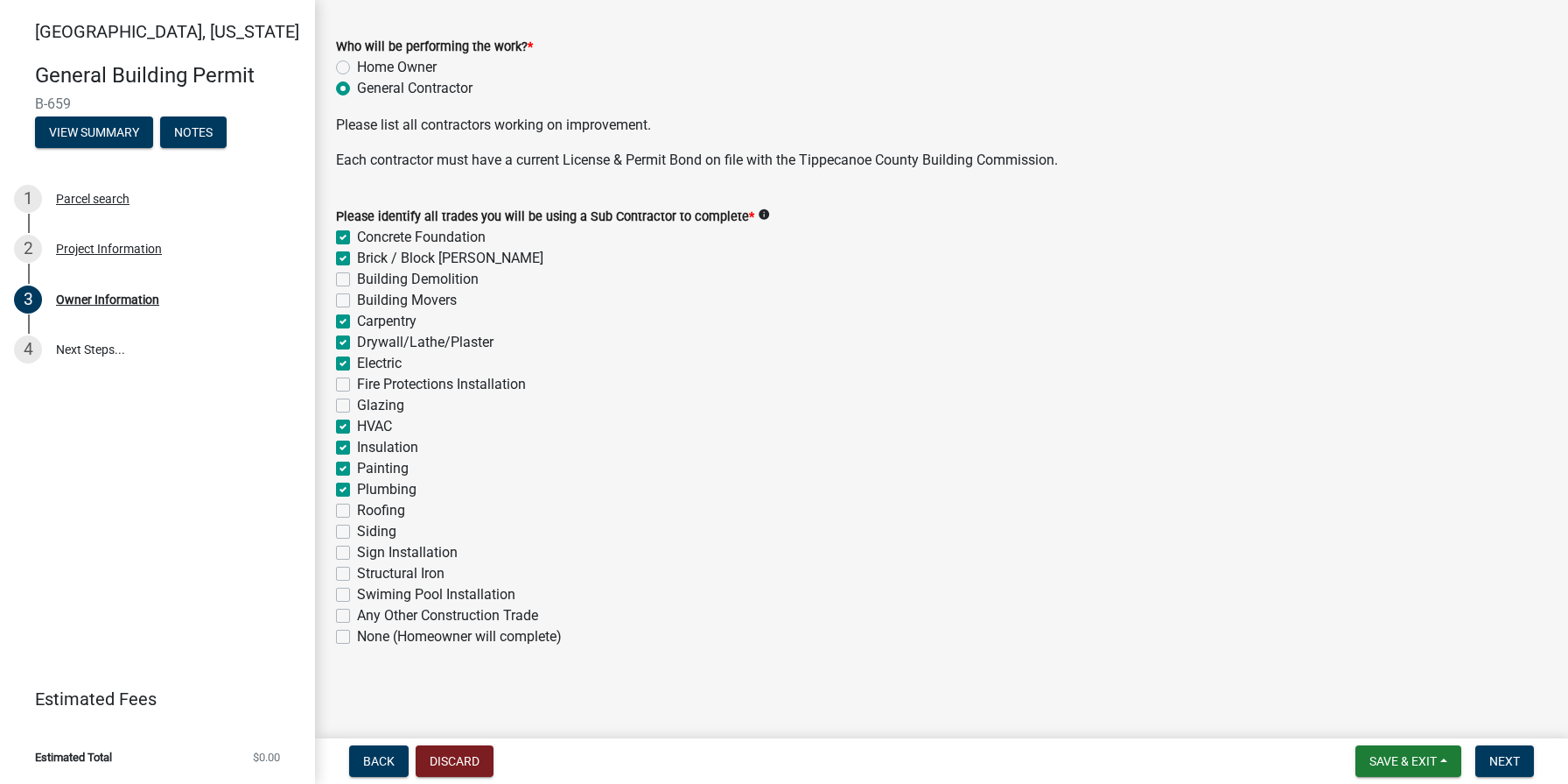
click at [357, 511] on label "Roofing" at bounding box center [381, 510] width 48 height 21
click at [357, 511] on input "Roofing" at bounding box center [362, 505] width 11 height 11
click at [357, 531] on label "Siding" at bounding box center [376, 531] width 40 height 21
click at [357, 531] on input "Siding" at bounding box center [362, 527] width 11 height 11
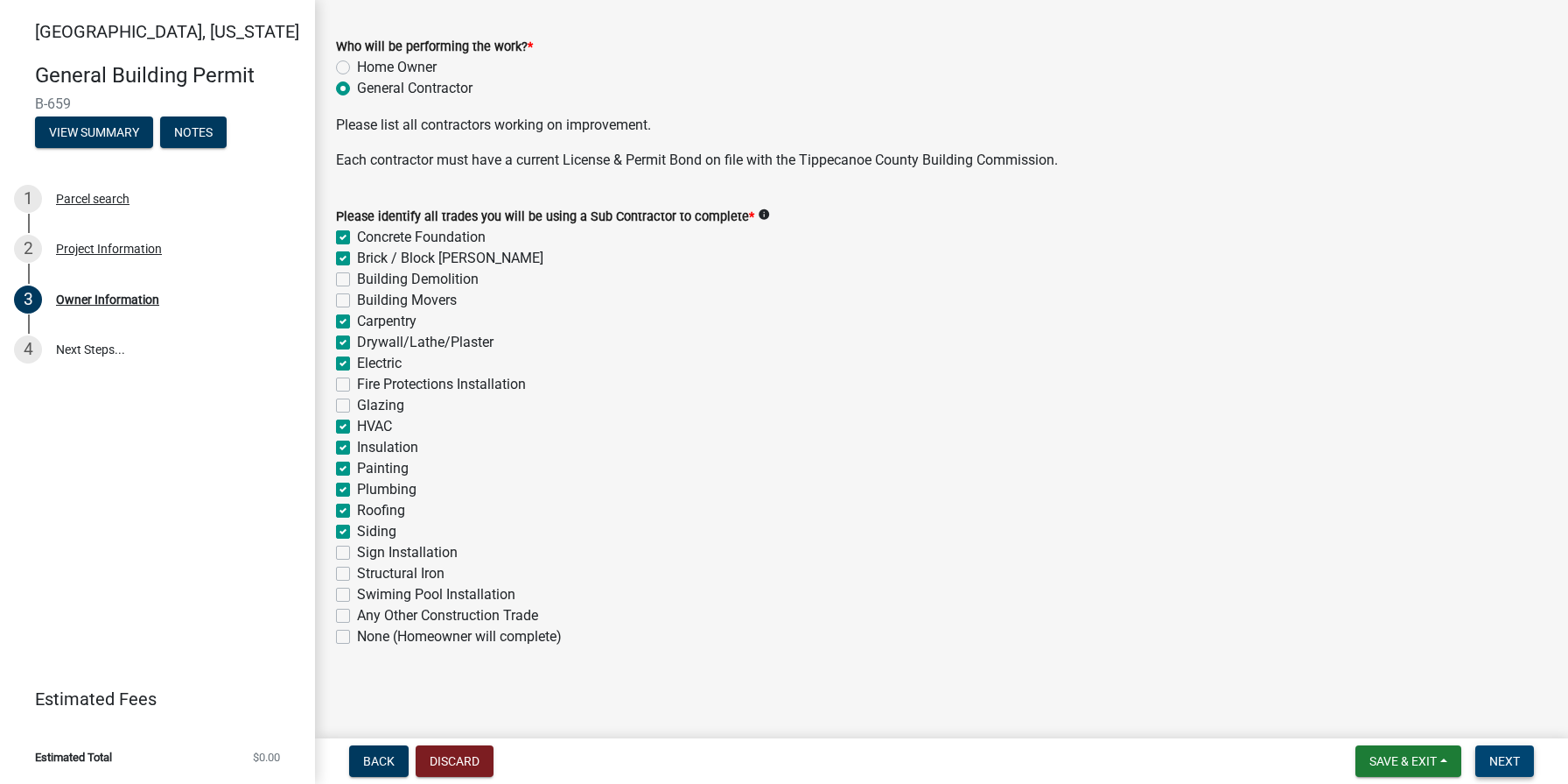
click at [1507, 762] on span "Next" at bounding box center [1504, 760] width 30 height 14
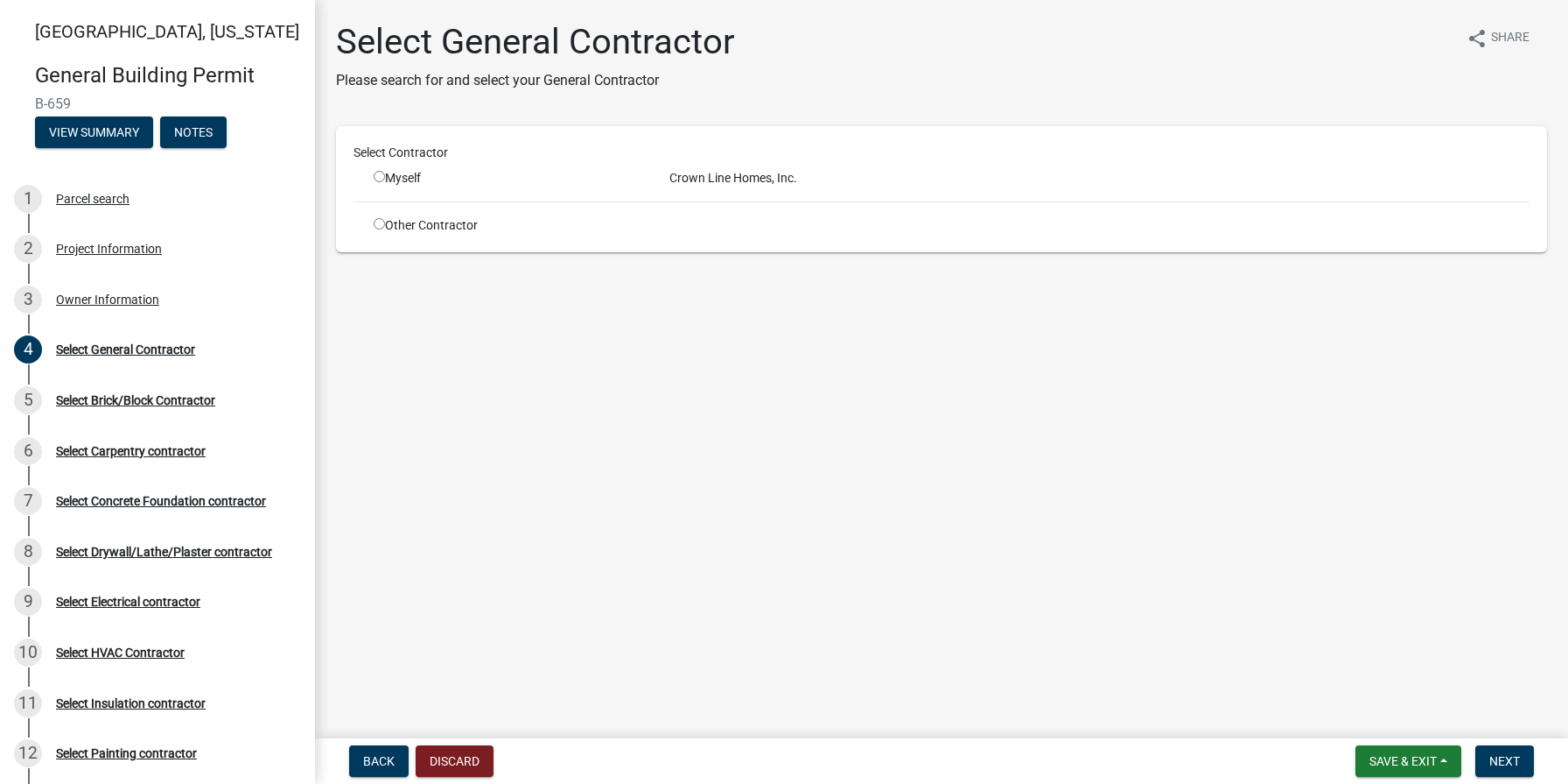
click at [380, 177] on input "radio" at bounding box center [379, 176] width 11 height 11
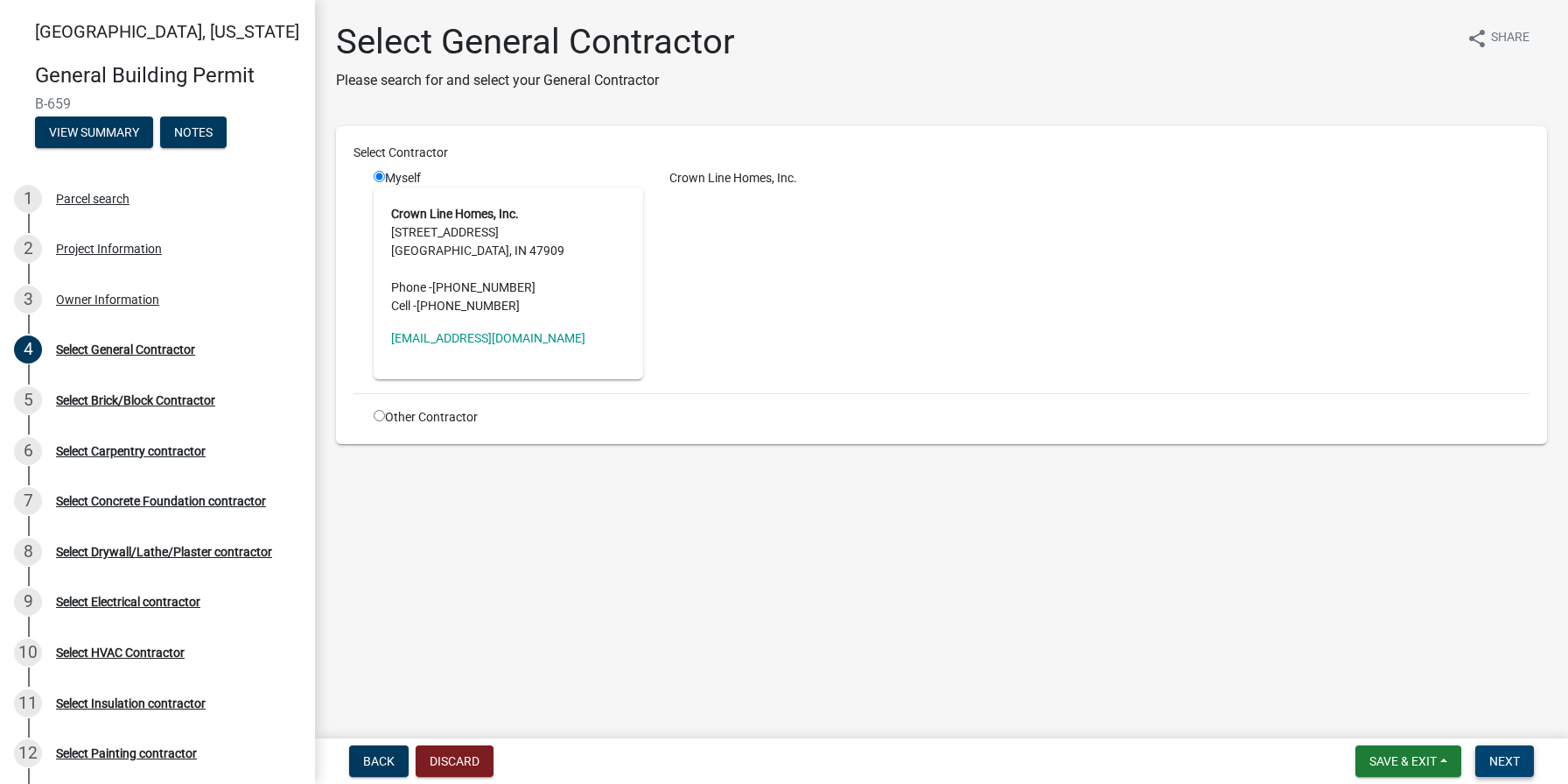
click at [1499, 757] on span "Next" at bounding box center [1504, 760] width 30 height 14
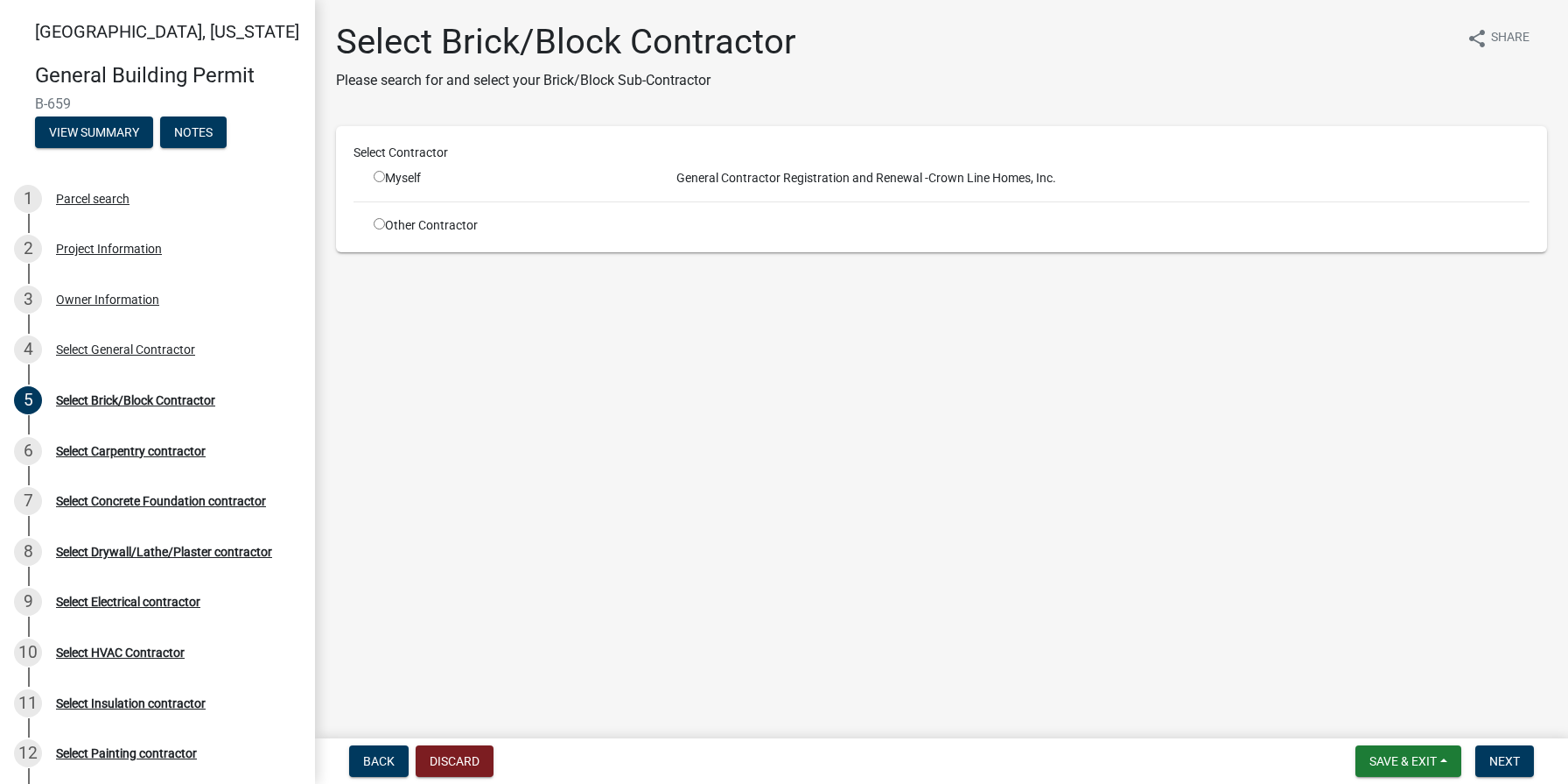
click at [380, 225] on input "radio" at bounding box center [379, 223] width 11 height 11
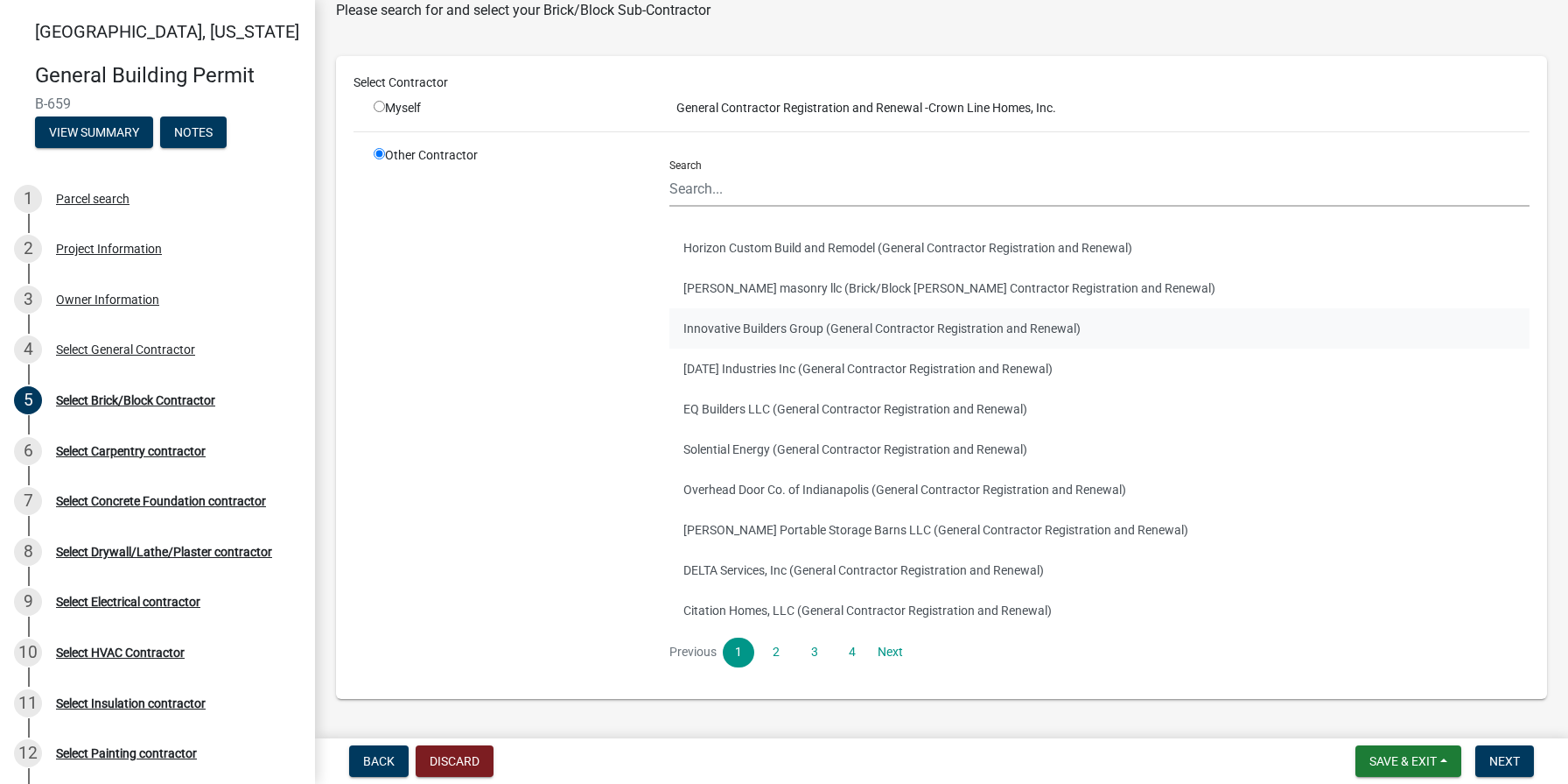
scroll to position [73, 0]
click at [891, 648] on link "Next" at bounding box center [890, 649] width 31 height 30
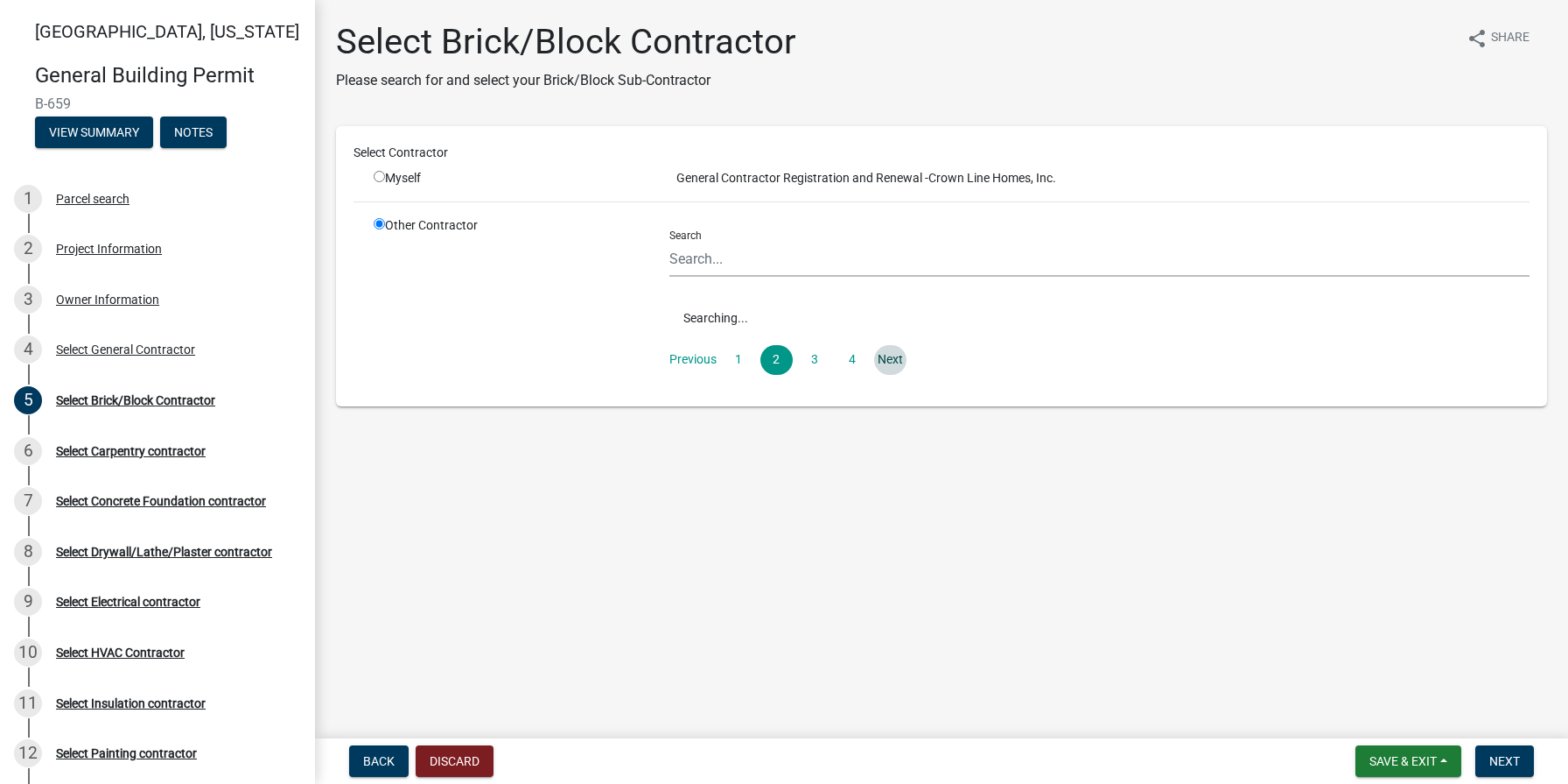
scroll to position [0, 0]
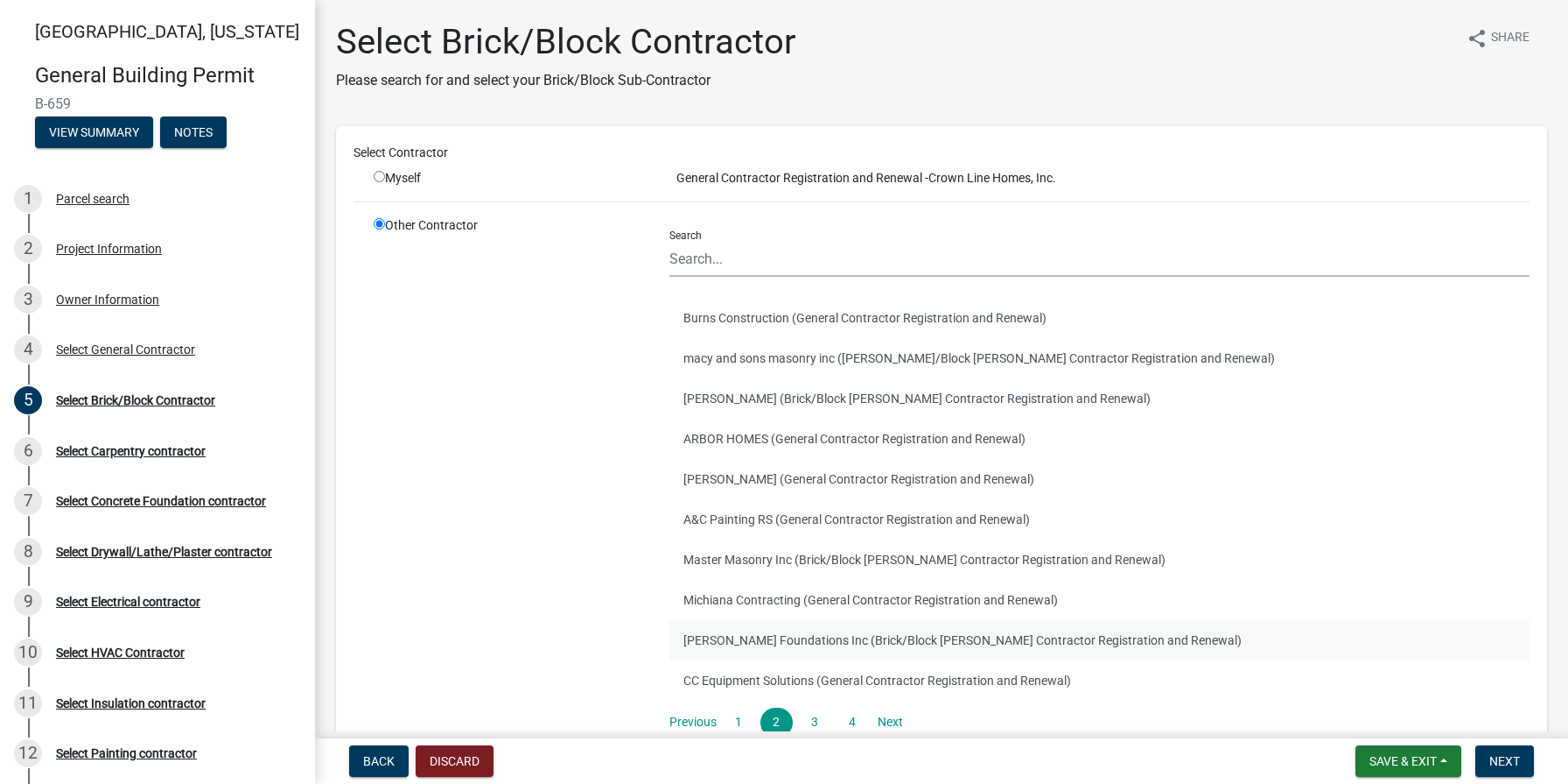
click at [894, 646] on button "[PERSON_NAME] Foundations Inc (Brick/Block [PERSON_NAME] Contractor Registratio…" at bounding box center [1099, 640] width 860 height 41
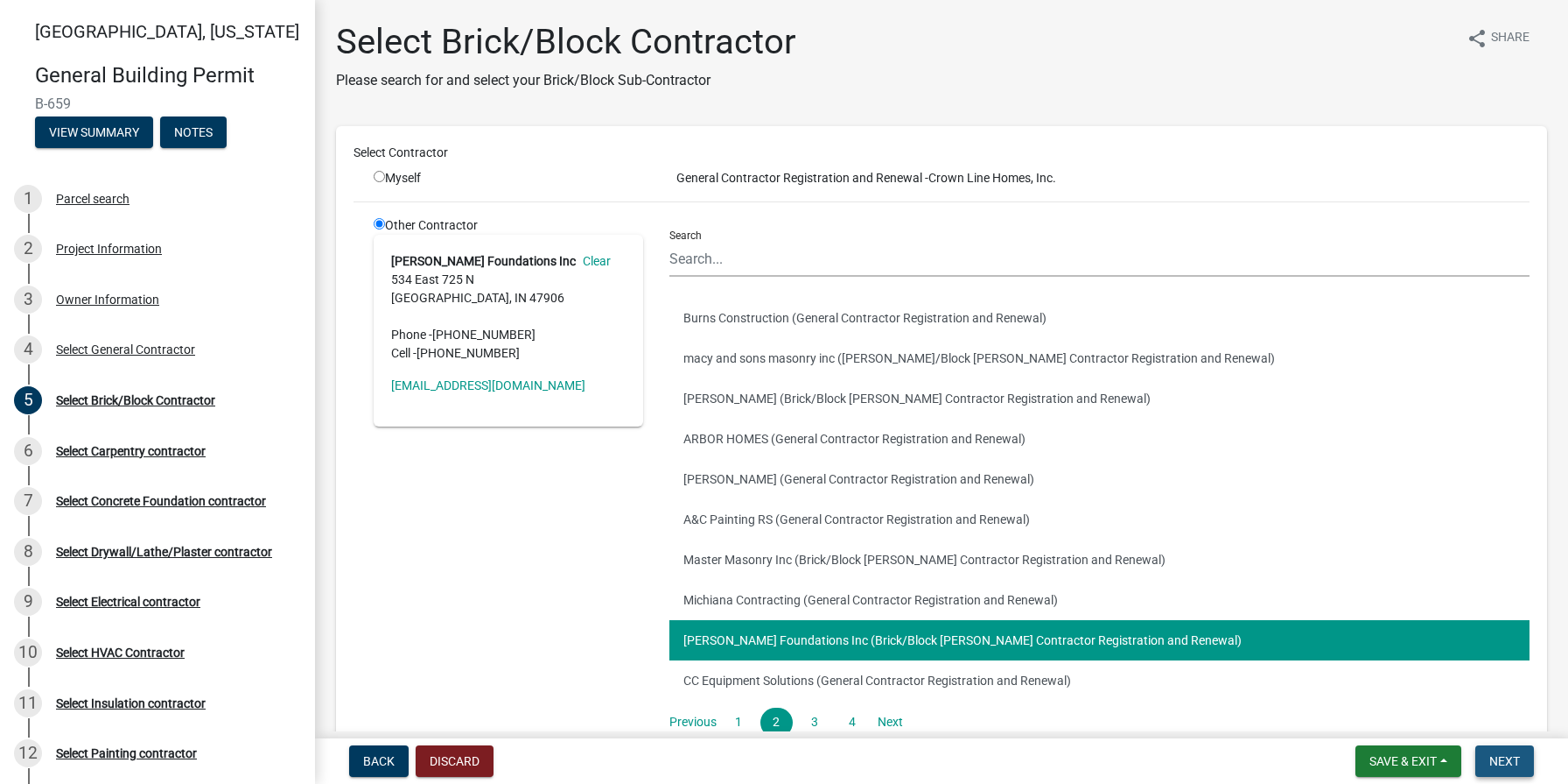
click at [1495, 756] on span "Next" at bounding box center [1504, 760] width 30 height 14
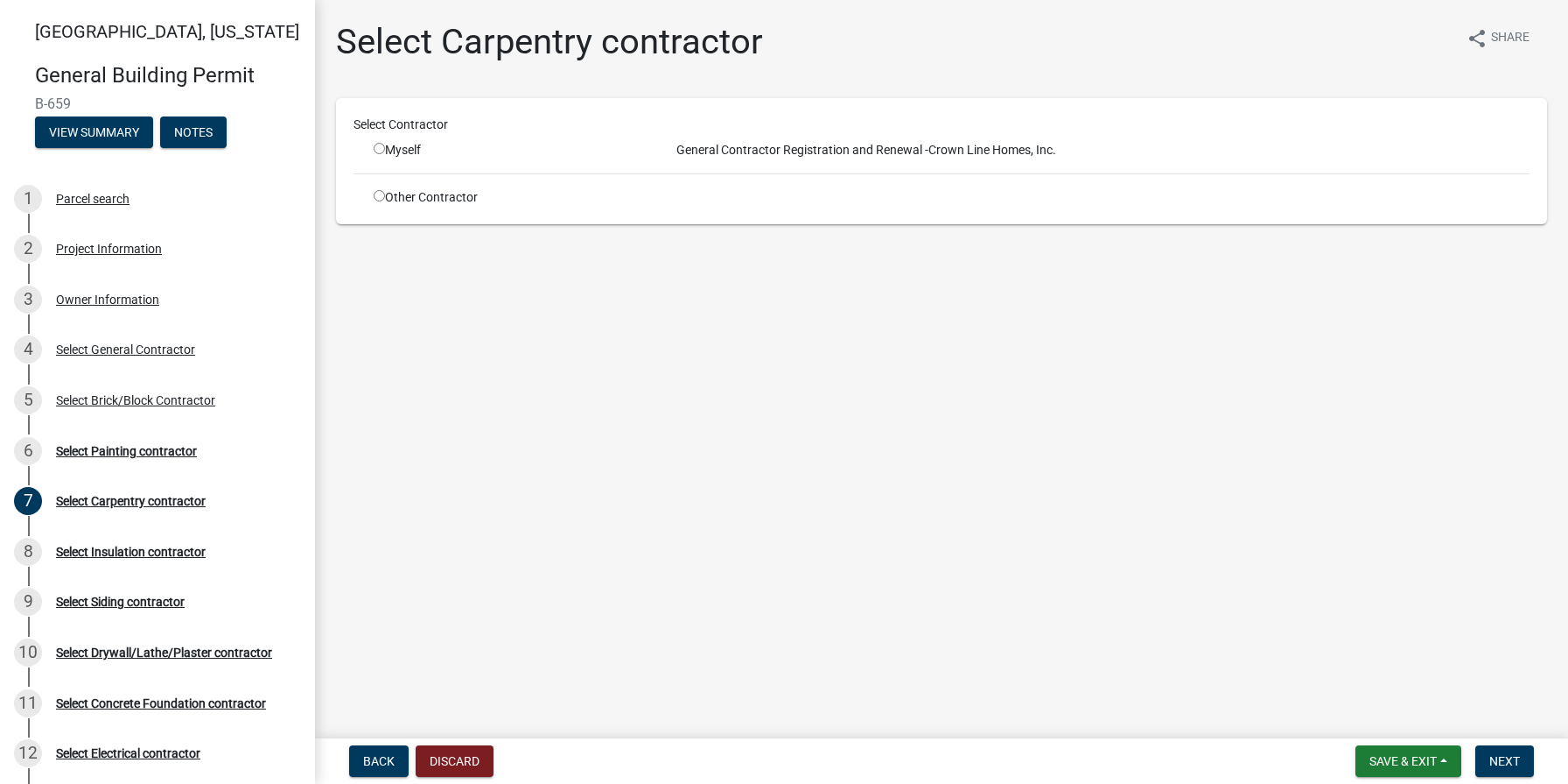
click at [381, 199] on input "radio" at bounding box center [379, 196] width 11 height 11
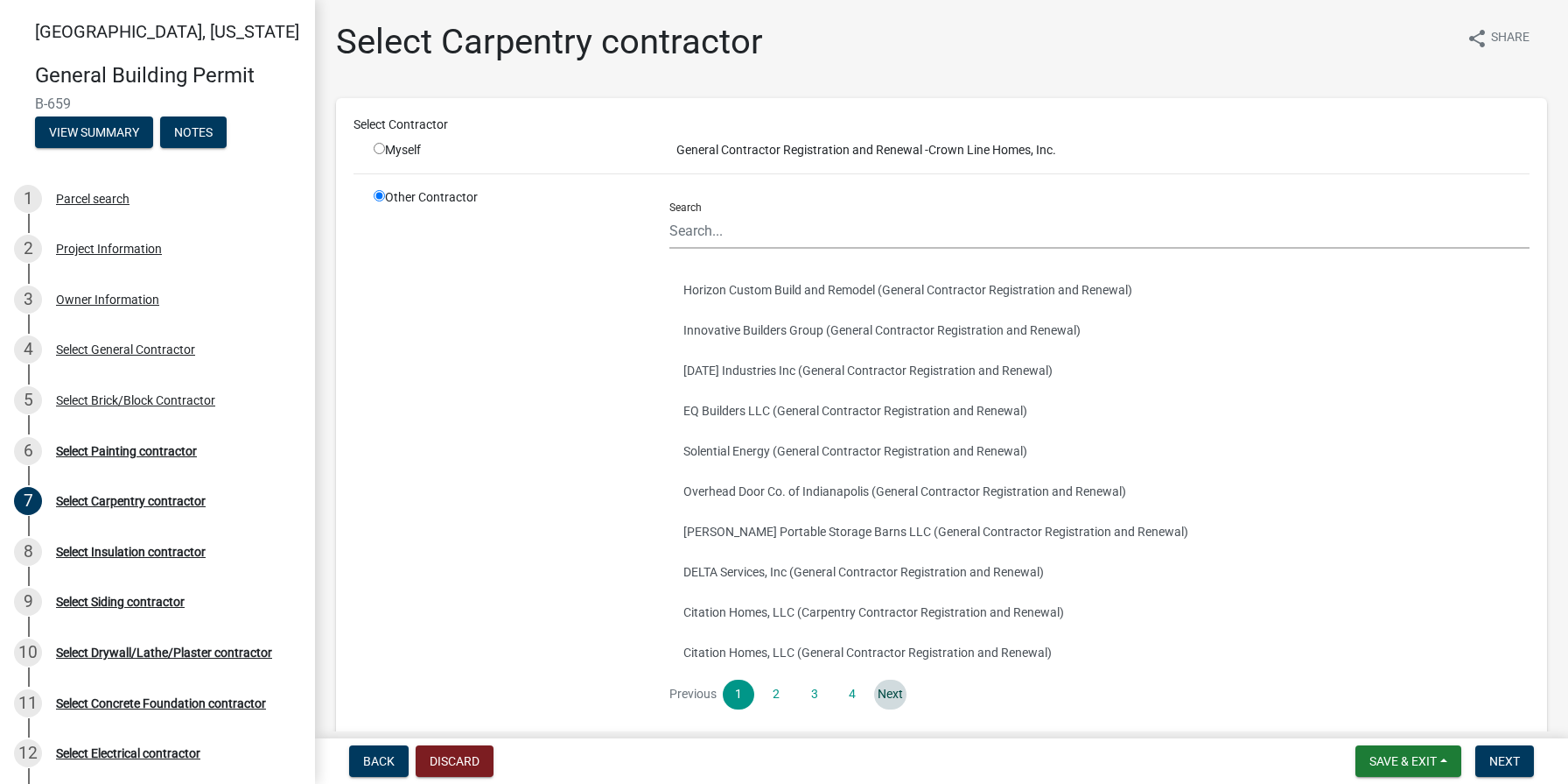
click at [896, 698] on link "Next" at bounding box center [890, 695] width 31 height 30
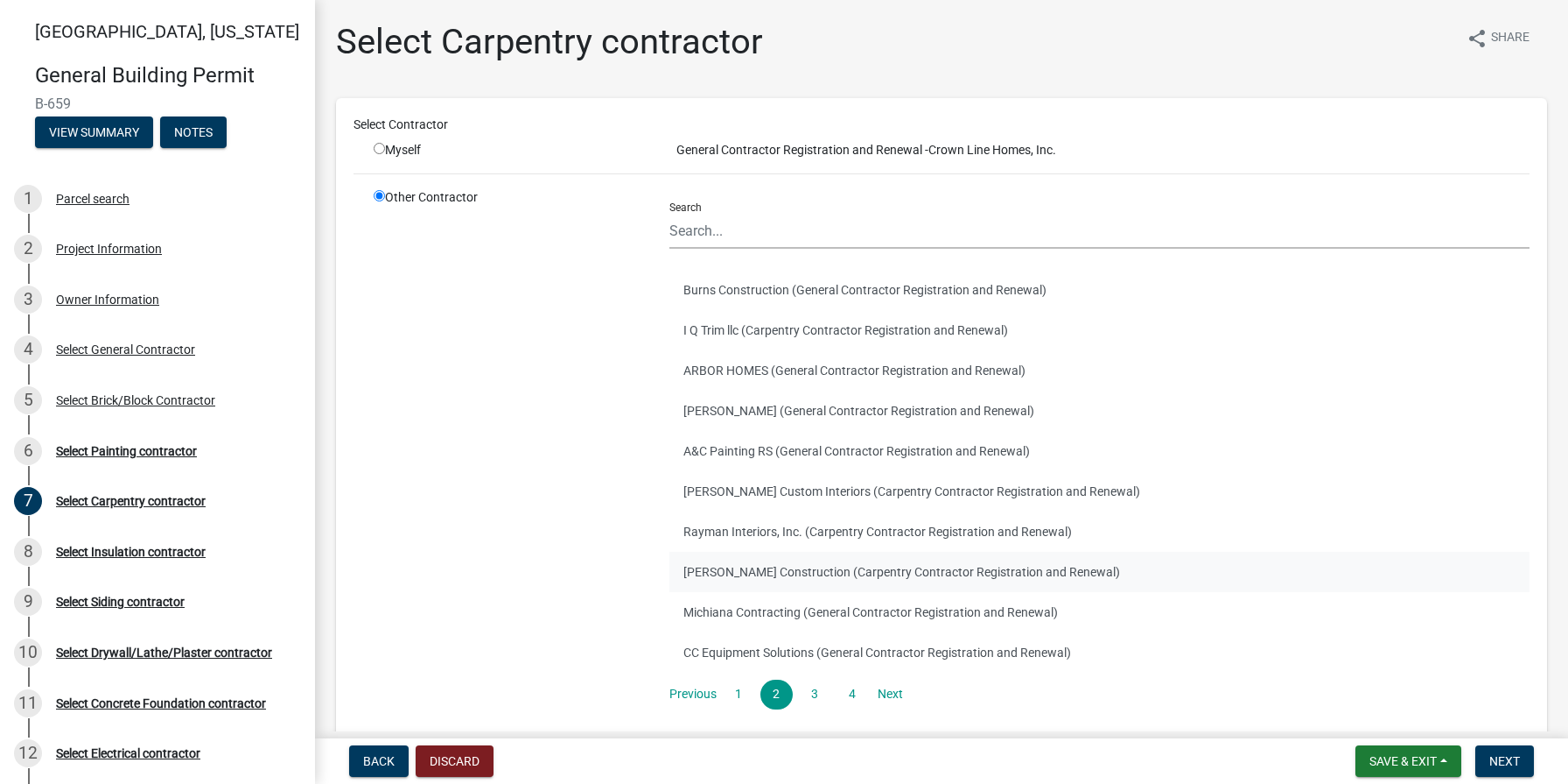
click at [835, 576] on button "[PERSON_NAME] Construction (Carpentry Contractor Registration and Renewal)" at bounding box center [1099, 572] width 860 height 41
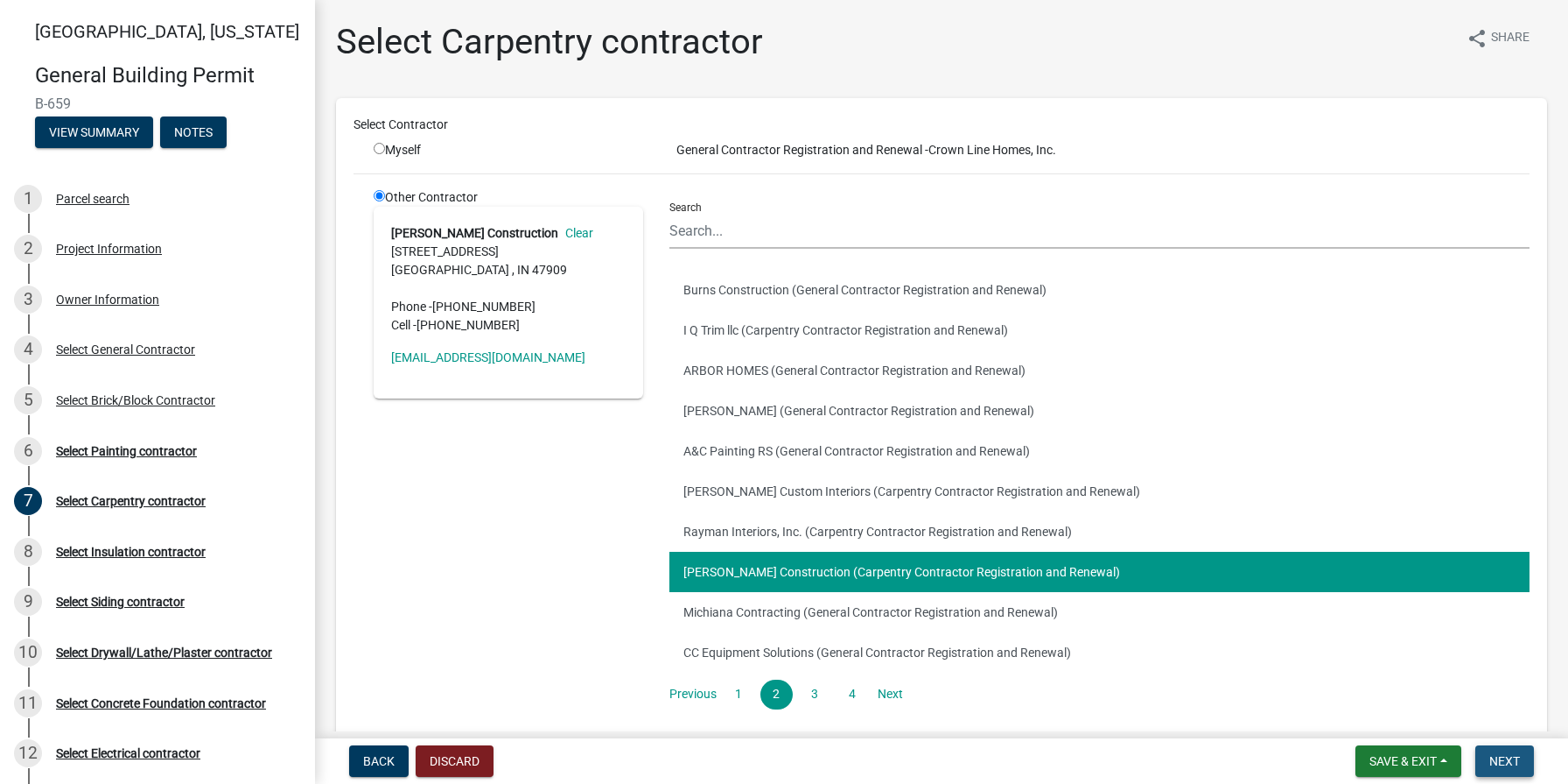
click at [1510, 763] on span "Next" at bounding box center [1504, 760] width 30 height 14
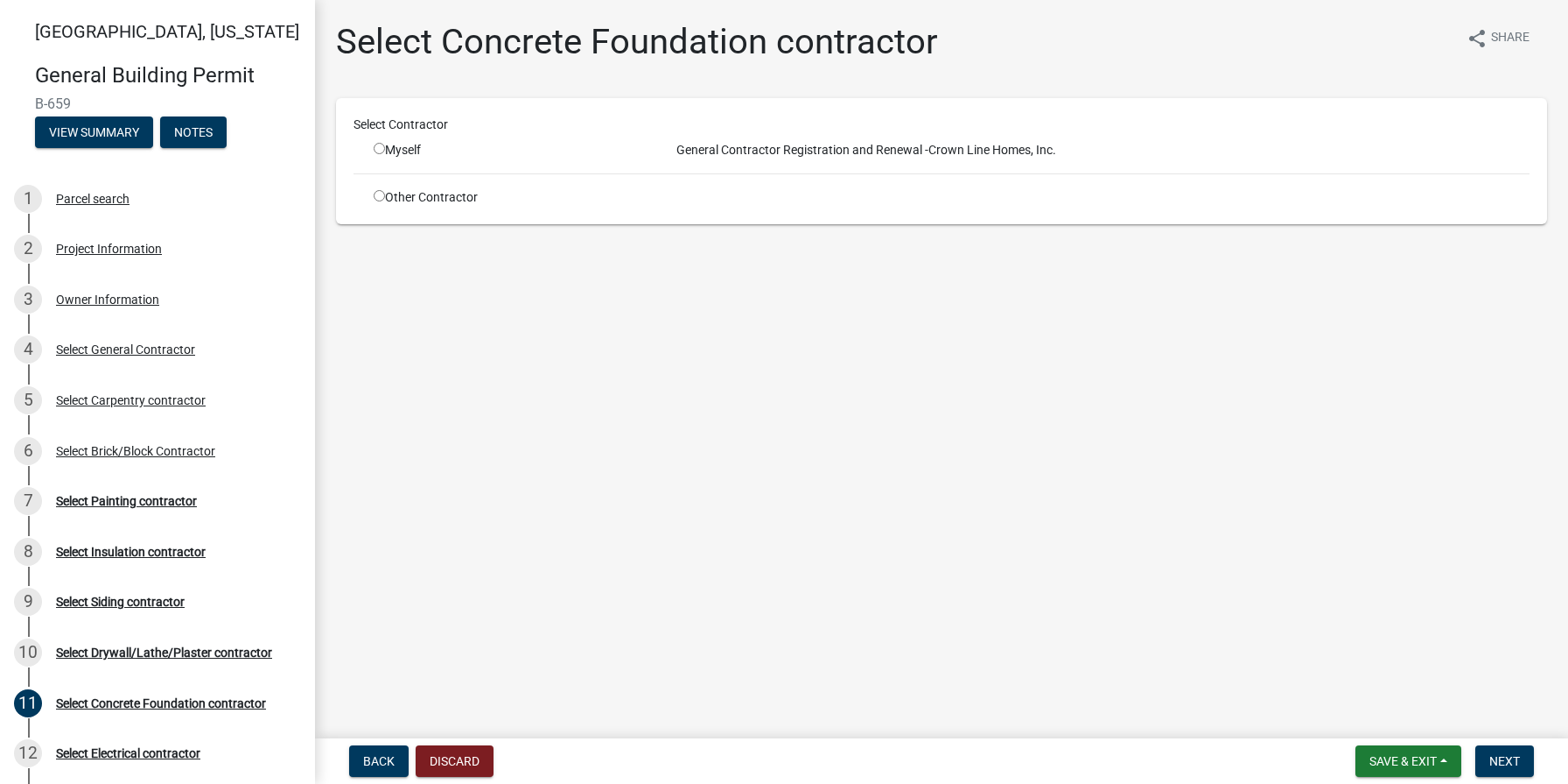
click at [379, 199] on input "radio" at bounding box center [379, 196] width 11 height 11
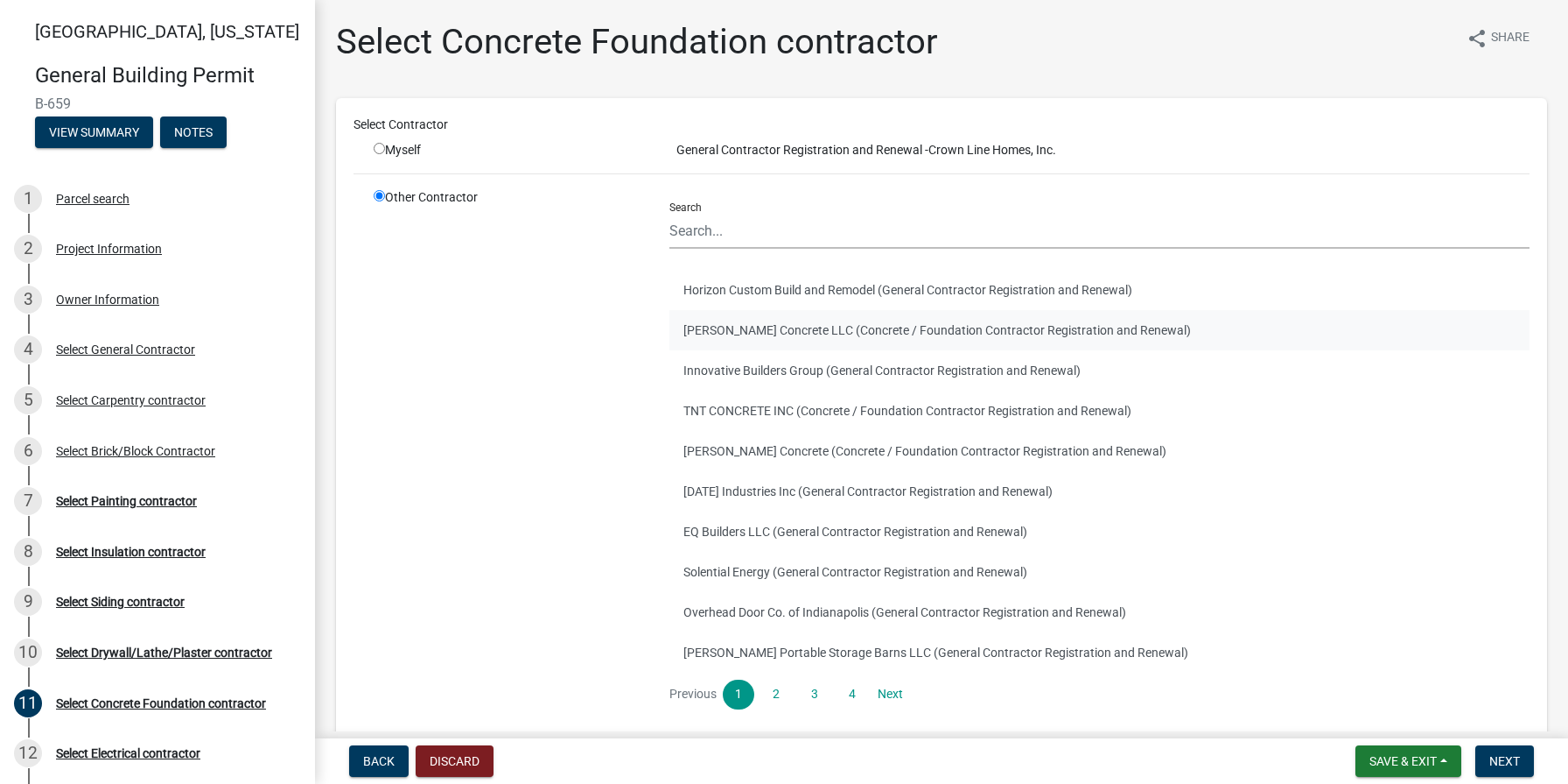
click at [747, 327] on button "[PERSON_NAME] Concrete LLC (Concrete / Foundation Contractor Registration and R…" at bounding box center [1099, 330] width 860 height 41
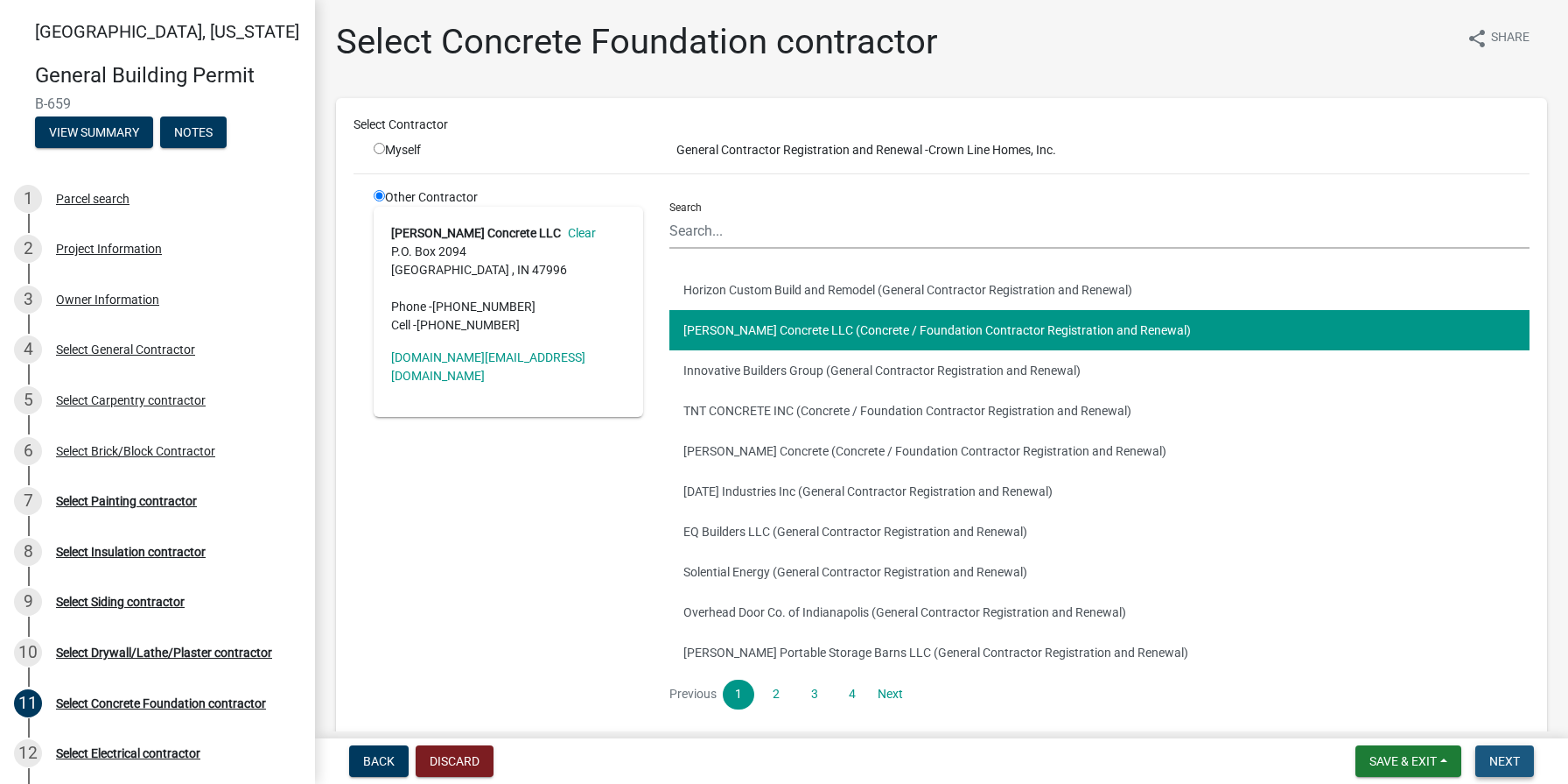
click at [1496, 756] on span "Next" at bounding box center [1504, 760] width 30 height 14
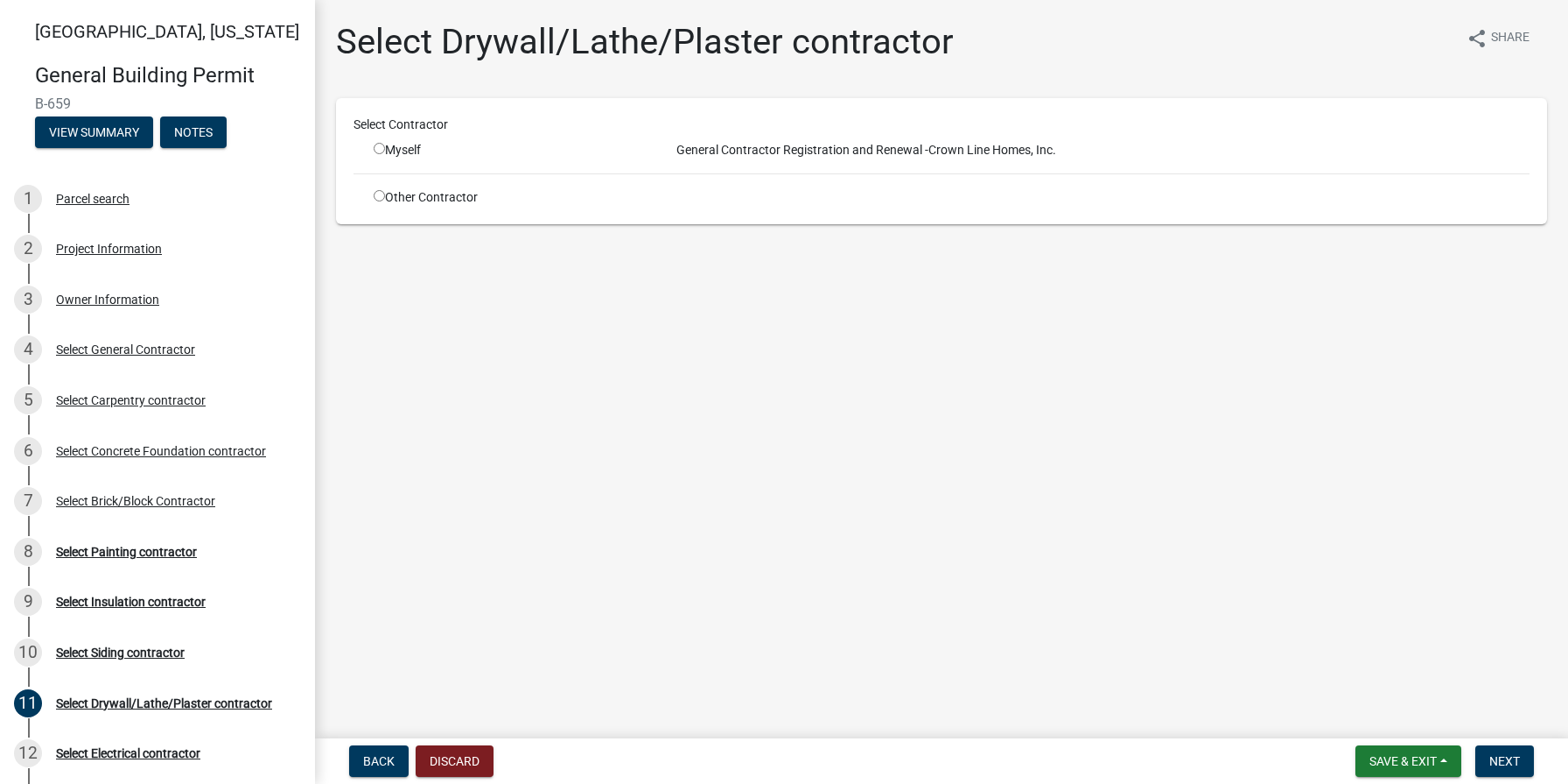
click at [379, 196] on input "radio" at bounding box center [379, 196] width 11 height 11
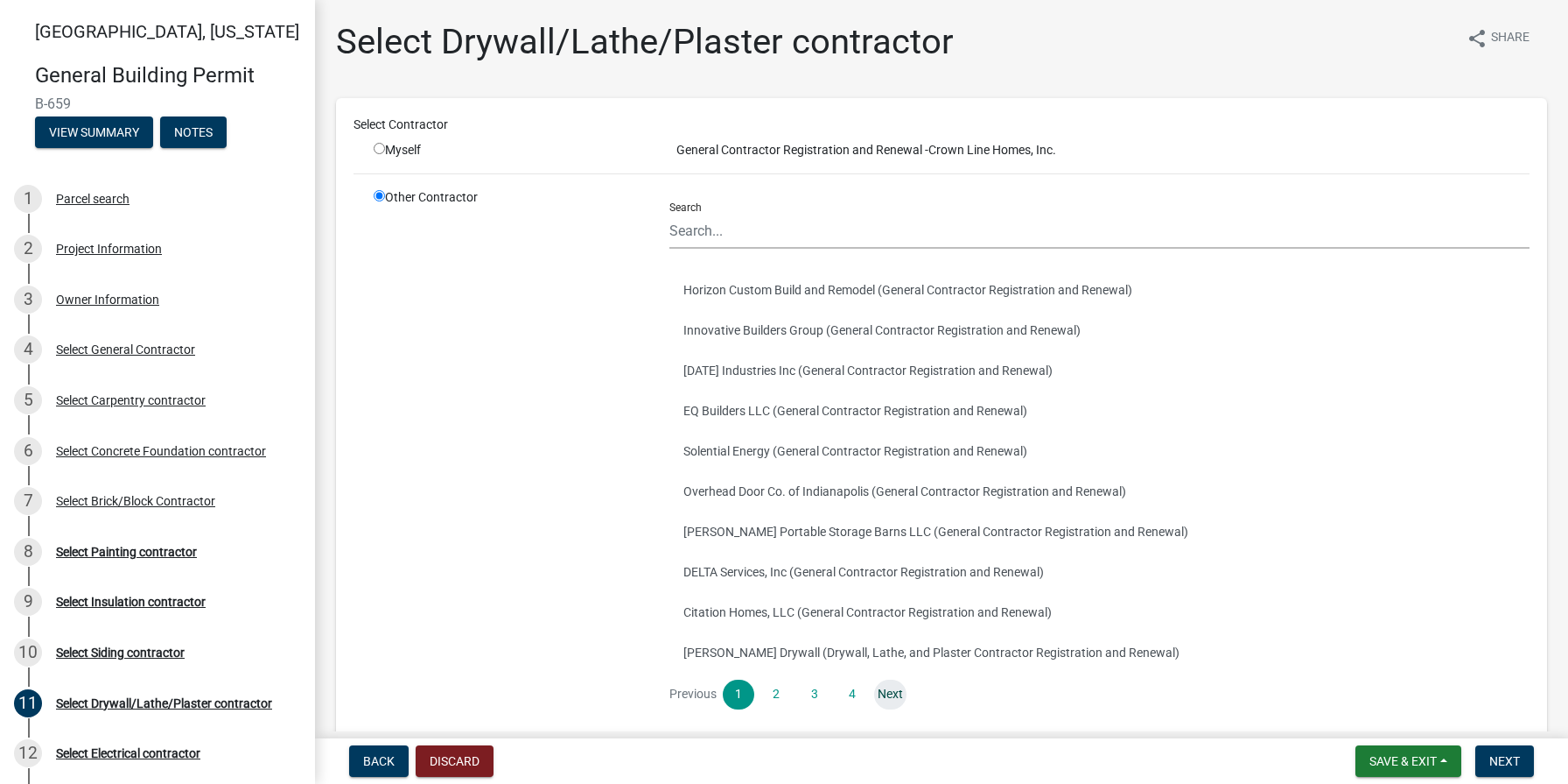
click at [901, 694] on link "Next" at bounding box center [890, 695] width 31 height 30
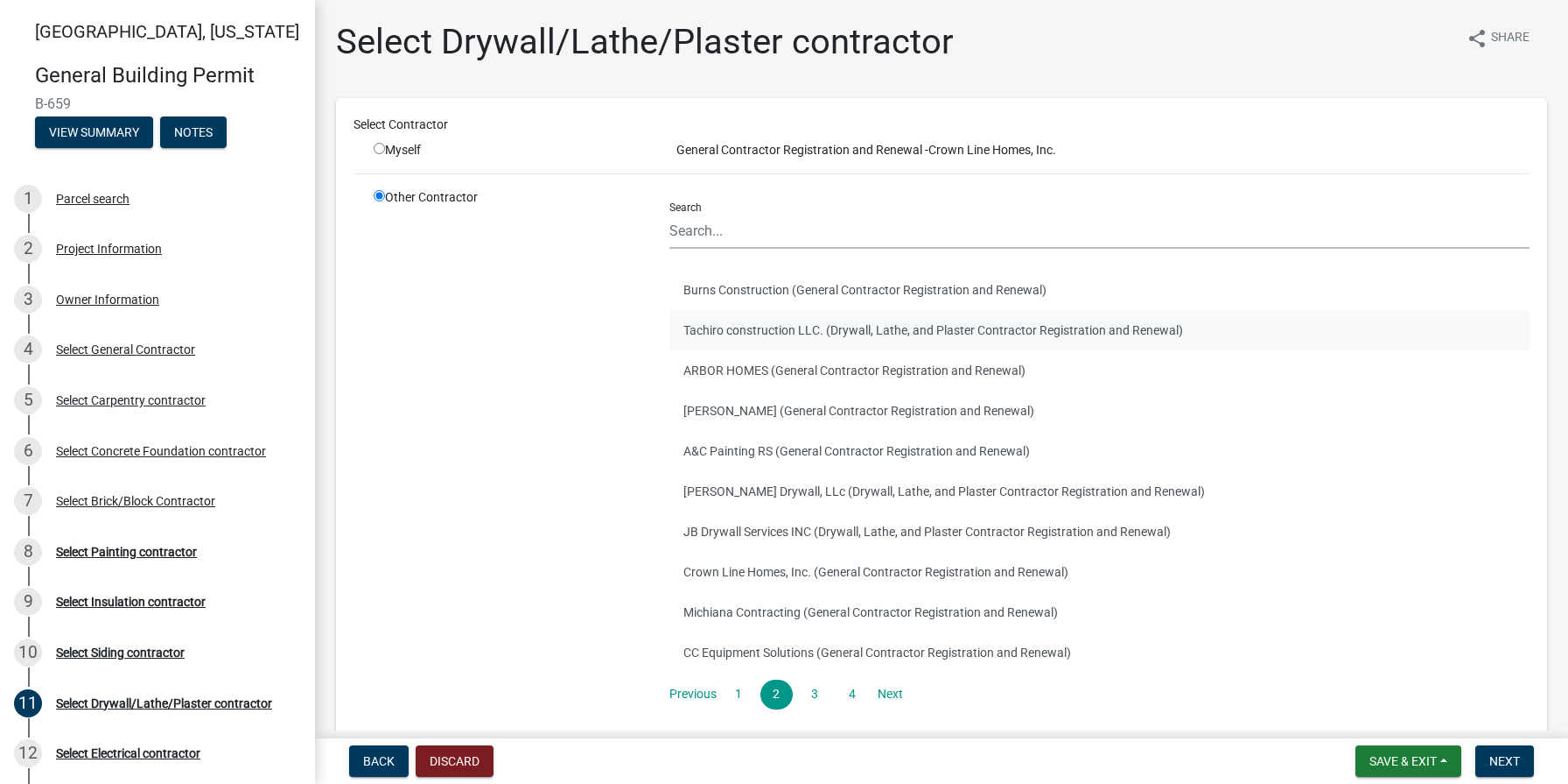
click at [834, 338] on button "Tachiro construction LLC. (Drywall, Lathe, and Plaster Contractor Registration …" at bounding box center [1099, 330] width 860 height 41
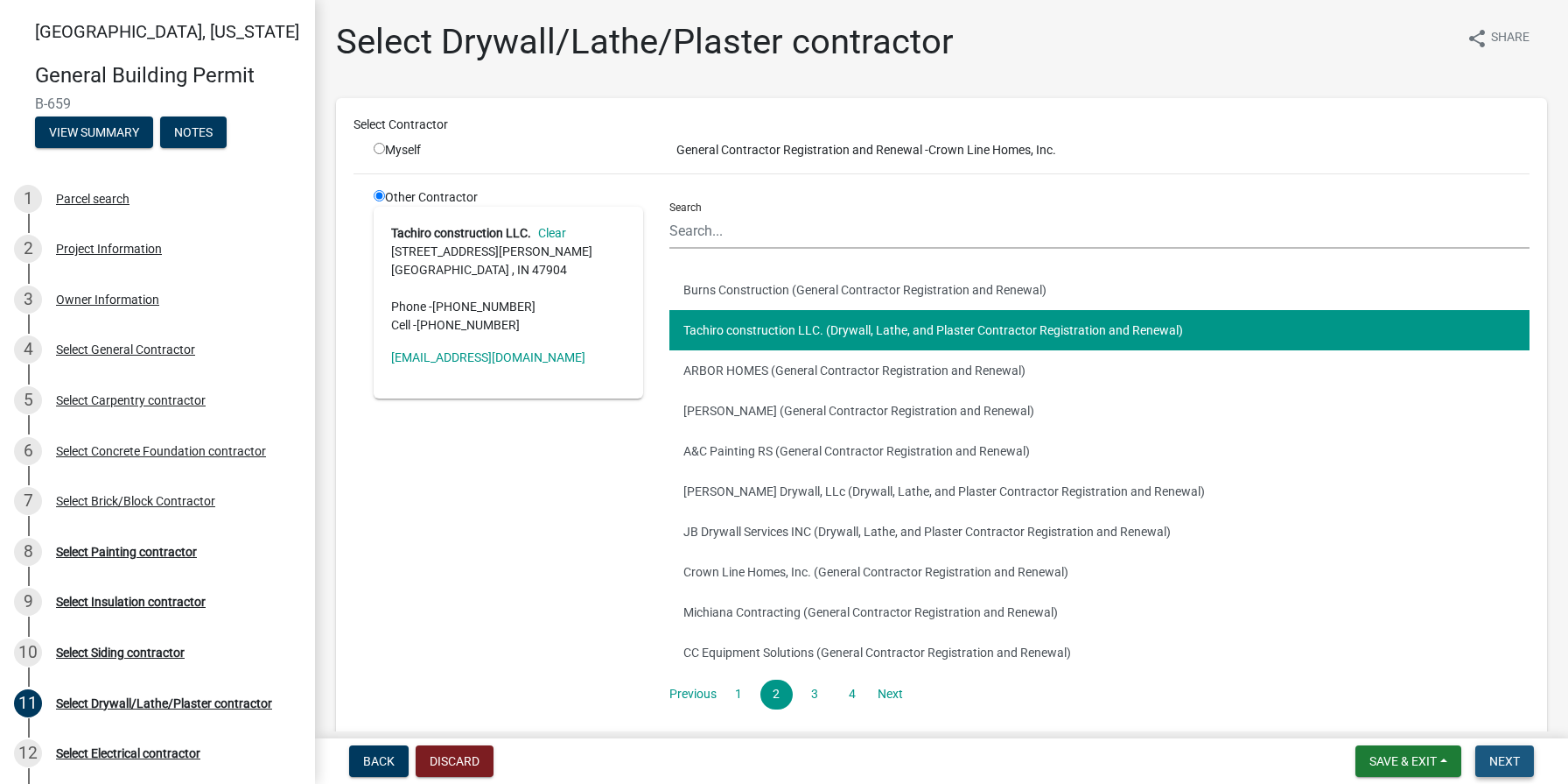
click at [1498, 760] on span "Next" at bounding box center [1504, 760] width 30 height 14
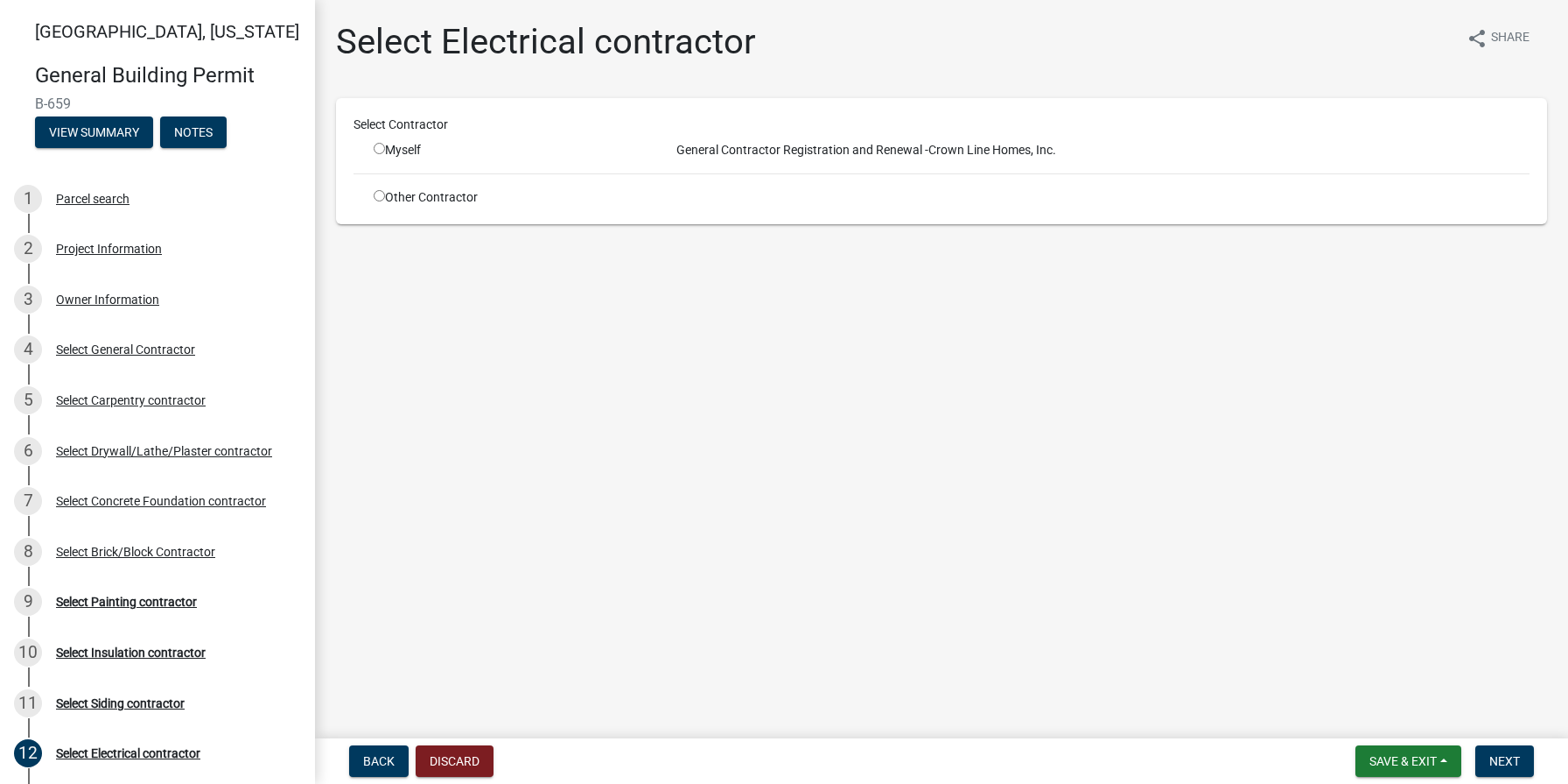
click at [379, 197] on input "radio" at bounding box center [379, 196] width 11 height 11
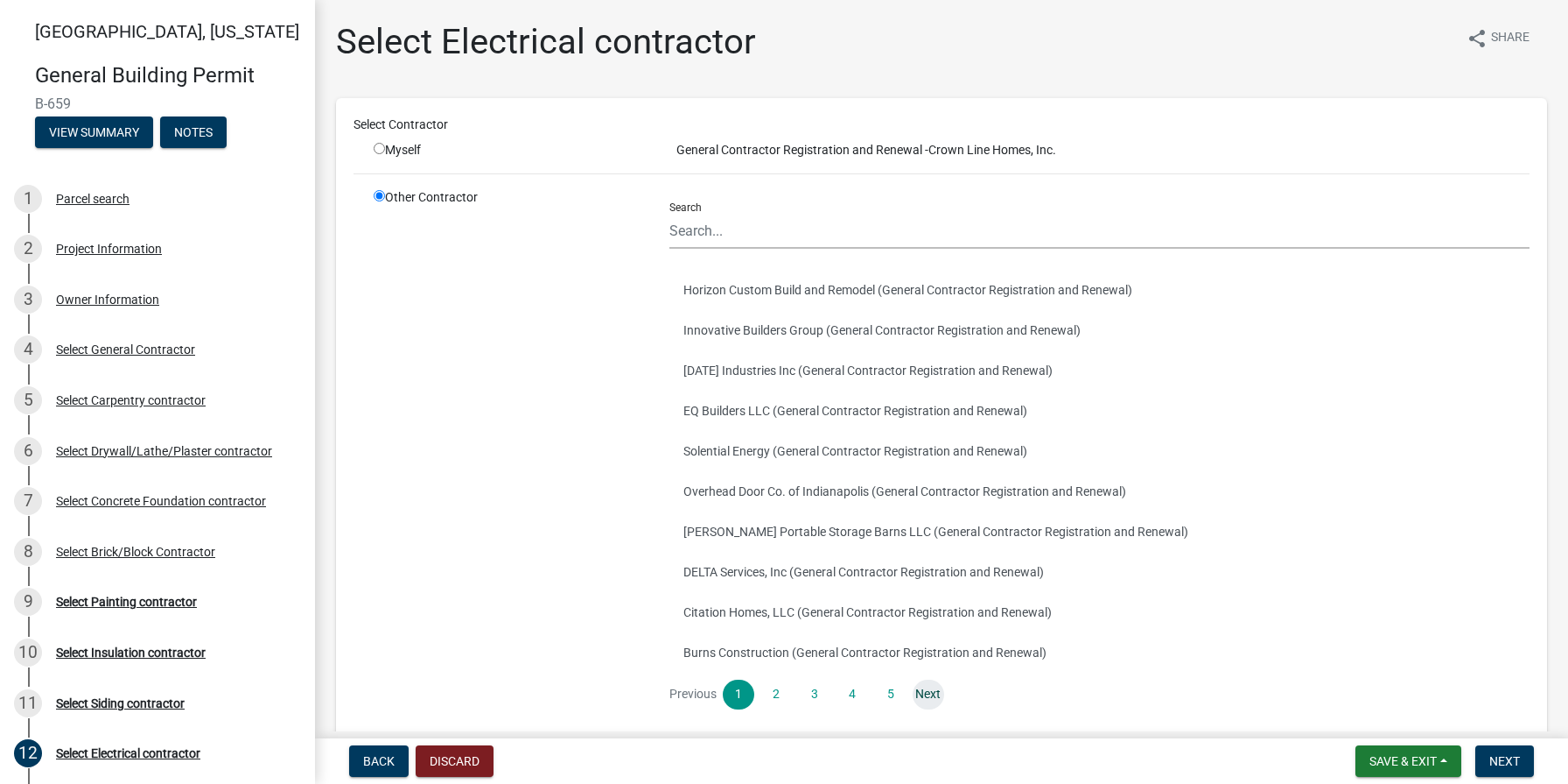
click at [934, 694] on link "Next" at bounding box center [928, 695] width 31 height 30
click at [929, 687] on link "Next" at bounding box center [928, 695] width 31 height 30
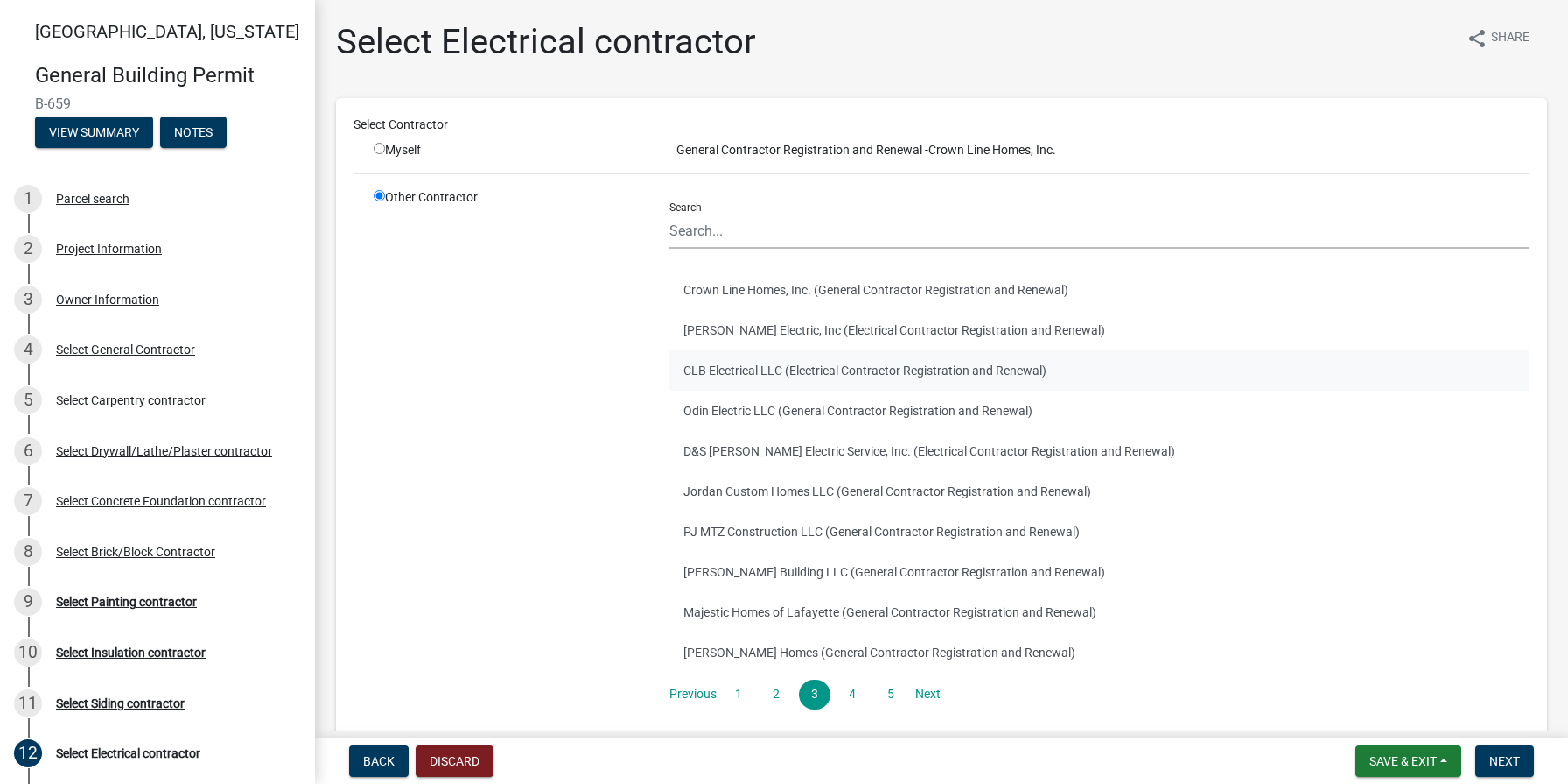
click at [795, 361] on button "CLB Electrical LLC (Electrical Contractor Registration and Renewal)" at bounding box center [1099, 371] width 860 height 41
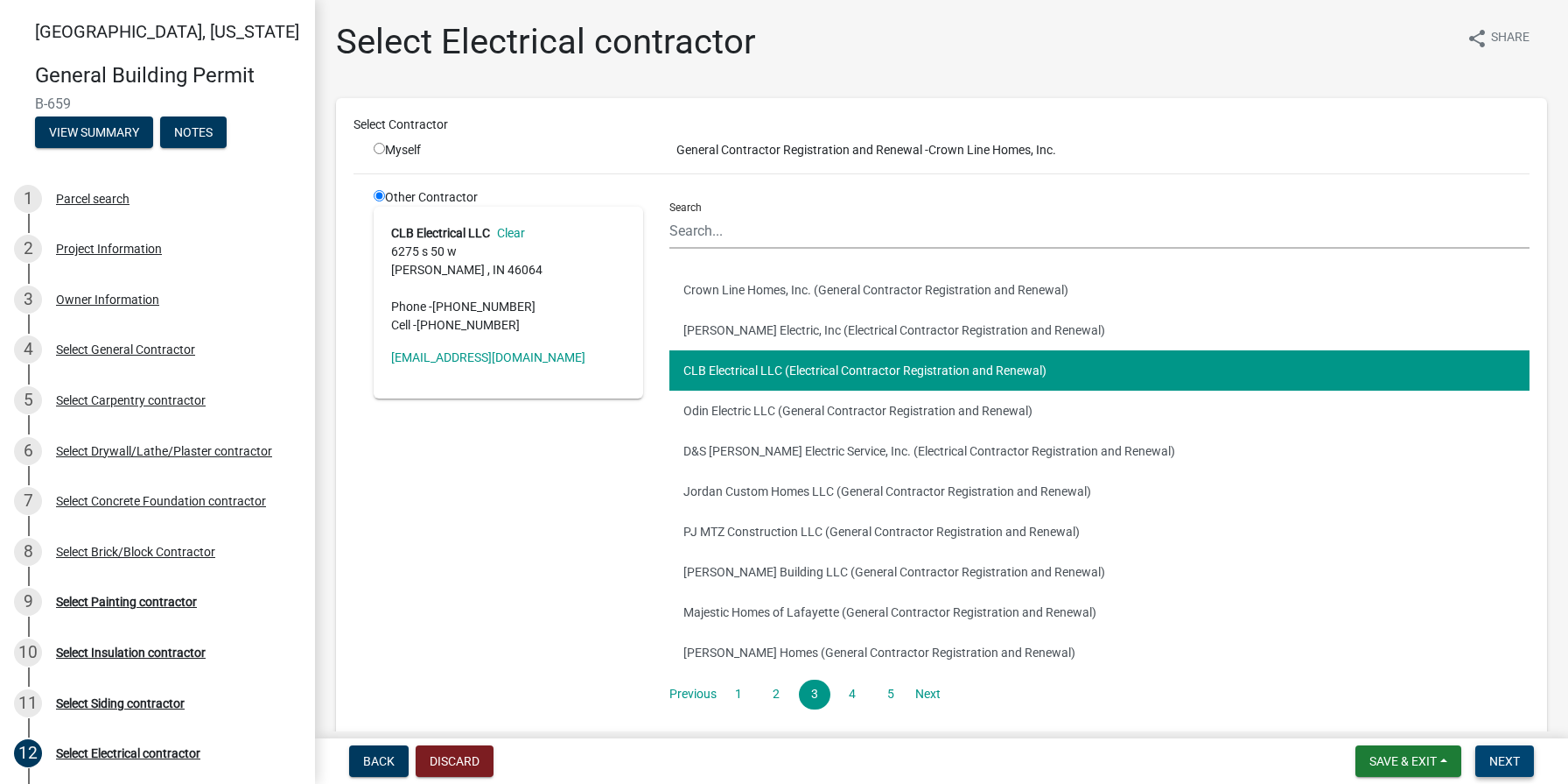
click at [1504, 764] on span "Next" at bounding box center [1504, 760] width 30 height 14
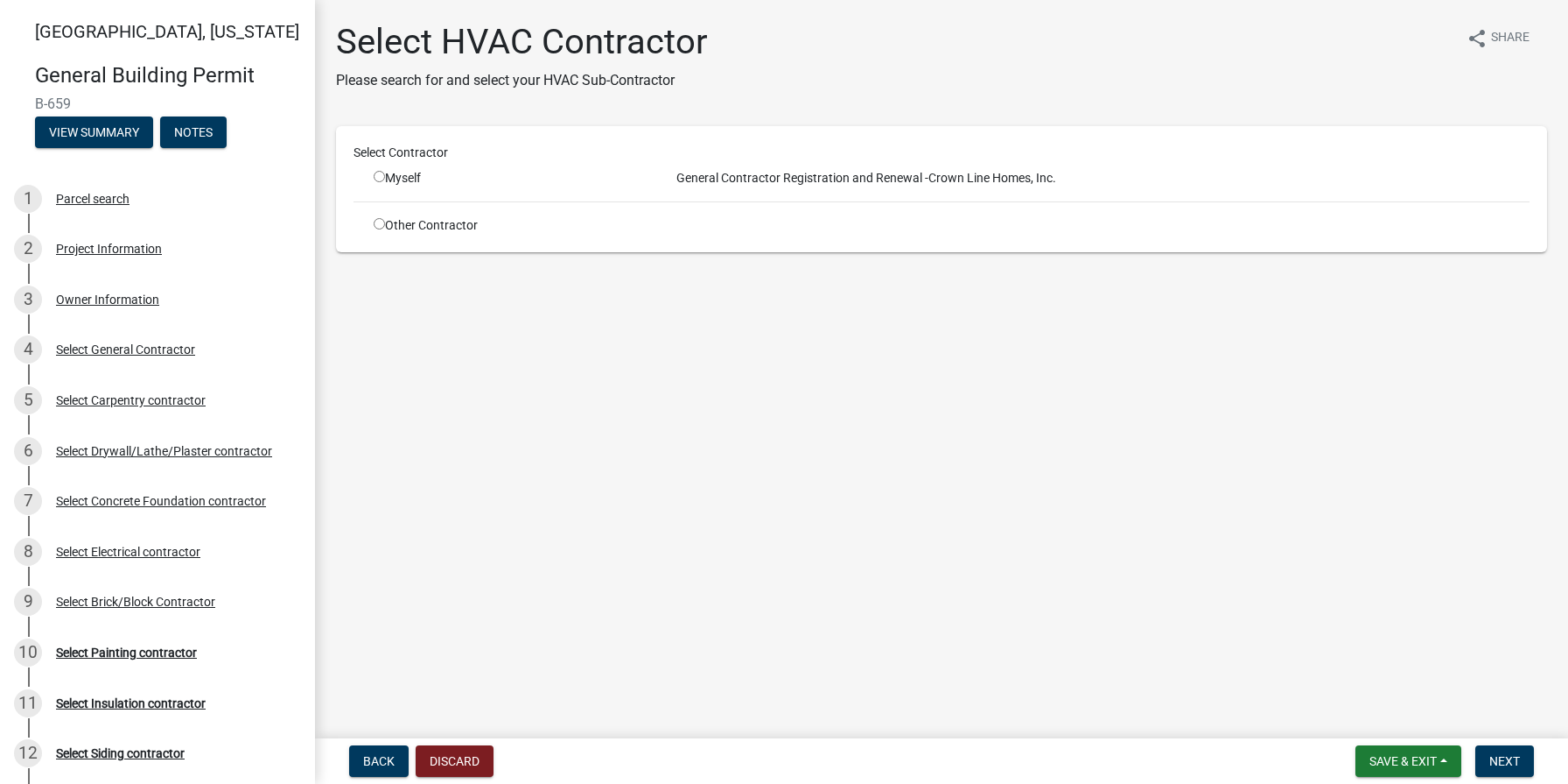
click at [382, 230] on input "radio" at bounding box center [379, 223] width 11 height 11
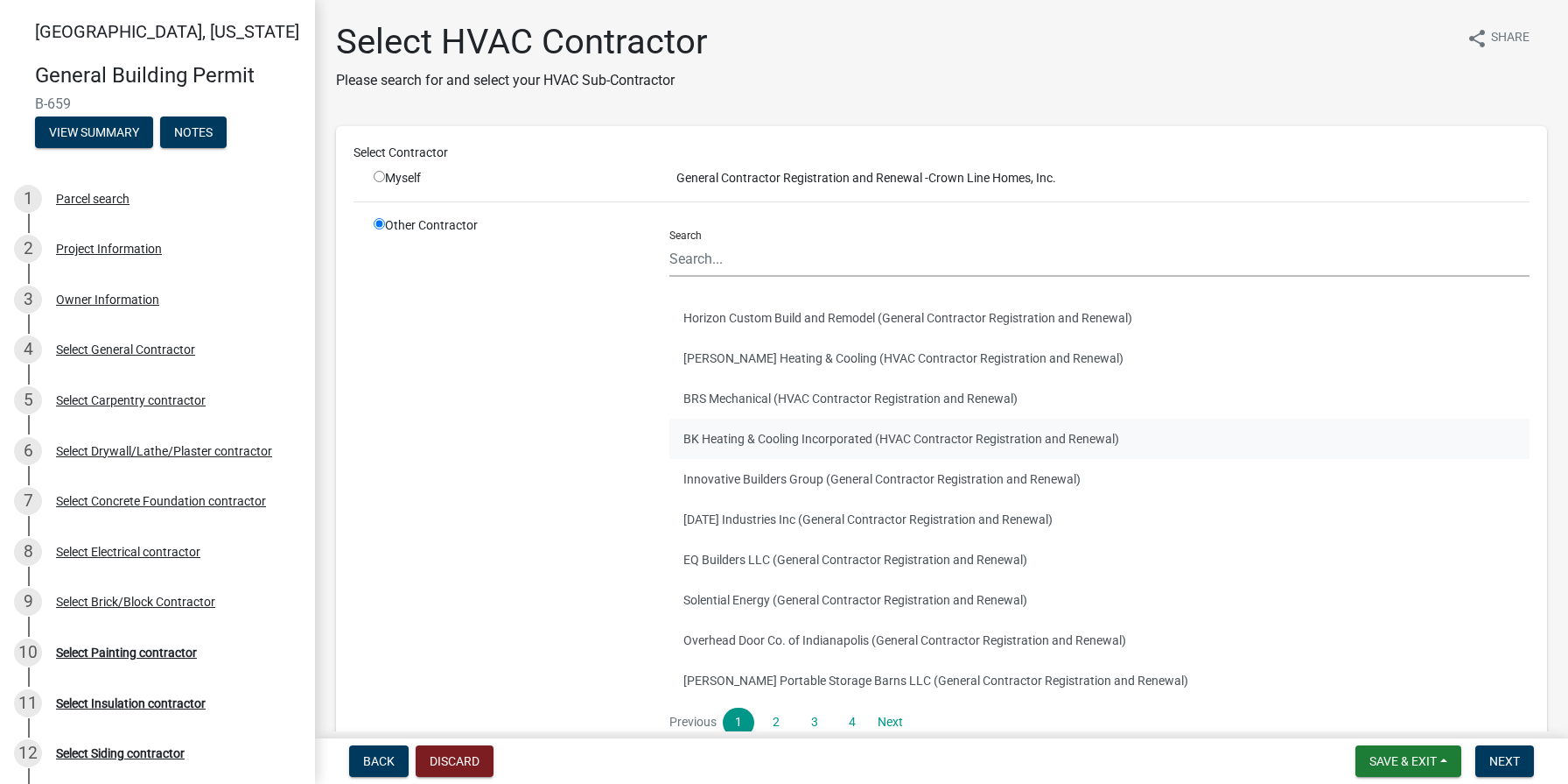
click at [822, 436] on button "BK Heating & Cooling Incorporated (HVAC Contractor Registration and Renewal)" at bounding box center [1099, 439] width 860 height 41
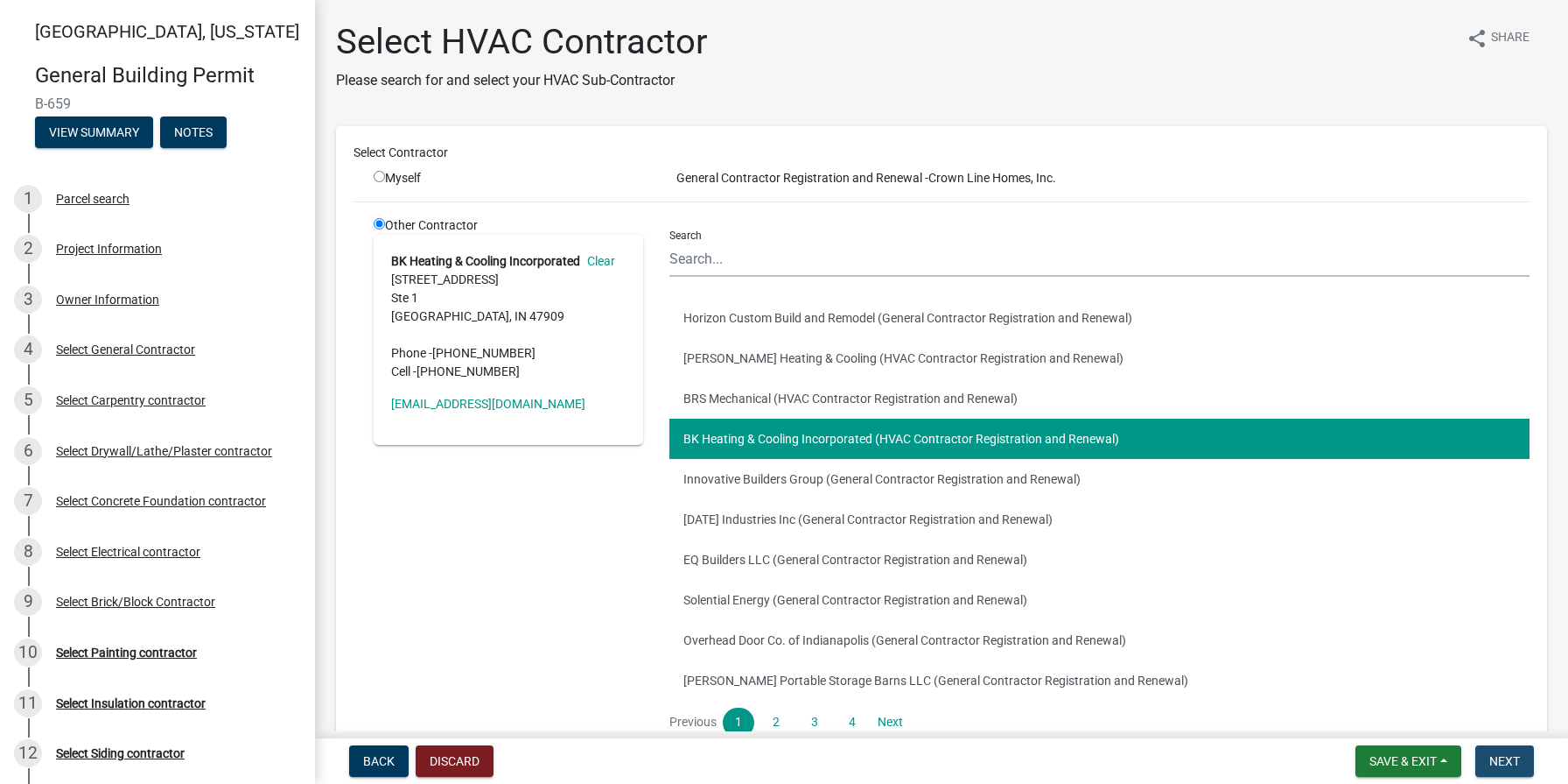
drag, startPoint x: 1502, startPoint y: 762, endPoint x: 1471, endPoint y: 735, distance: 41.1
click at [1501, 762] on span "Next" at bounding box center [1504, 760] width 30 height 14
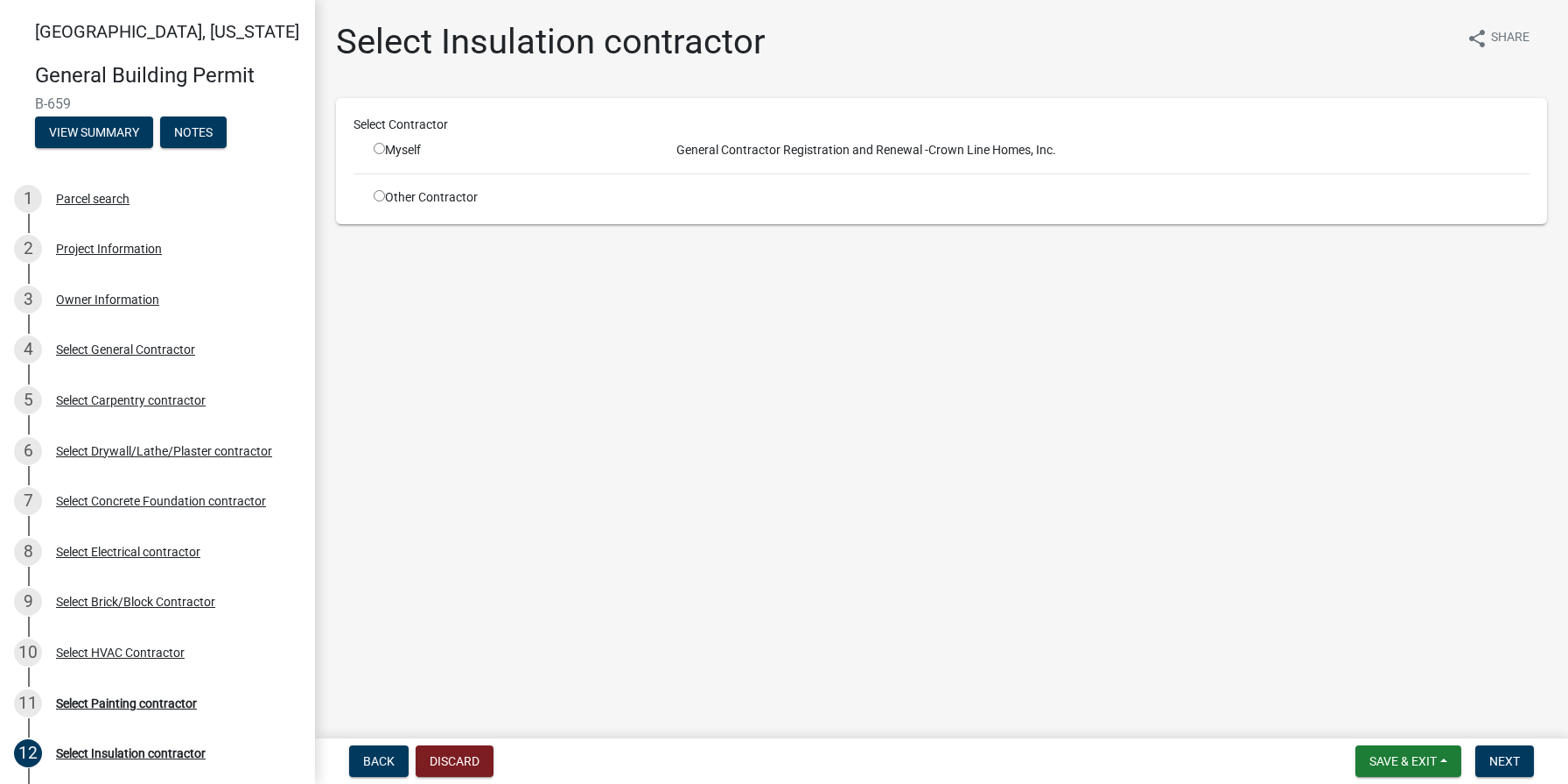
click at [379, 197] on input "radio" at bounding box center [379, 196] width 11 height 11
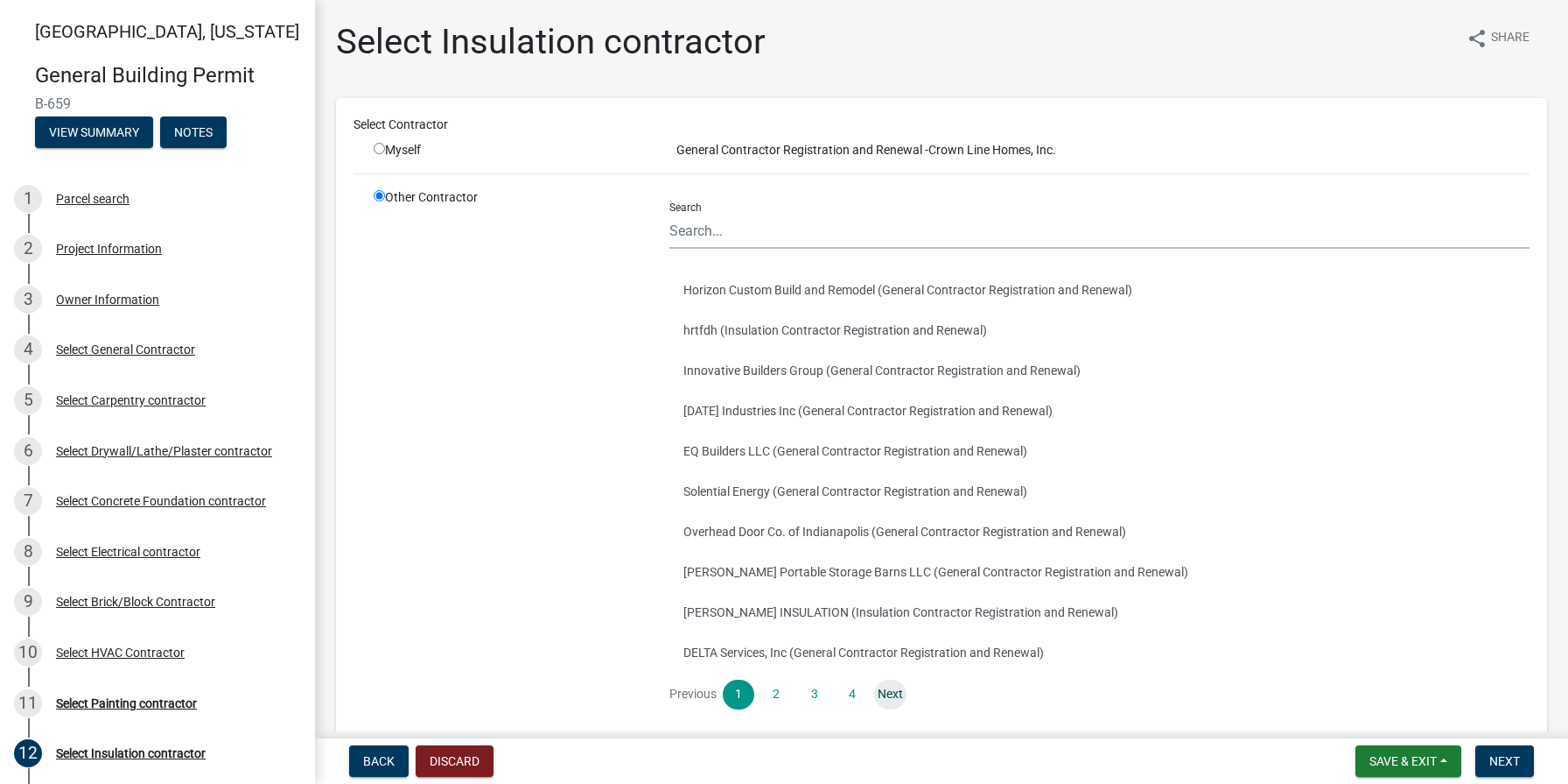
click at [900, 688] on link "Next" at bounding box center [890, 695] width 31 height 30
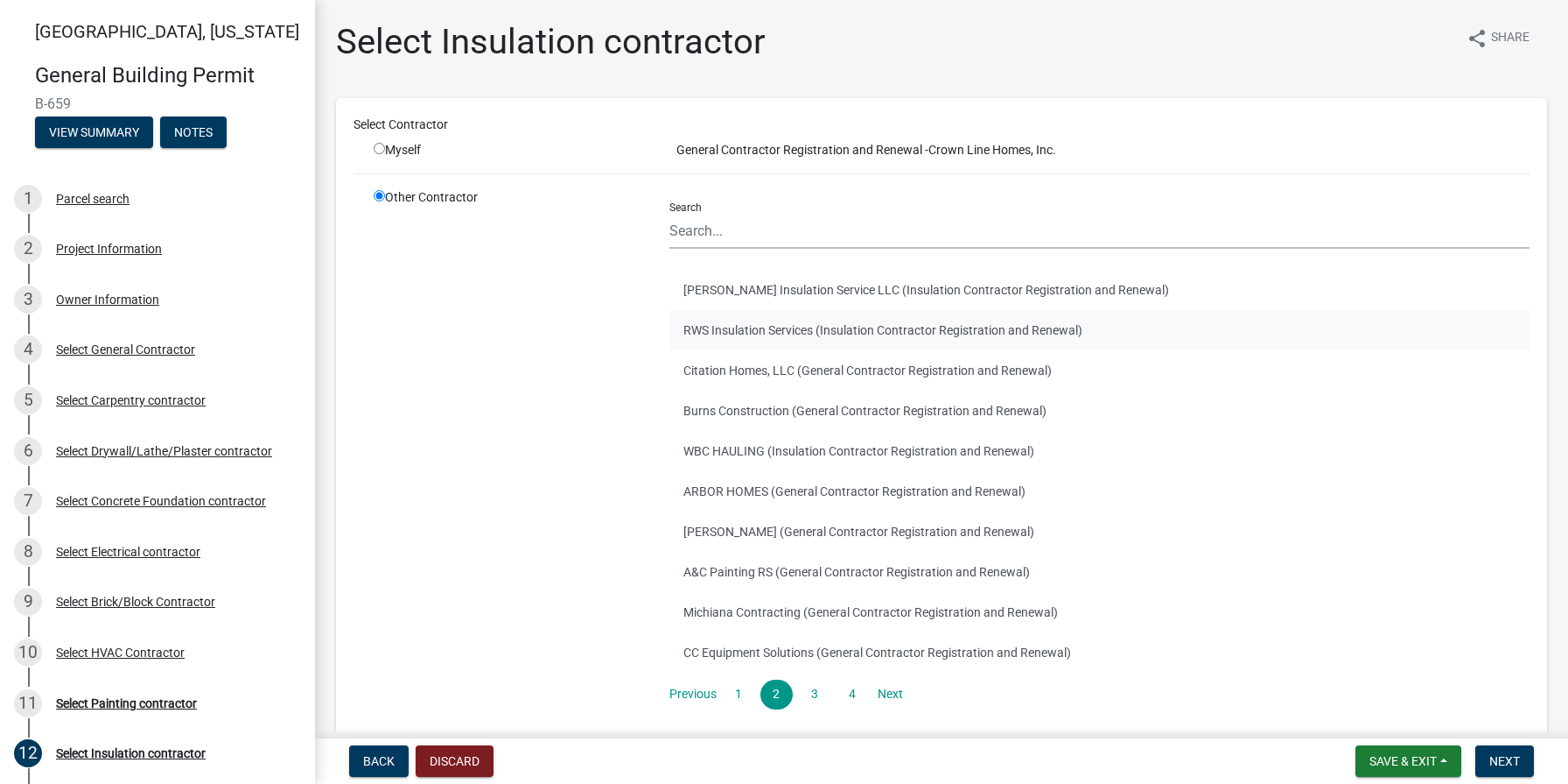
click at [796, 324] on button "RWS Insulation Services (Insulation Contractor Registration and Renewal)" at bounding box center [1099, 330] width 860 height 41
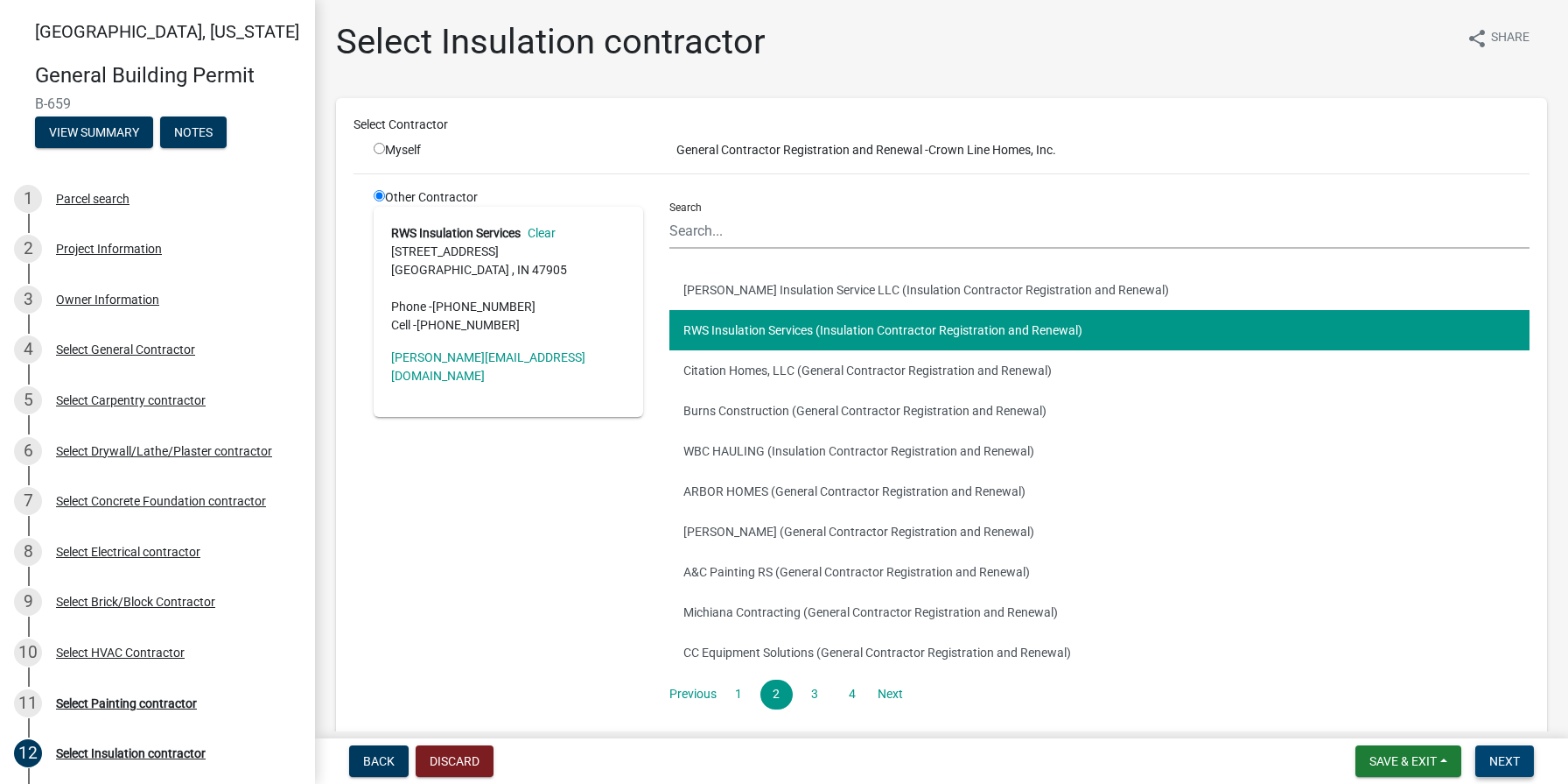
click at [1506, 764] on span "Next" at bounding box center [1504, 760] width 30 height 14
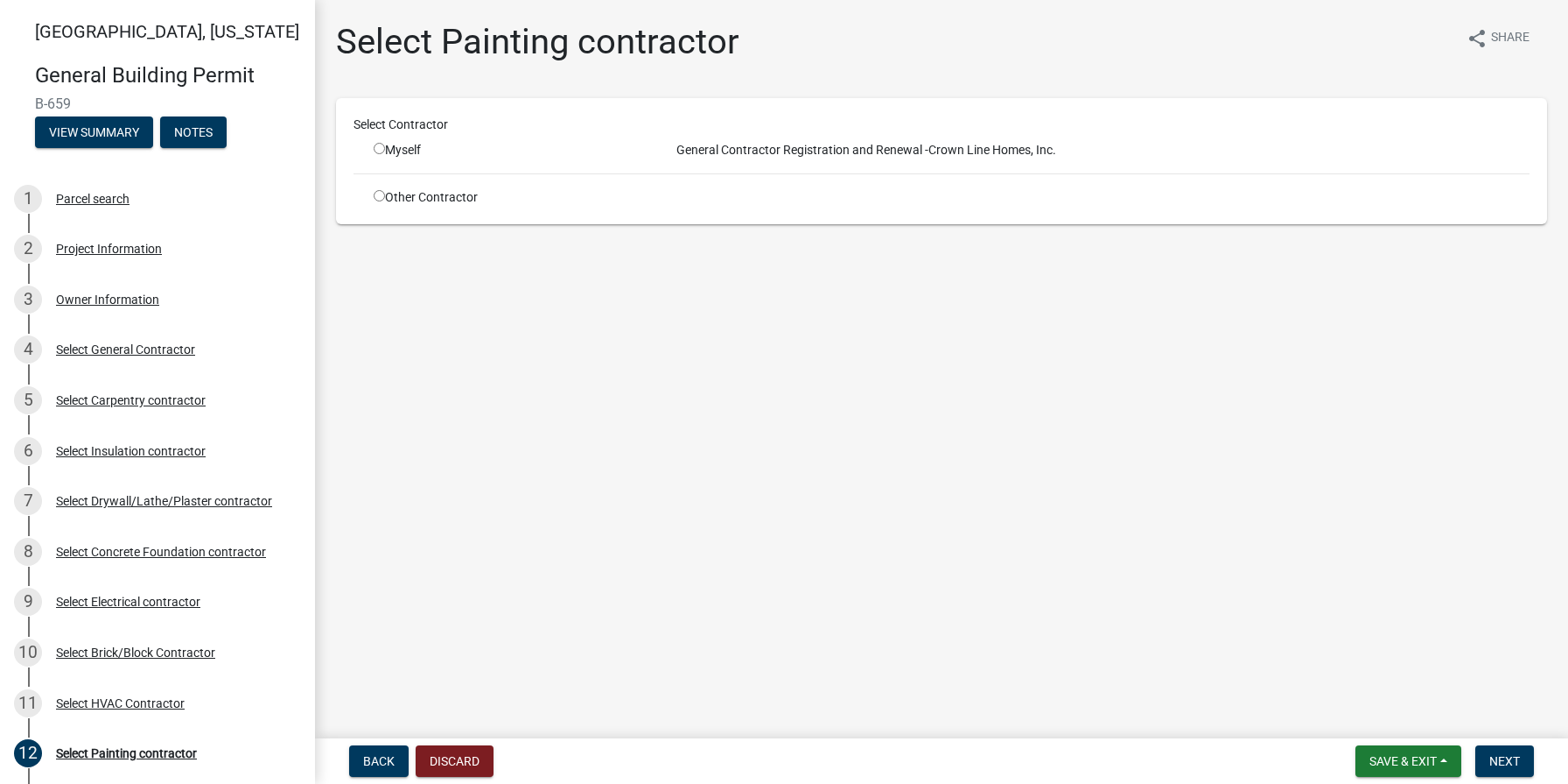
click at [378, 199] on input "radio" at bounding box center [379, 196] width 11 height 11
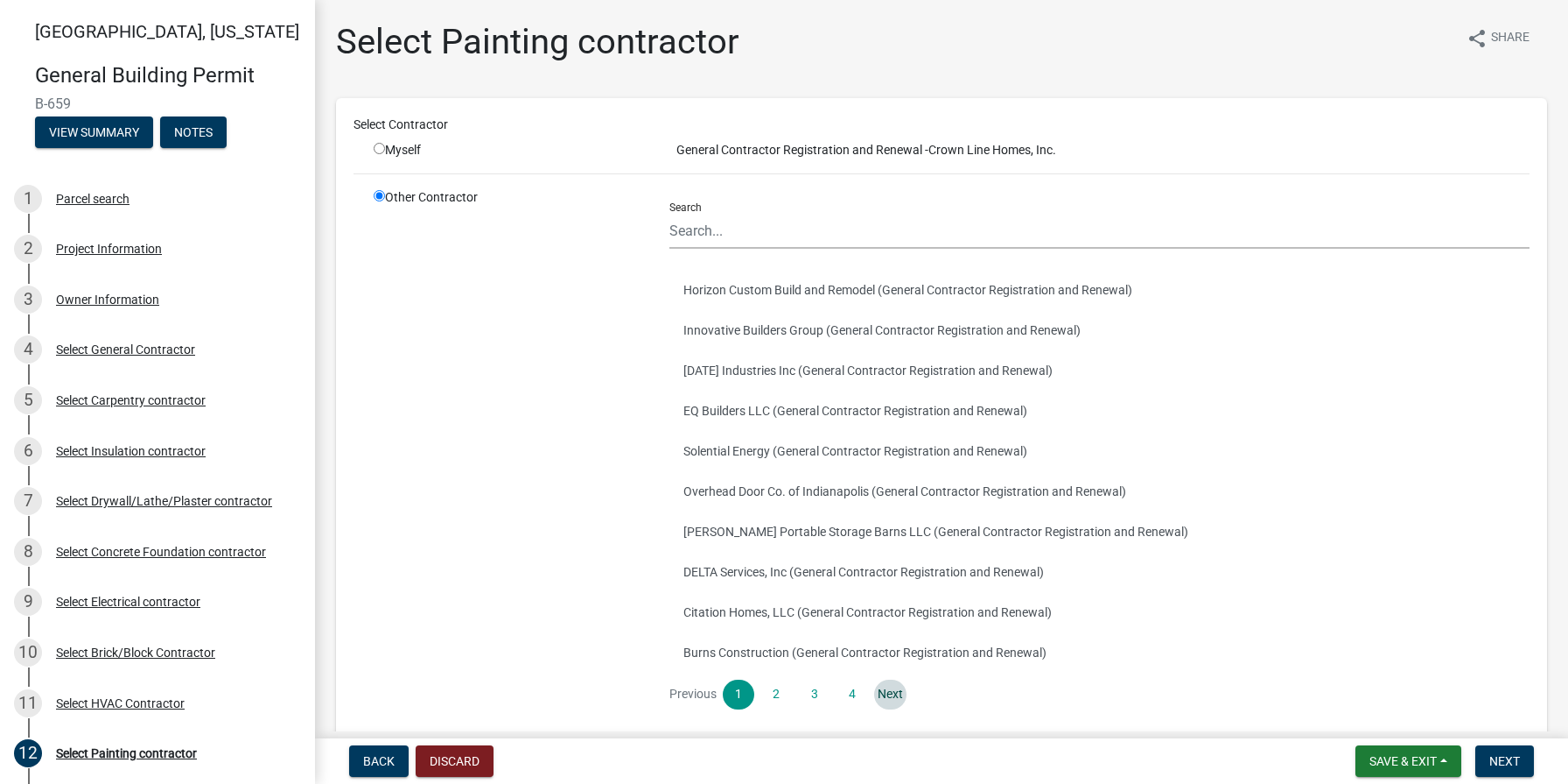
click at [898, 691] on link "Next" at bounding box center [890, 695] width 31 height 30
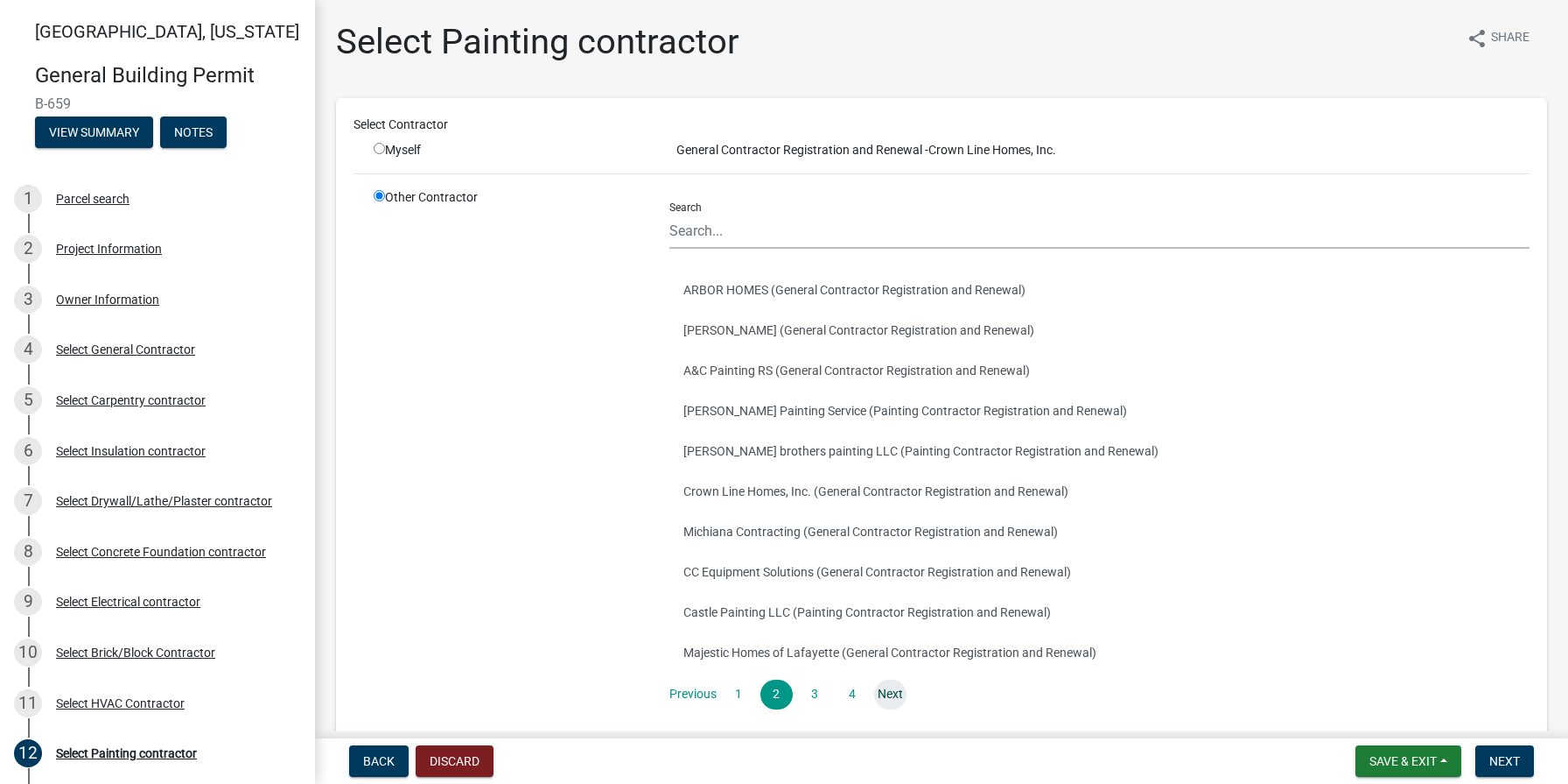
click at [886, 688] on link "Next" at bounding box center [890, 695] width 31 height 30
click at [897, 694] on link "Next" at bounding box center [890, 695] width 31 height 30
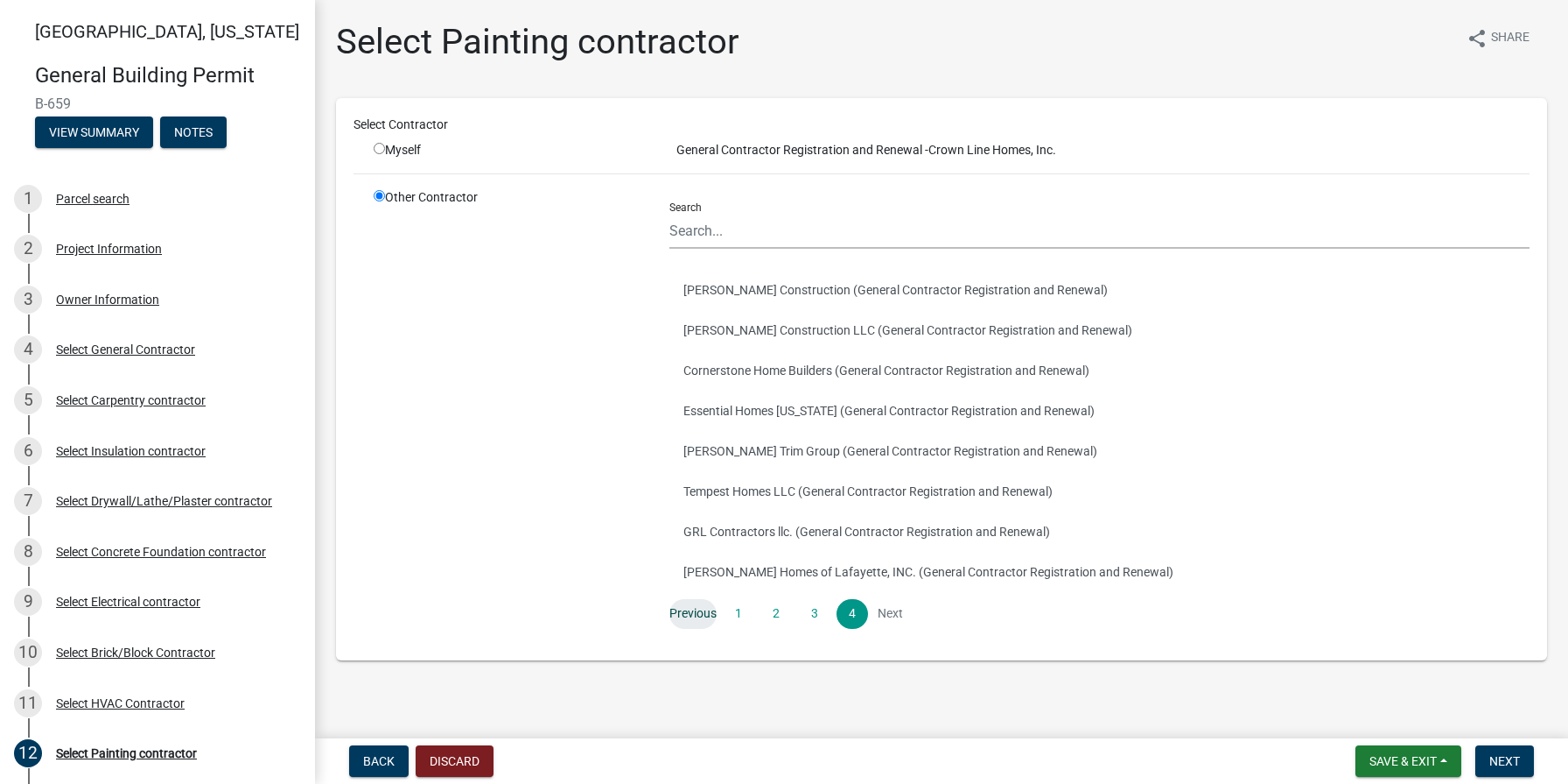
click at [694, 615] on link "Previous" at bounding box center [692, 613] width 47 height 30
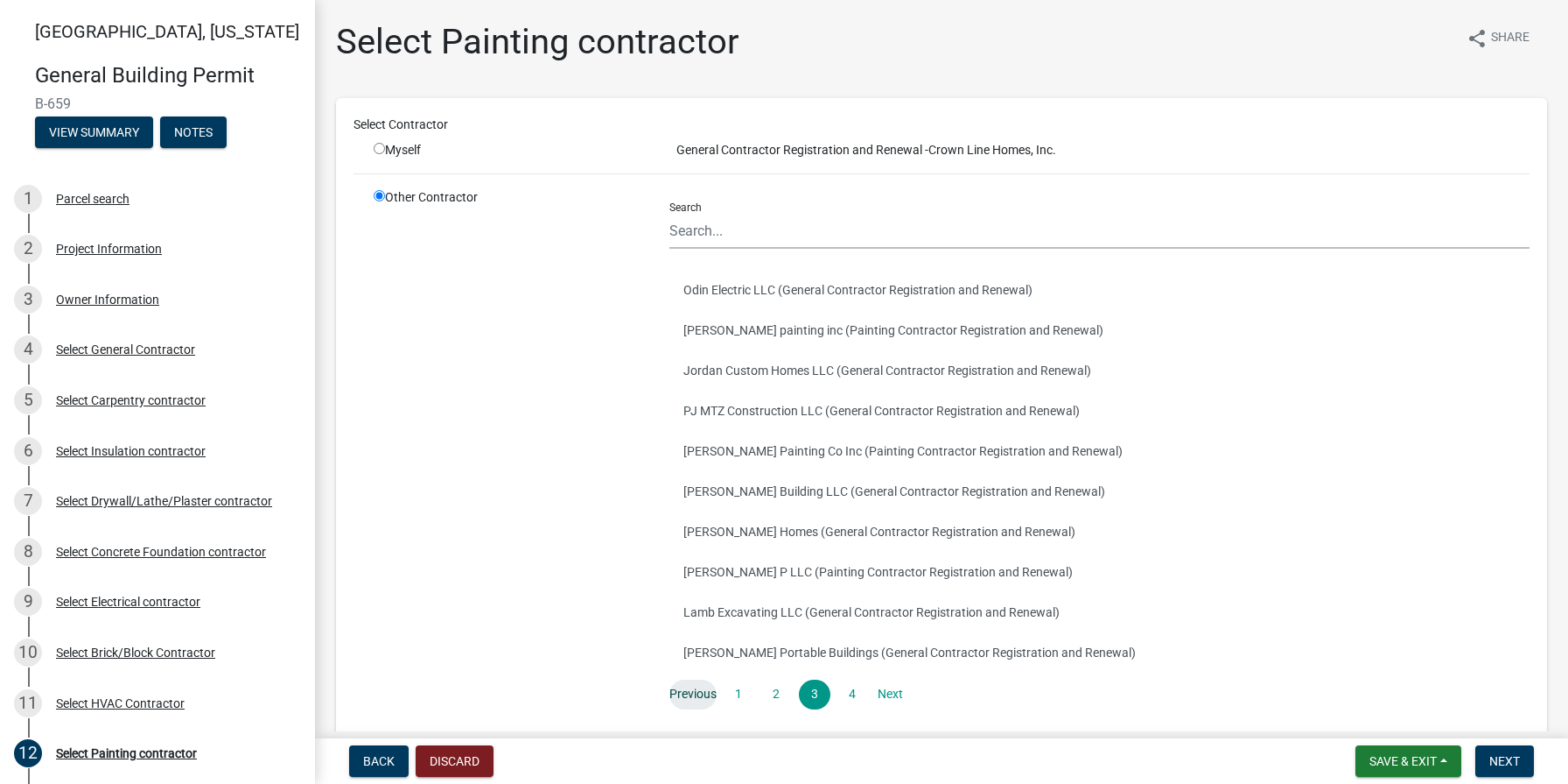
click at [693, 693] on link "Previous" at bounding box center [692, 695] width 47 height 30
click at [764, 417] on button "[PERSON_NAME] Painting Service (Painting Contractor Registration and Renewal)" at bounding box center [1099, 410] width 860 height 41
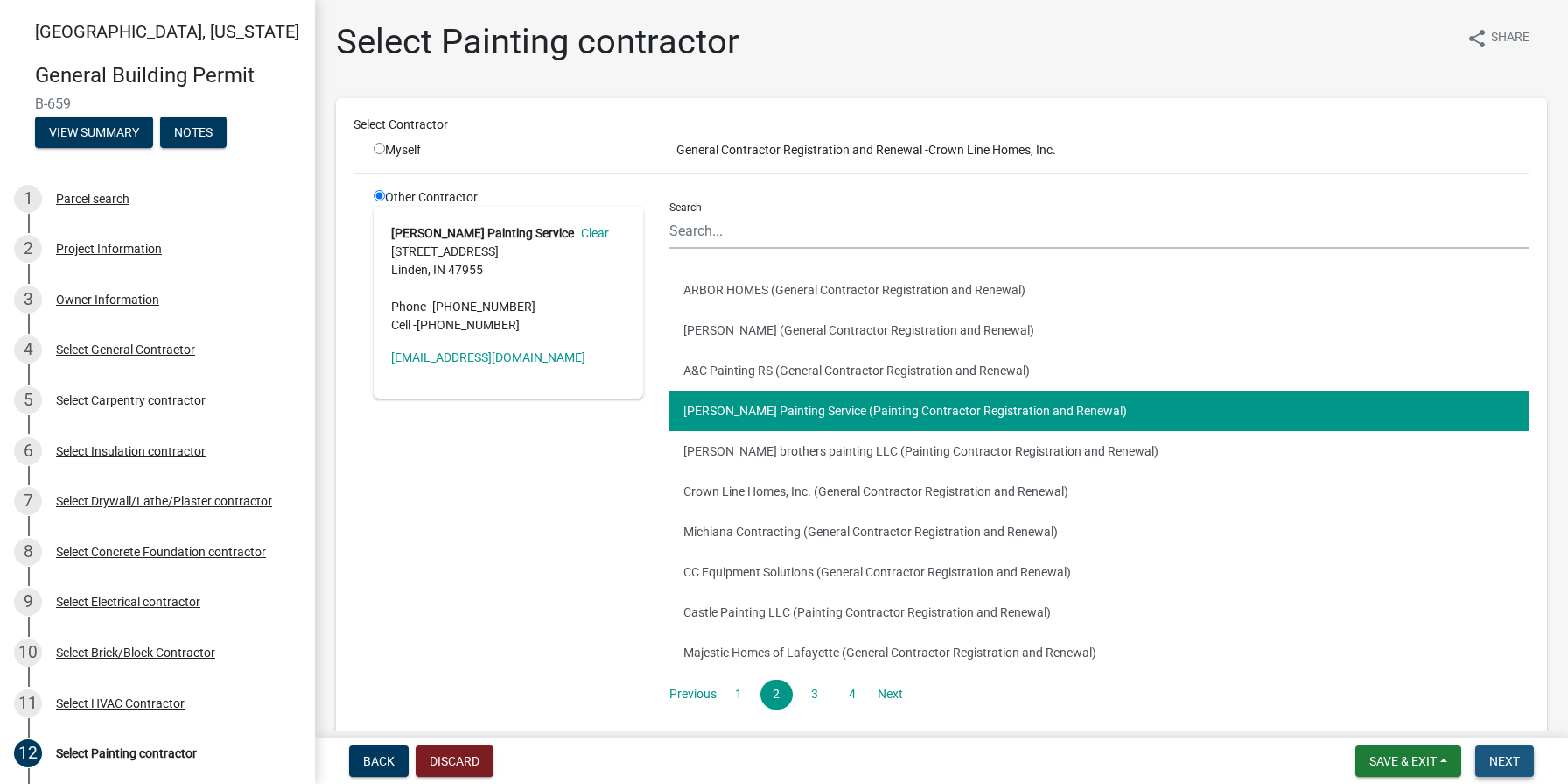
click at [1512, 764] on span "Next" at bounding box center [1504, 760] width 30 height 14
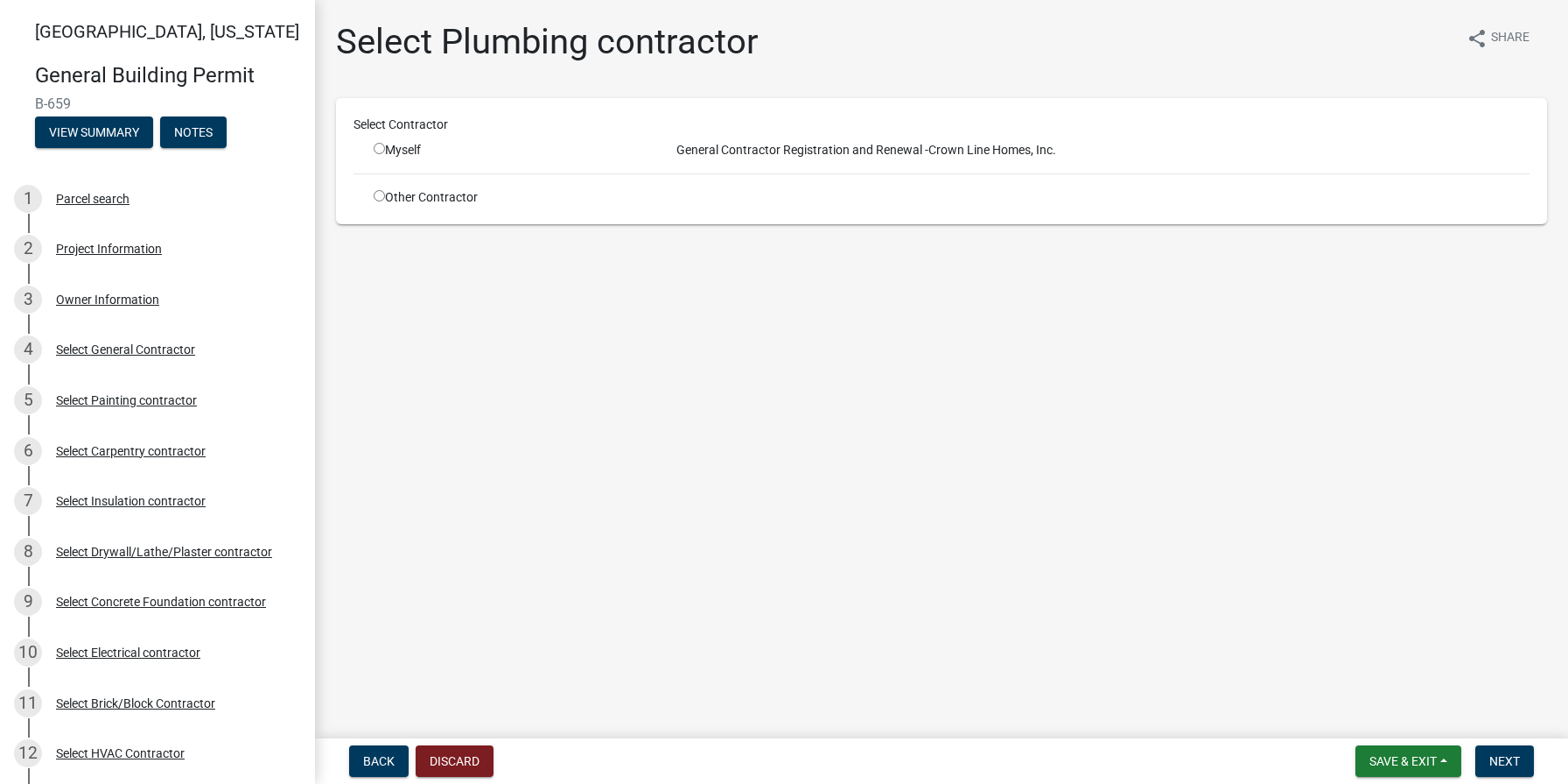
click at [376, 196] on input "radio" at bounding box center [379, 196] width 11 height 11
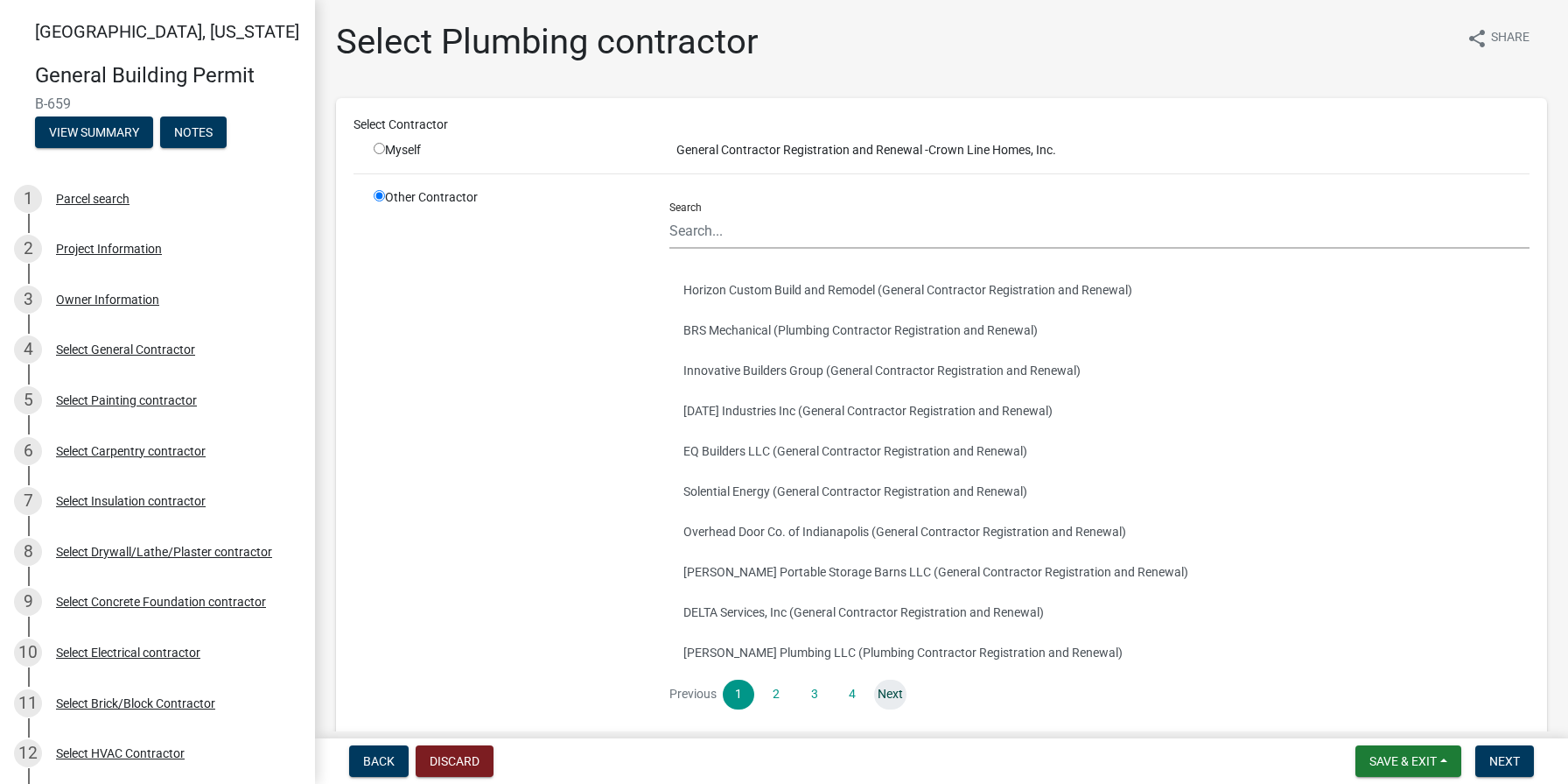
click at [899, 694] on link "Next" at bounding box center [890, 695] width 31 height 30
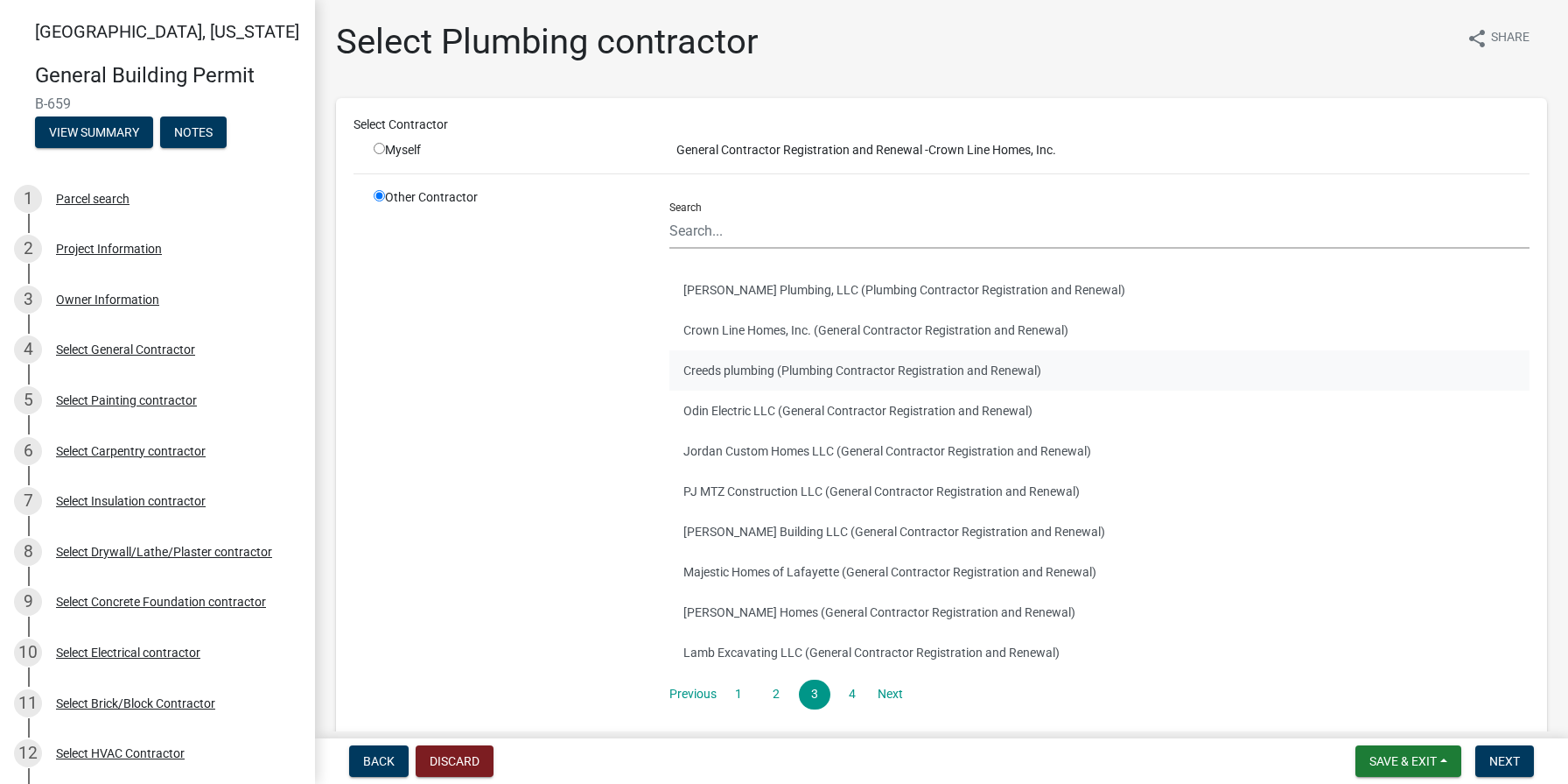
click at [843, 359] on button "Creeds plumbing (Plumbing Contractor Registration and Renewal)" at bounding box center [1099, 371] width 860 height 41
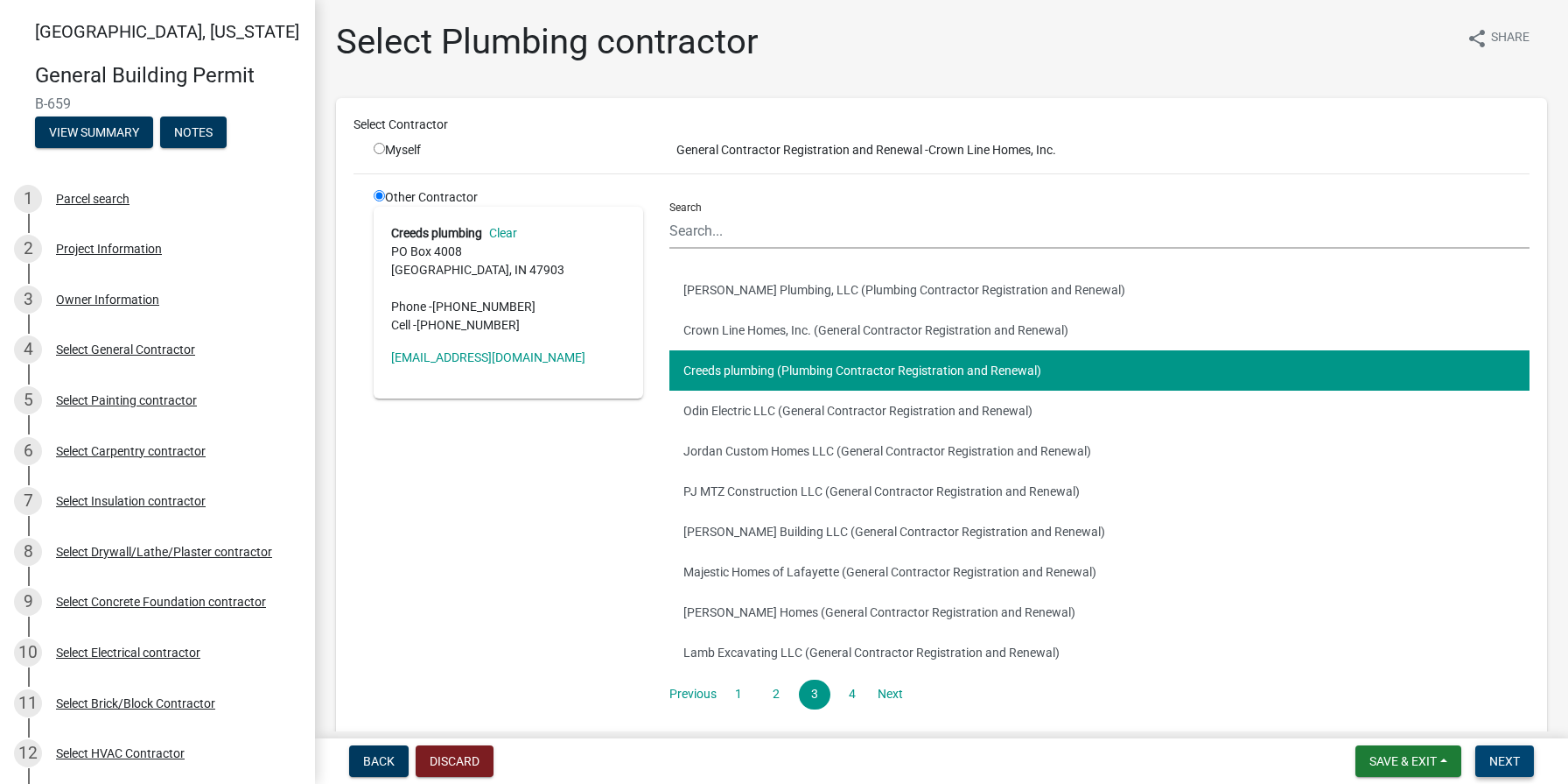
click at [1491, 759] on span "Next" at bounding box center [1504, 760] width 30 height 14
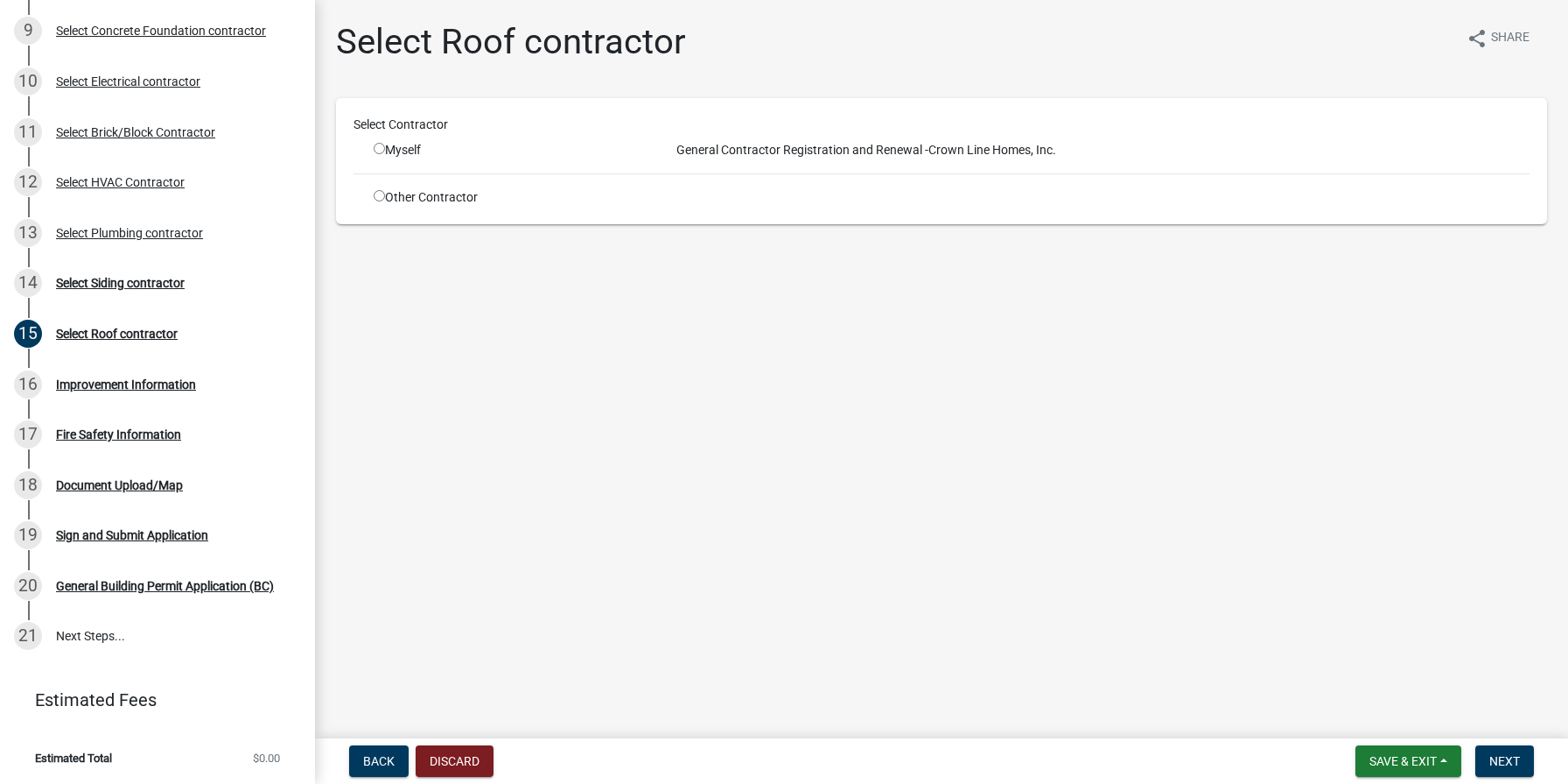
click at [378, 199] on input "radio" at bounding box center [379, 196] width 11 height 11
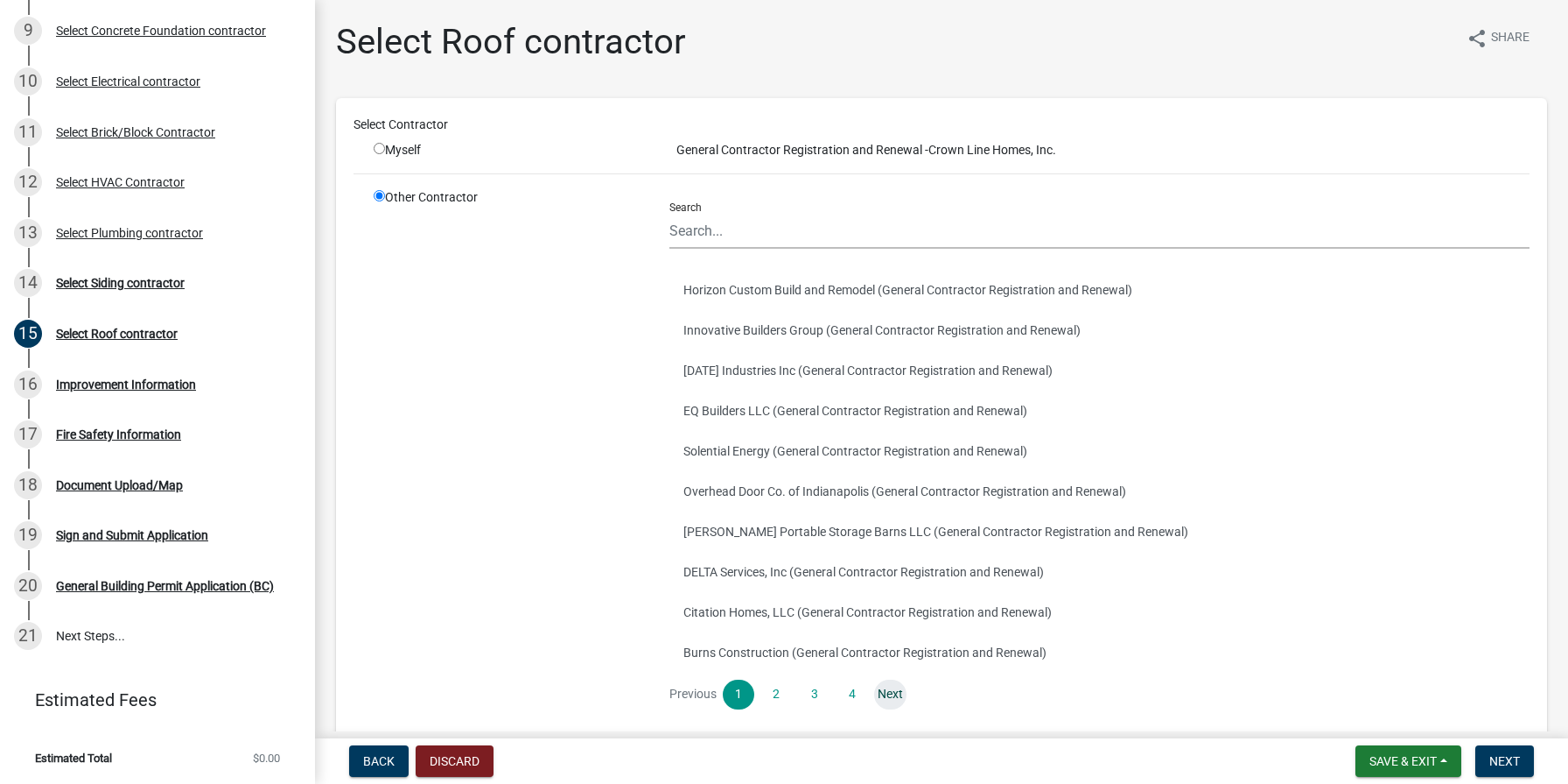
click at [901, 691] on link "Next" at bounding box center [890, 695] width 31 height 30
click at [894, 693] on link "Next" at bounding box center [890, 695] width 31 height 30
click at [885, 693] on link "Next" at bounding box center [890, 695] width 31 height 30
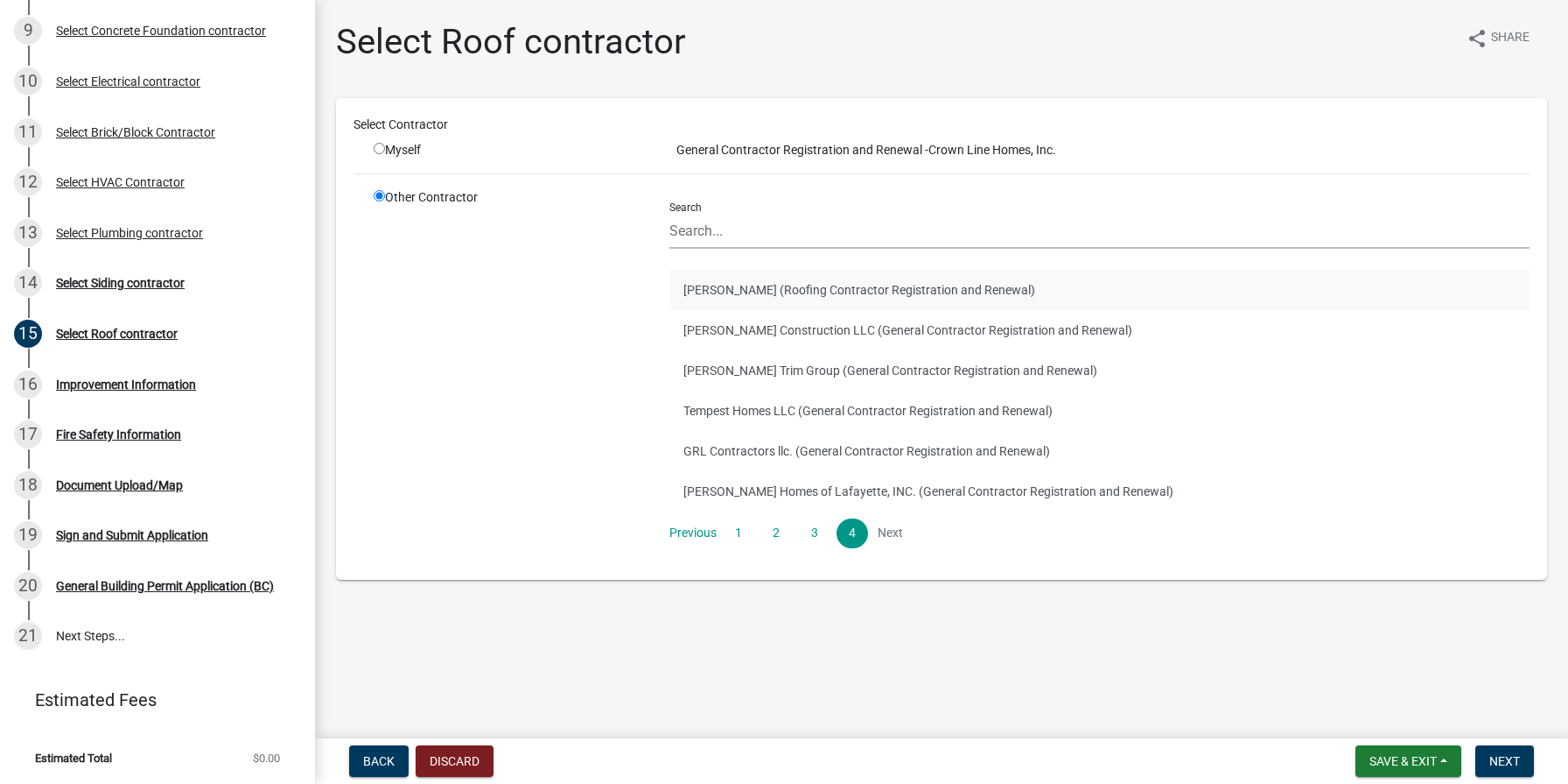
click at [752, 288] on button "[PERSON_NAME] (Roofing Contractor Registration and Renewal)" at bounding box center [1099, 290] width 860 height 41
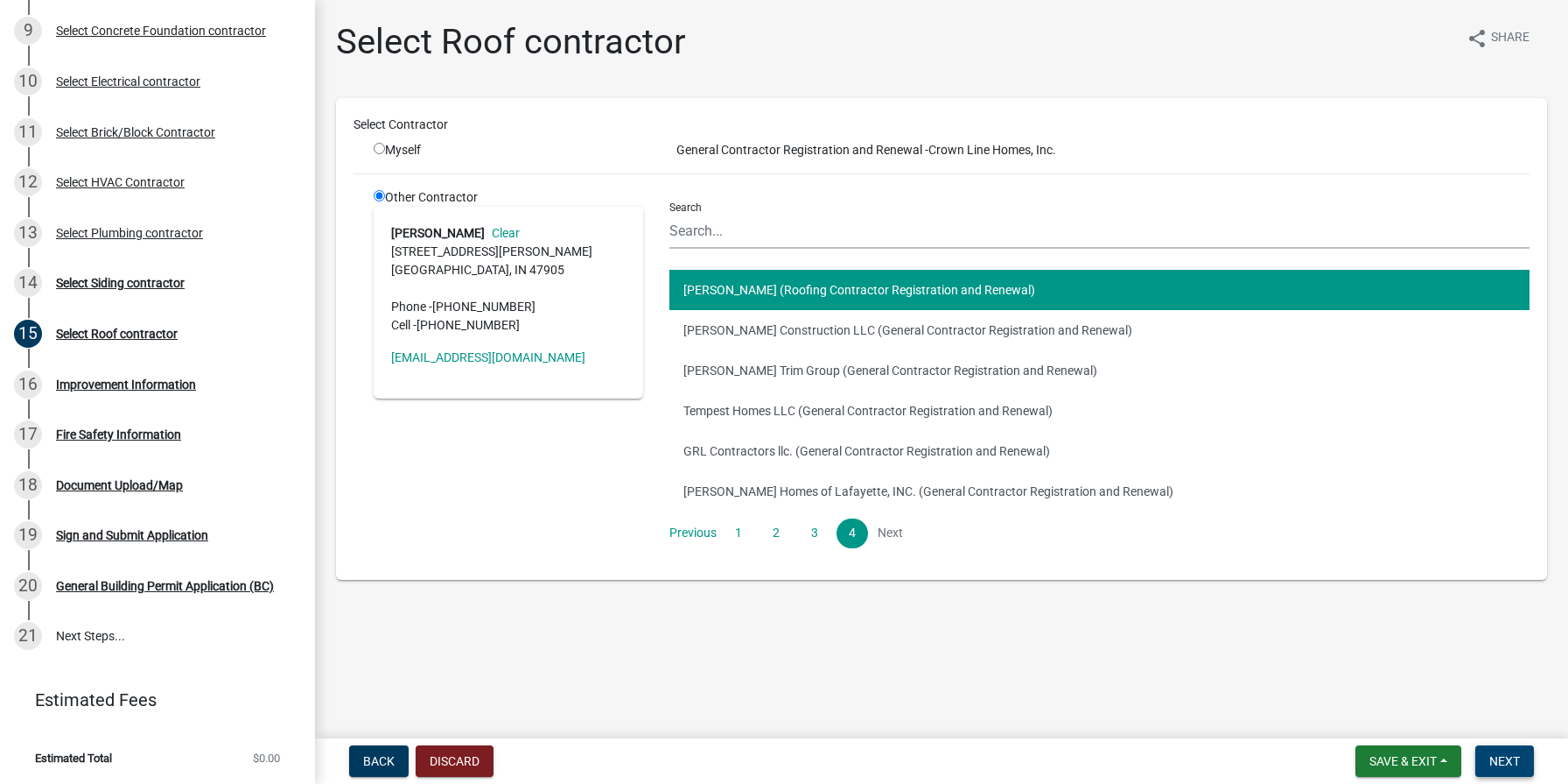
click at [1494, 763] on span "Next" at bounding box center [1504, 760] width 30 height 14
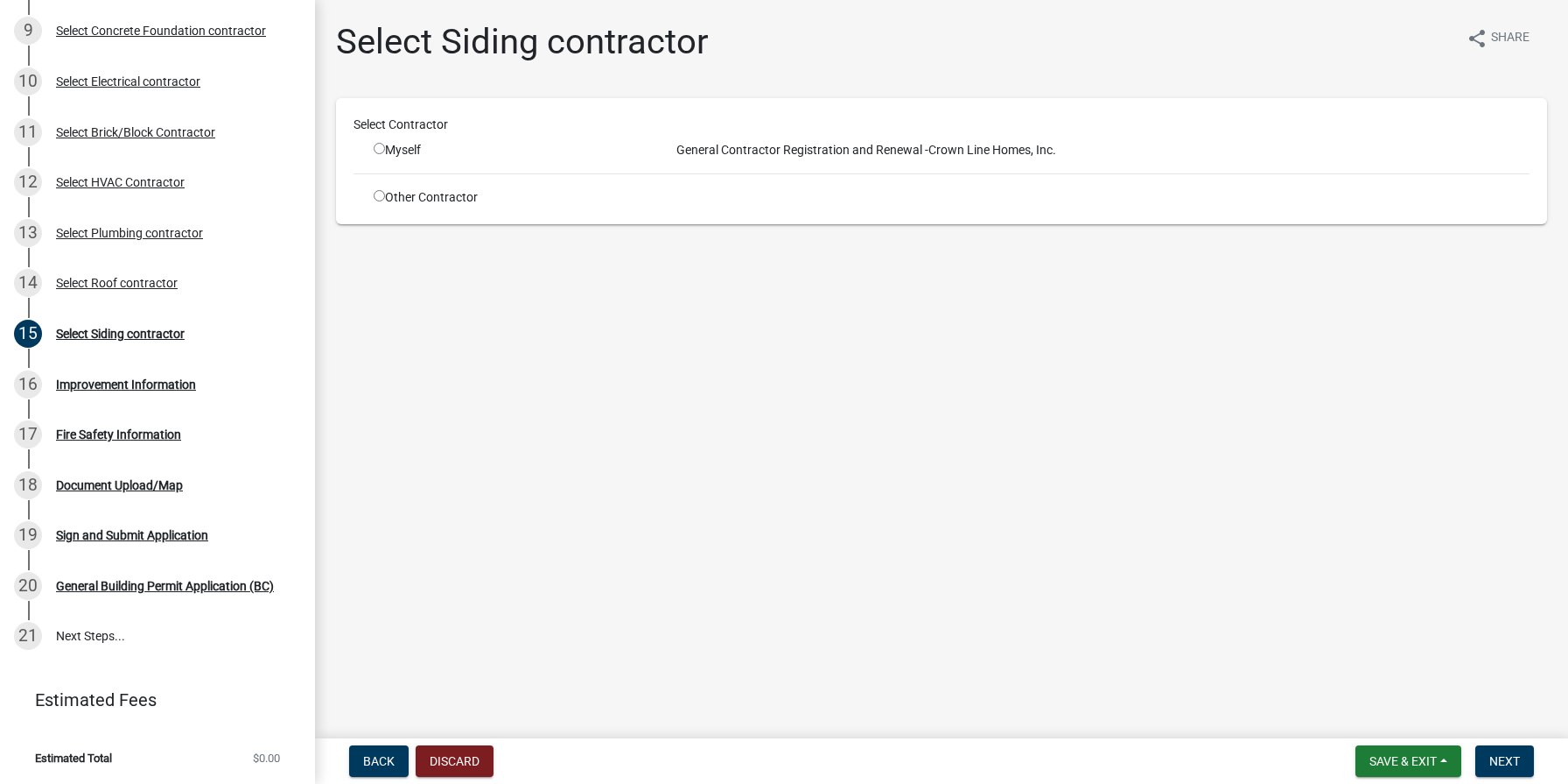
click at [378, 197] on input "radio" at bounding box center [379, 196] width 11 height 11
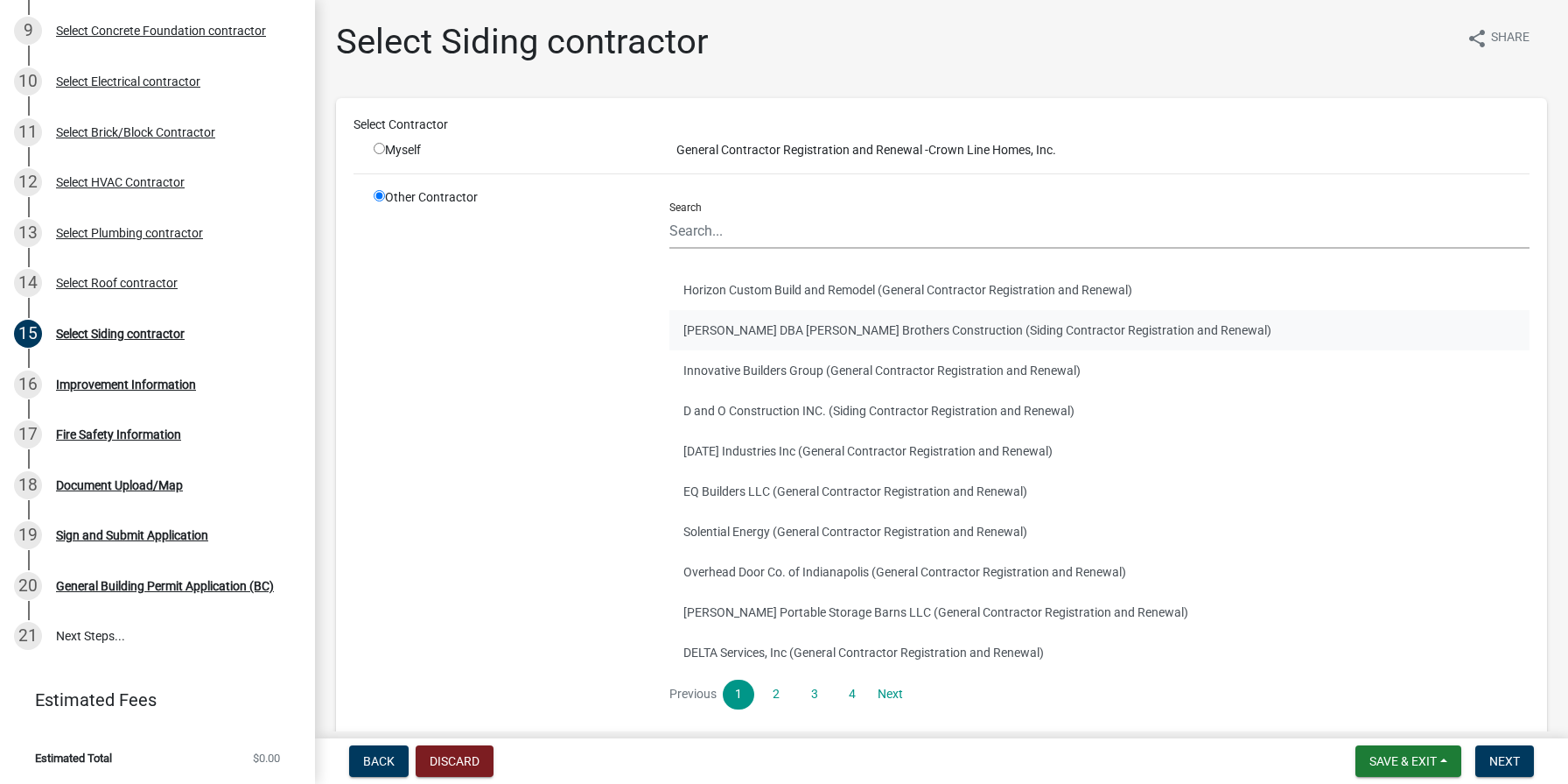
click at [705, 328] on button "[PERSON_NAME] DBA [PERSON_NAME] Brothers Construction (Siding Contractor Regist…" at bounding box center [1099, 330] width 860 height 41
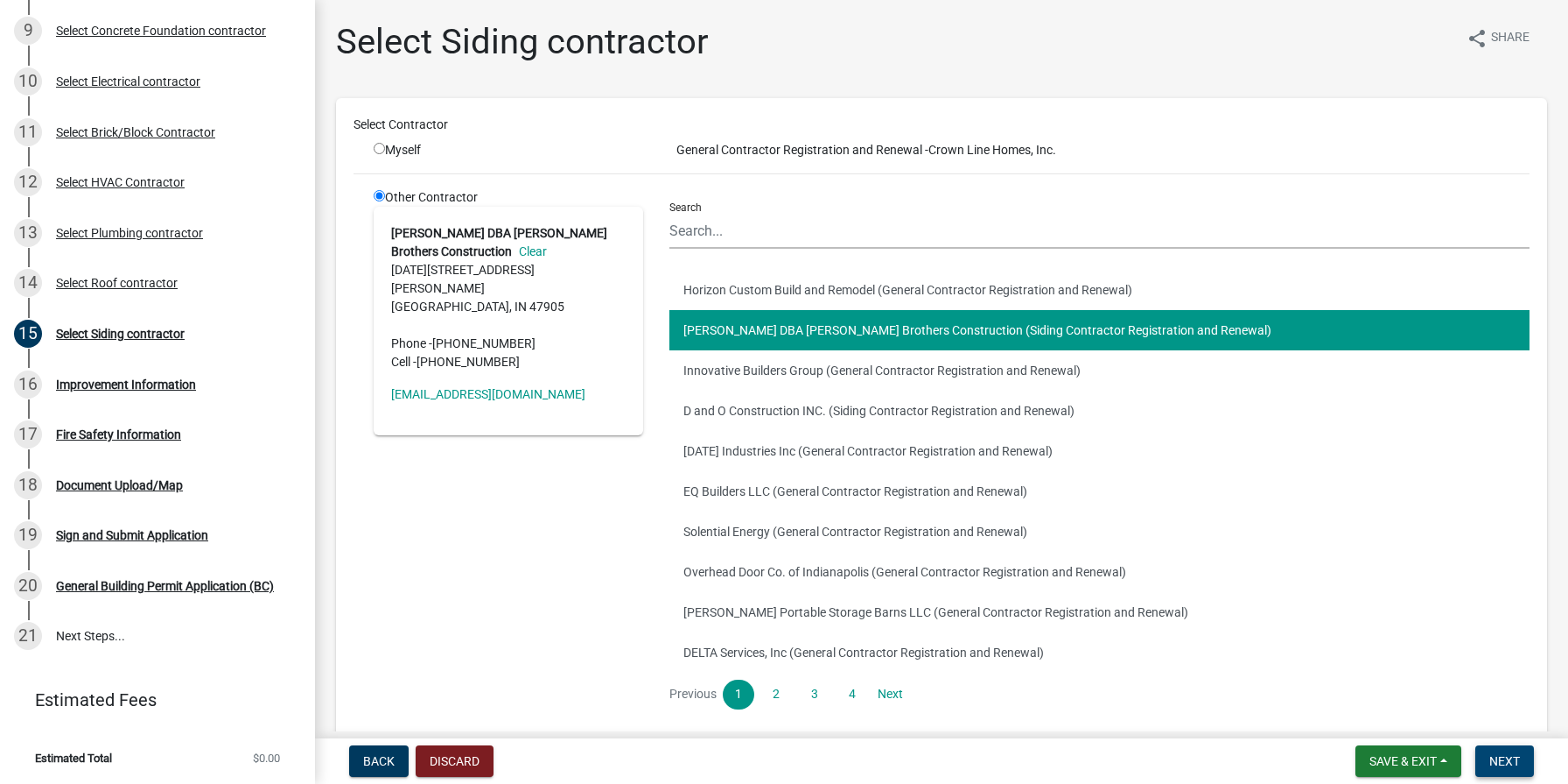
click at [1489, 757] on button "Next" at bounding box center [1505, 761] width 59 height 31
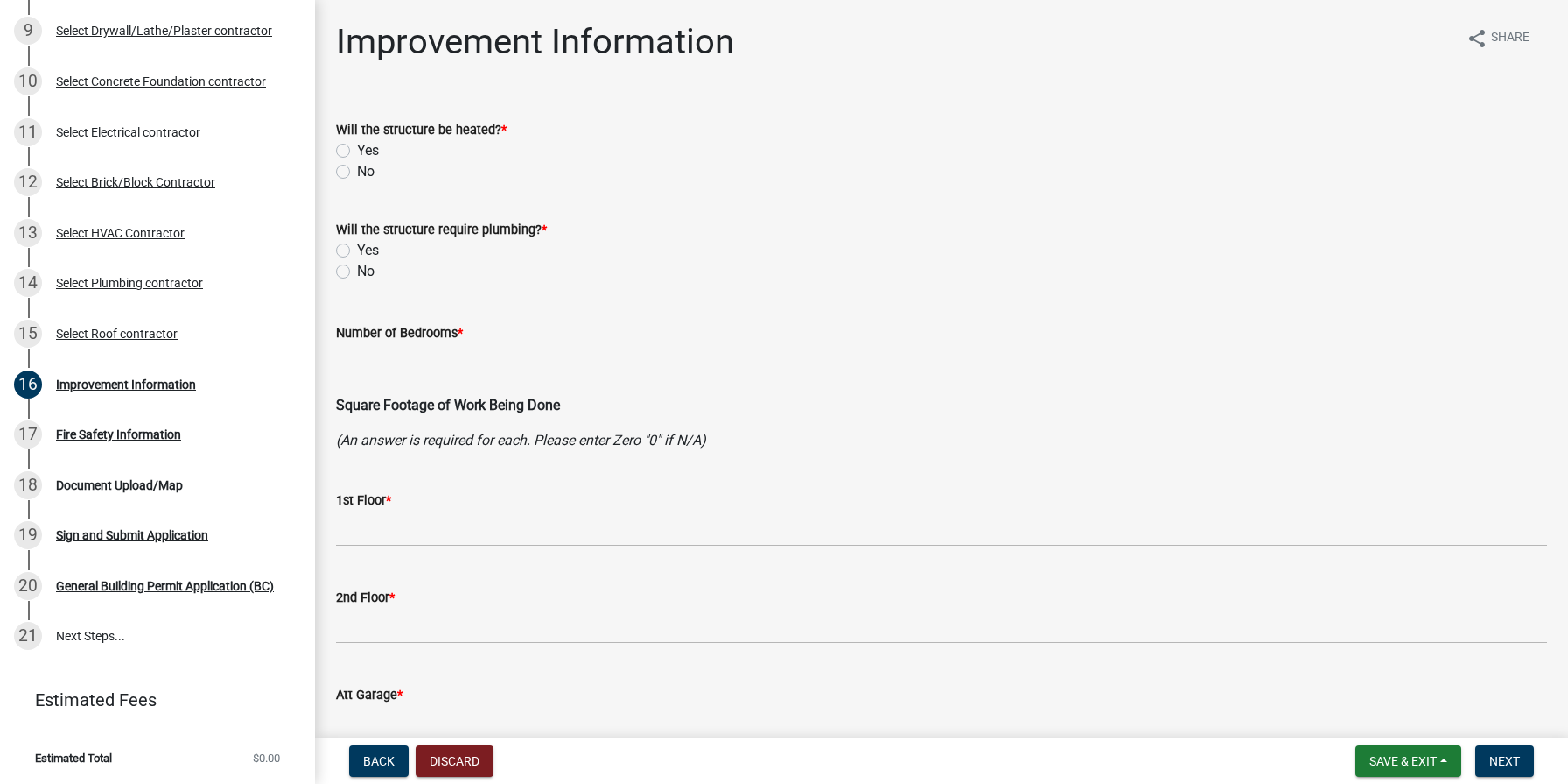
click at [357, 148] on label "Yes" at bounding box center [368, 150] width 22 height 21
click at [357, 148] on input "Yes" at bounding box center [362, 146] width 11 height 11
click at [357, 248] on label "Yes" at bounding box center [368, 250] width 22 height 21
click at [357, 248] on input "Yes" at bounding box center [362, 245] width 11 height 11
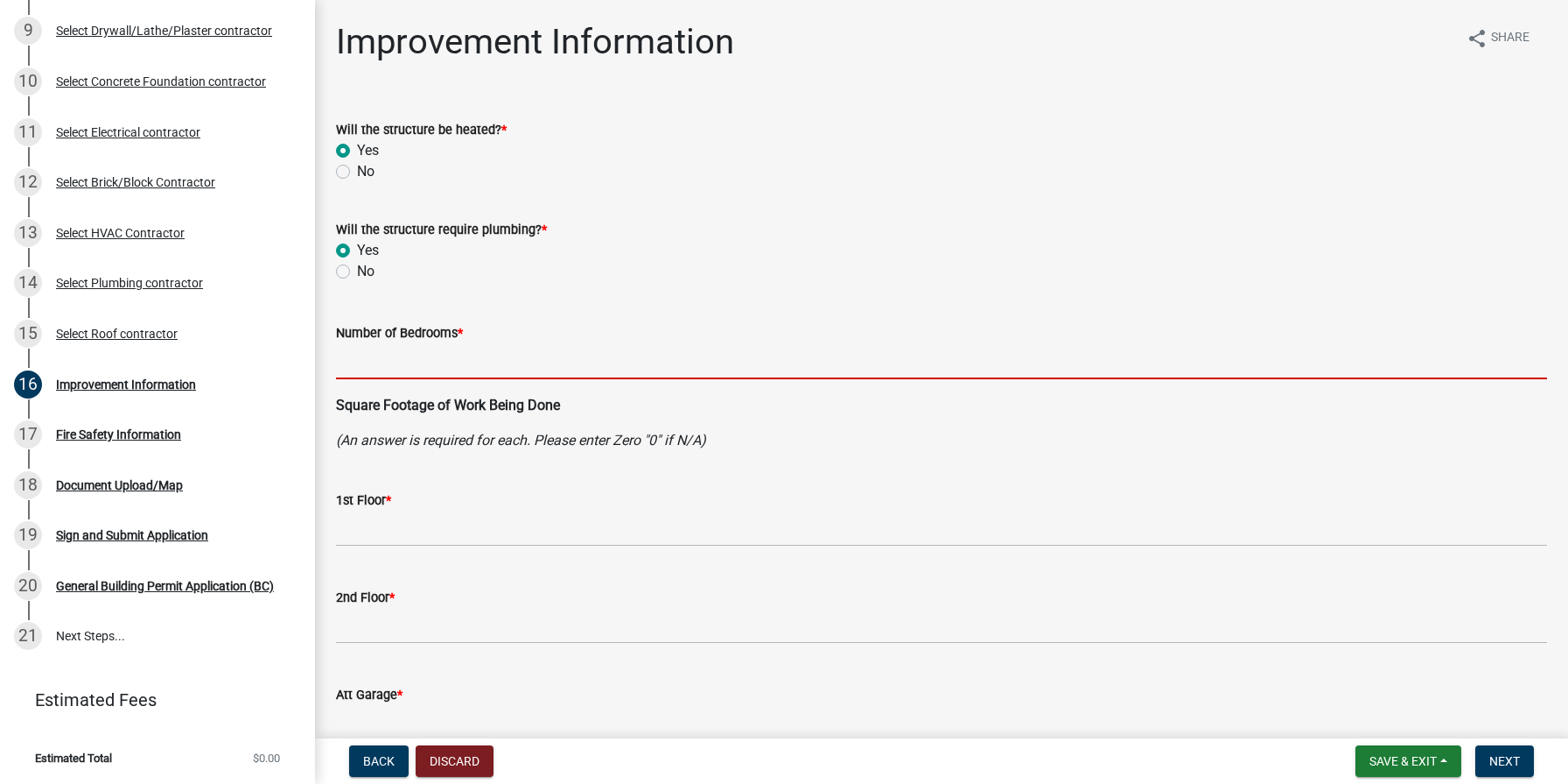
click at [370, 357] on input "text" at bounding box center [942, 361] width 1211 height 36
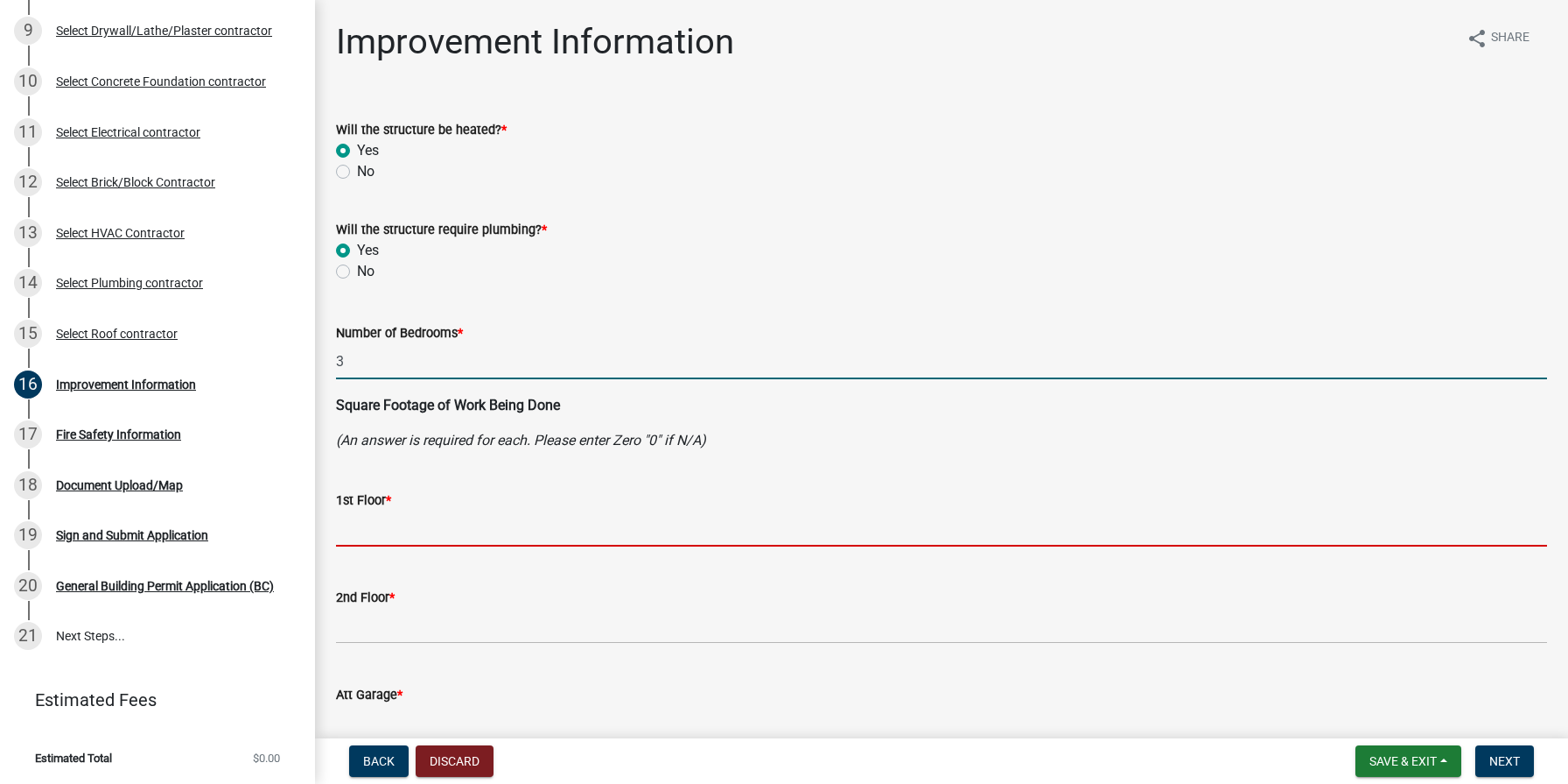
click at [395, 534] on input "text" at bounding box center [942, 528] width 1211 height 36
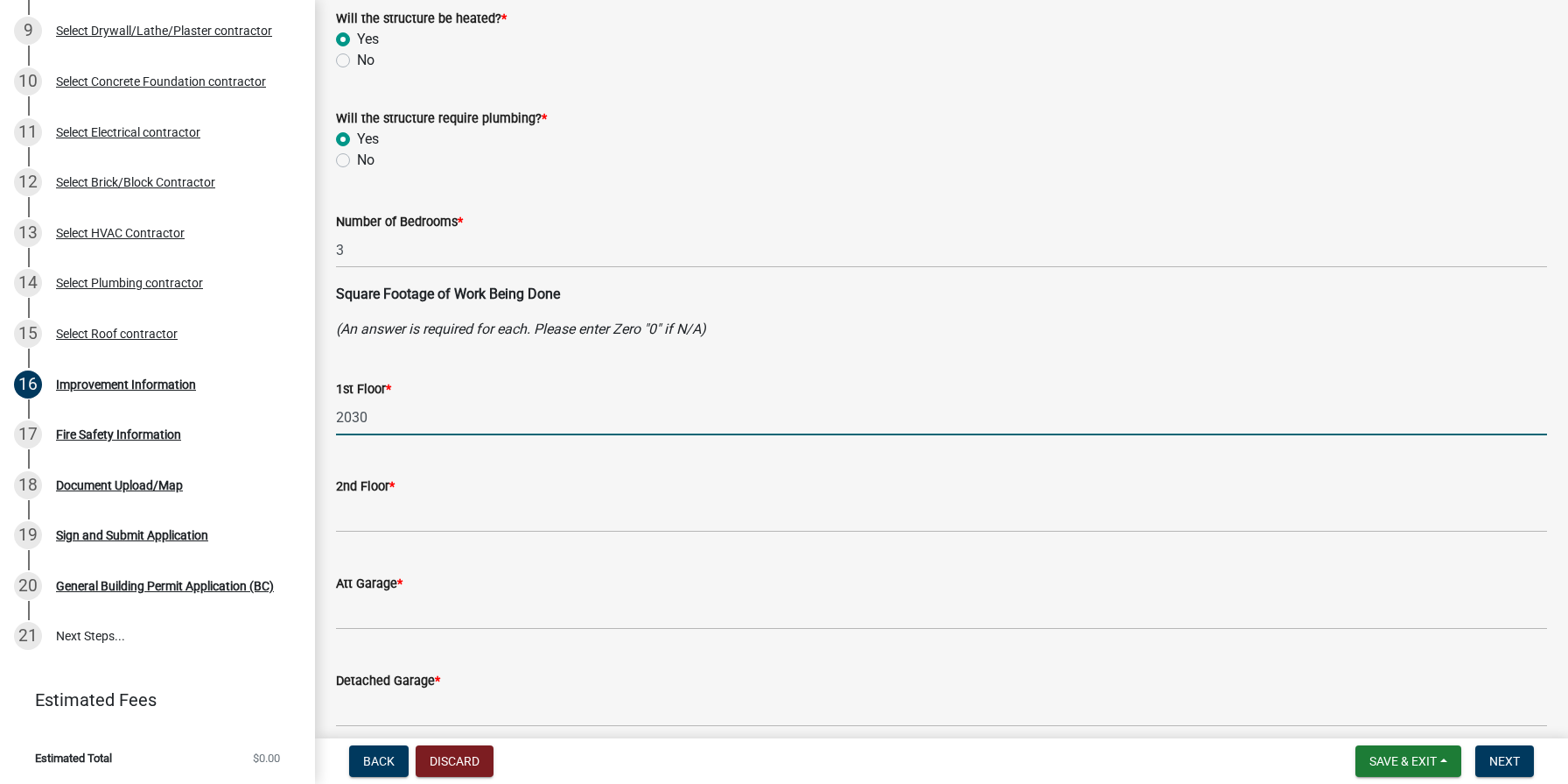
scroll to position [0, 1]
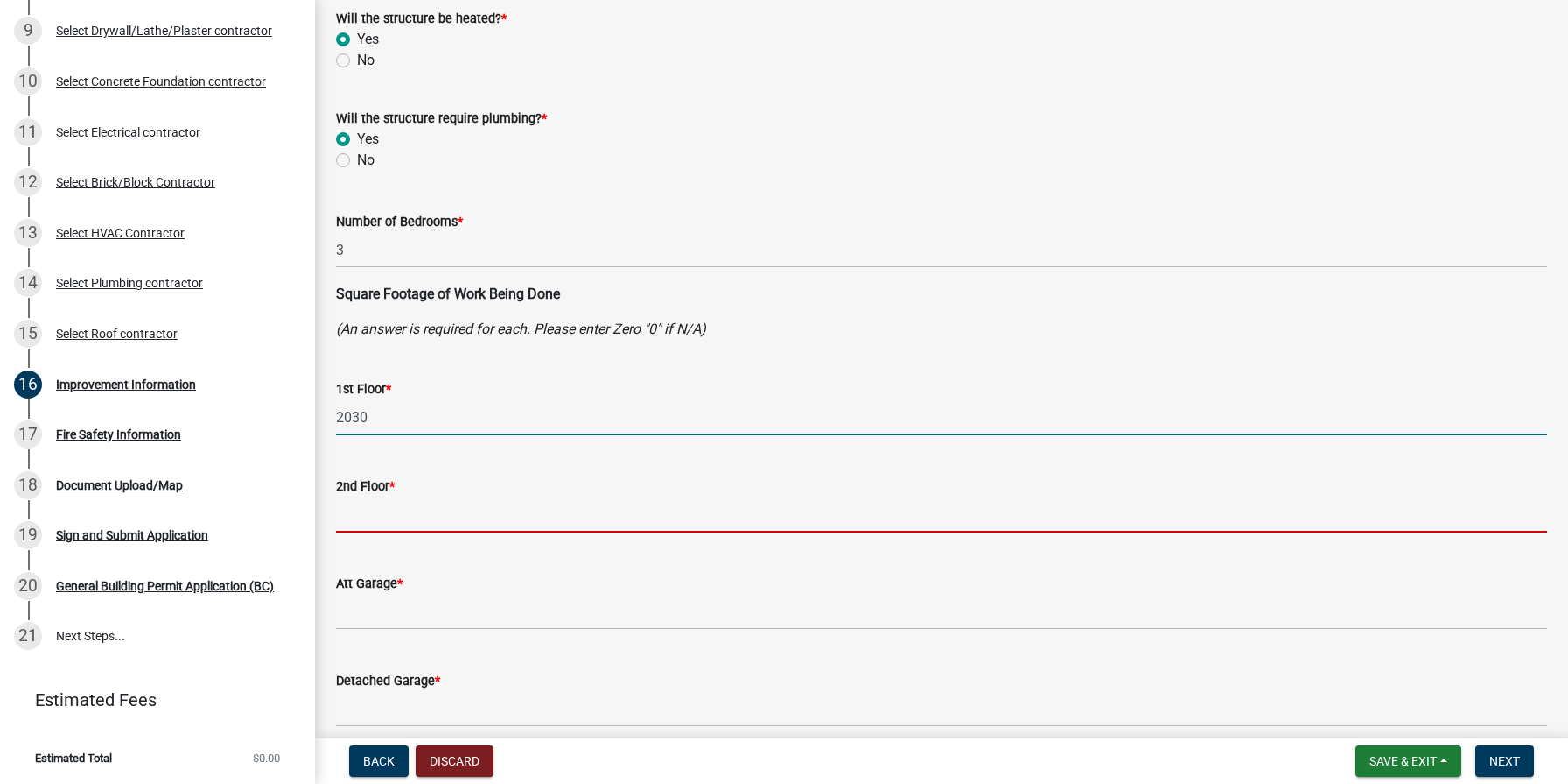
click at [434, 526] on input "text" at bounding box center [942, 514] width 1211 height 36
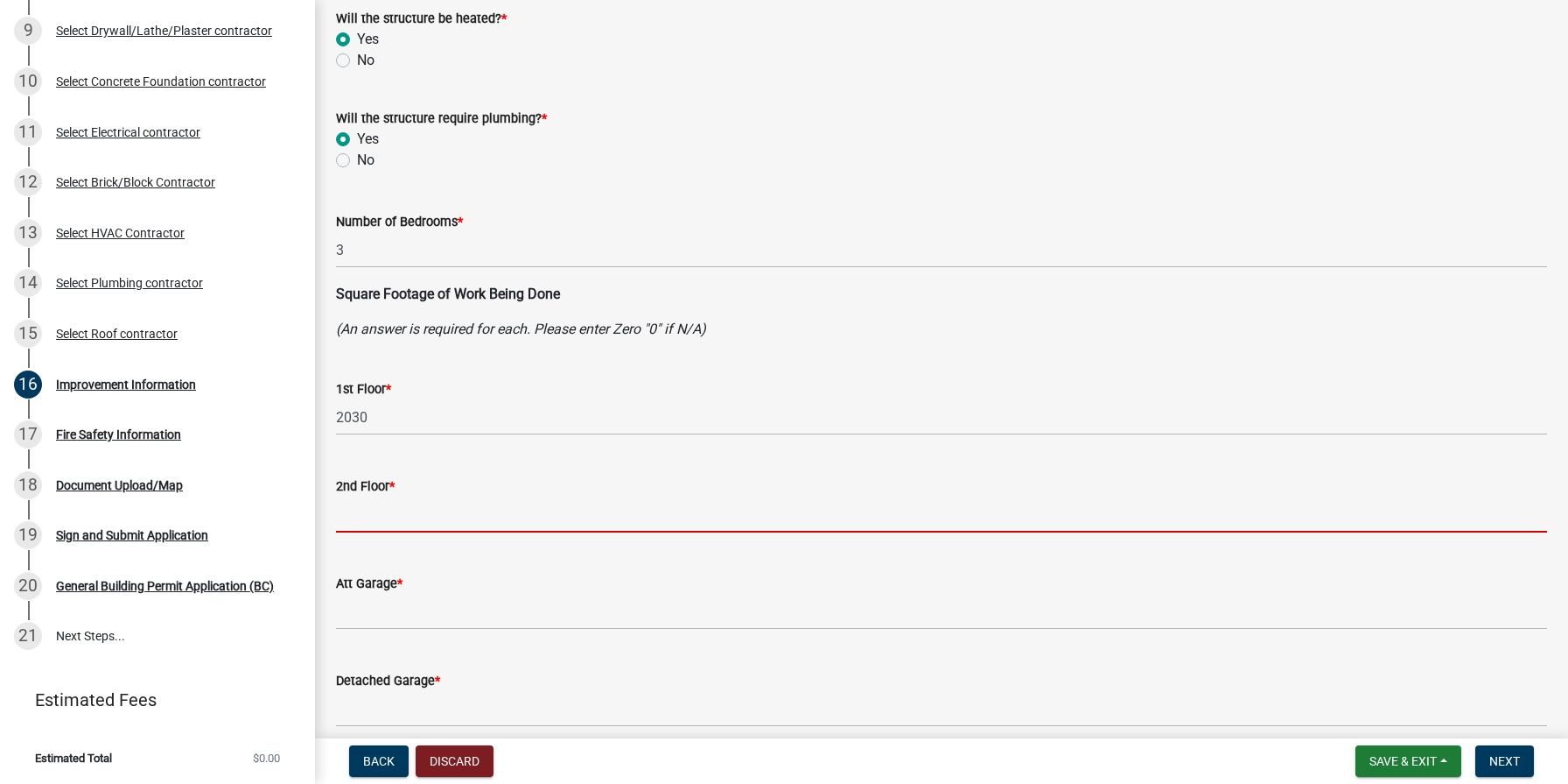
scroll to position [0, 0]
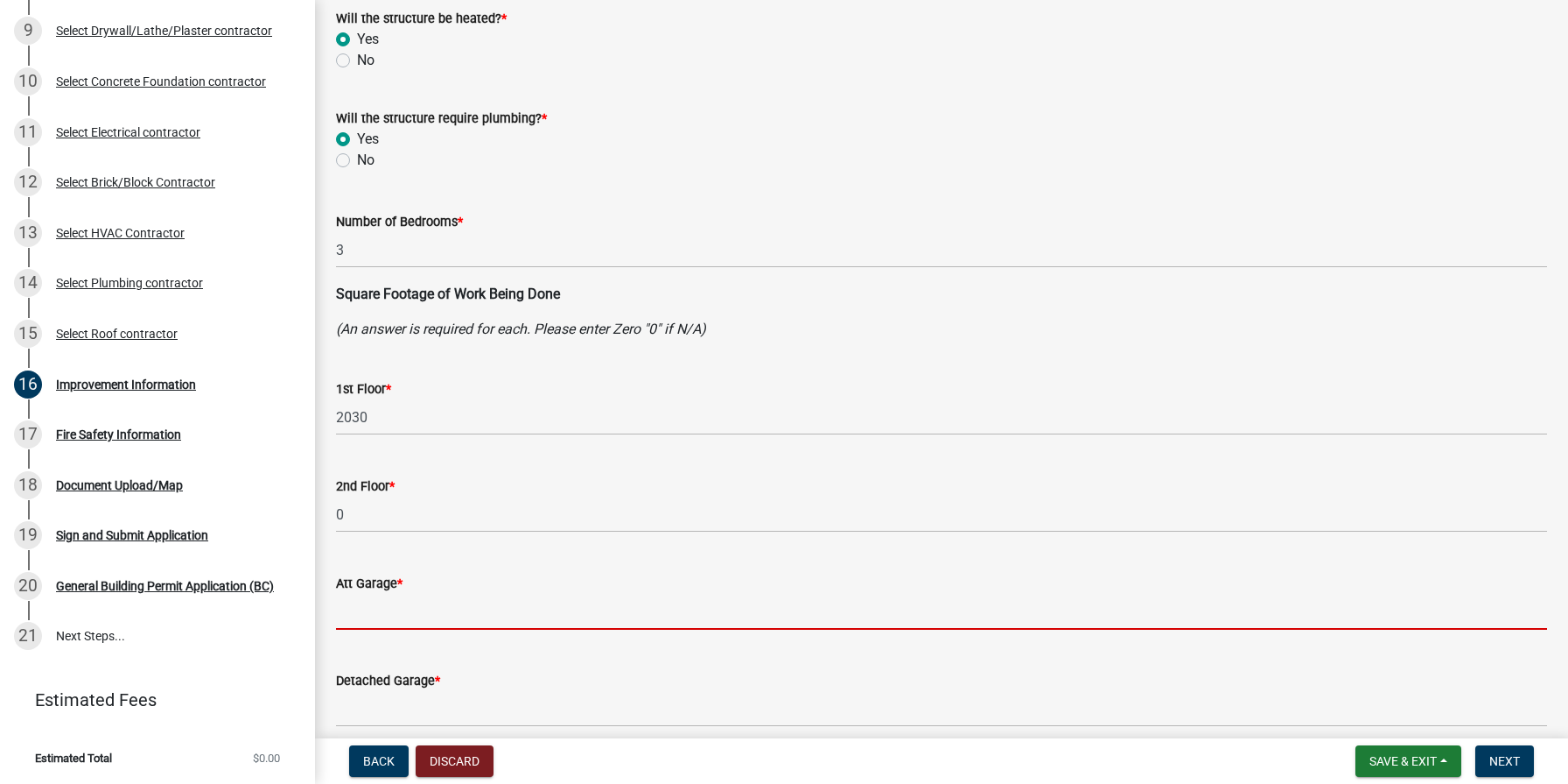
click at [404, 604] on input "text" at bounding box center [942, 612] width 1211 height 36
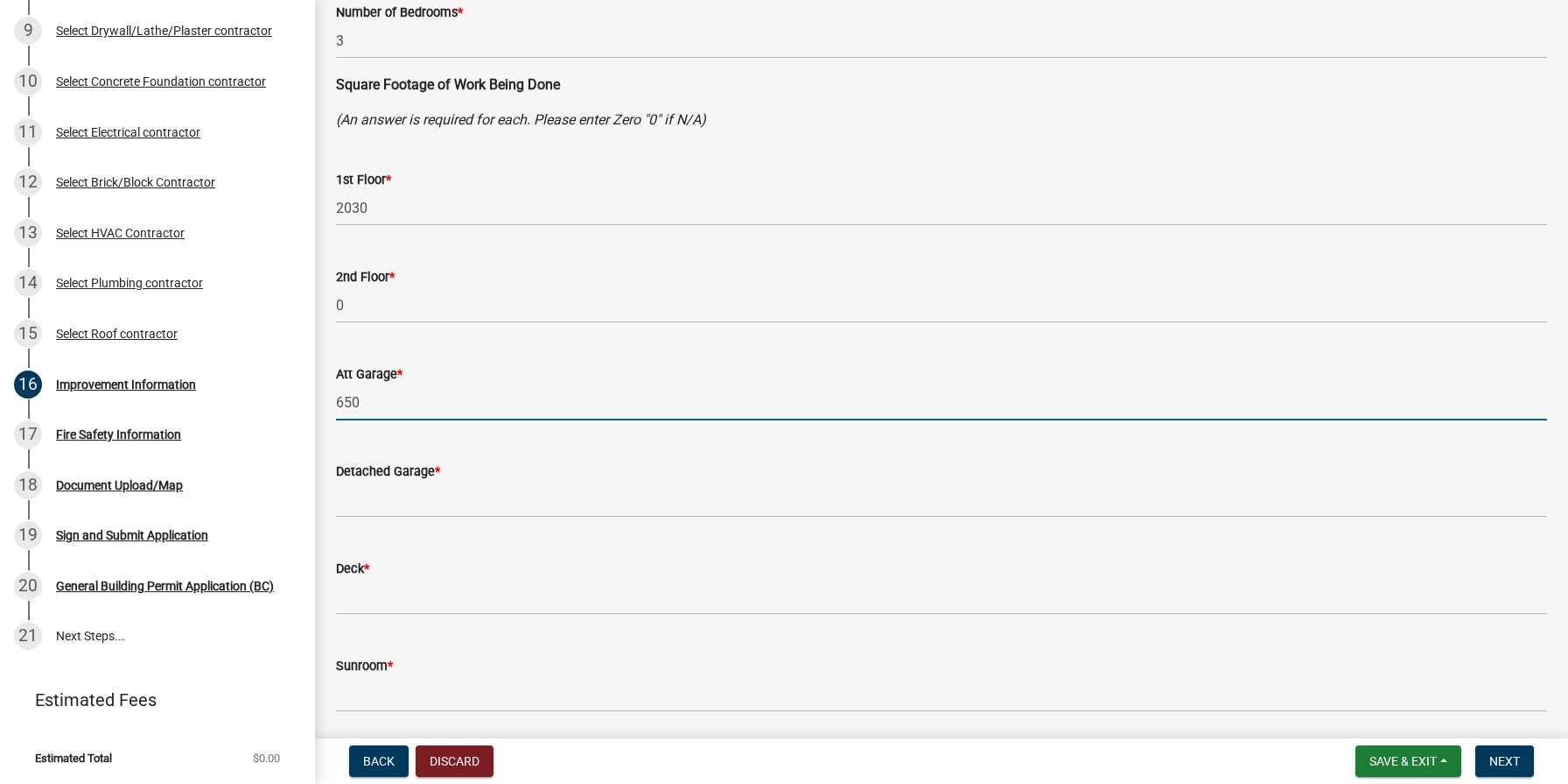
scroll to position [0, 2]
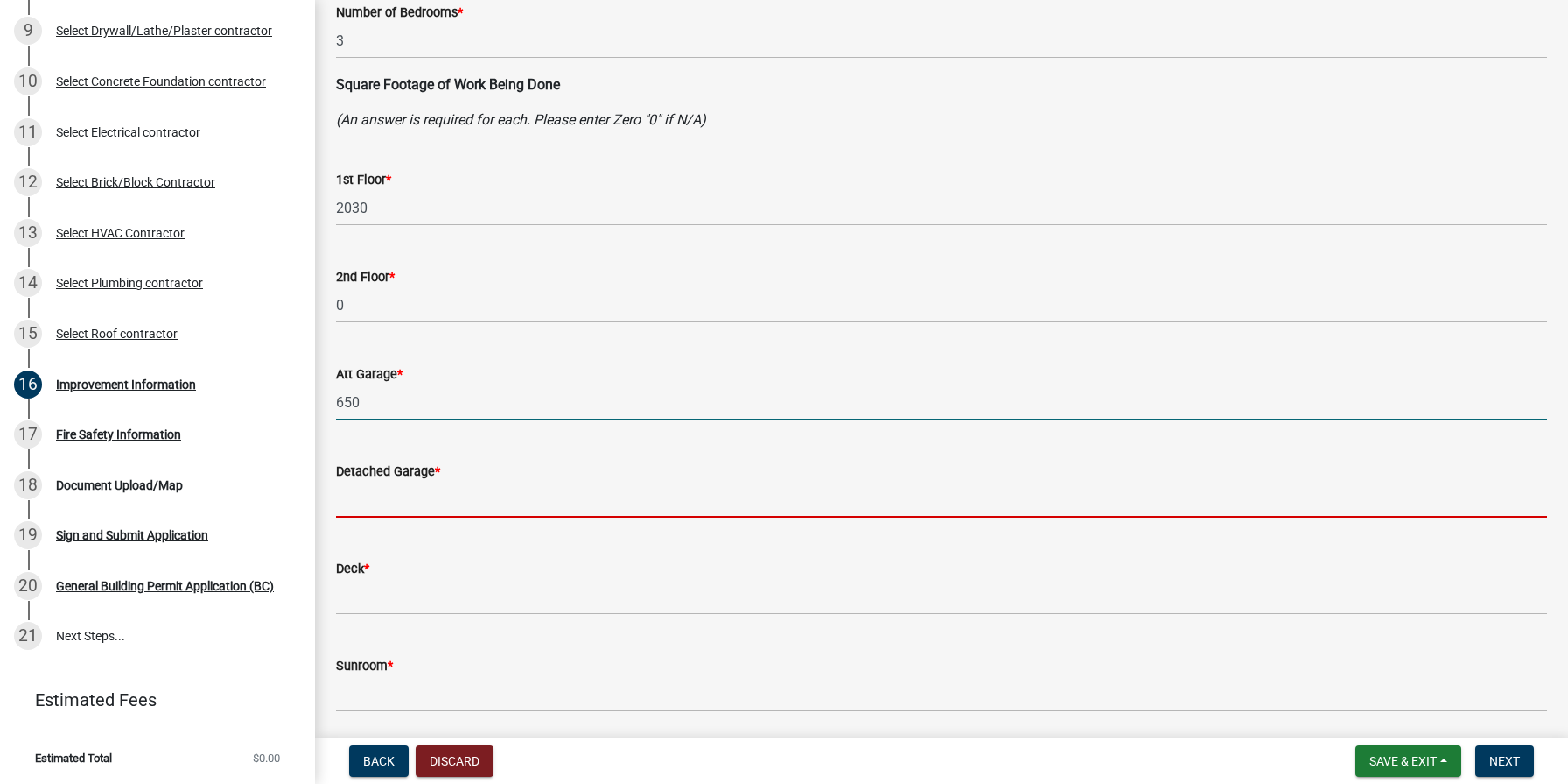
click at [435, 510] on input "text" at bounding box center [942, 499] width 1211 height 36
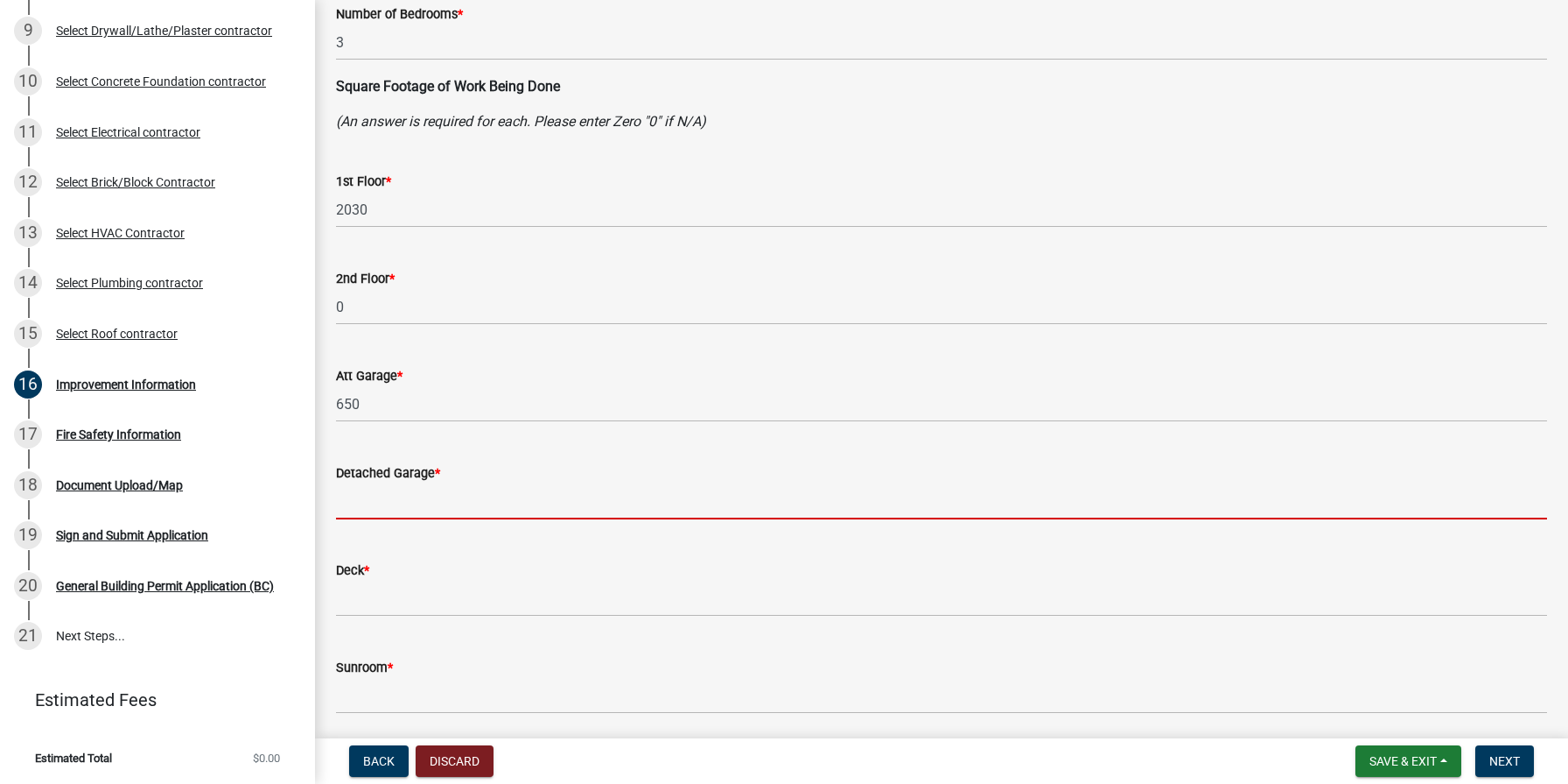
scroll to position [0, 0]
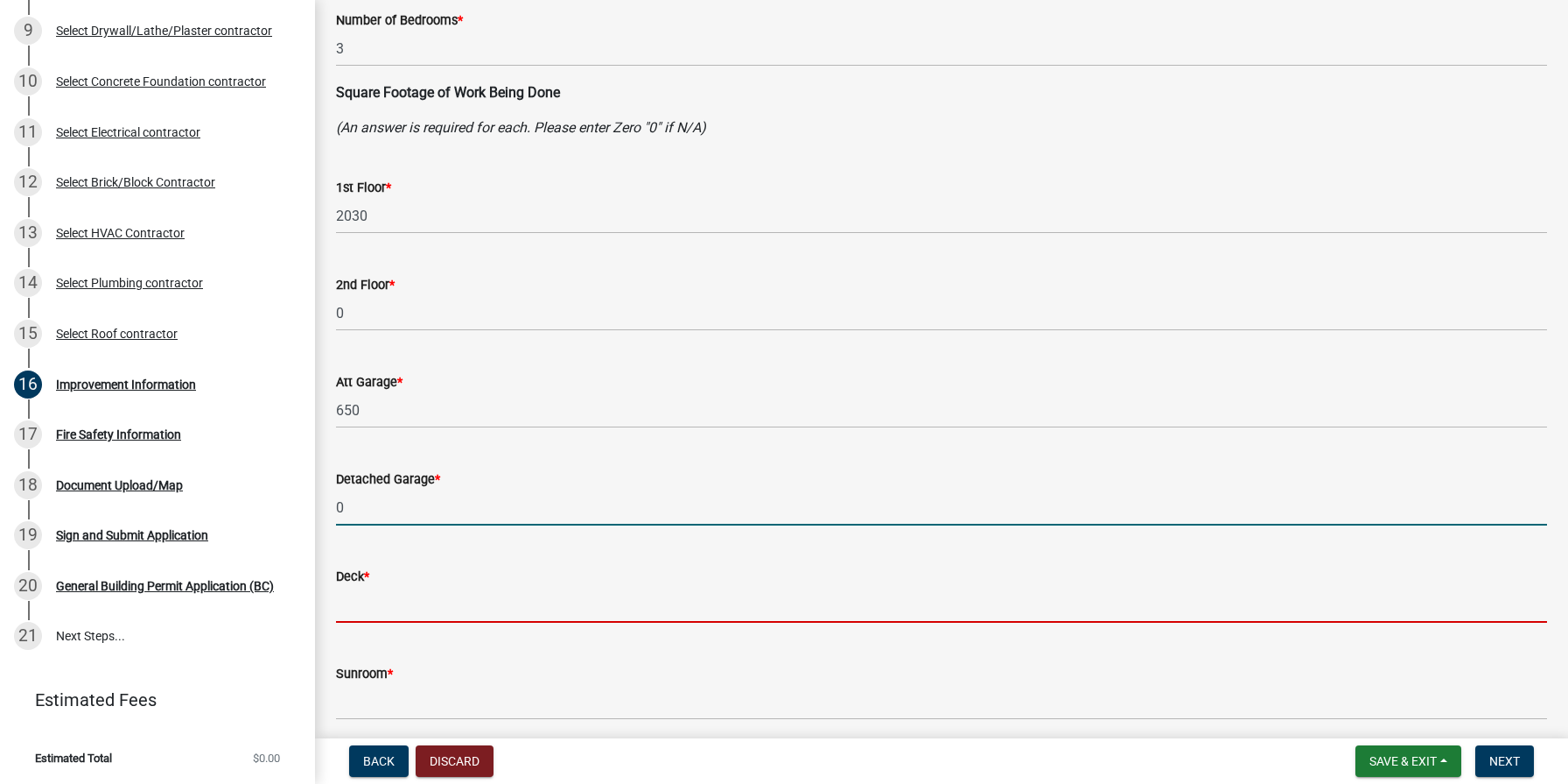
click at [395, 601] on input "text" at bounding box center [942, 604] width 1211 height 36
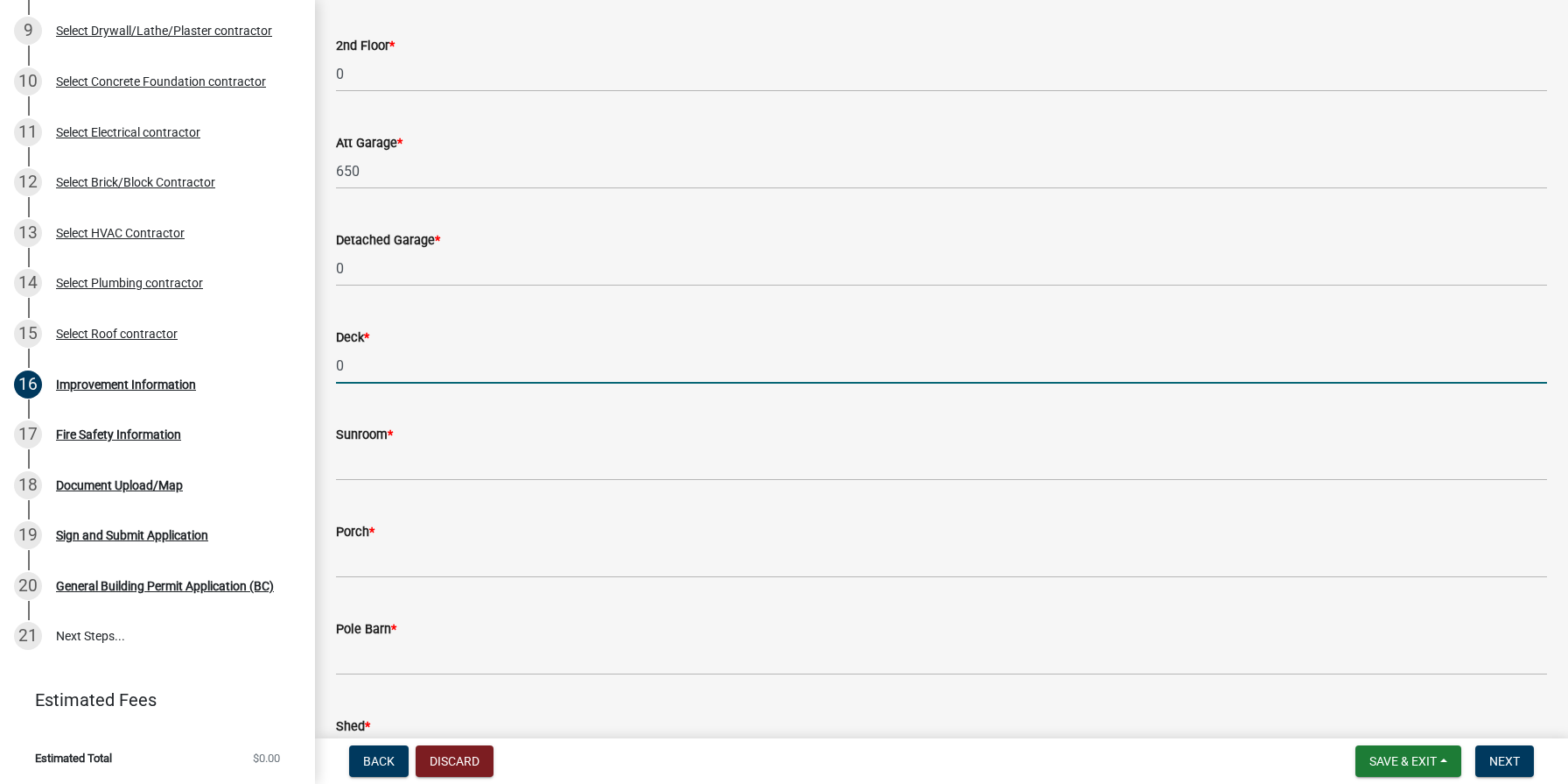
scroll to position [551, 0]
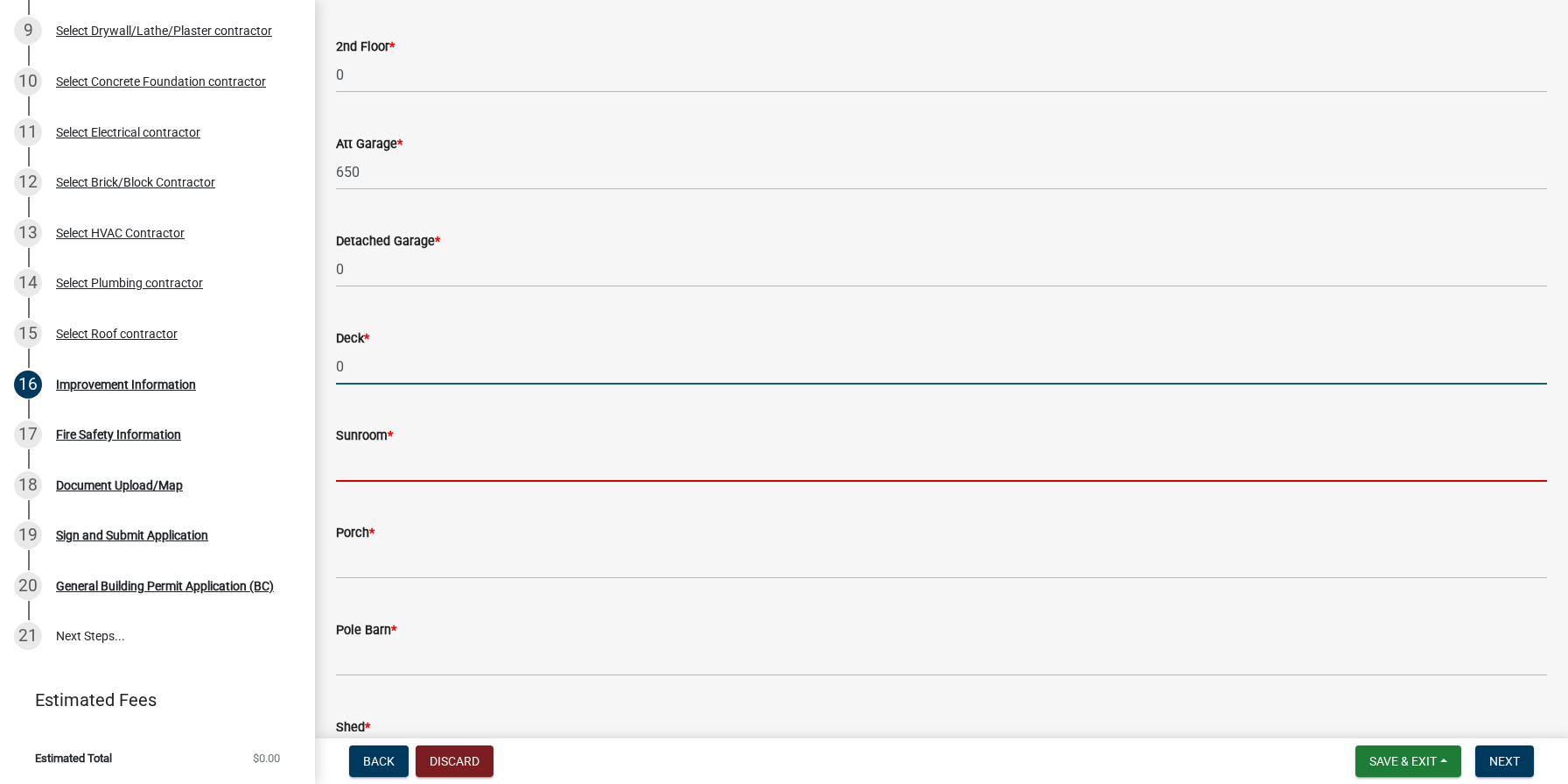
click at [383, 468] on input "text" at bounding box center [942, 463] width 1211 height 36
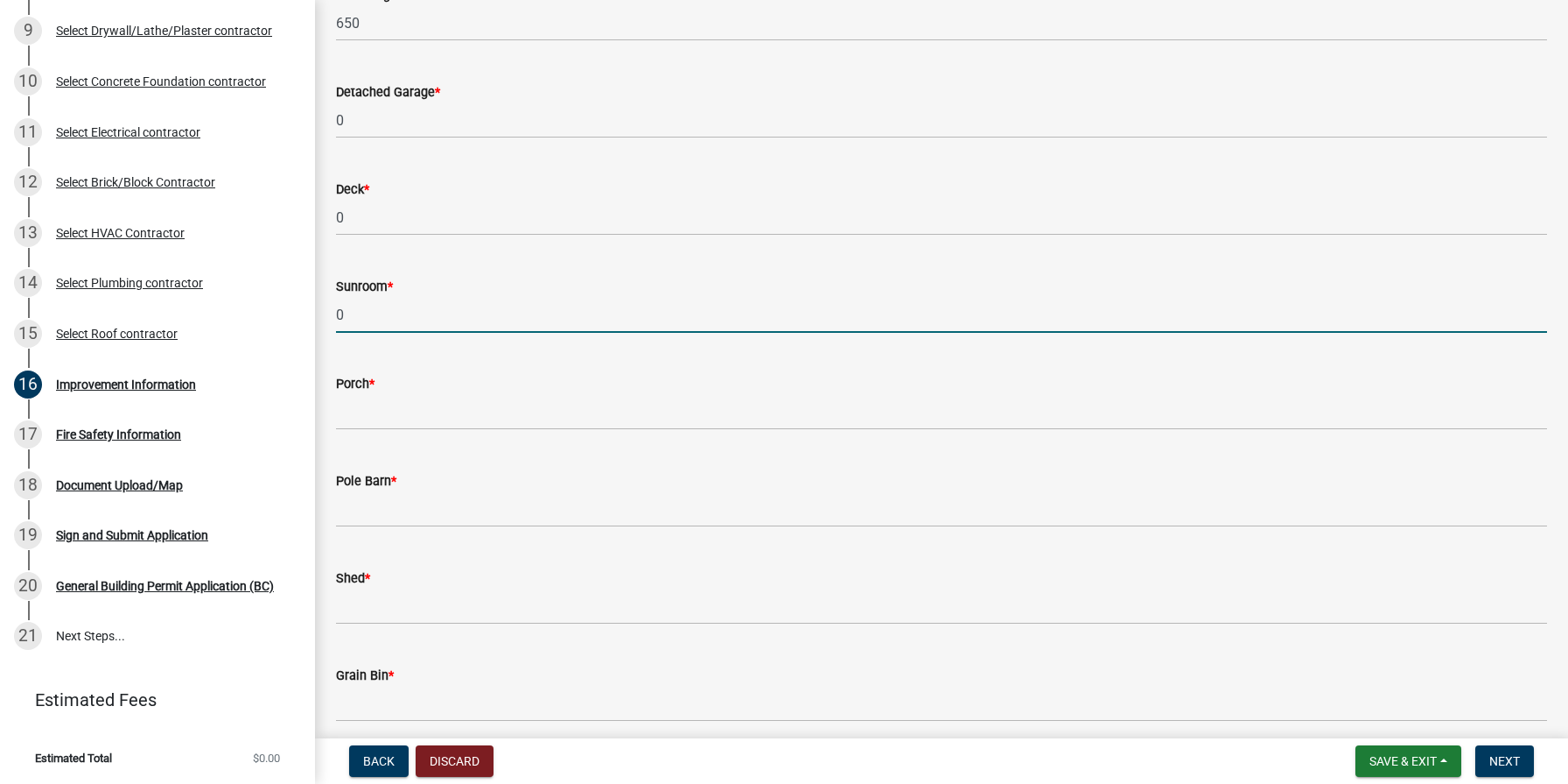
scroll to position [701, 0]
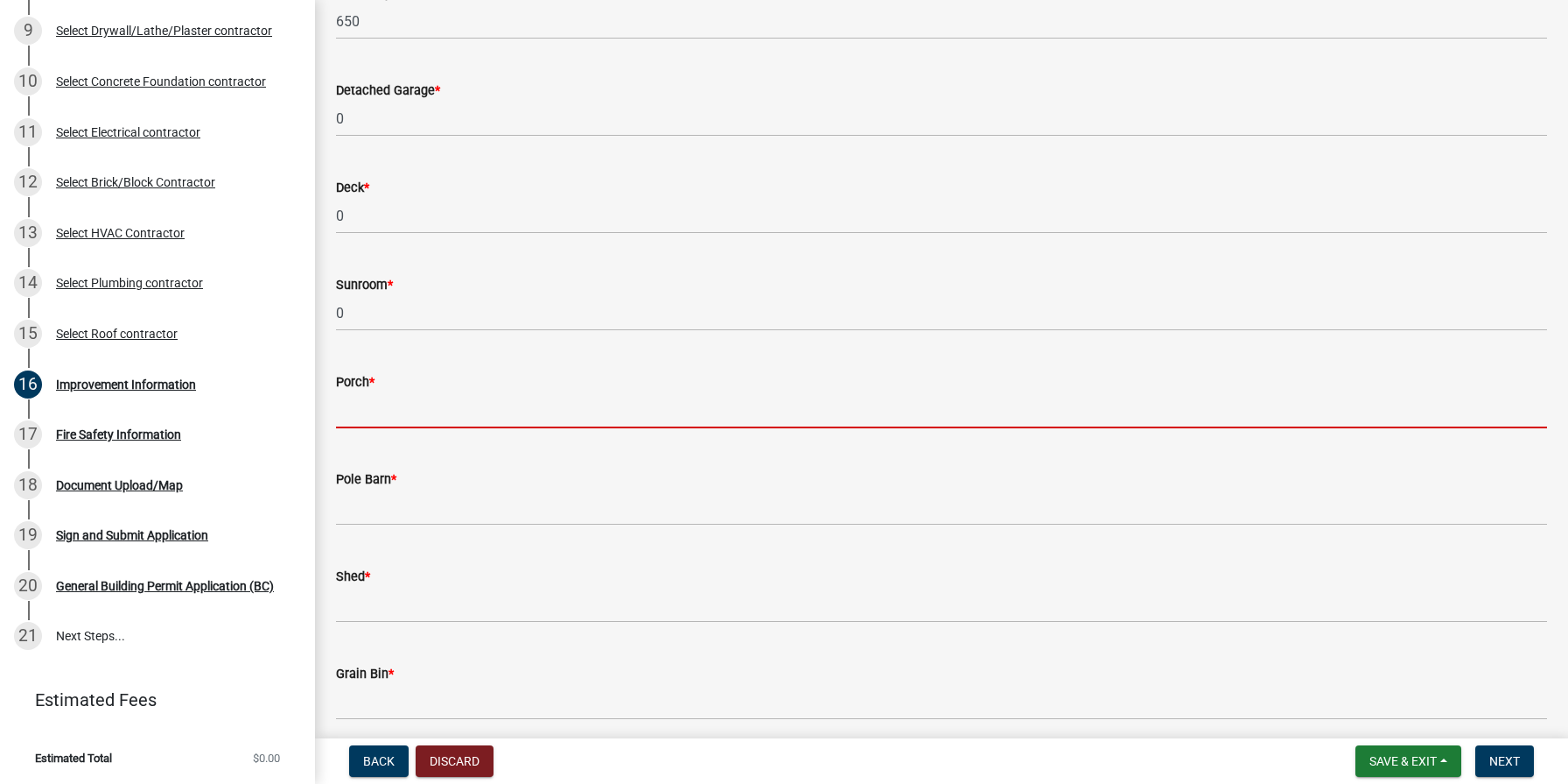
click at [371, 405] on input "text" at bounding box center [942, 410] width 1211 height 36
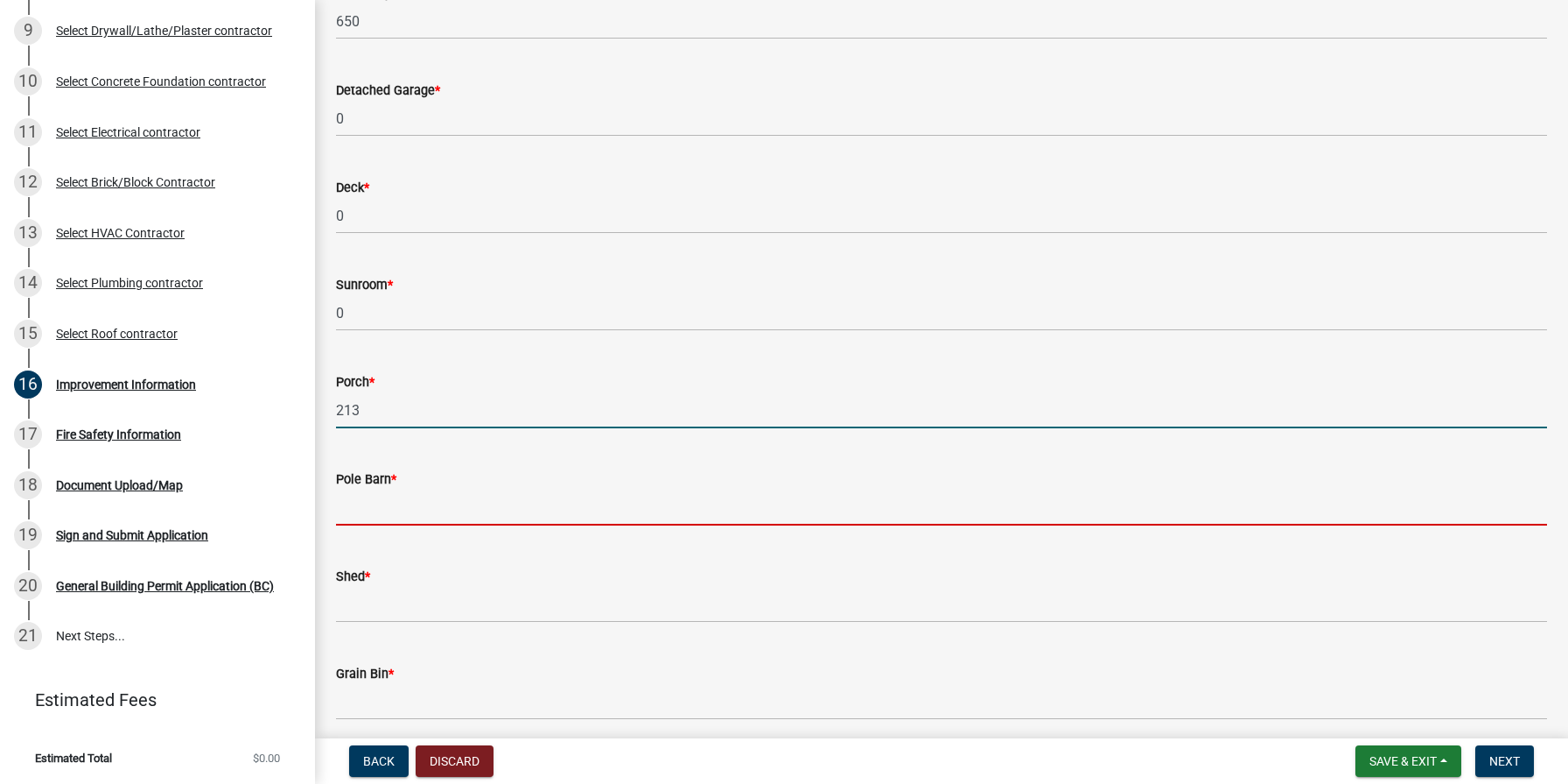
click at [426, 500] on input "text" at bounding box center [942, 507] width 1211 height 36
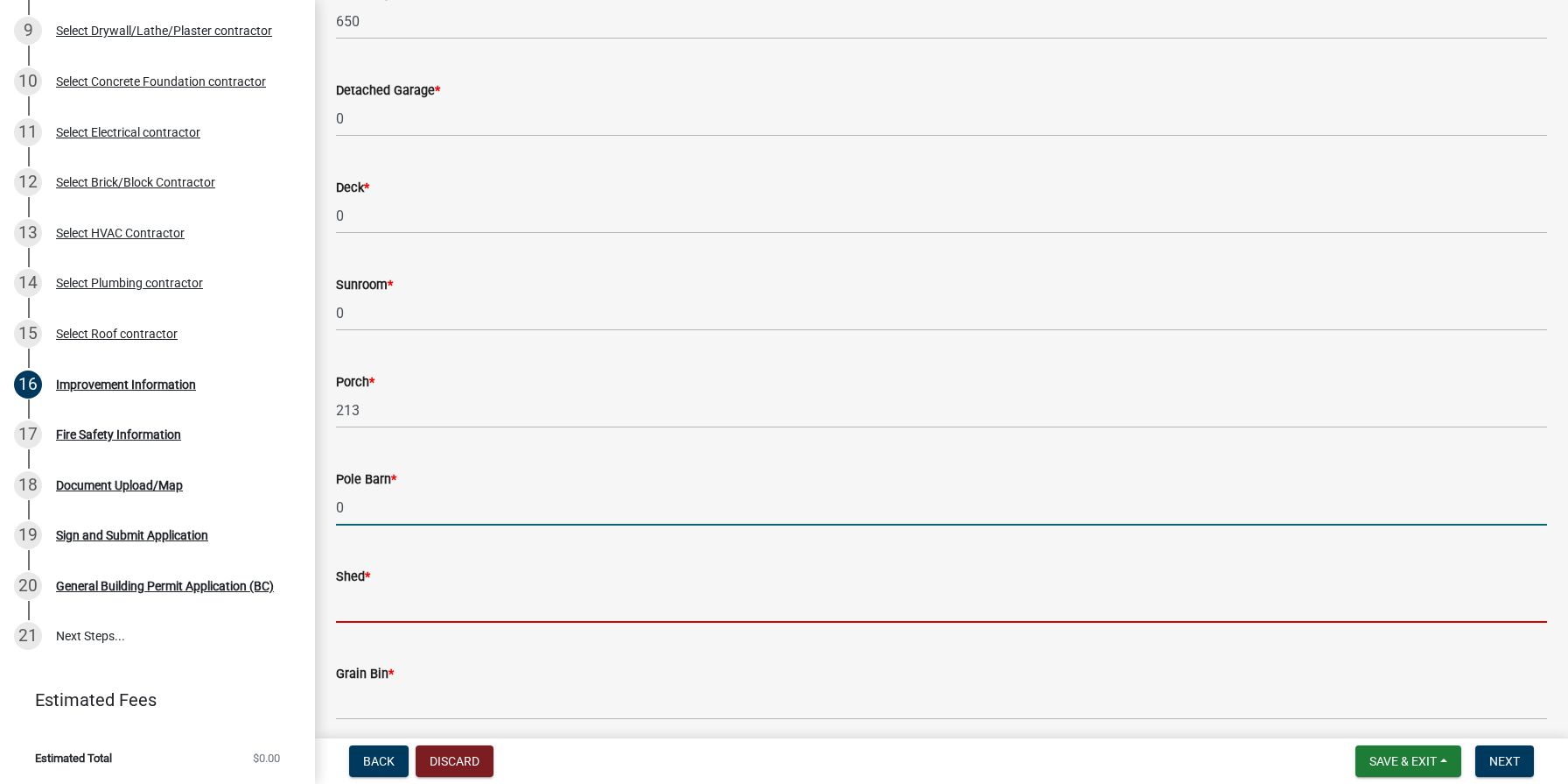
click at [421, 605] on input "text" at bounding box center [942, 604] width 1211 height 36
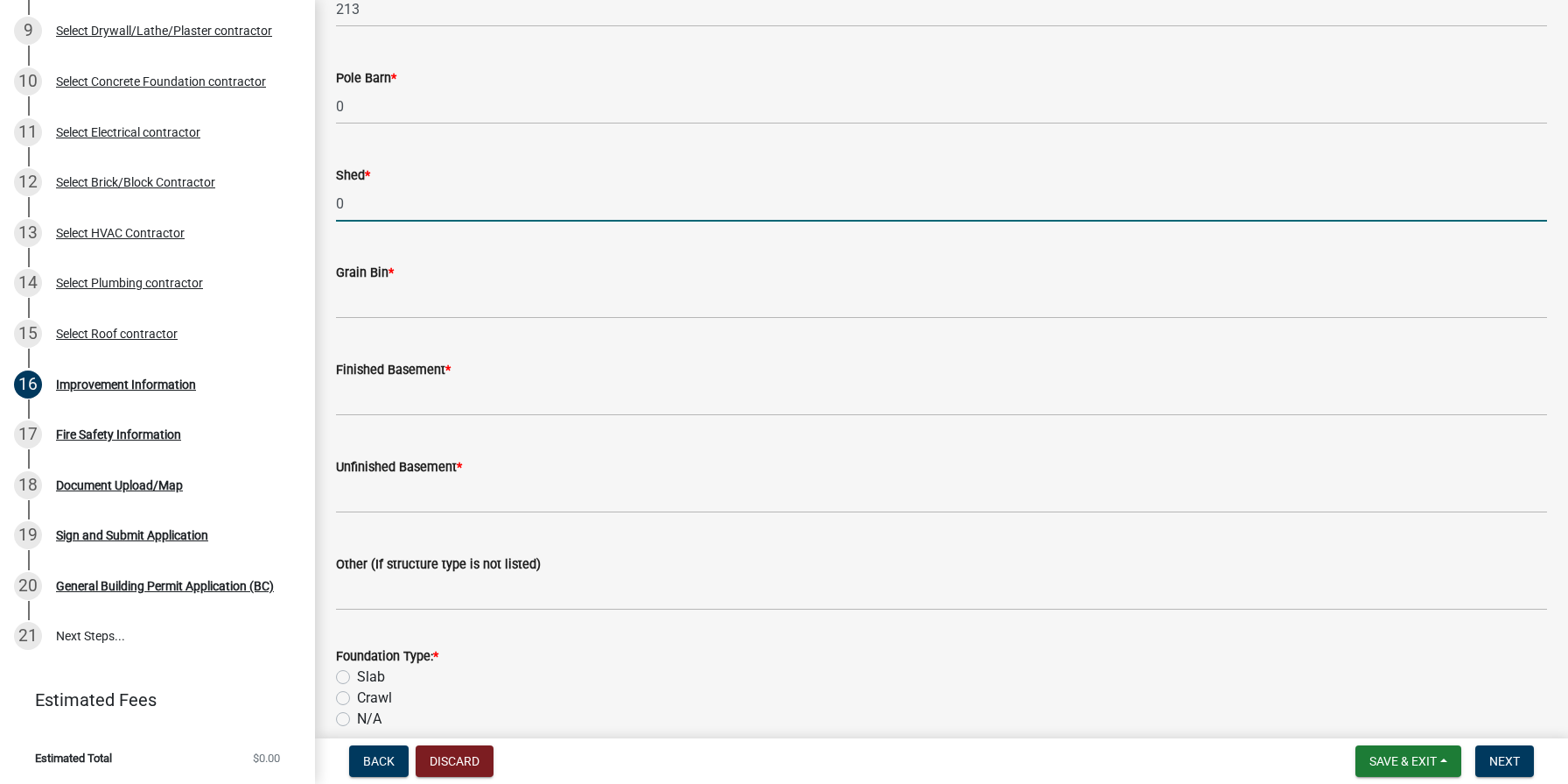
scroll to position [1105, 0]
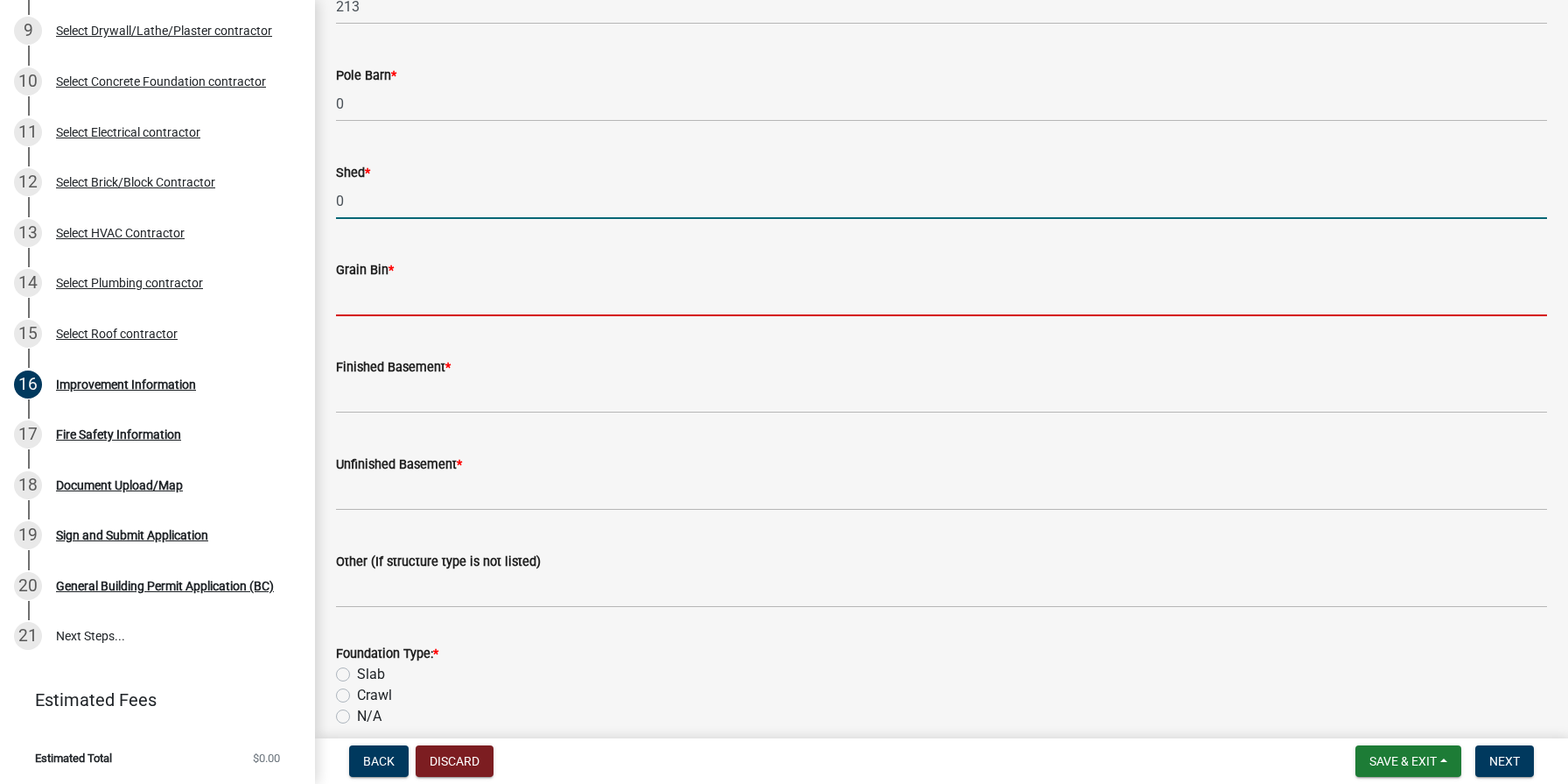
click at [367, 295] on input "text" at bounding box center [942, 298] width 1211 height 36
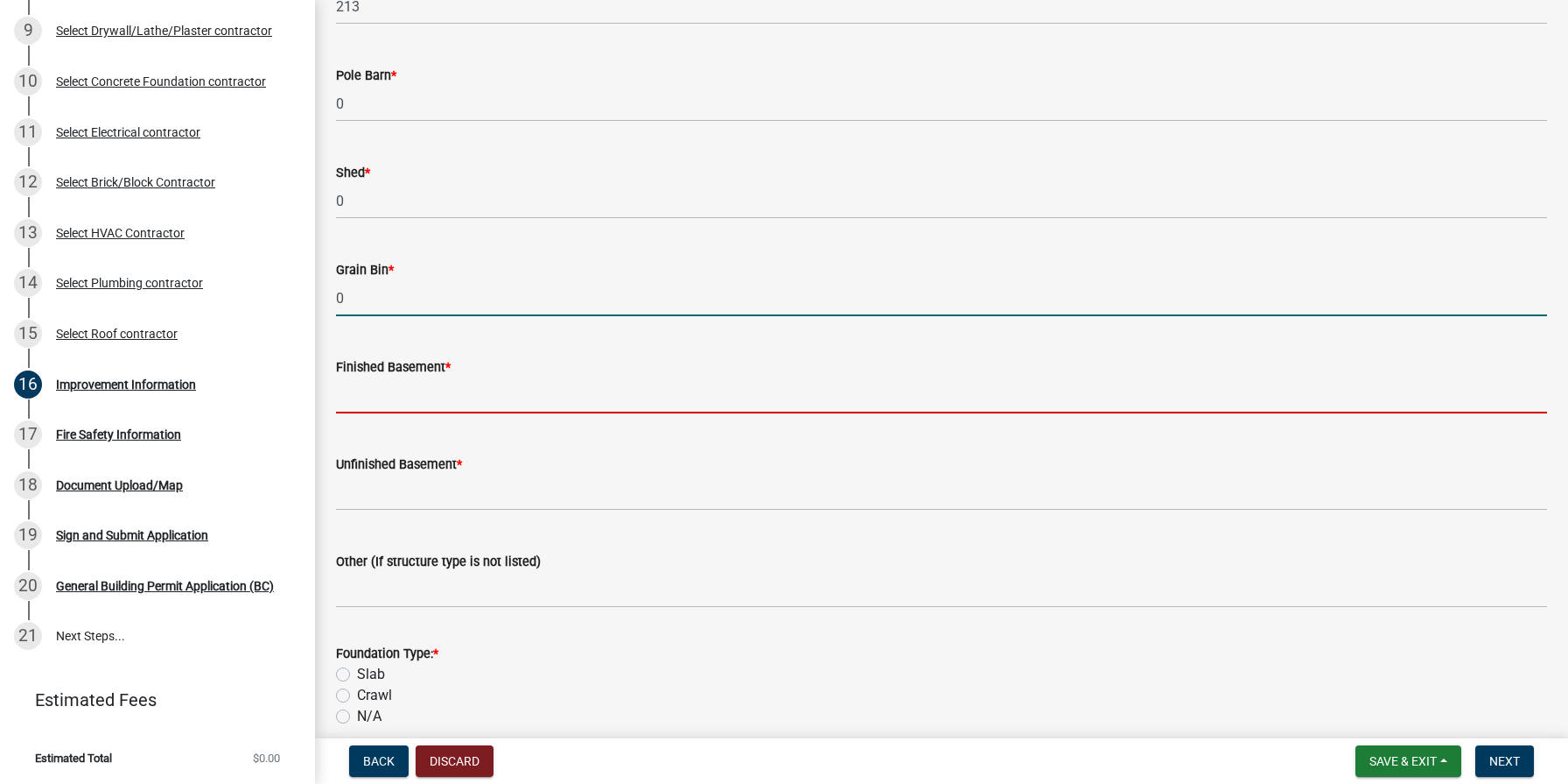
click at [367, 392] on input "text" at bounding box center [942, 395] width 1211 height 36
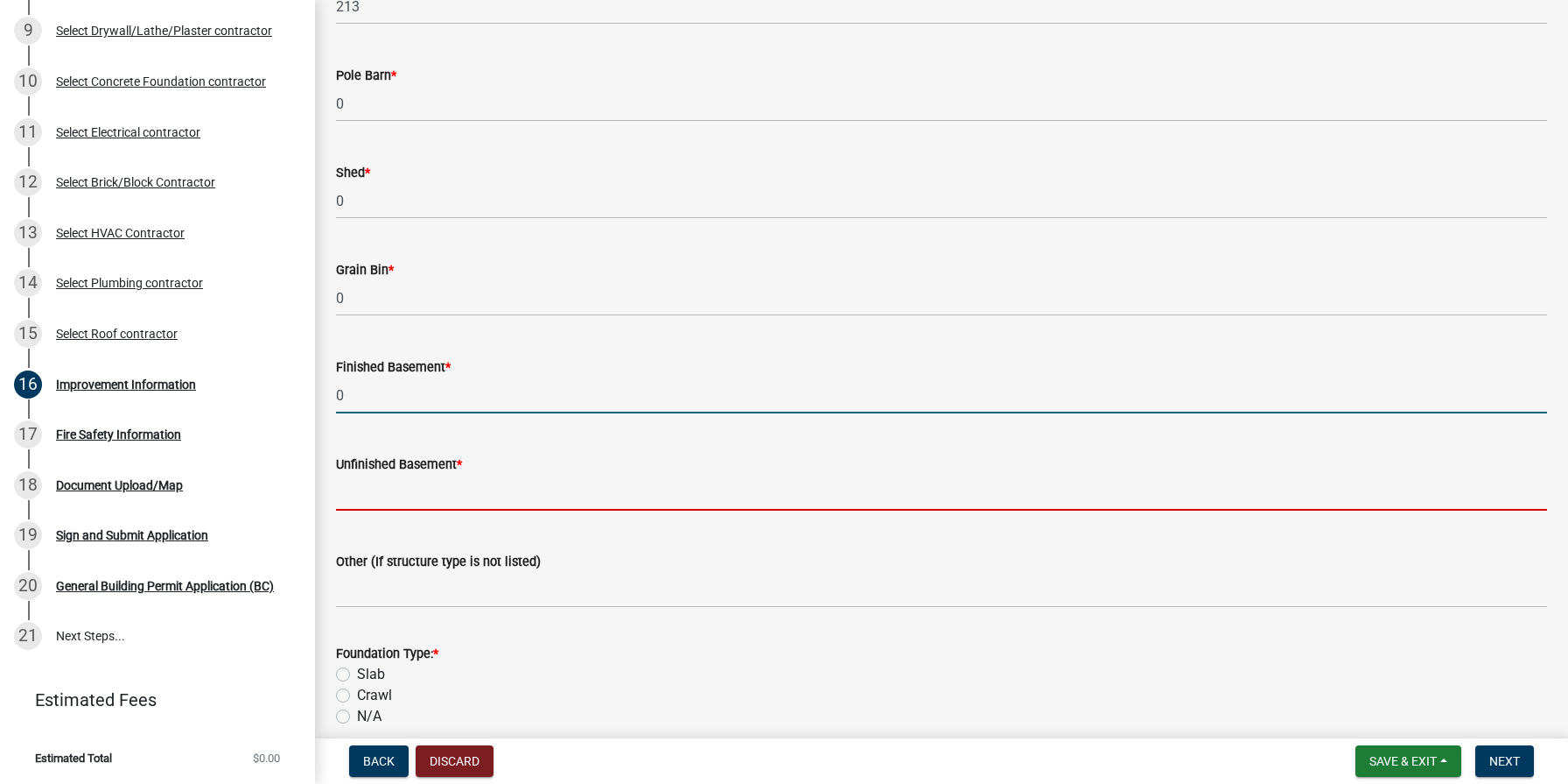
click at [371, 504] on input "text" at bounding box center [942, 493] width 1211 height 36
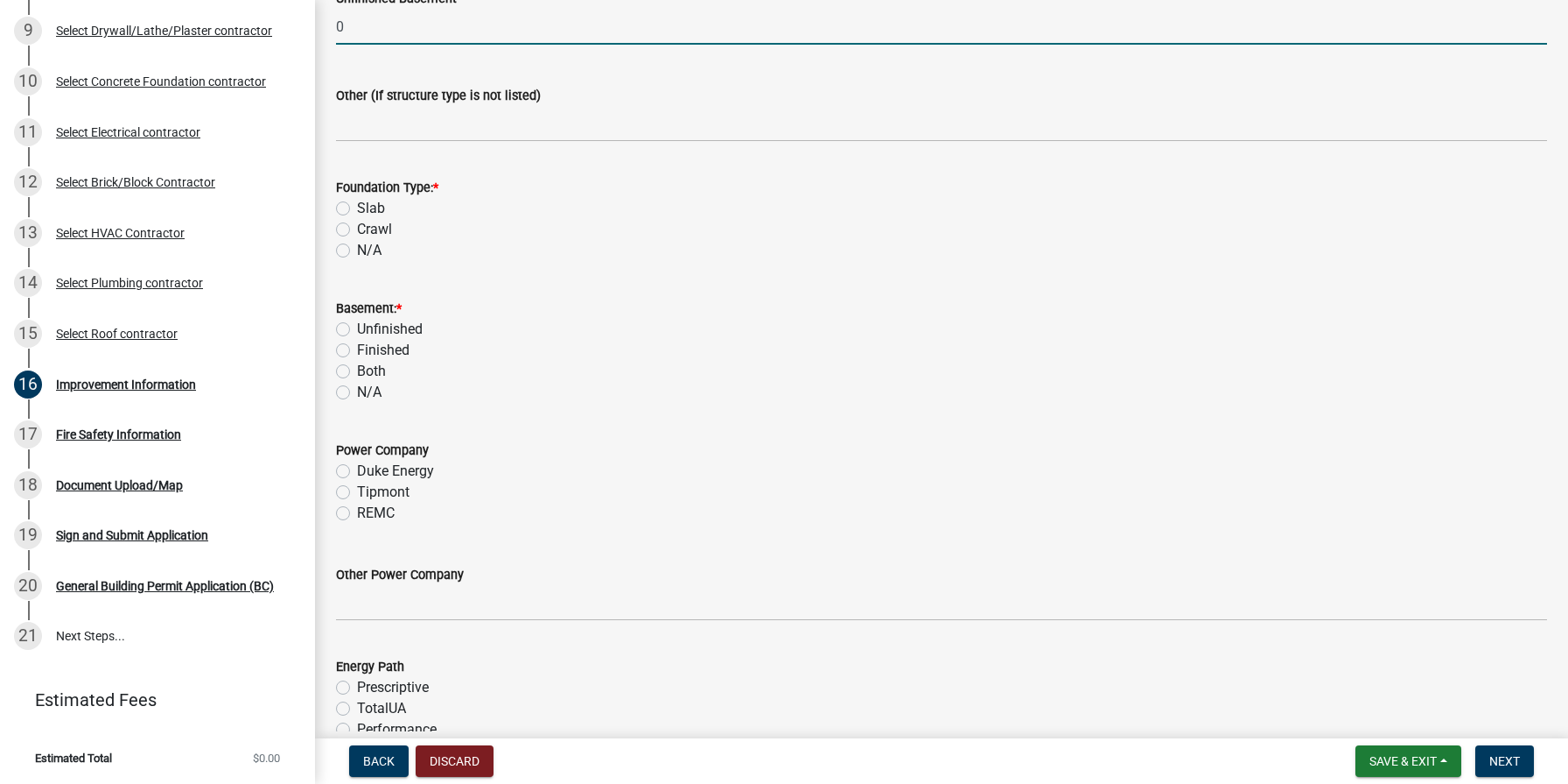
drag, startPoint x: 337, startPoint y: 206, endPoint x: 348, endPoint y: 208, distance: 11.2
click at [357, 206] on label "Slab" at bounding box center [371, 208] width 28 height 21
click at [357, 206] on input "Slab" at bounding box center [362, 204] width 11 height 11
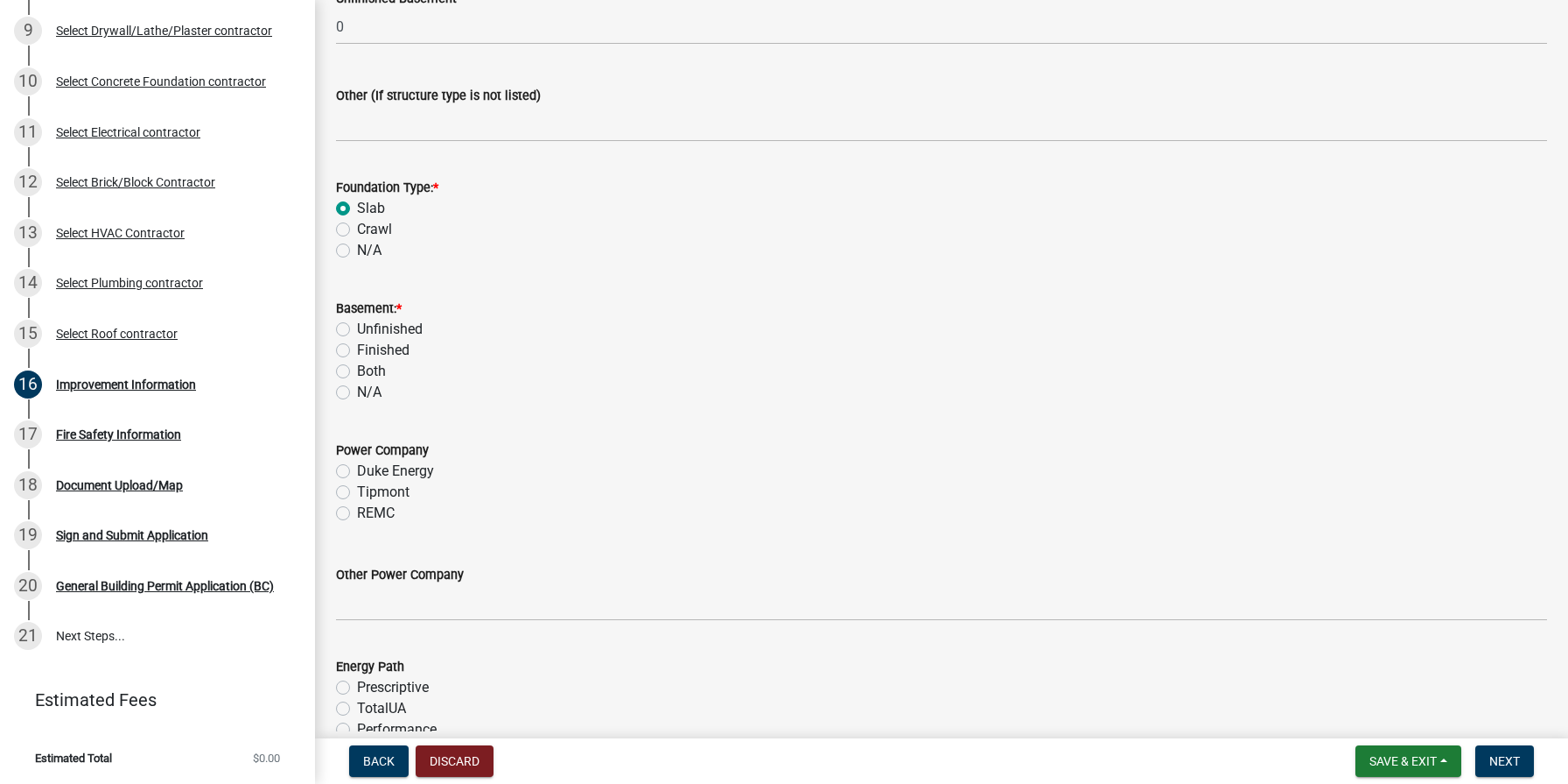
scroll to position [1569, 0]
click at [357, 394] on label "N/A" at bounding box center [369, 394] width 25 height 21
click at [357, 394] on input "N/A" at bounding box center [362, 389] width 11 height 11
click at [357, 493] on label "Tipmont" at bounding box center [383, 493] width 53 height 21
click at [357, 493] on input "Tipmont" at bounding box center [362, 489] width 11 height 11
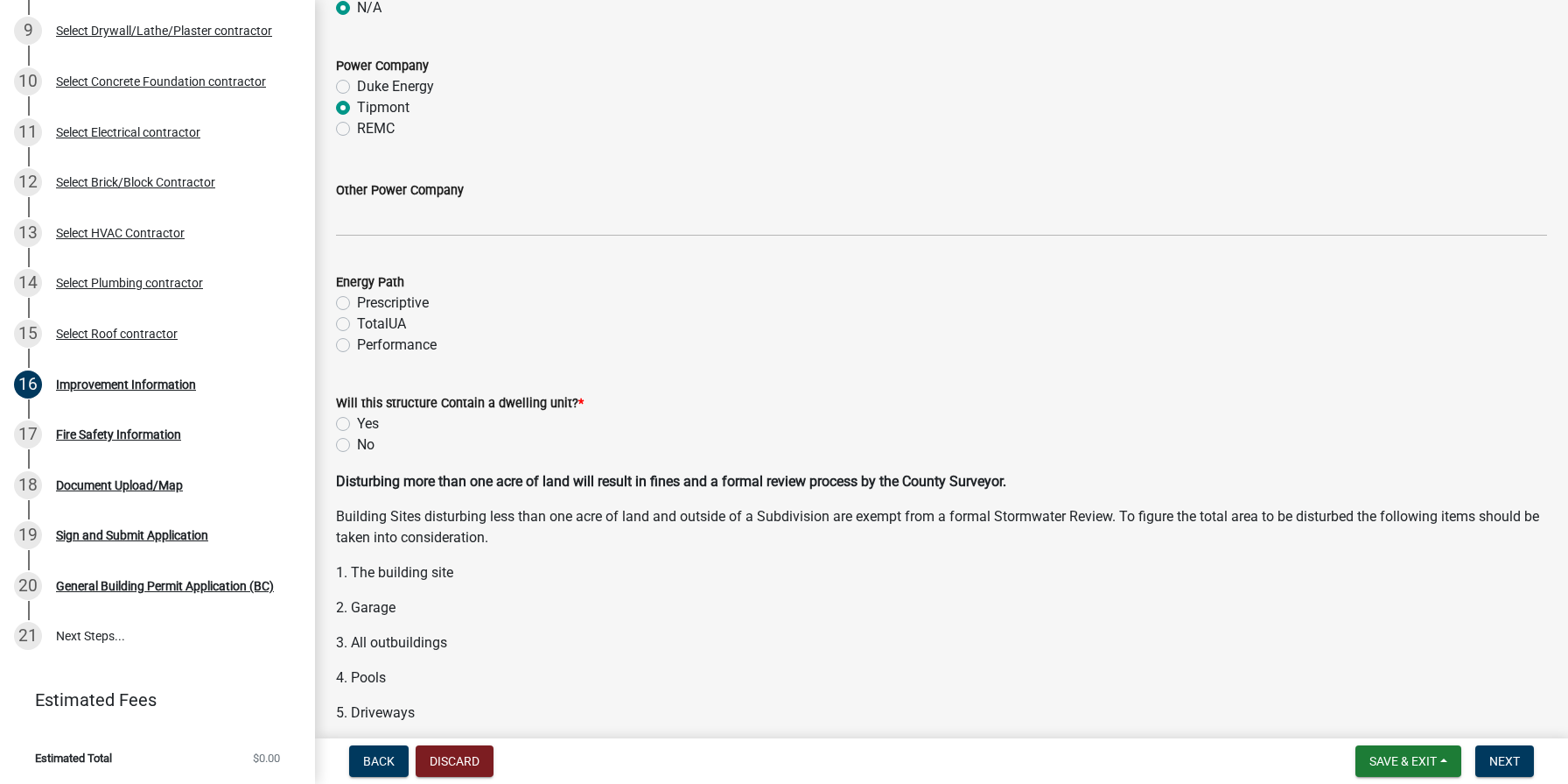
scroll to position [1957, 0]
click at [357, 340] on label "Performance" at bounding box center [396, 343] width 79 height 21
click at [357, 340] on input "Performance" at bounding box center [362, 339] width 11 height 11
click at [357, 441] on label "No" at bounding box center [365, 443] width 18 height 21
click at [357, 441] on input "No" at bounding box center [362, 438] width 11 height 11
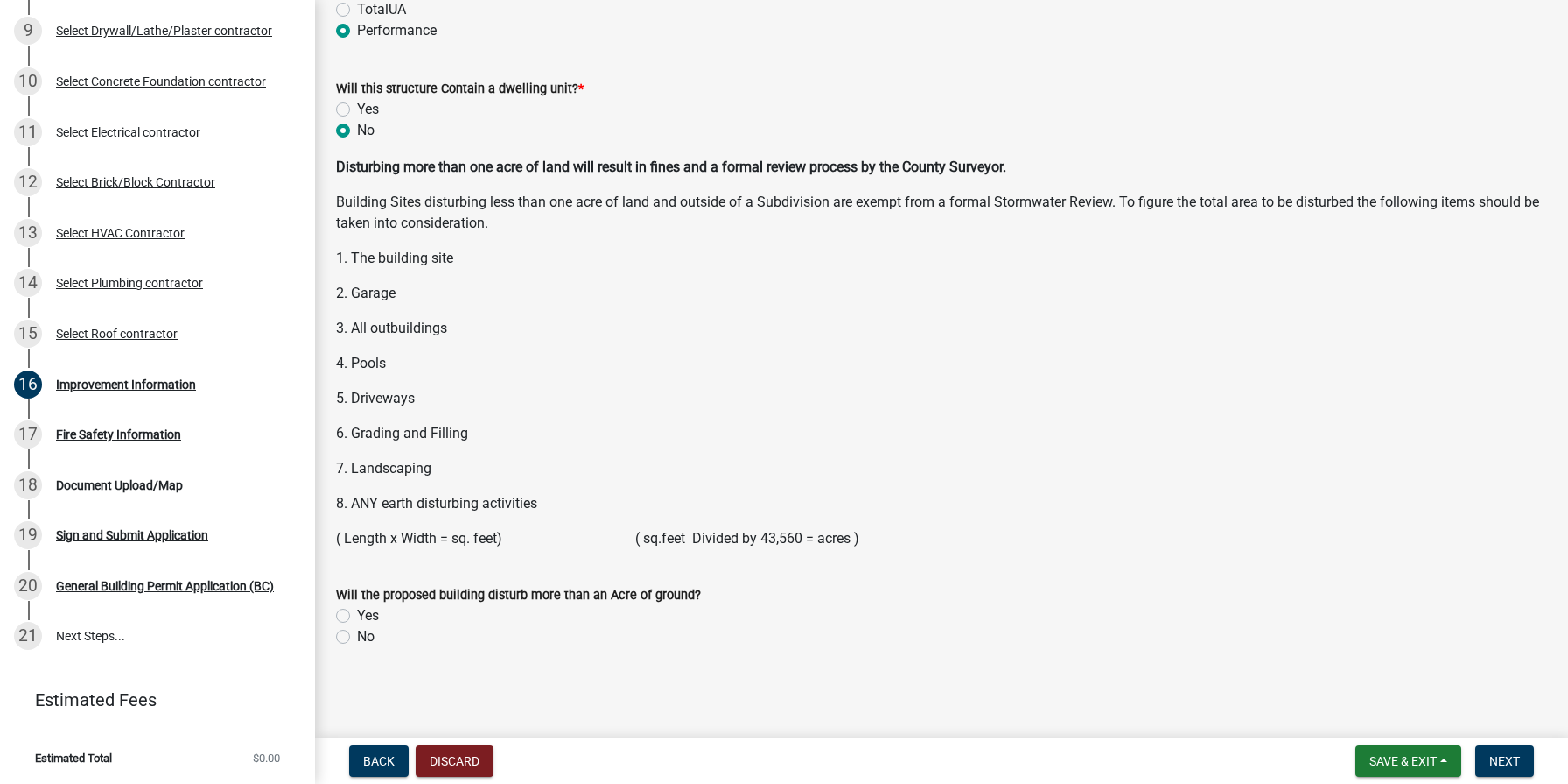
scroll to position [2270, 0]
click at [357, 635] on label "No" at bounding box center [365, 636] width 18 height 21
click at [357, 635] on input "No" at bounding box center [362, 632] width 11 height 11
click at [1502, 755] on span "Next" at bounding box center [1504, 760] width 30 height 14
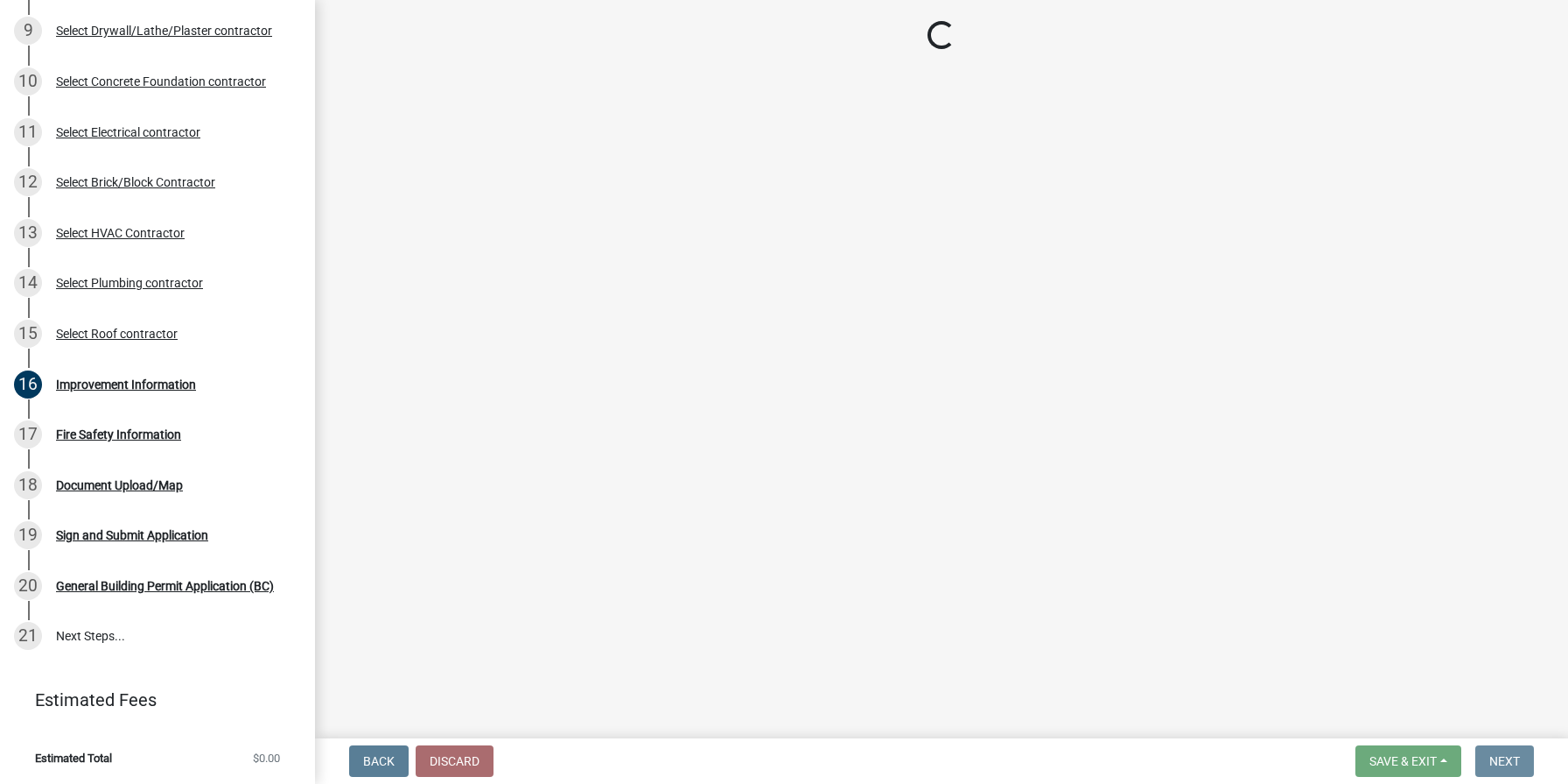
scroll to position [0, 0]
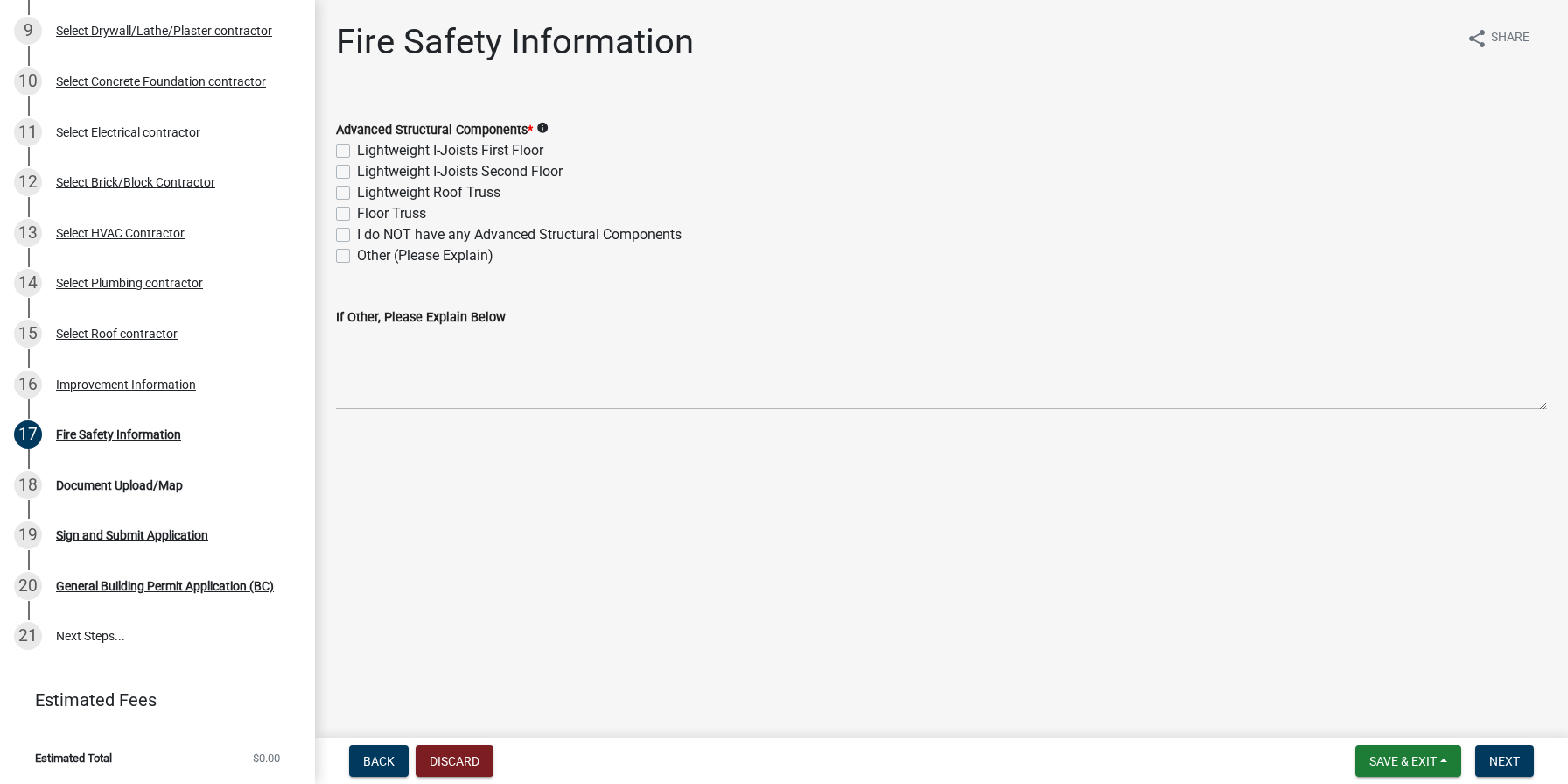
click at [357, 193] on label "Lightweight Roof Truss" at bounding box center [429, 192] width 144 height 21
click at [357, 193] on input "Lightweight Roof Truss" at bounding box center [362, 187] width 11 height 11
click at [1495, 758] on span "Next" at bounding box center [1504, 760] width 30 height 14
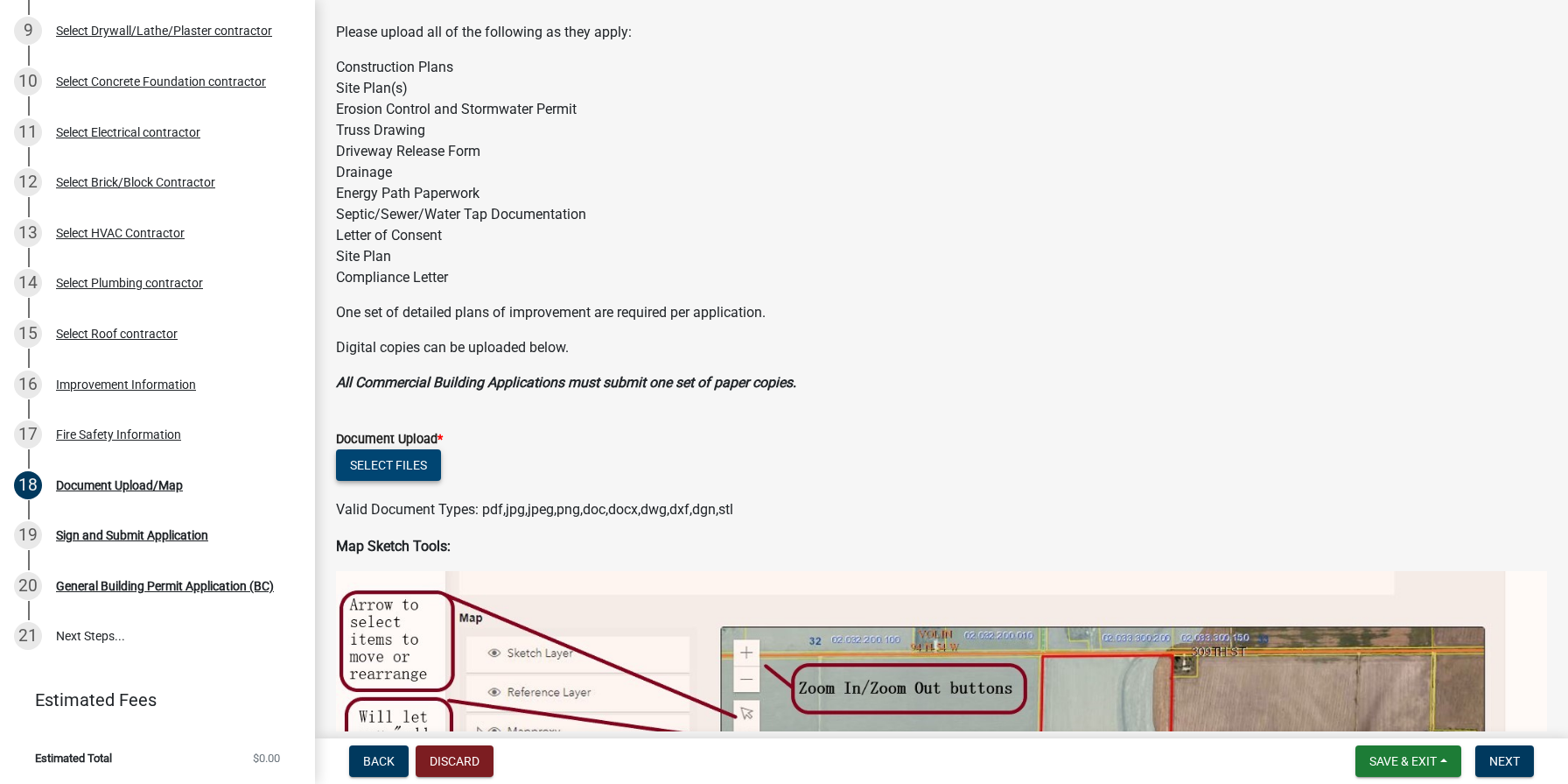
scroll to position [127, 0]
click at [393, 463] on button "Select files" at bounding box center [389, 463] width 105 height 31
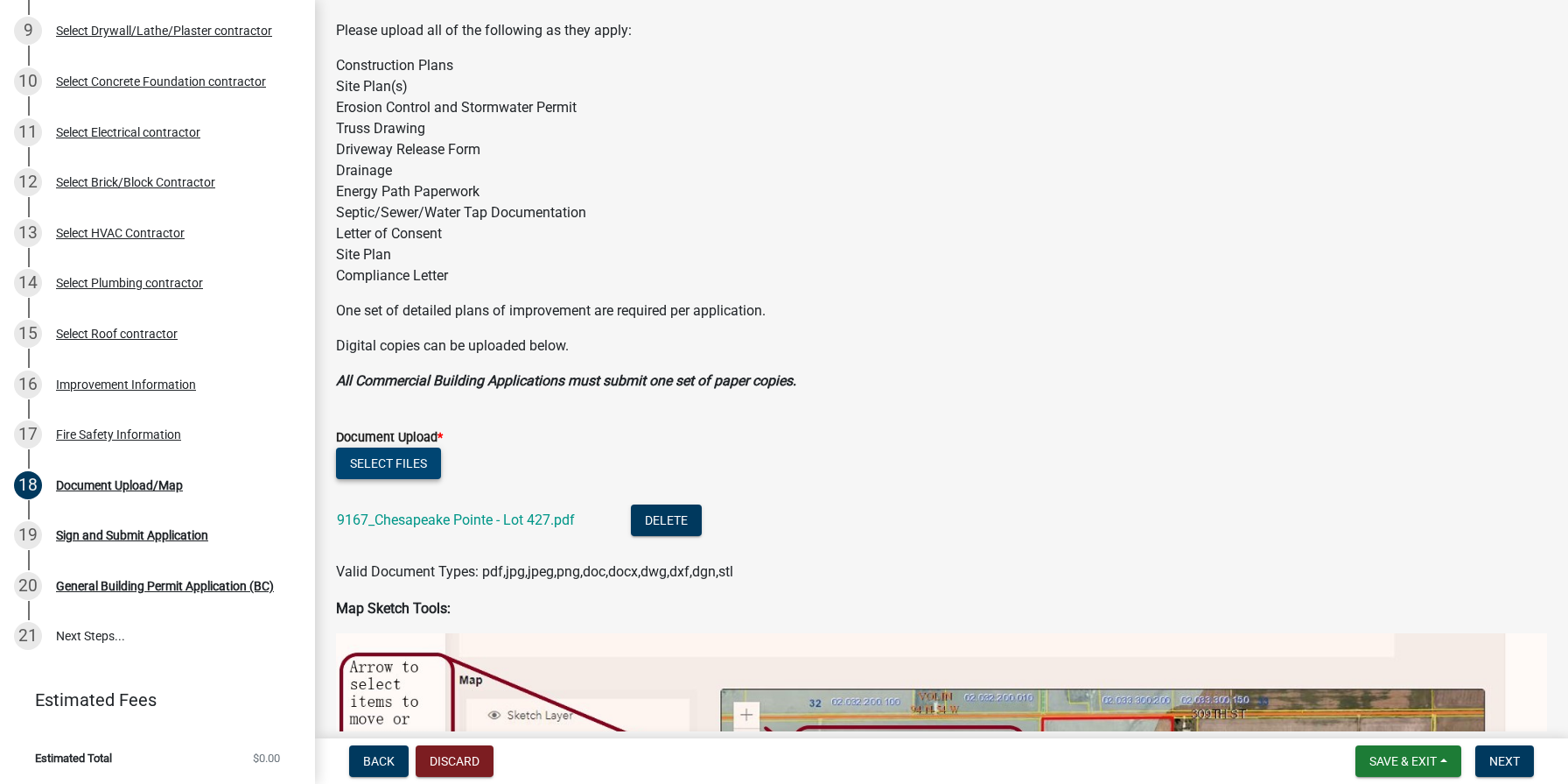
click at [410, 468] on button "Select files" at bounding box center [389, 463] width 105 height 31
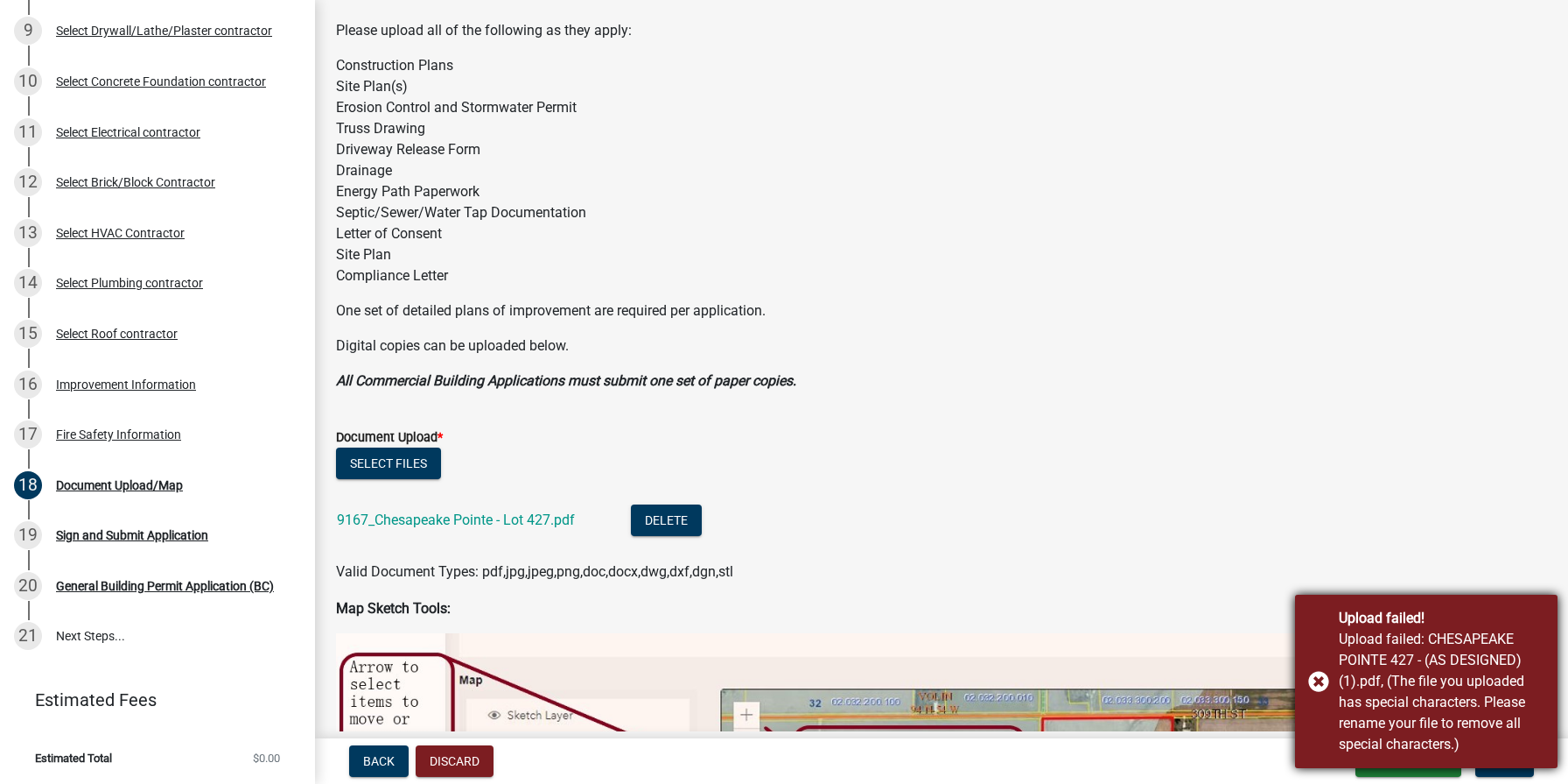
drag, startPoint x: 1317, startPoint y: 683, endPoint x: 1299, endPoint y: 684, distance: 18.0
click at [1317, 683] on div "Upload failed! Upload failed: CHESAPEAKE POINTE 427 - (AS DESIGNED) (1).pdf, (T…" at bounding box center [1426, 682] width 263 height 173
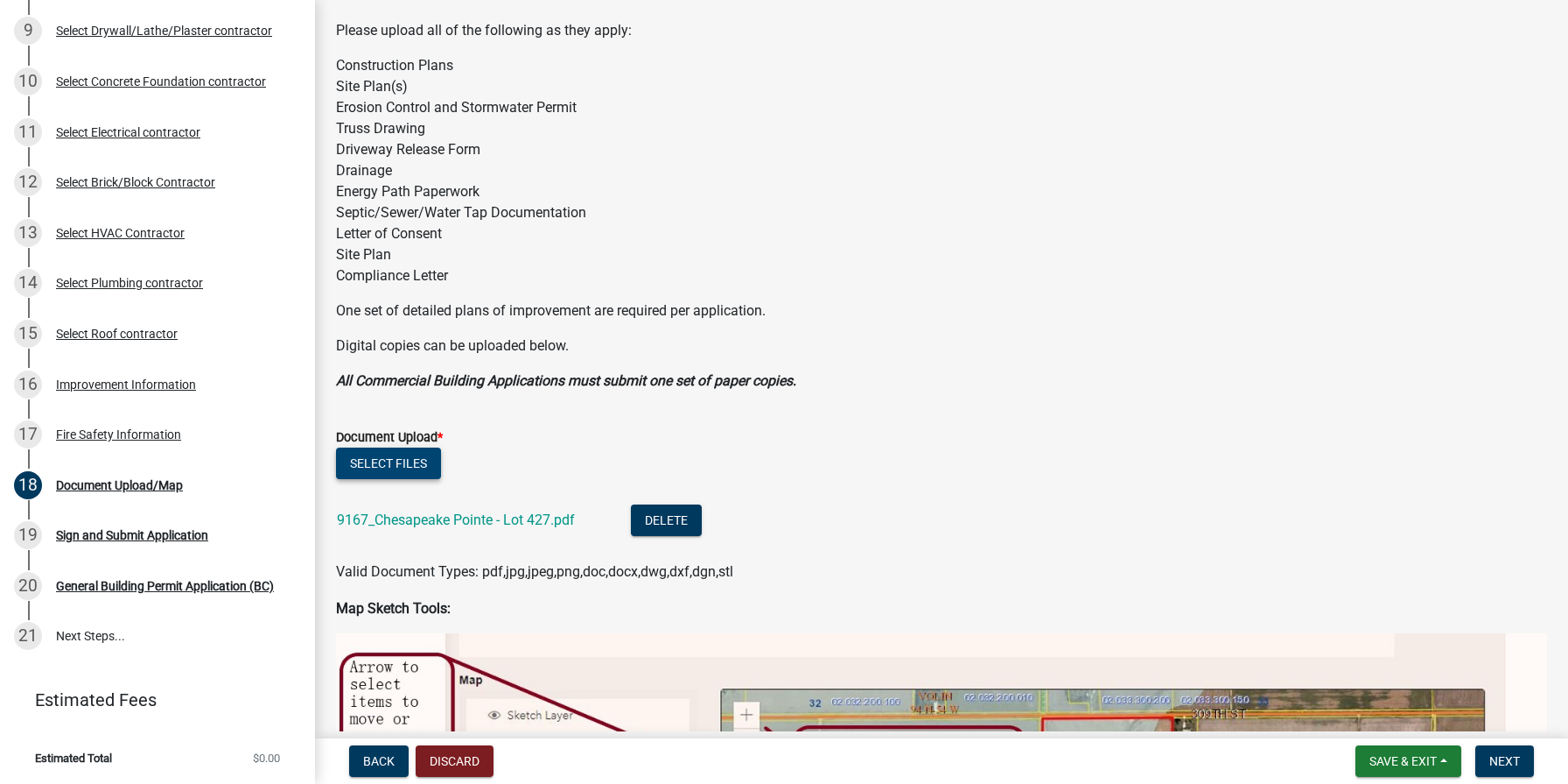
click at [371, 449] on button "Select files" at bounding box center [389, 463] width 105 height 31
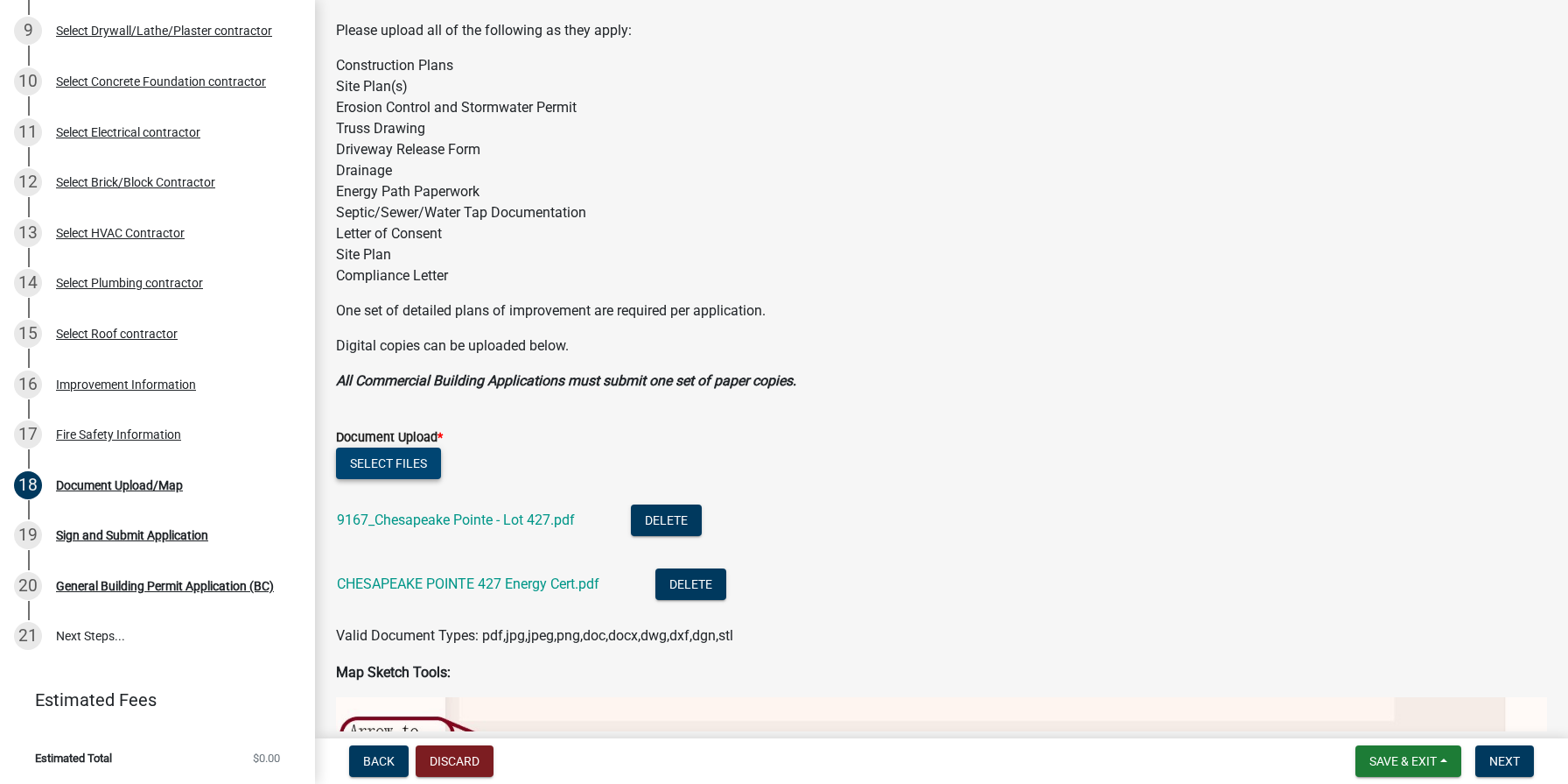
click at [381, 461] on button "Select files" at bounding box center [389, 463] width 105 height 31
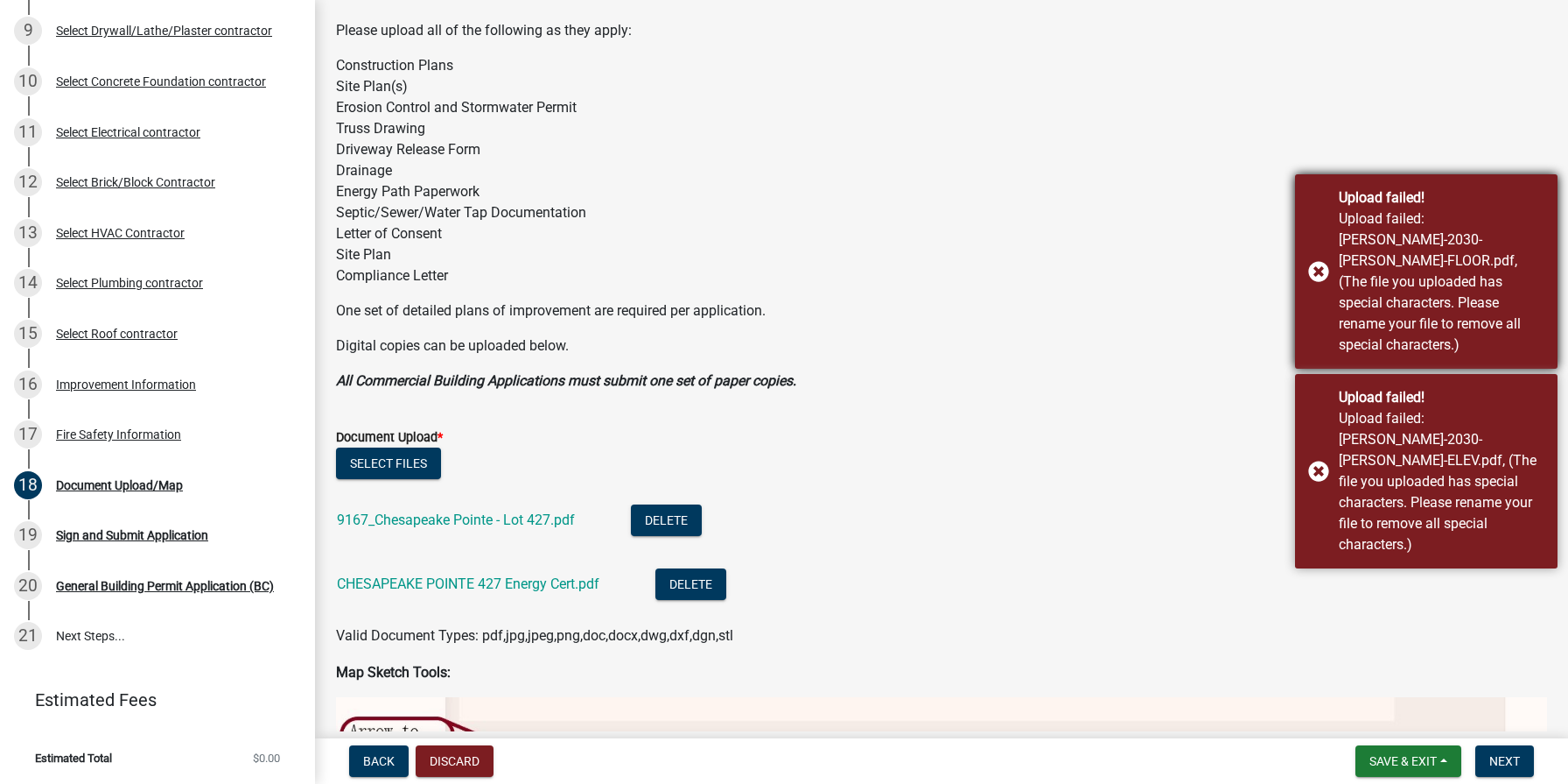
scroll to position [1, 2]
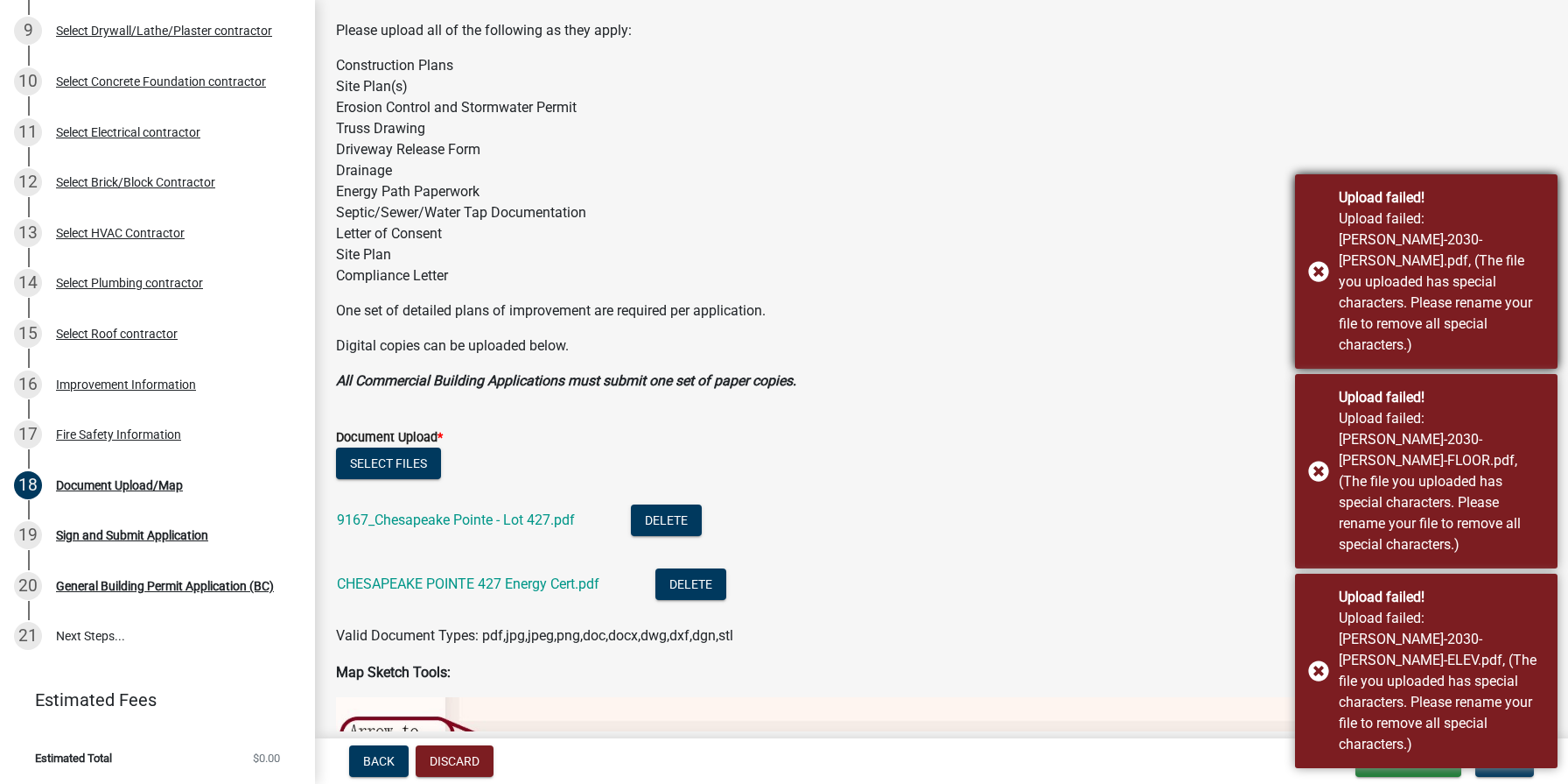
click at [1321, 327] on div "Upload failed! Upload failed: [PERSON_NAME]-2030-[PERSON_NAME].pdf, (The file y…" at bounding box center [1426, 271] width 263 height 195
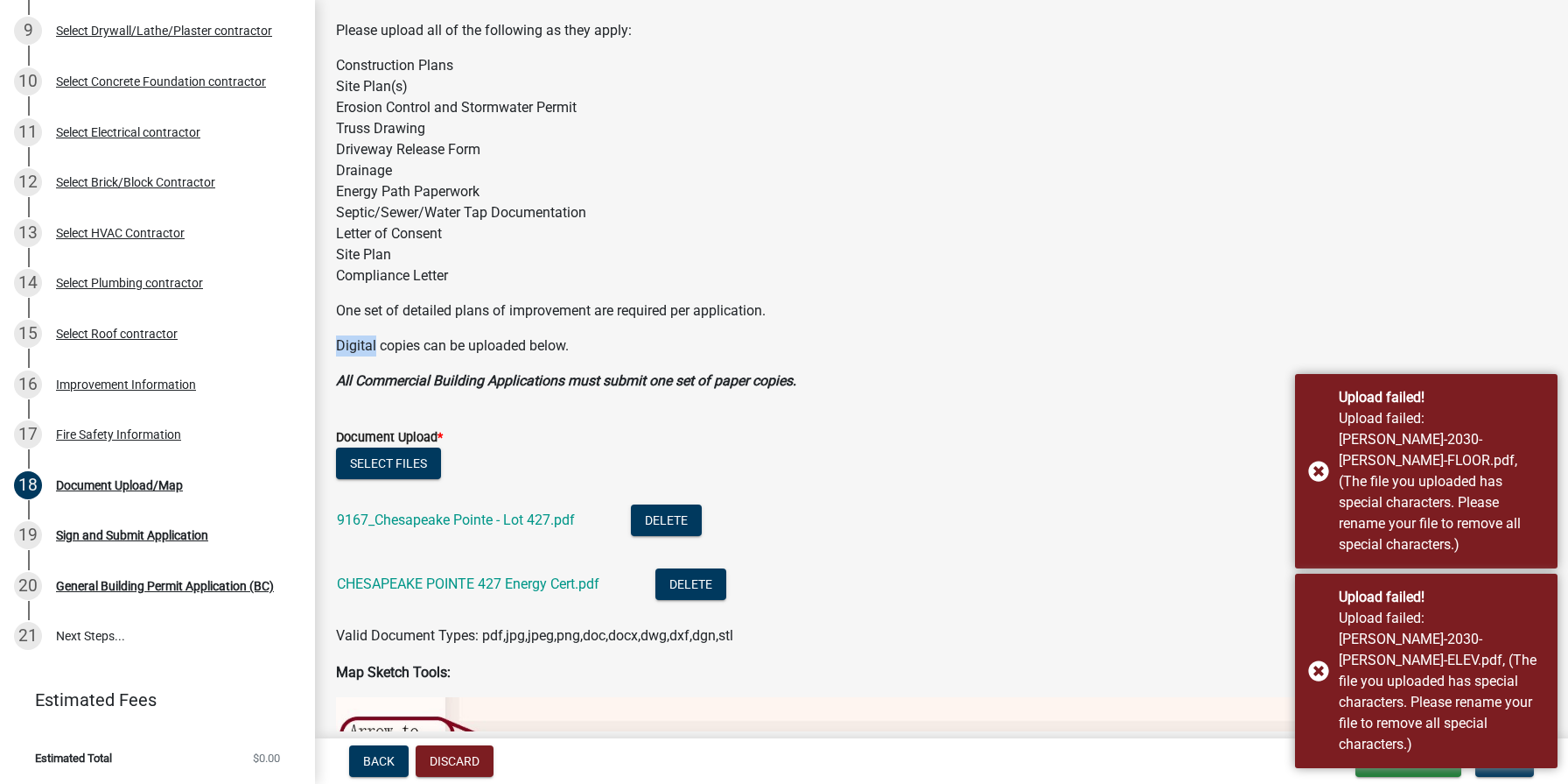
click at [1321, 327] on div "One set of detailed plans of improvement are required per application. Digital …" at bounding box center [942, 346] width 1211 height 91
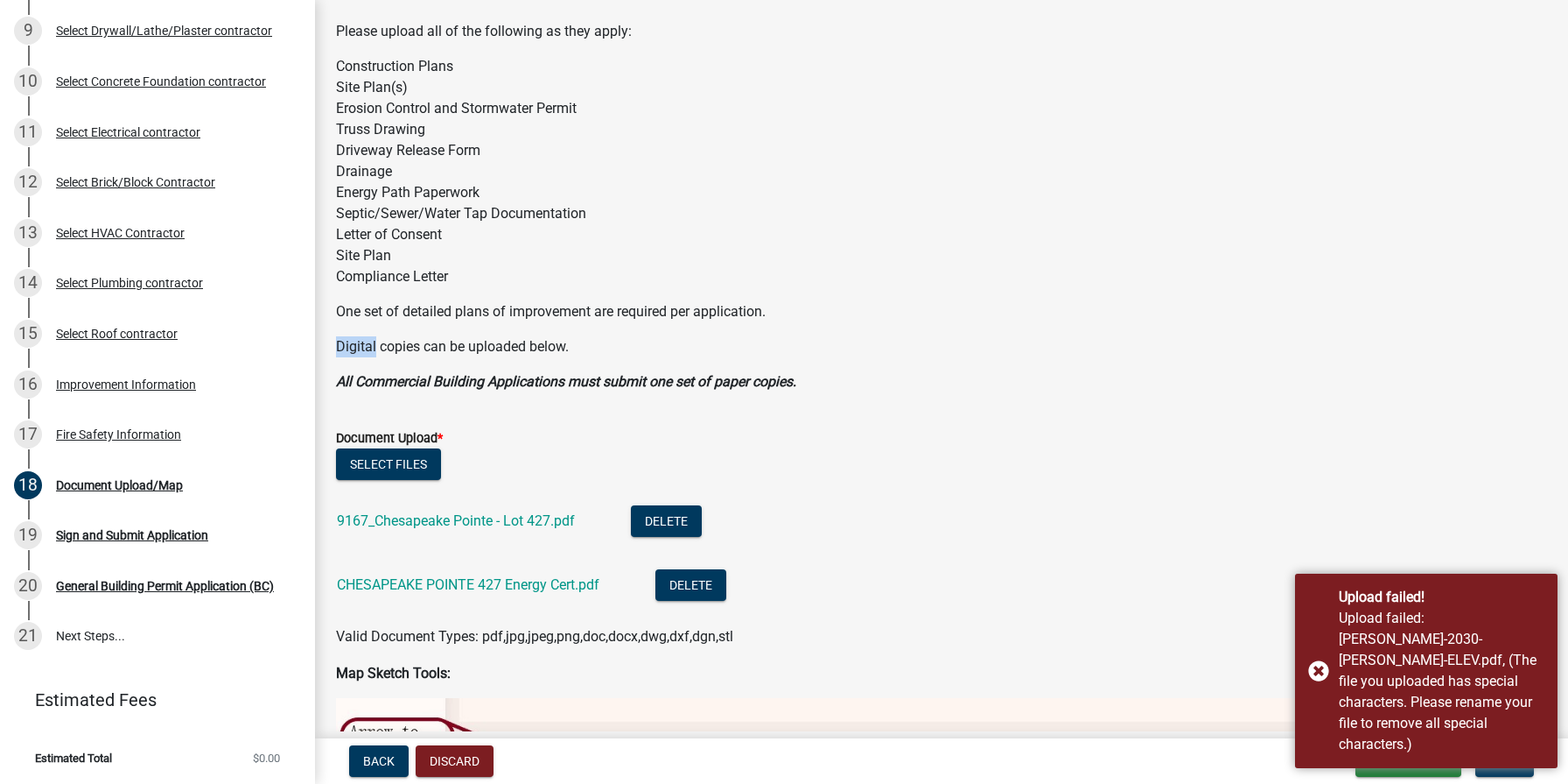
scroll to position [0, 0]
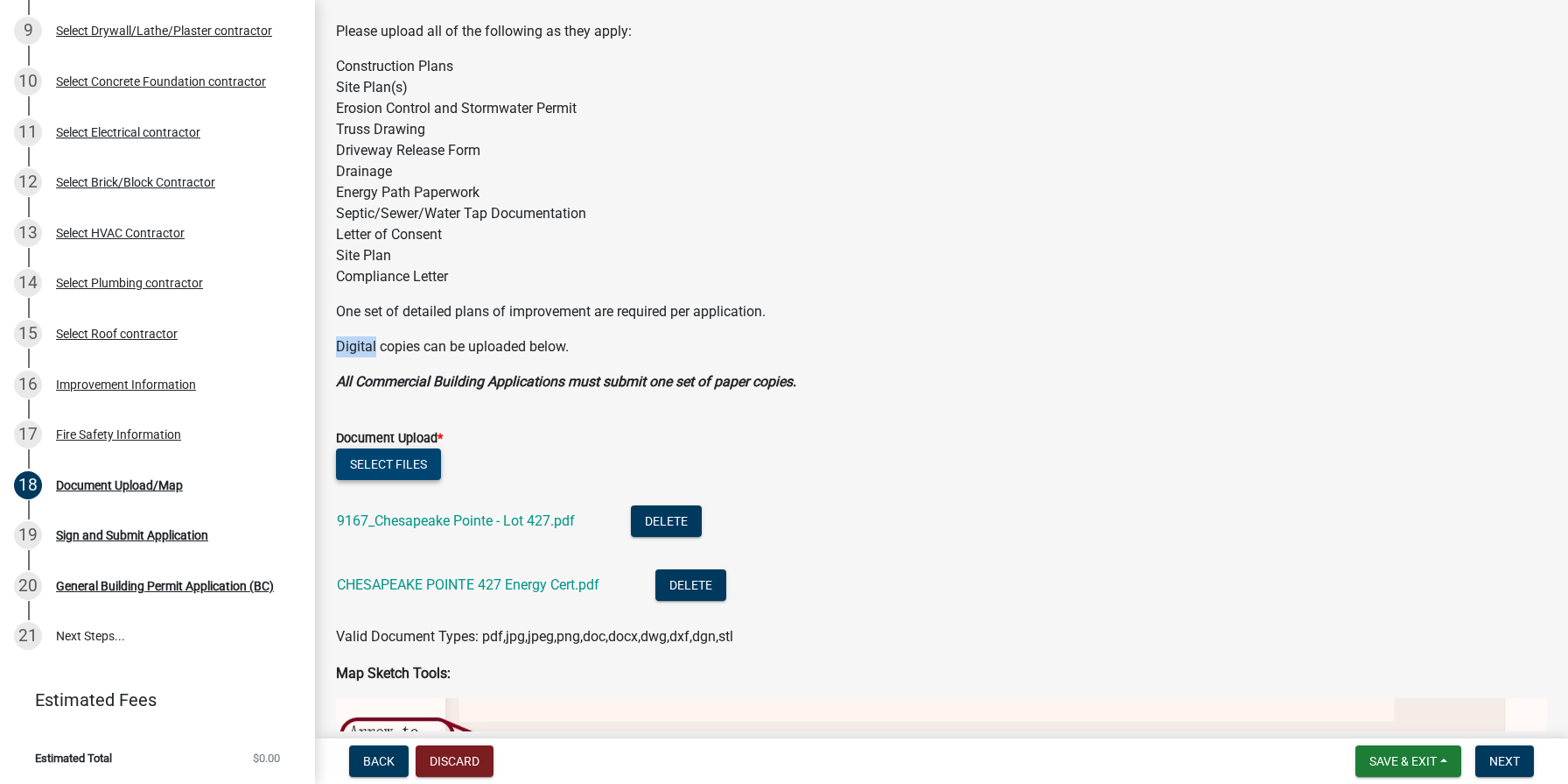
click at [423, 467] on button "Select files" at bounding box center [389, 464] width 105 height 31
click at [389, 466] on button "Select files" at bounding box center [389, 464] width 105 height 31
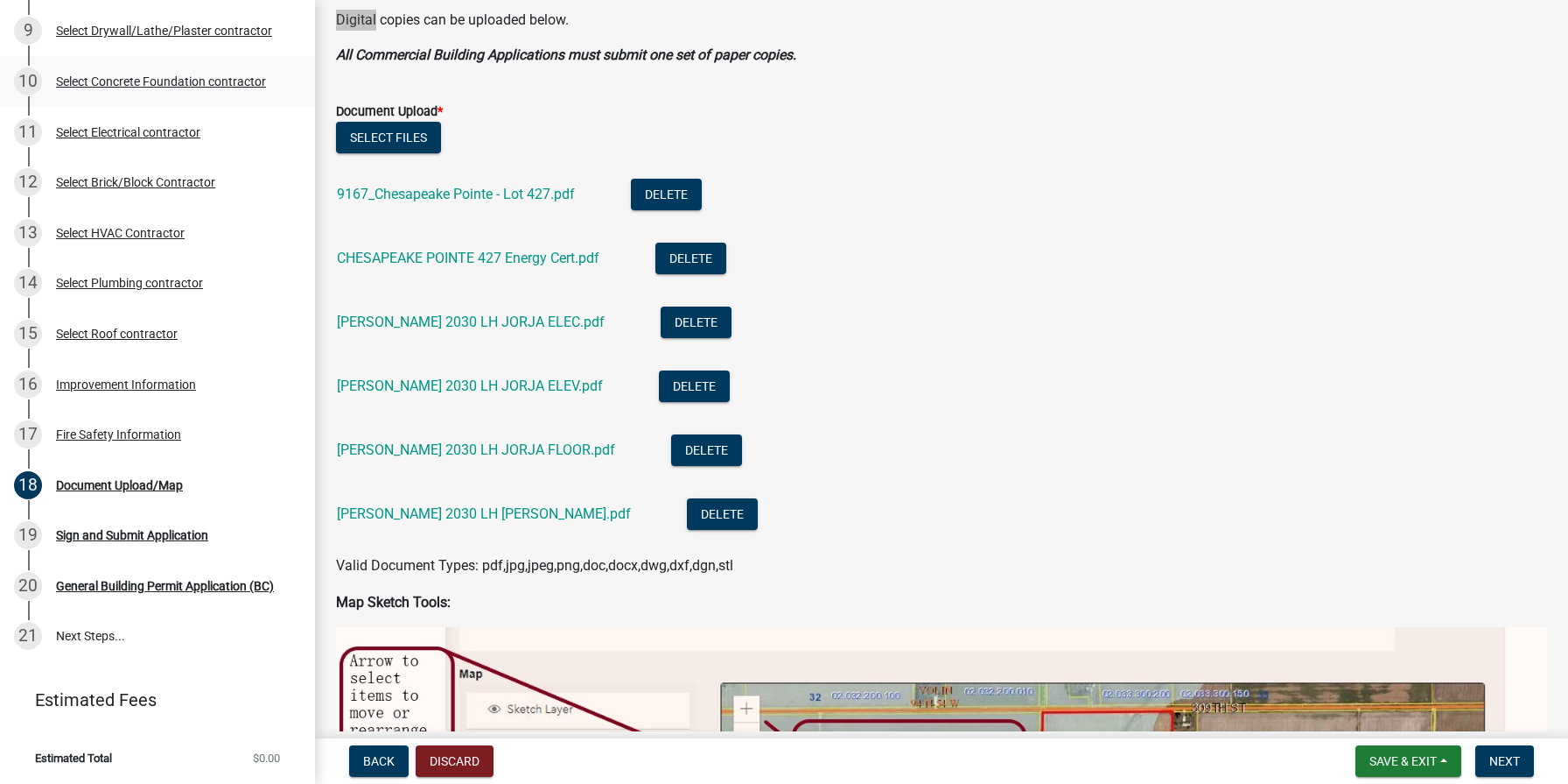
scroll to position [450, 0]
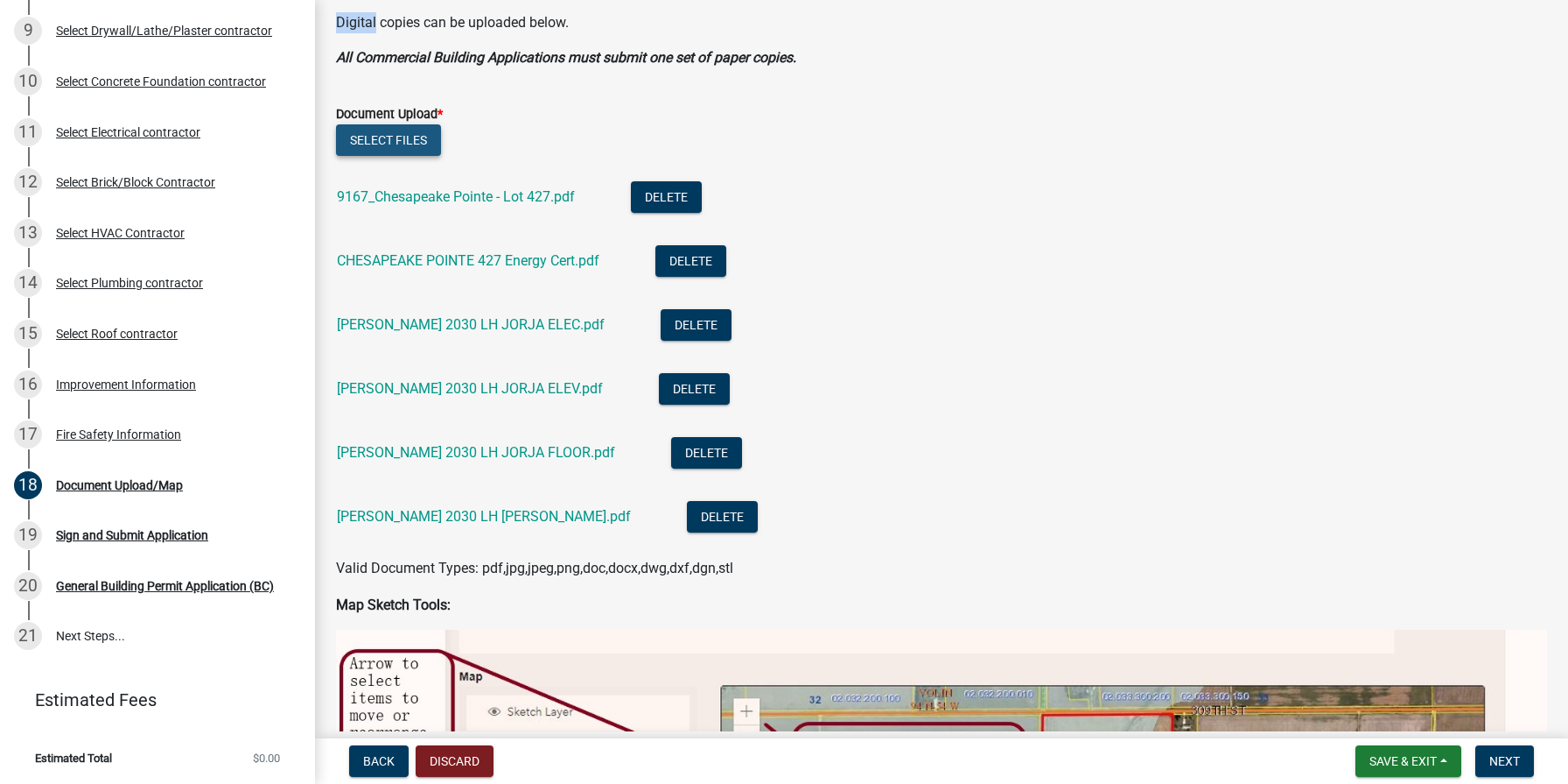
click at [379, 141] on button "Select files" at bounding box center [389, 140] width 105 height 31
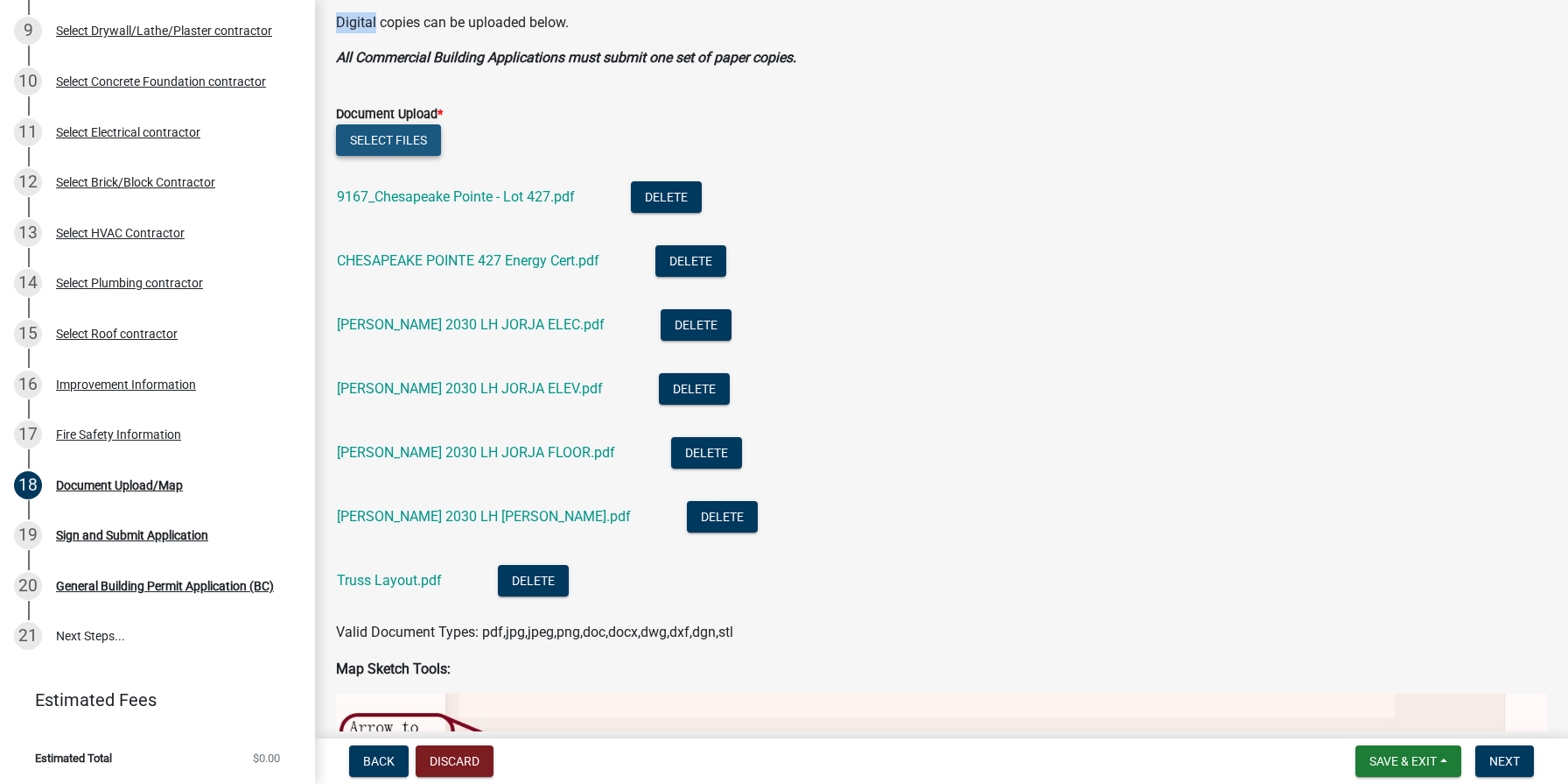
click at [389, 140] on button "Select files" at bounding box center [389, 140] width 105 height 31
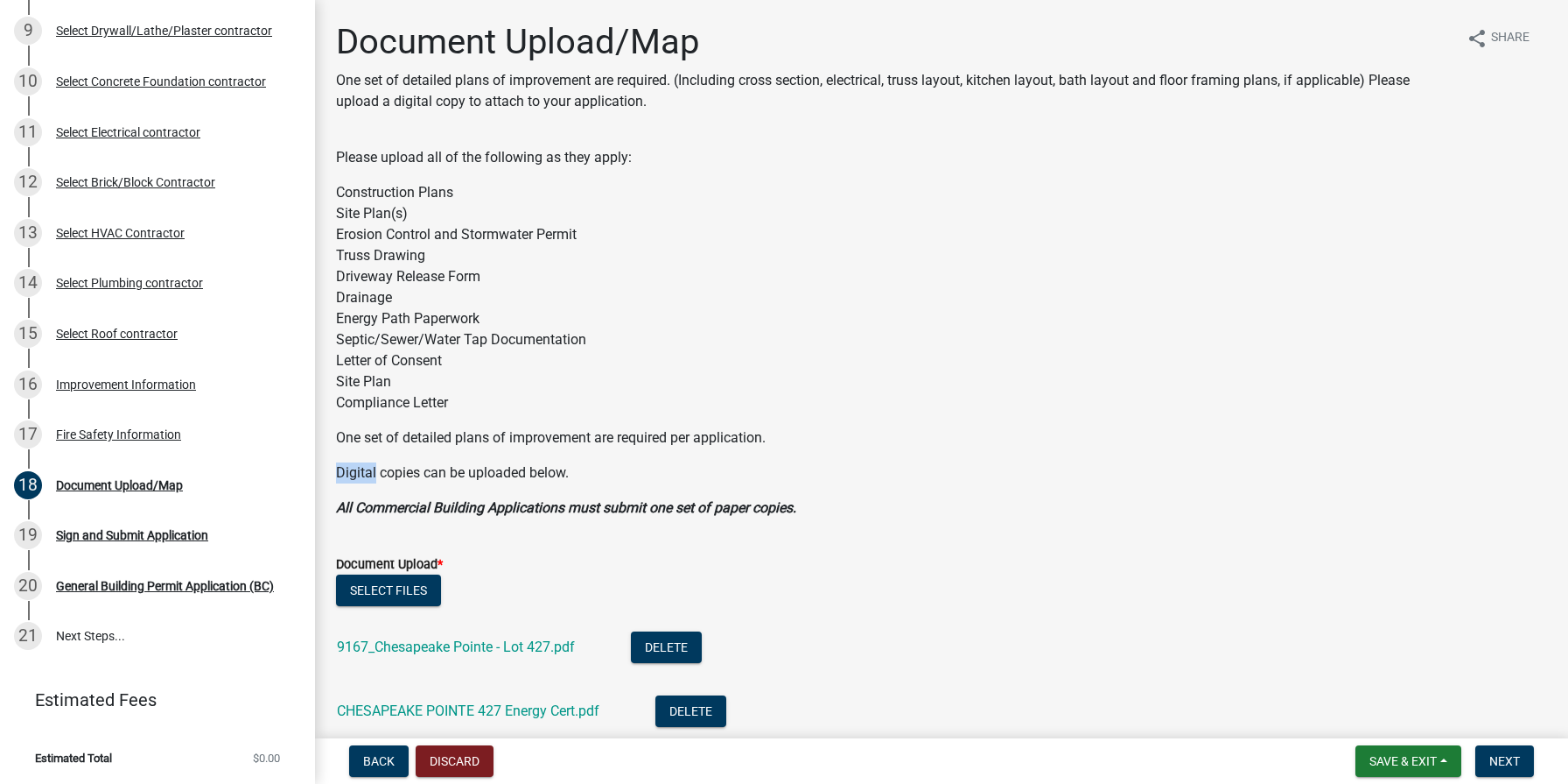
scroll to position [0, 0]
click at [1430, 758] on span "Save & Exit" at bounding box center [1403, 760] width 67 height 14
click at [1396, 720] on button "Save & Exit" at bounding box center [1392, 716] width 140 height 42
